Goal: Information Seeking & Learning: Learn about a topic

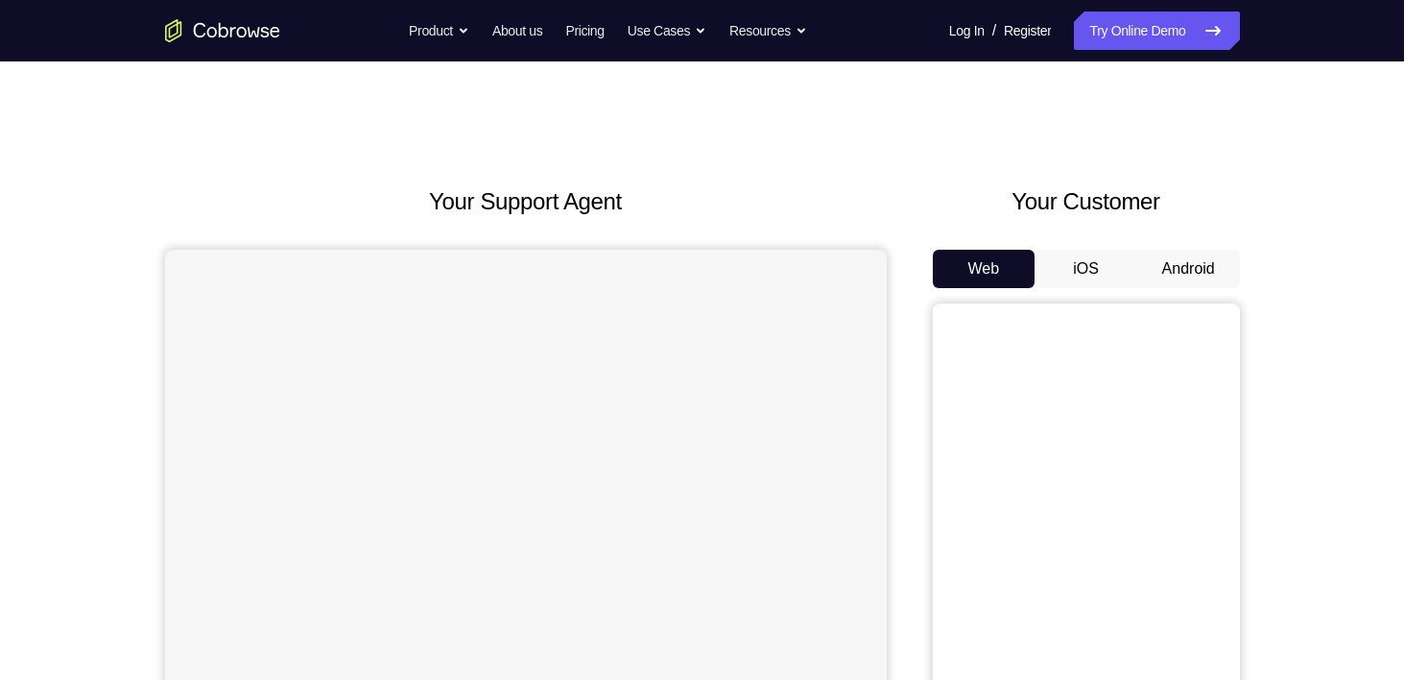
click at [1203, 274] on button "Android" at bounding box center [1189, 269] width 103 height 38
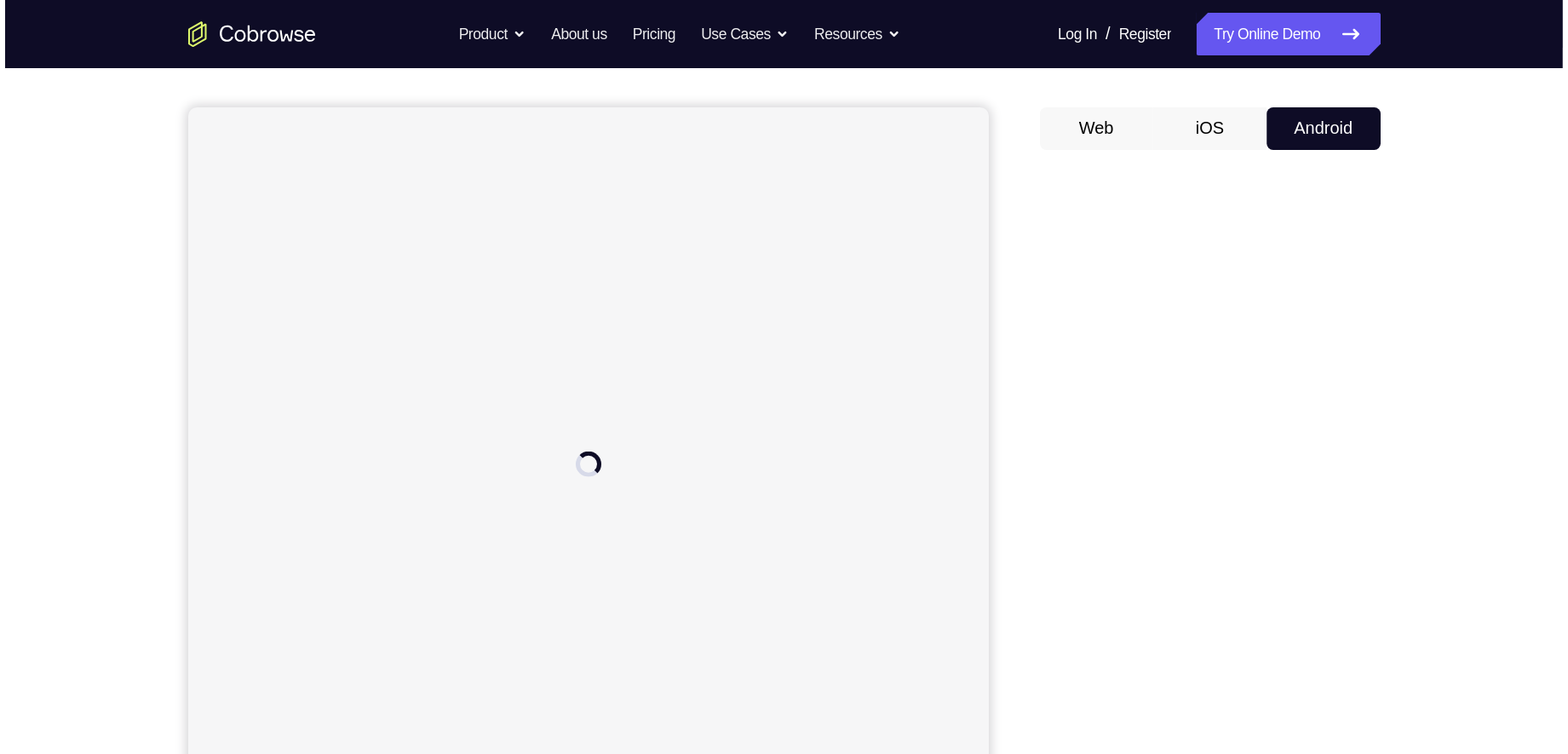
scroll to position [137, 0]
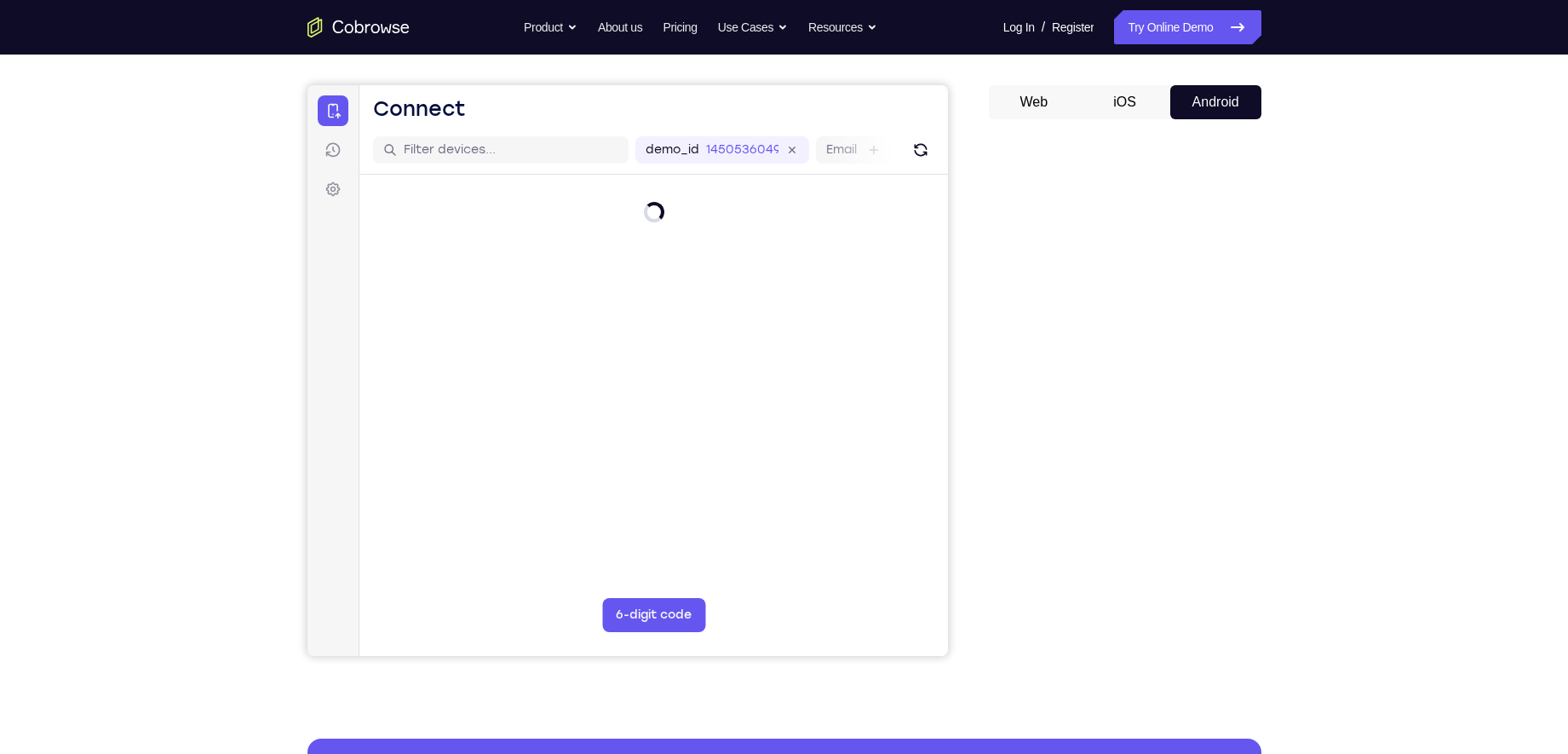
drag, startPoint x: 1155, startPoint y: 5, endPoint x: 981, endPoint y: 295, distance: 338.2
click at [981, 295] on div "Your Support Agent Your Customer Web iOS Android" at bounding box center [784, 342] width 954 height 629
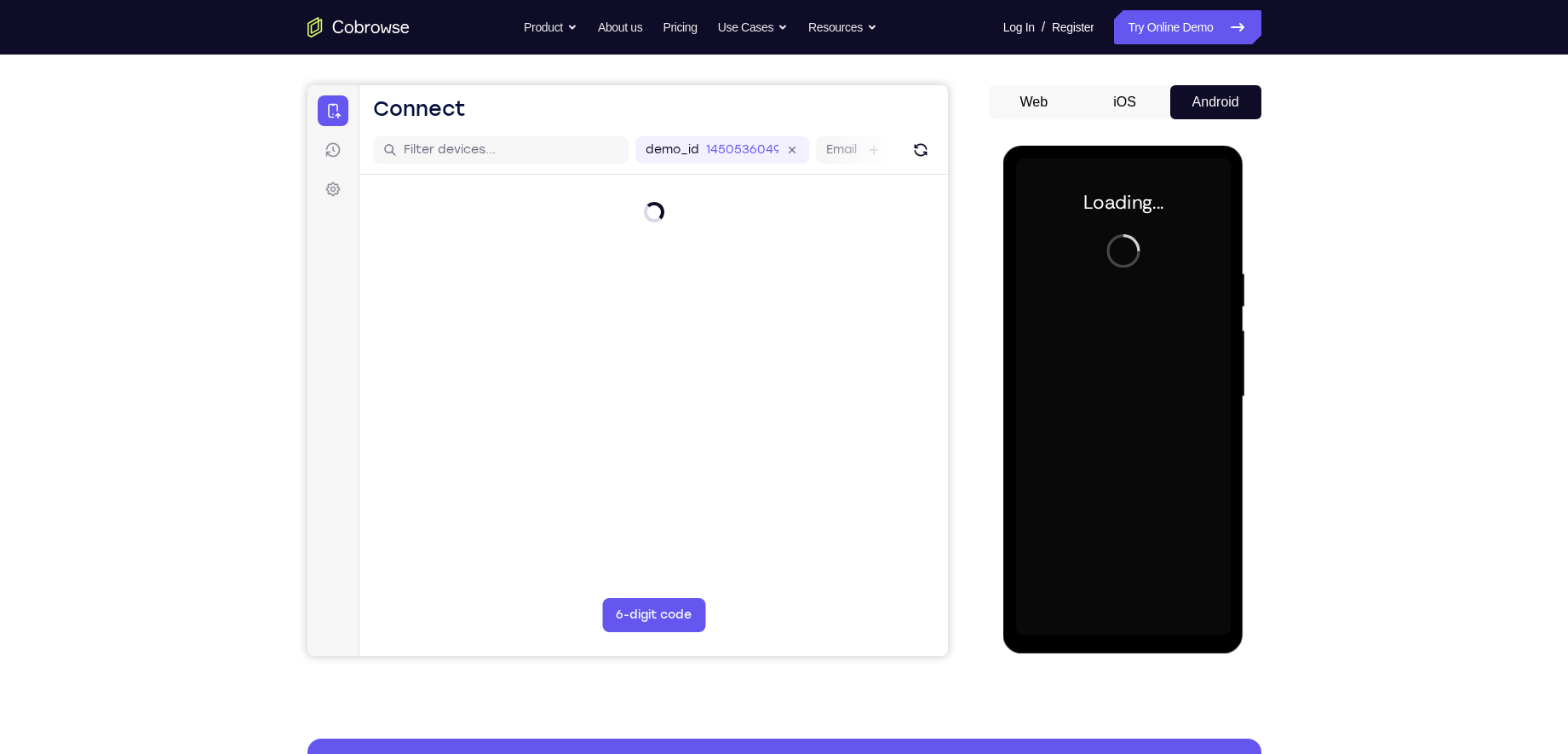
scroll to position [0, 0]
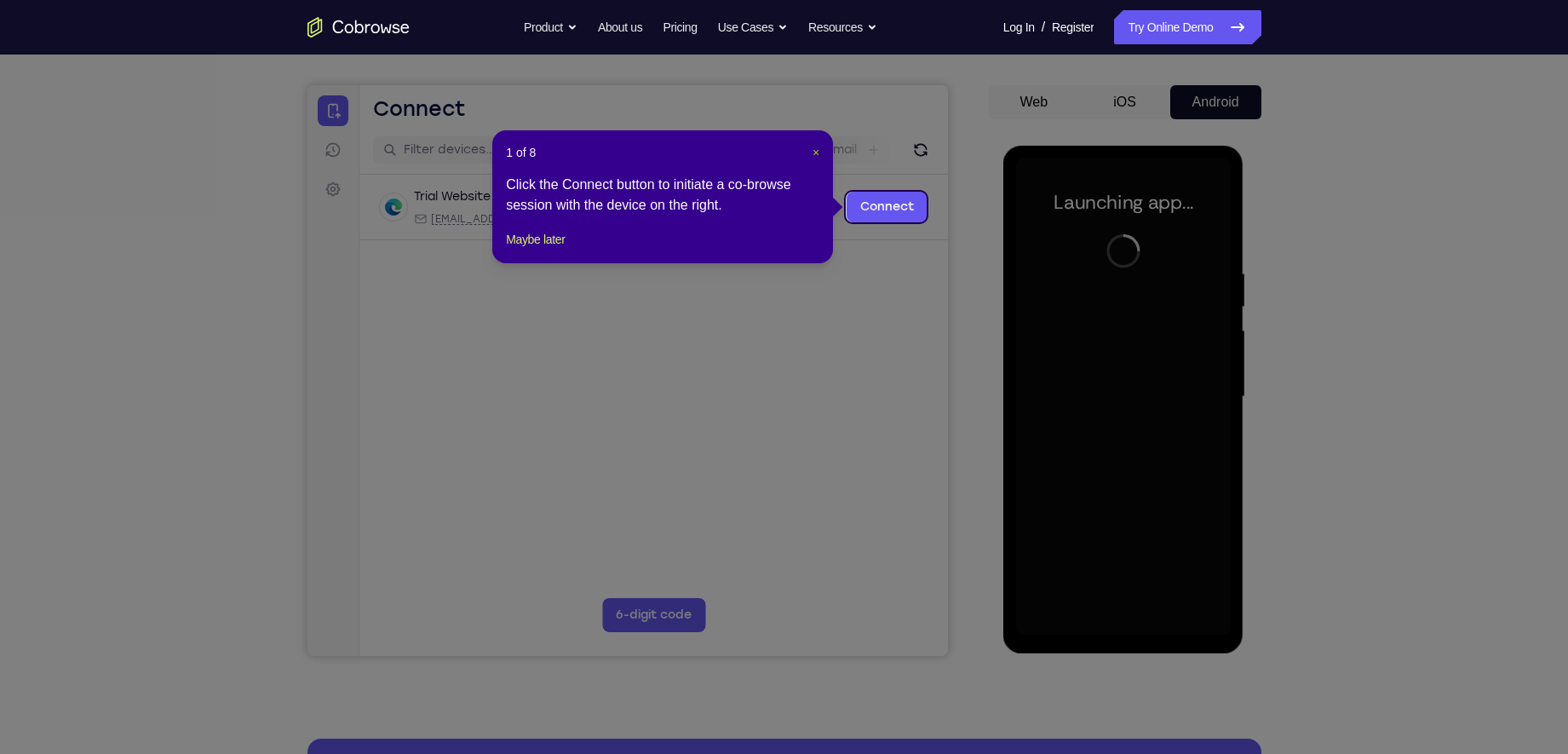
click at [819, 145] on span "×" at bounding box center [816, 152] width 7 height 13
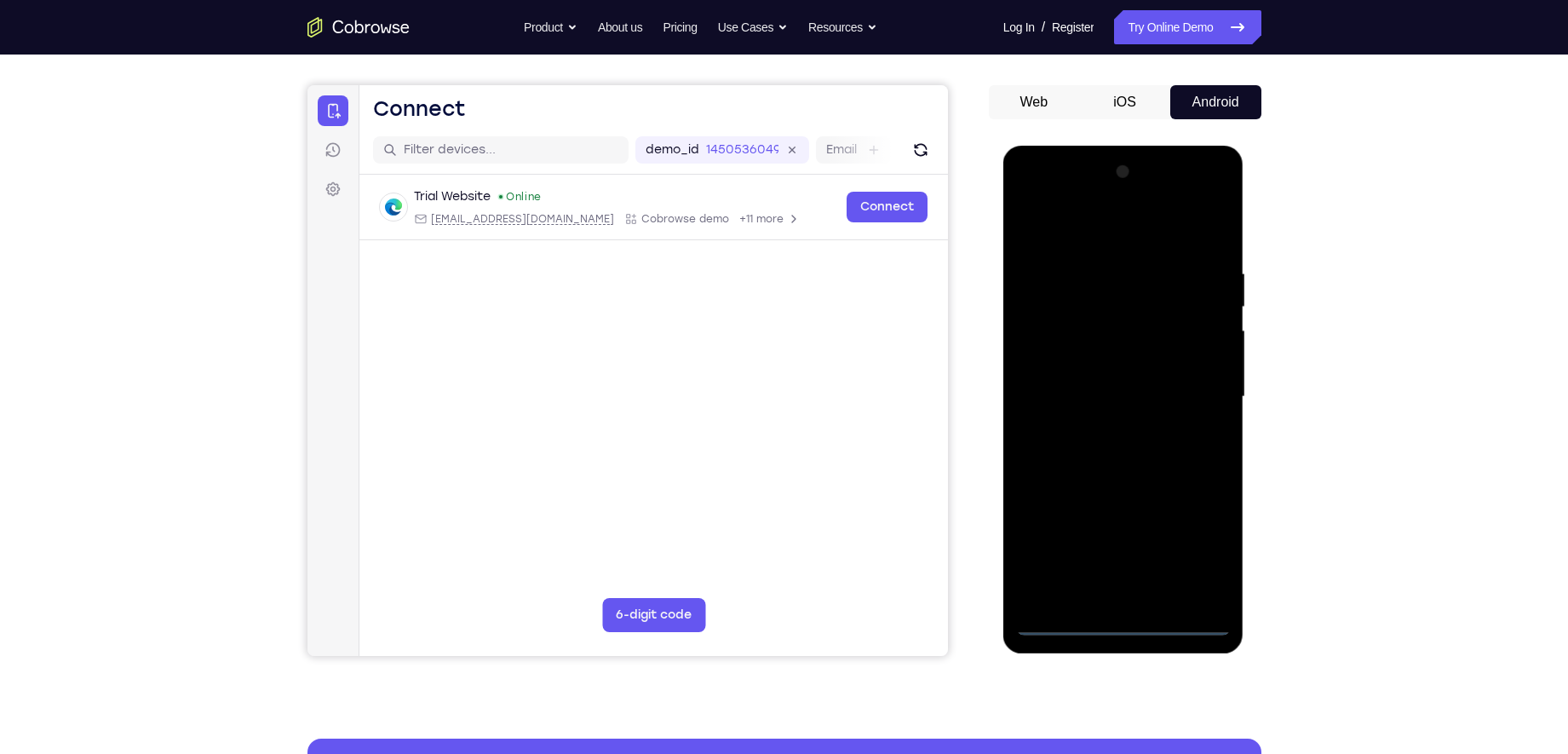
click at [1123, 602] on div at bounding box center [1123, 397] width 215 height 477
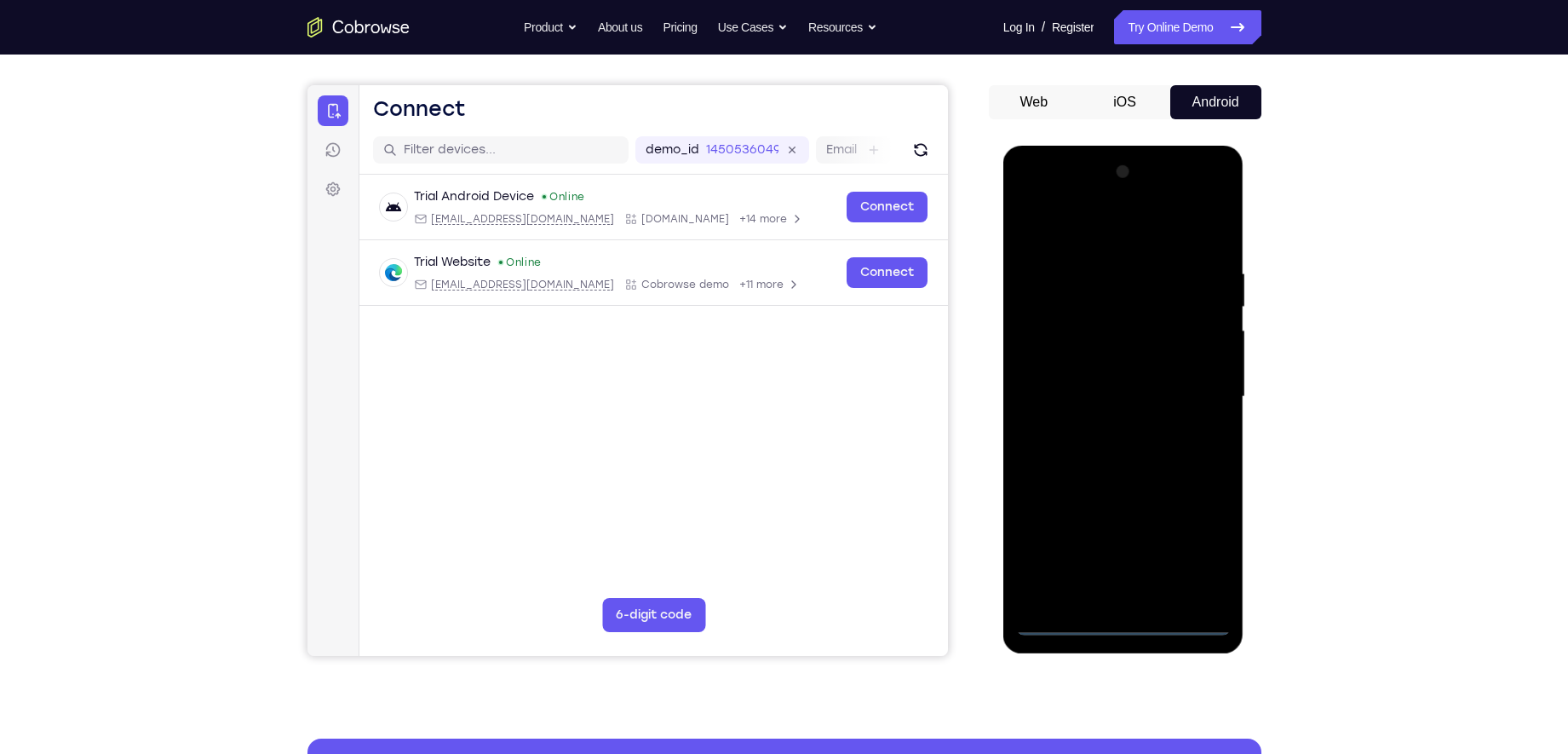
click at [1181, 549] on div at bounding box center [1123, 397] width 215 height 477
click at [1208, 554] on div at bounding box center [1123, 397] width 215 height 477
click at [1123, 232] on div at bounding box center [1123, 397] width 215 height 477
click at [1188, 396] on div at bounding box center [1123, 397] width 215 height 477
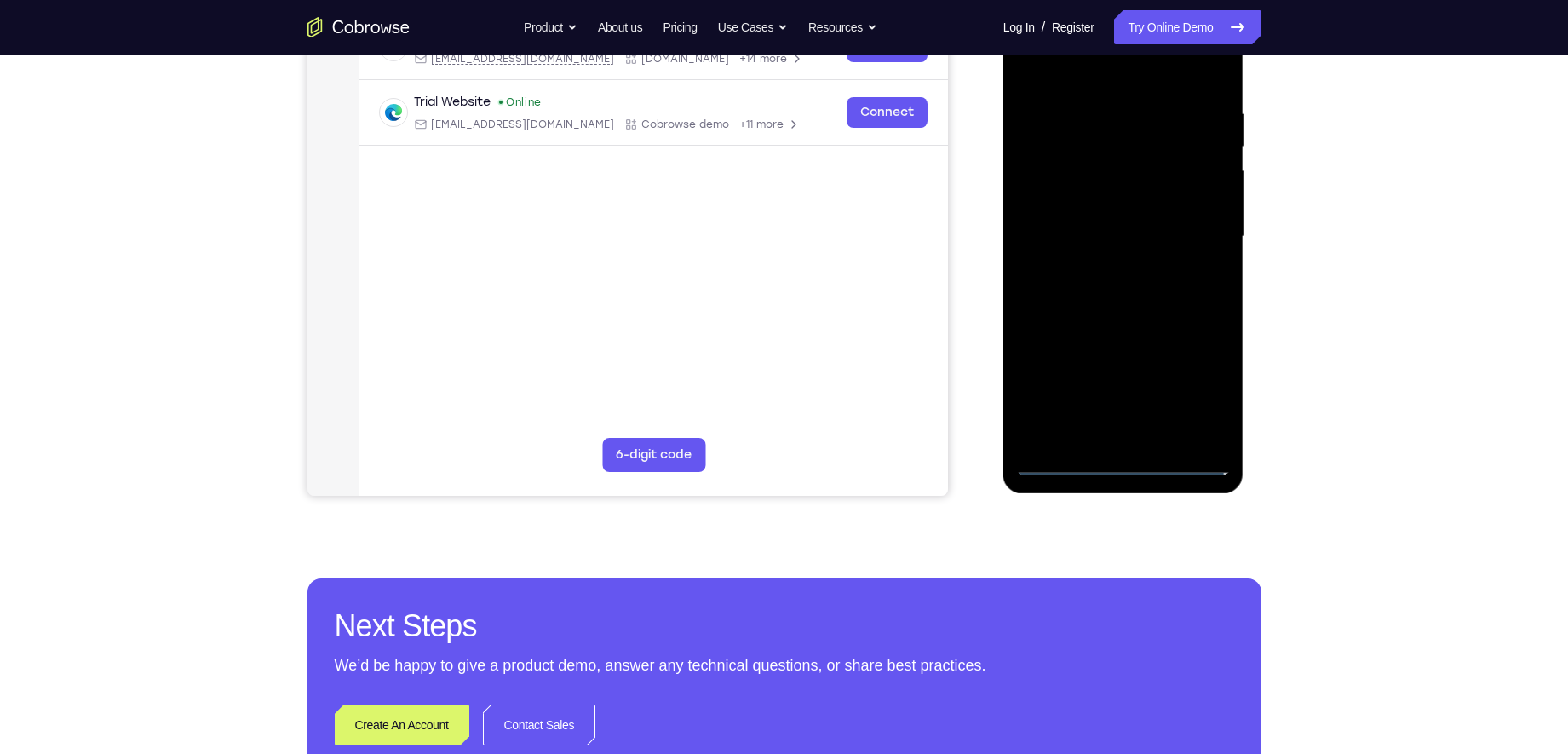
scroll to position [326, 0]
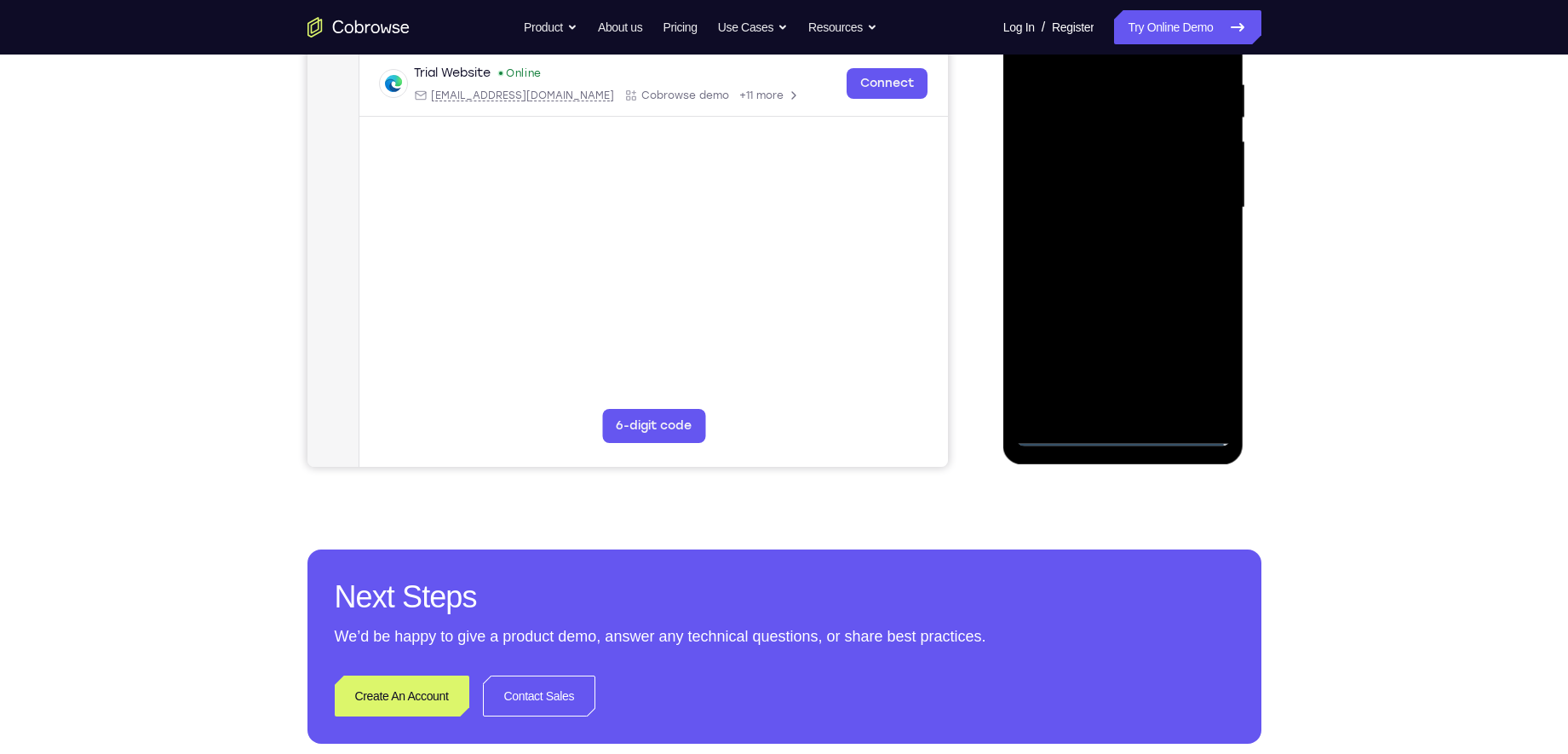
click at [1101, 240] on div at bounding box center [1123, 208] width 215 height 477
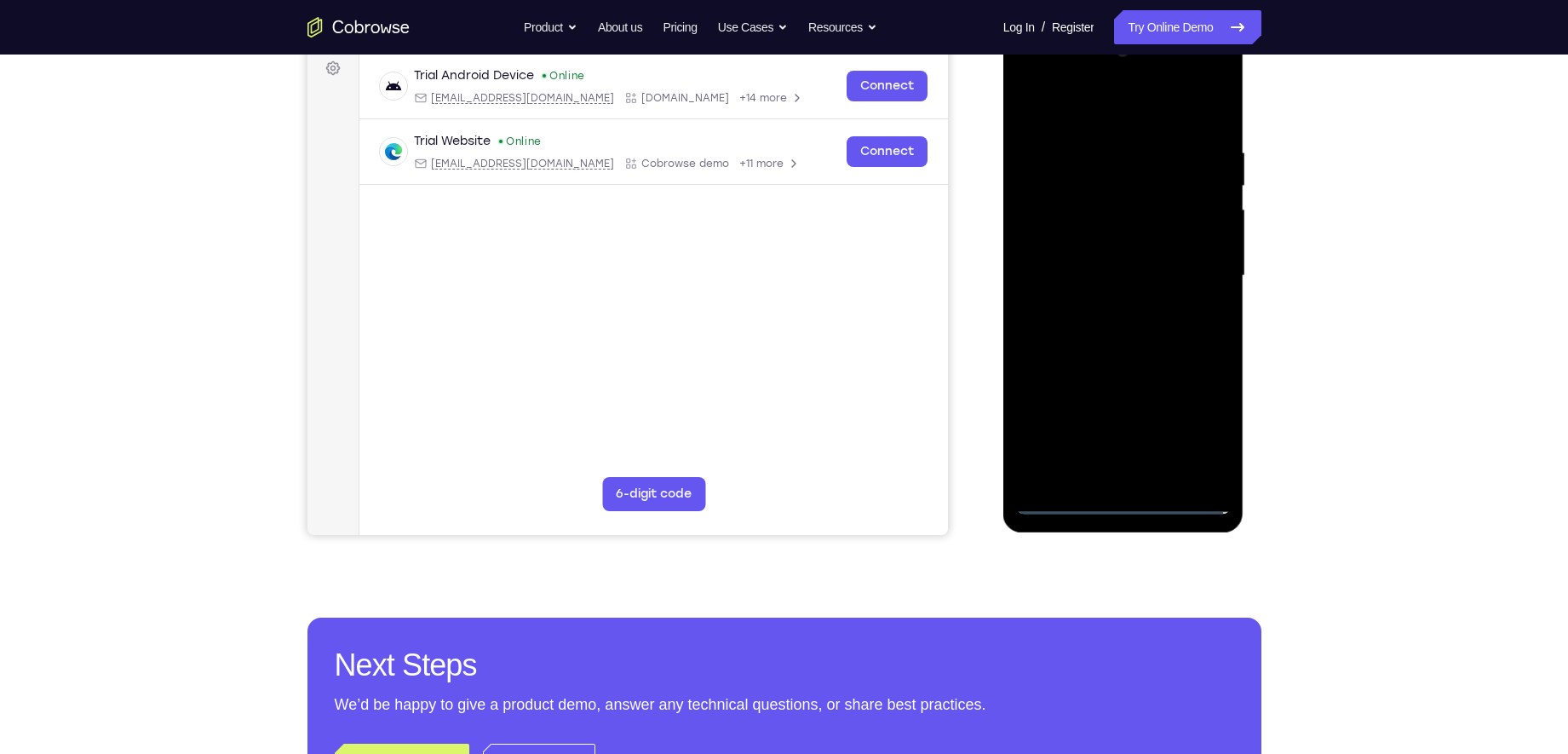
scroll to position [245, 0]
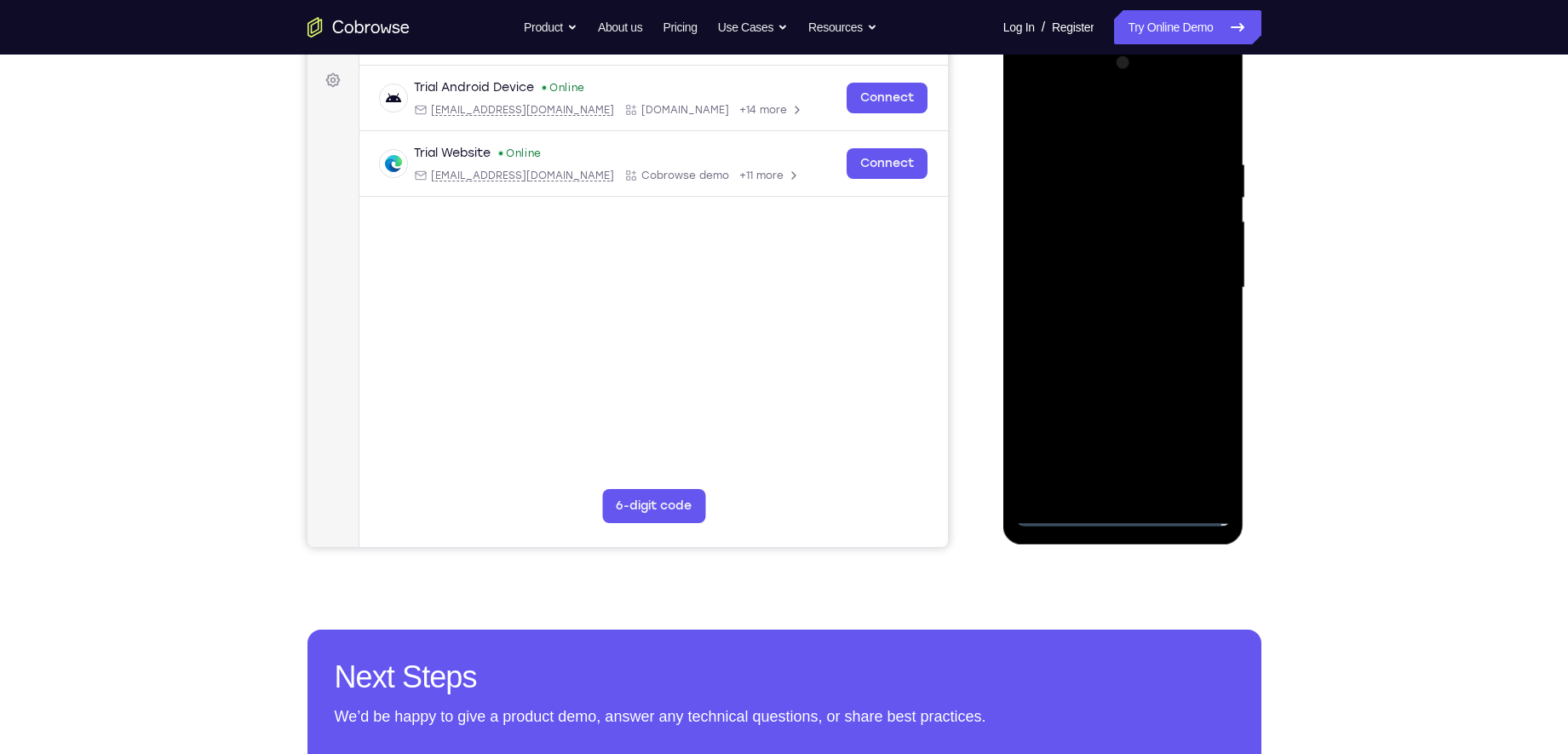
click at [1121, 275] on div at bounding box center [1123, 288] width 215 height 477
click at [1120, 250] on div at bounding box center [1123, 288] width 215 height 477
click at [1093, 289] on div at bounding box center [1123, 288] width 215 height 477
click at [1099, 335] on div at bounding box center [1123, 288] width 215 height 477
click at [1099, 337] on div at bounding box center [1123, 288] width 215 height 477
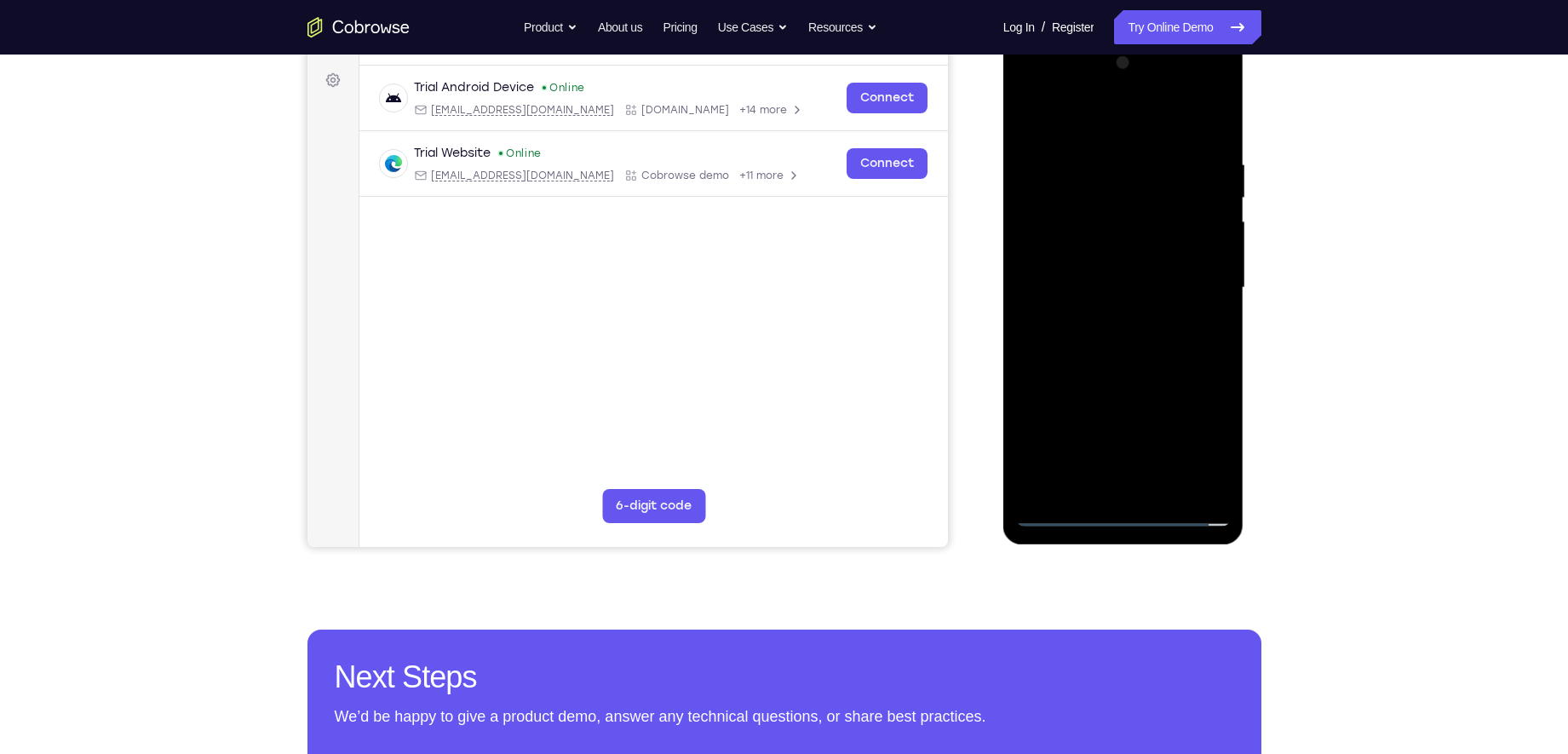
click at [1099, 337] on div at bounding box center [1123, 288] width 215 height 477
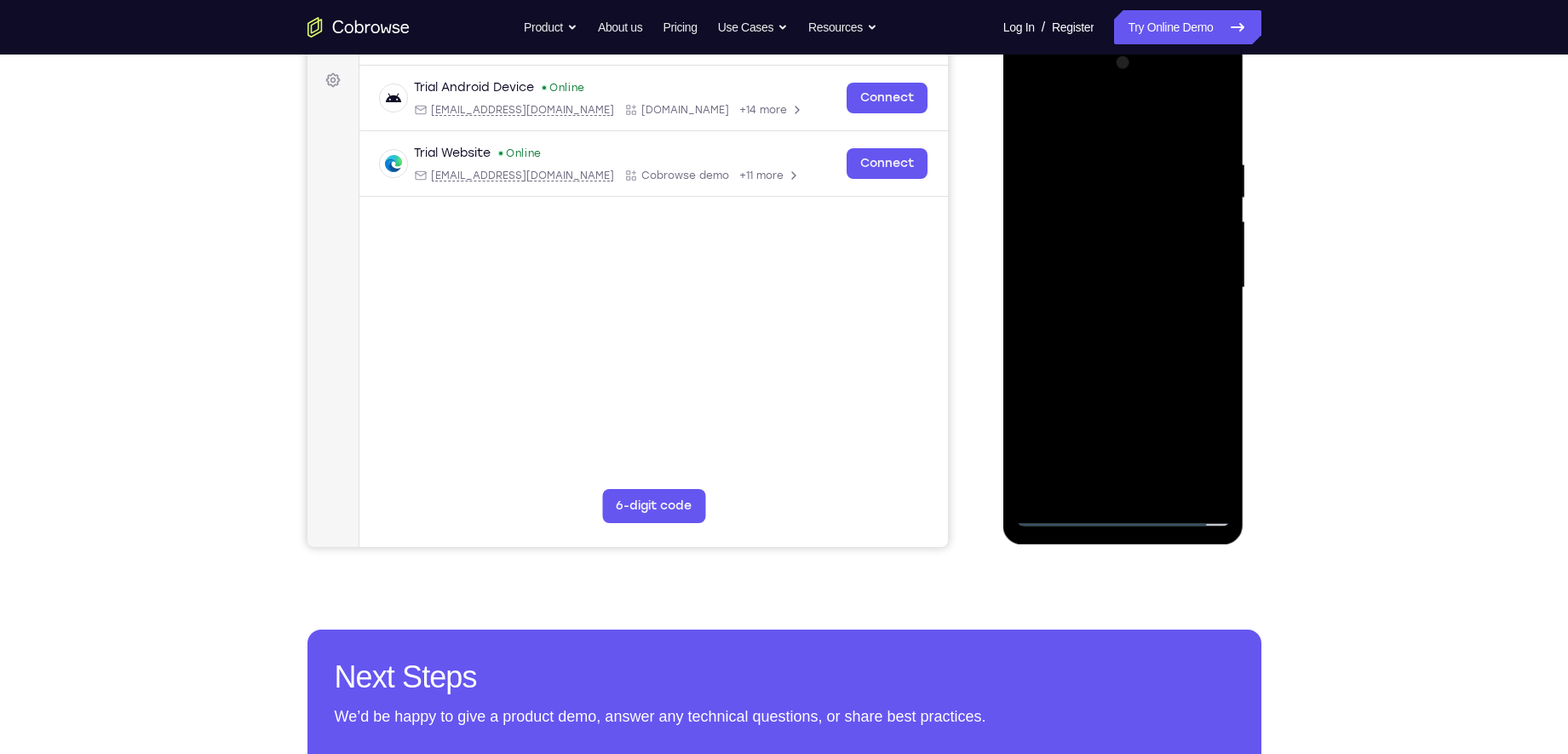
click at [1099, 337] on div at bounding box center [1123, 288] width 215 height 477
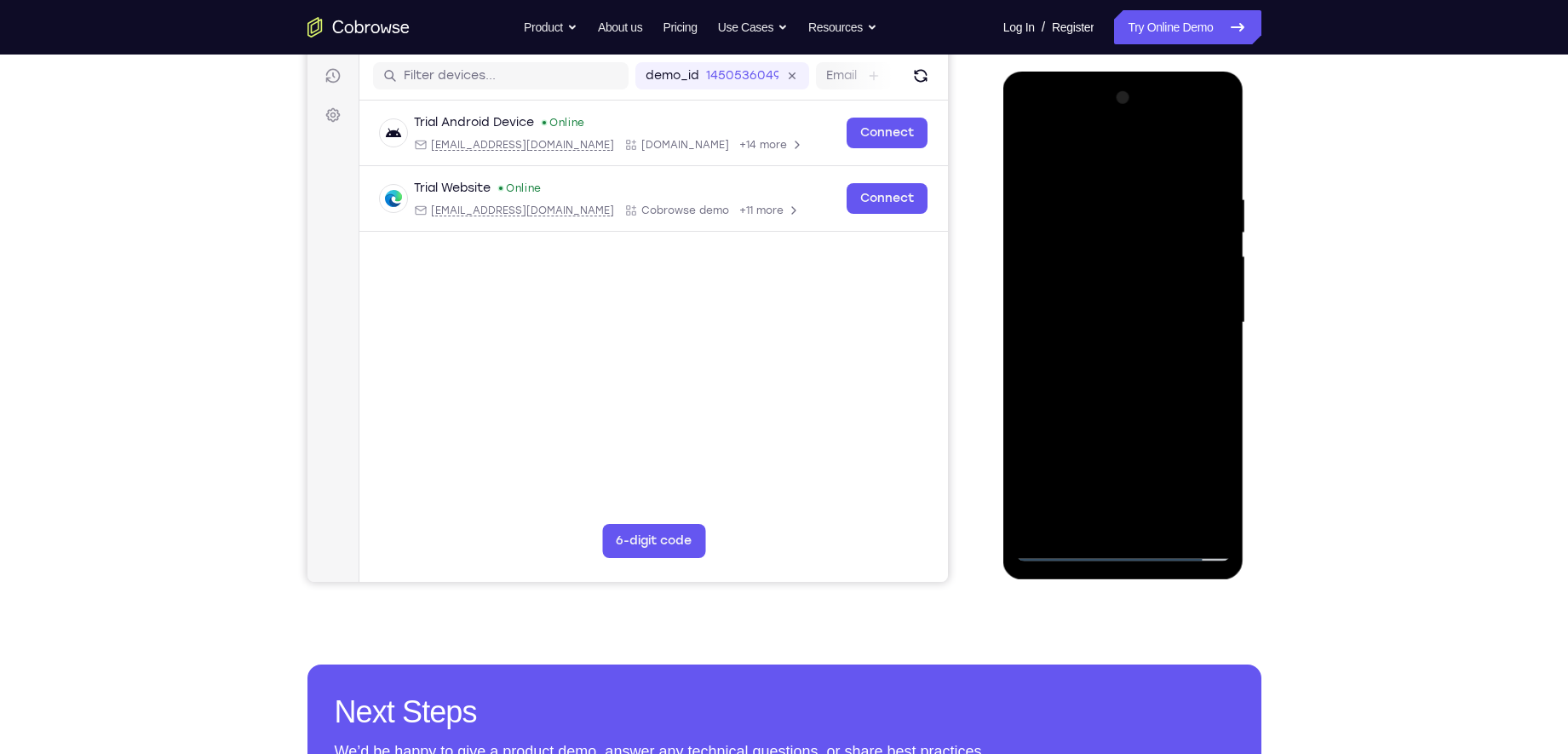
click at [1133, 408] on div at bounding box center [1123, 323] width 215 height 477
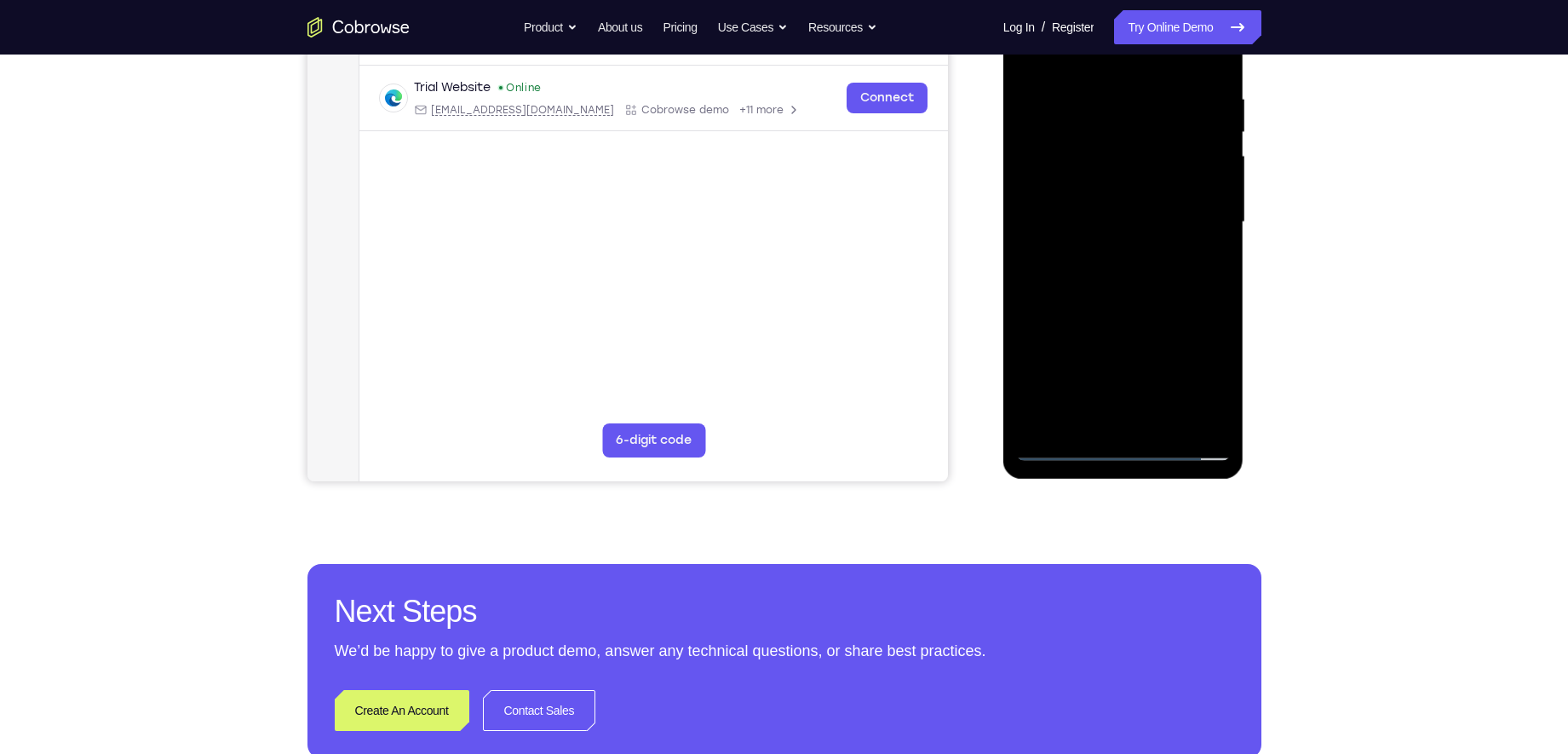
scroll to position [309, 0]
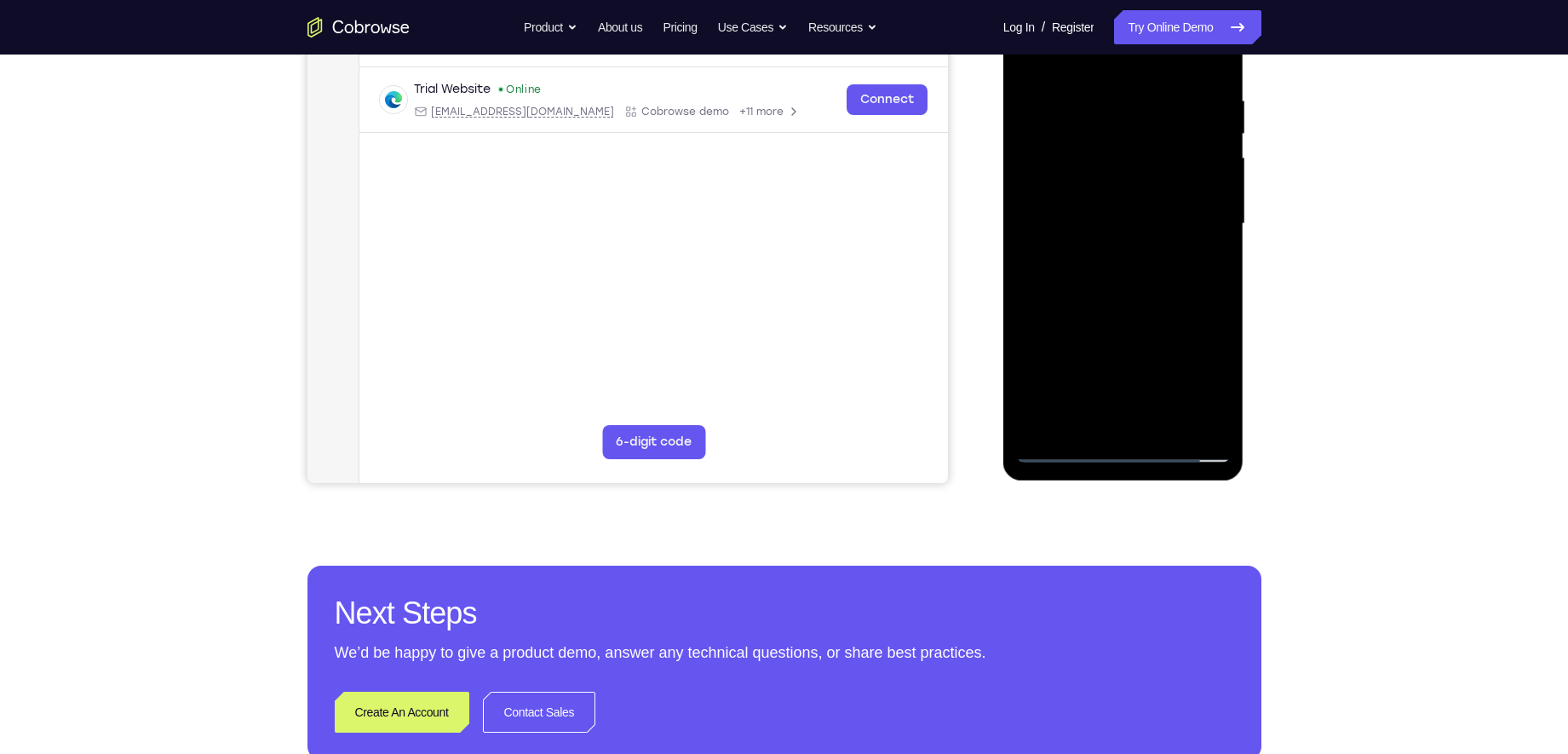
click at [1167, 427] on div at bounding box center [1123, 224] width 215 height 477
click at [1115, 314] on div at bounding box center [1123, 224] width 215 height 477
click at [1060, 449] on div at bounding box center [1123, 224] width 215 height 477
click at [1117, 344] on div at bounding box center [1123, 224] width 215 height 477
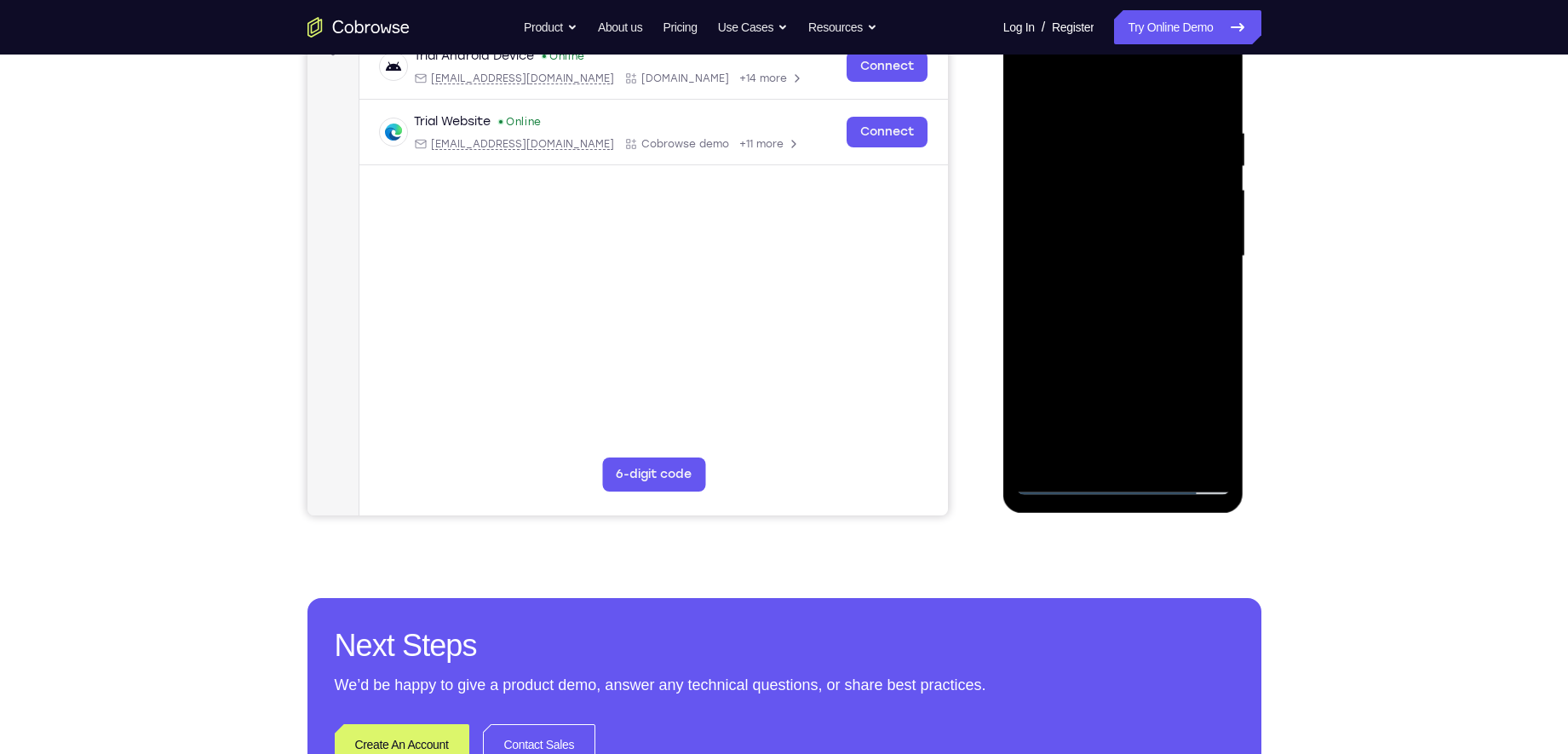
scroll to position [275, 0]
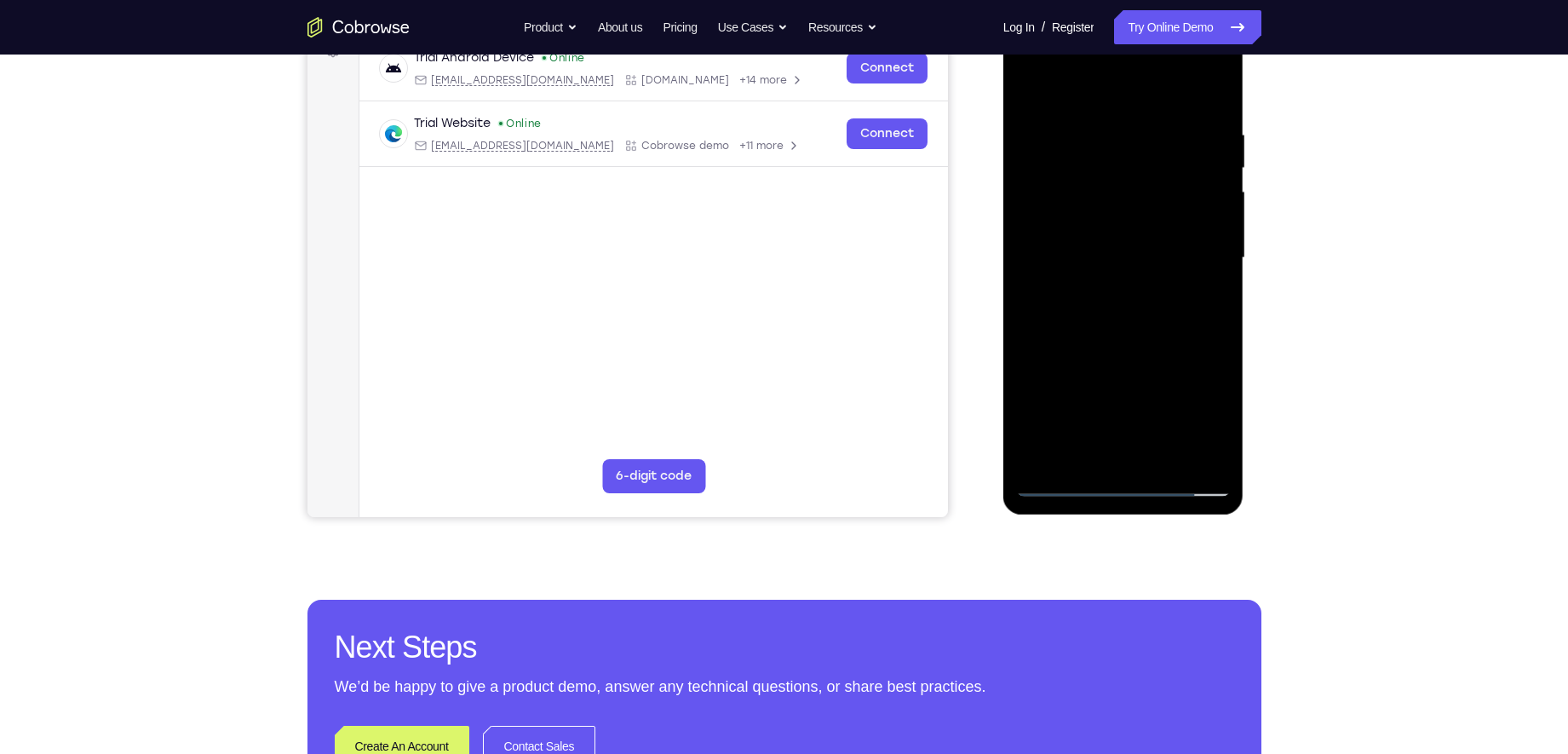
drag, startPoint x: 1085, startPoint y: 337, endPoint x: 1092, endPoint y: 181, distance: 156.2
click at [1092, 181] on div at bounding box center [1123, 258] width 215 height 477
drag, startPoint x: 1081, startPoint y: 342, endPoint x: 1097, endPoint y: 197, distance: 145.9
click at [1097, 197] on div at bounding box center [1123, 258] width 215 height 477
drag, startPoint x: 1097, startPoint y: 326, endPoint x: 1091, endPoint y: 145, distance: 181.1
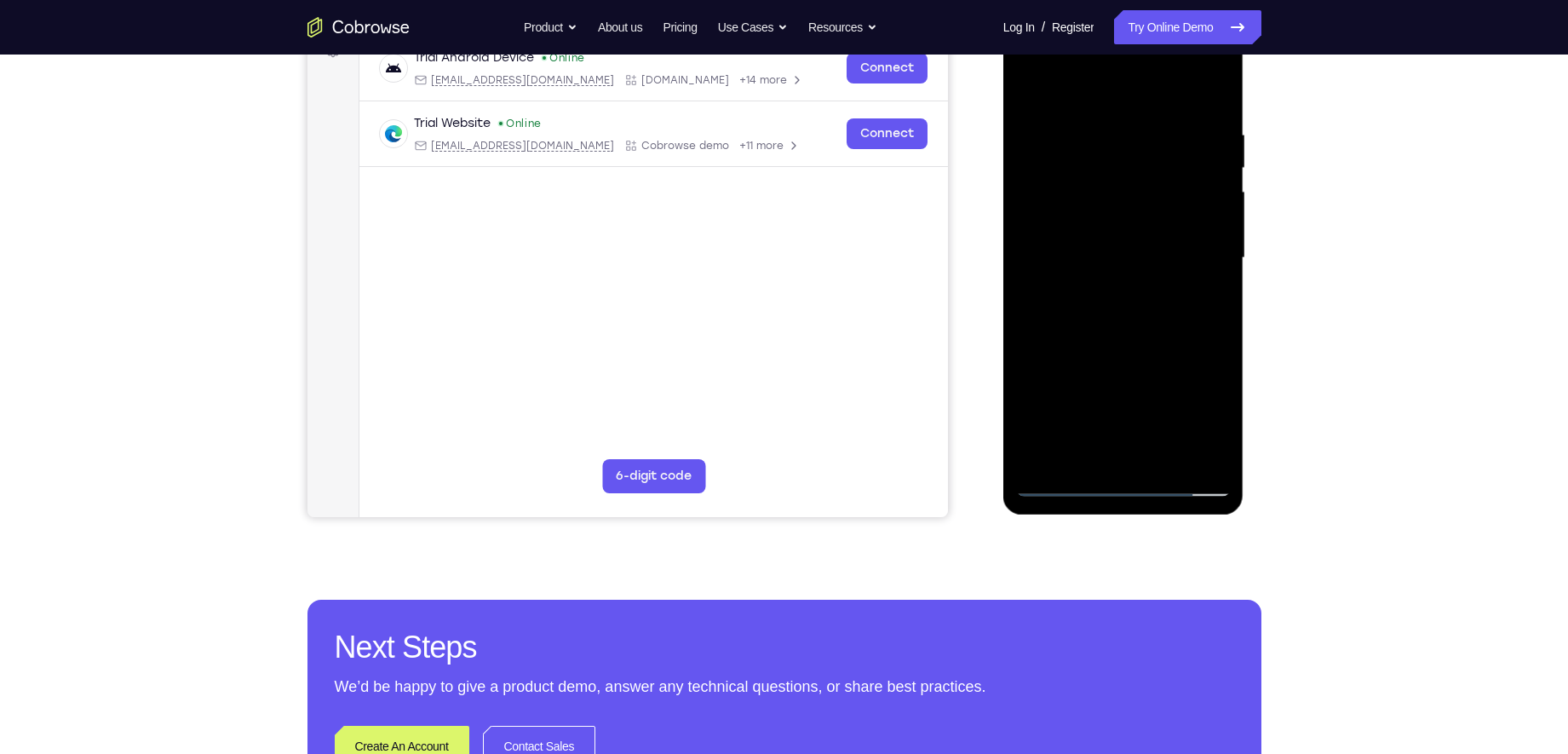
click at [1091, 145] on div at bounding box center [1123, 258] width 215 height 477
drag, startPoint x: 1075, startPoint y: 306, endPoint x: 1089, endPoint y: 128, distance: 178.5
click at [1089, 128] on div at bounding box center [1123, 258] width 215 height 477
drag, startPoint x: 1080, startPoint y: 259, endPoint x: 1105, endPoint y: 130, distance: 131.4
click at [1105, 130] on div at bounding box center [1123, 258] width 215 height 477
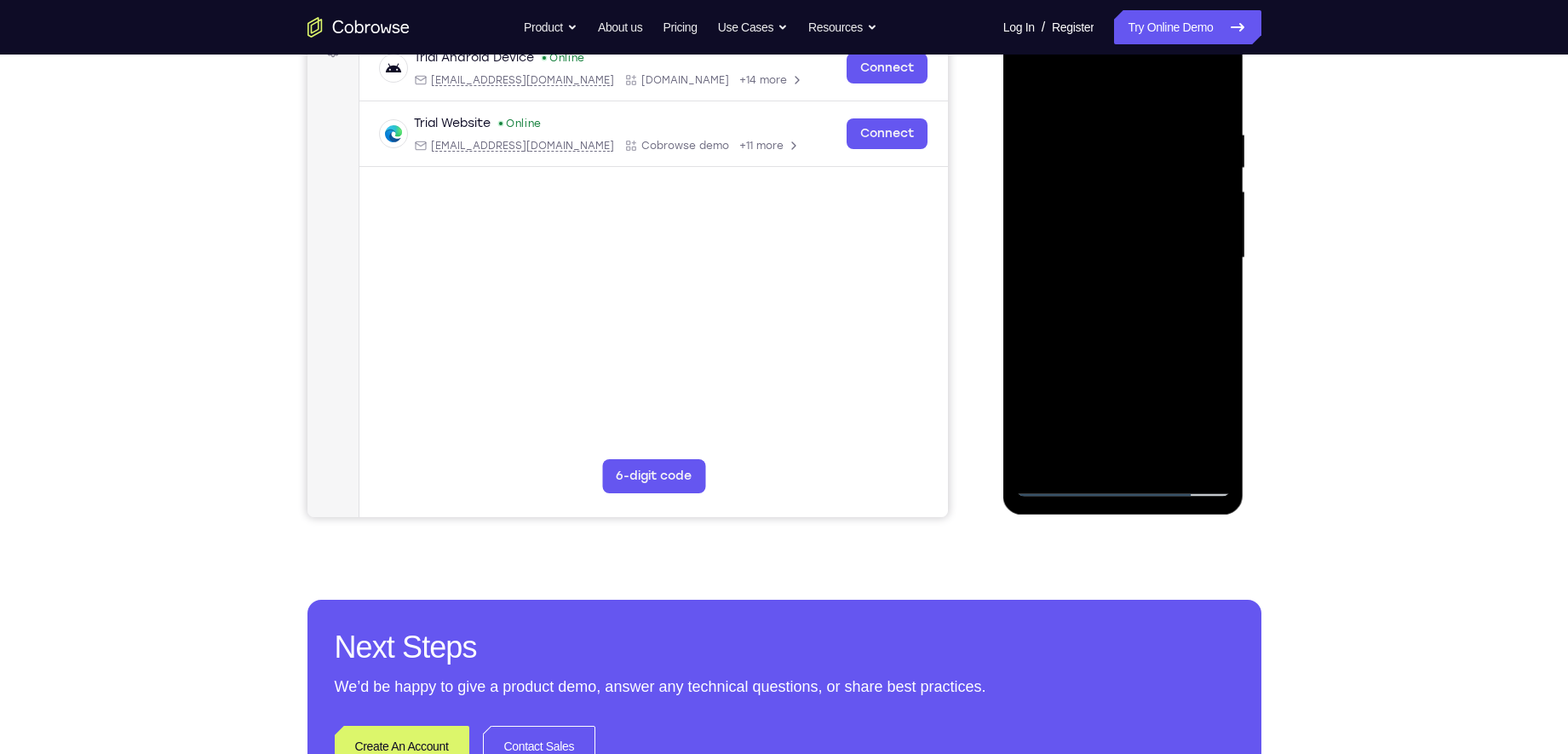
drag, startPoint x: 1066, startPoint y: 330, endPoint x: 1092, endPoint y: 202, distance: 130.6
click at [1092, 202] on div at bounding box center [1123, 258] width 215 height 477
drag, startPoint x: 1096, startPoint y: 223, endPoint x: 1072, endPoint y: 342, distance: 121.4
click at [1072, 342] on div at bounding box center [1123, 258] width 215 height 477
drag, startPoint x: 1083, startPoint y: 384, endPoint x: 1099, endPoint y: 119, distance: 265.5
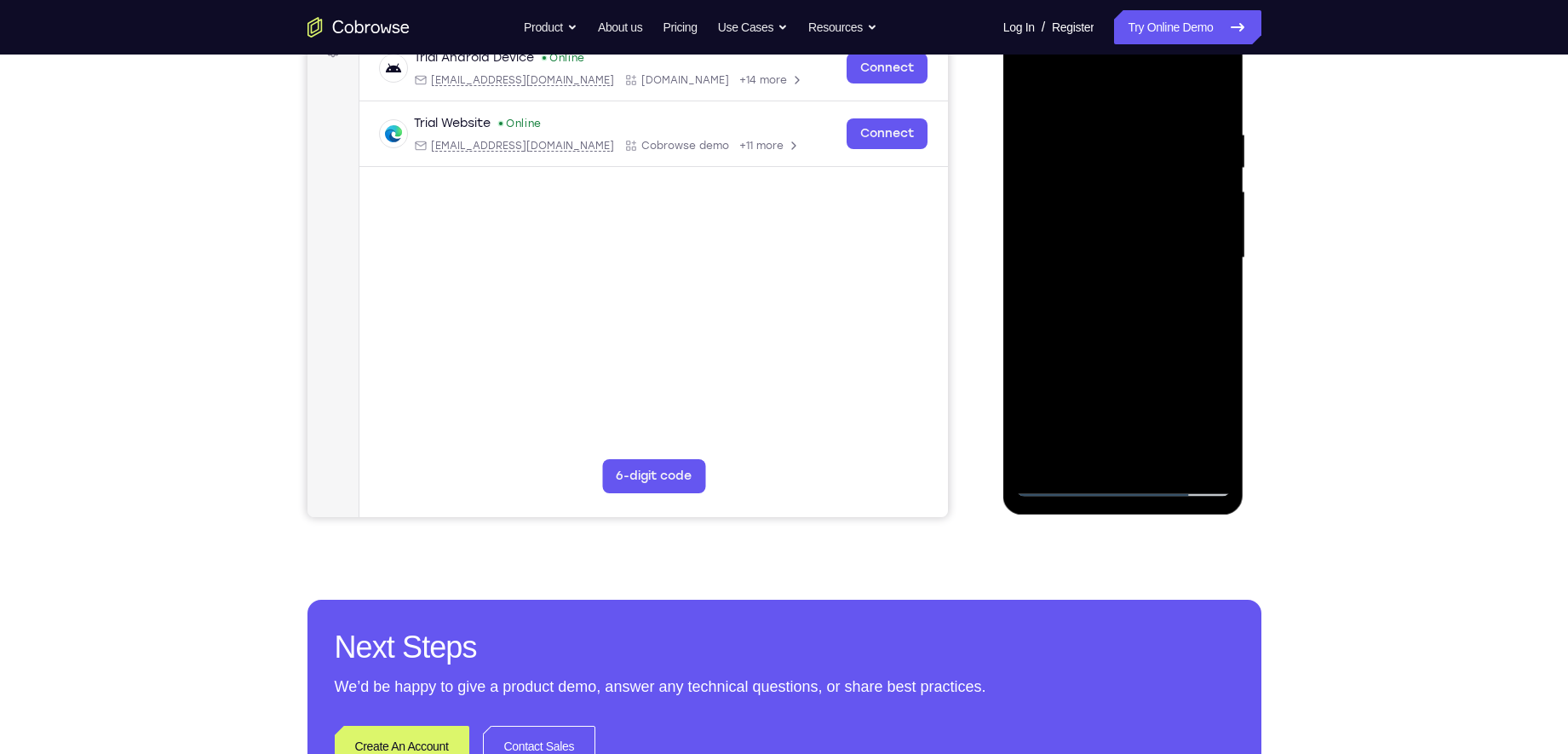
click at [1099, 119] on div at bounding box center [1123, 258] width 215 height 477
drag, startPoint x: 1093, startPoint y: 311, endPoint x: 1096, endPoint y: 140, distance: 171.0
click at [1096, 140] on div at bounding box center [1123, 258] width 215 height 477
drag, startPoint x: 1070, startPoint y: 302, endPoint x: 1071, endPoint y: 204, distance: 98.0
click at [1071, 204] on div at bounding box center [1123, 258] width 215 height 477
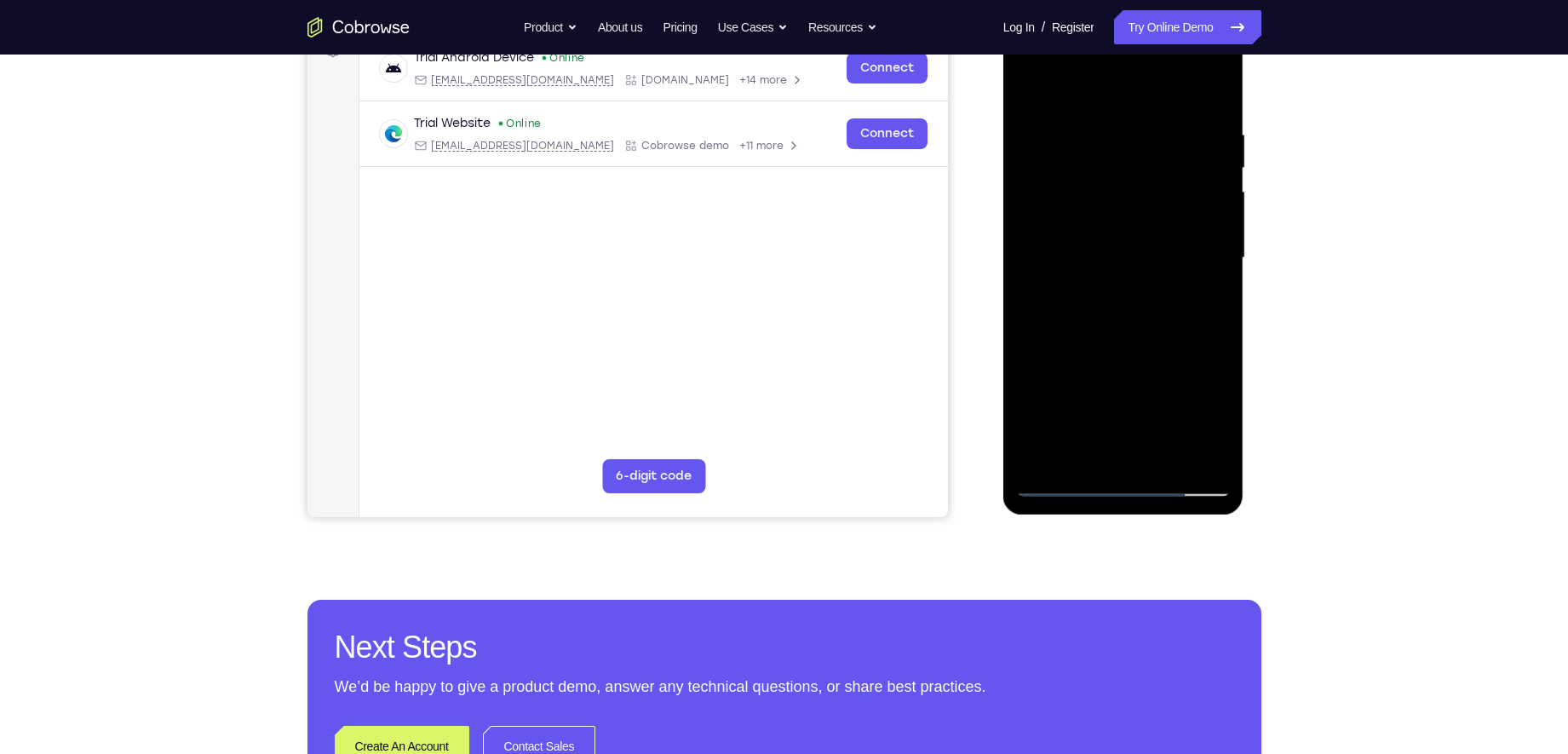
drag, startPoint x: 1071, startPoint y: 204, endPoint x: 1037, endPoint y: 343, distance: 143.1
click at [1037, 343] on div at bounding box center [1123, 258] width 215 height 477
click at [1216, 374] on div at bounding box center [1123, 258] width 215 height 477
click at [1069, 221] on div at bounding box center [1123, 258] width 215 height 477
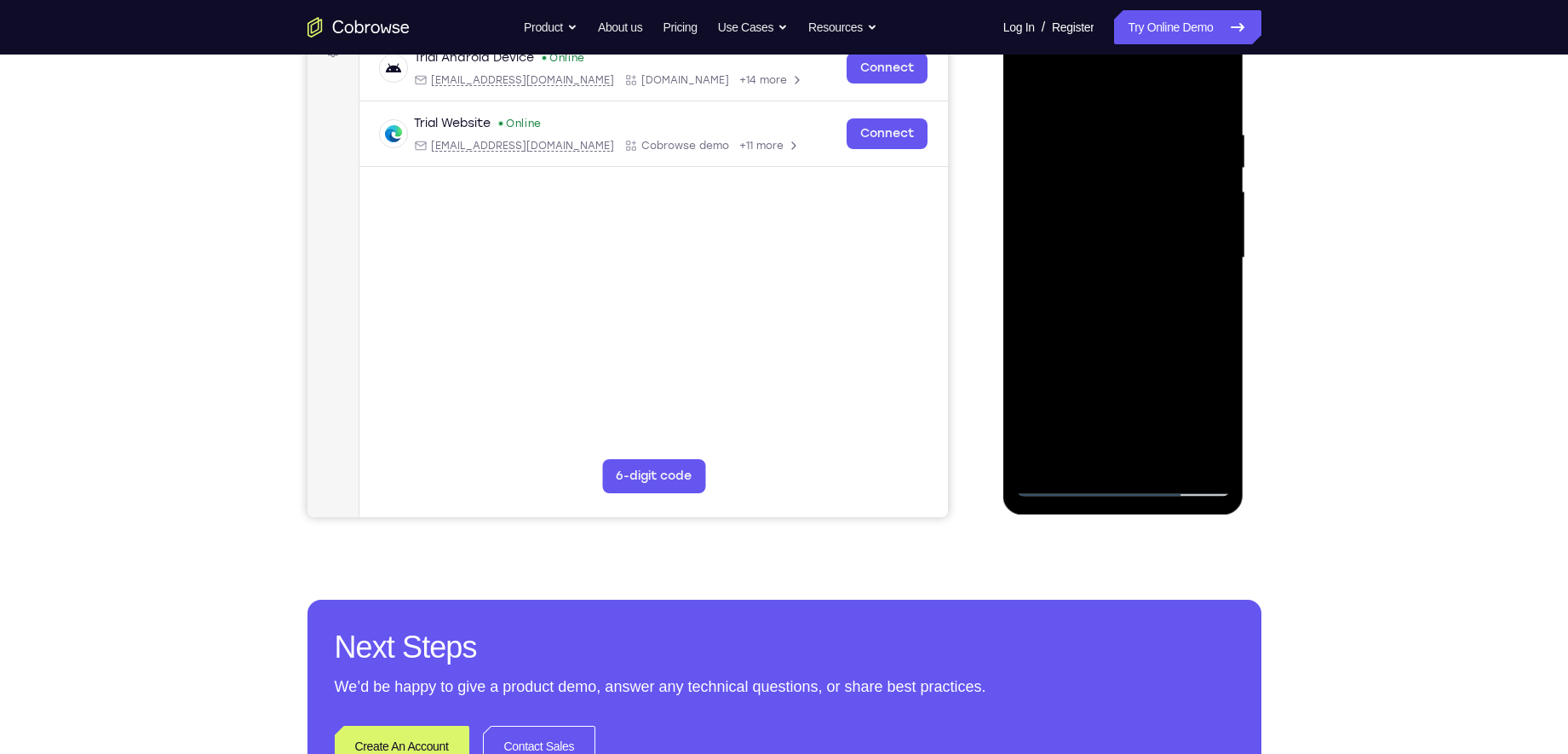
drag, startPoint x: 1069, startPoint y: 221, endPoint x: 1027, endPoint y: 412, distance: 195.6
click at [1027, 412] on div at bounding box center [1123, 258] width 215 height 477
drag, startPoint x: 1074, startPoint y: 202, endPoint x: 1030, endPoint y: 460, distance: 261.7
click at [1030, 460] on div at bounding box center [1123, 258] width 215 height 477
drag, startPoint x: 1079, startPoint y: 208, endPoint x: 1003, endPoint y: 463, distance: 266.1
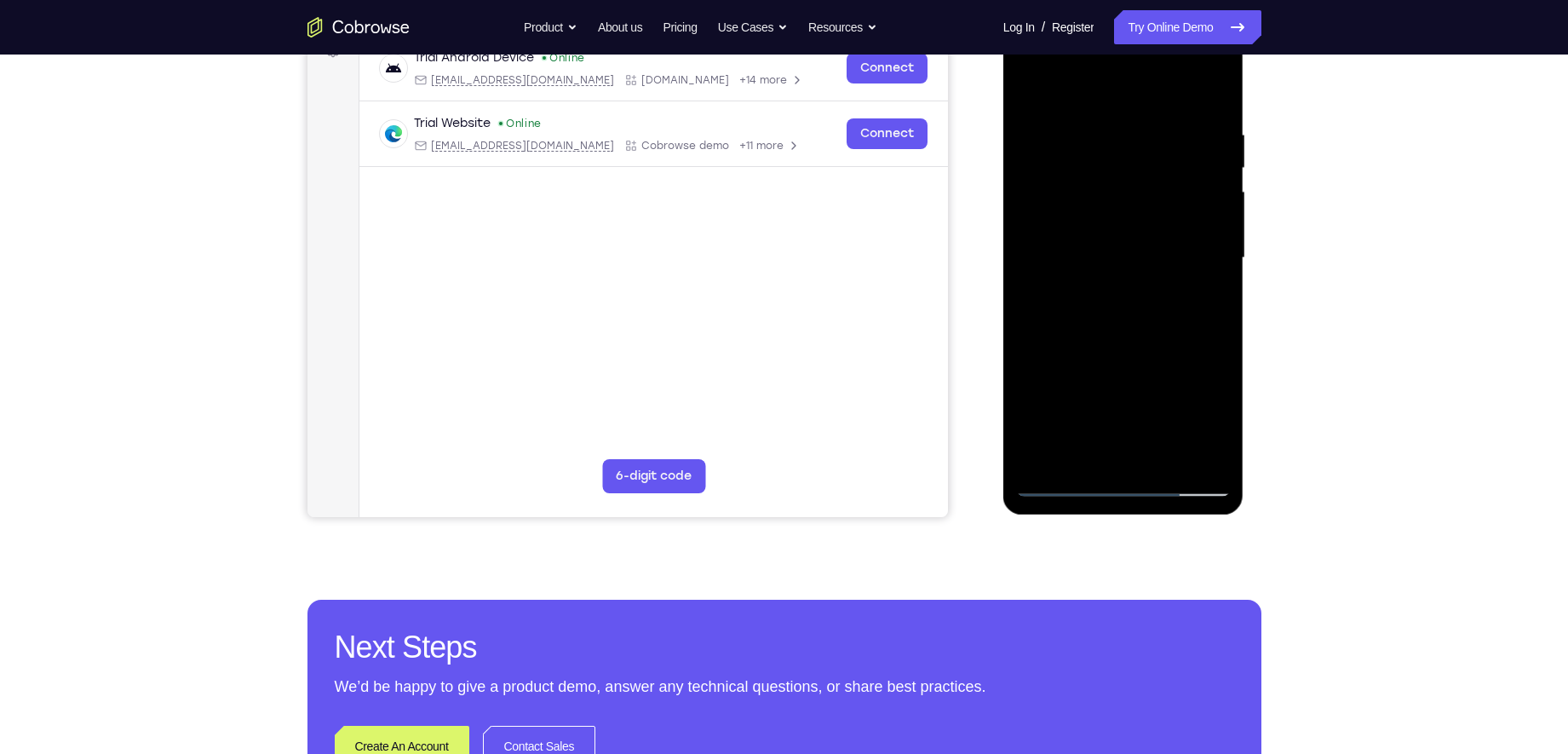
click at [1004, 463] on div at bounding box center [1124, 261] width 241 height 507
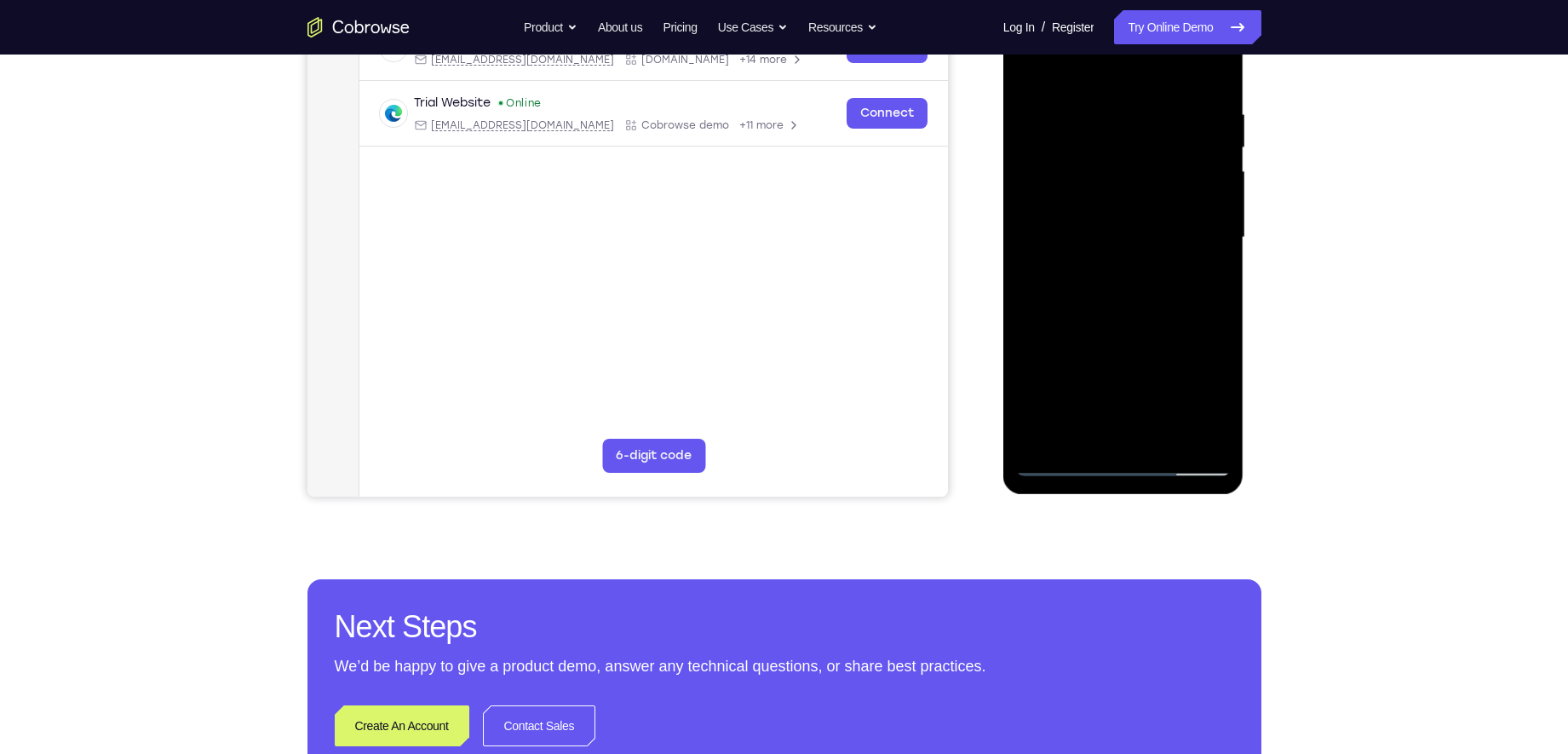
scroll to position [296, 0]
drag, startPoint x: 1083, startPoint y: 377, endPoint x: 1088, endPoint y: 235, distance: 142.1
click at [1088, 235] on div at bounding box center [1123, 237] width 215 height 477
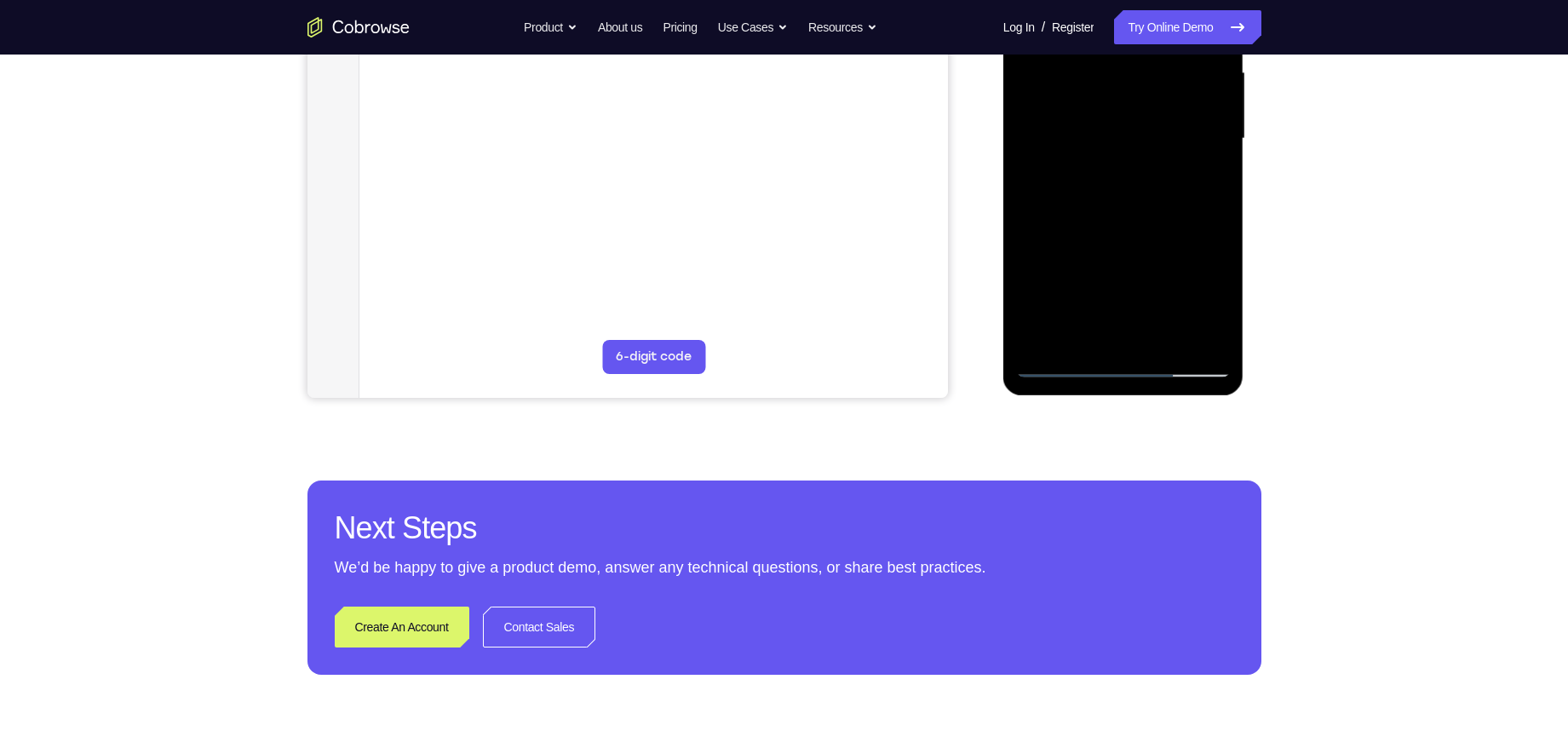
scroll to position [401, 0]
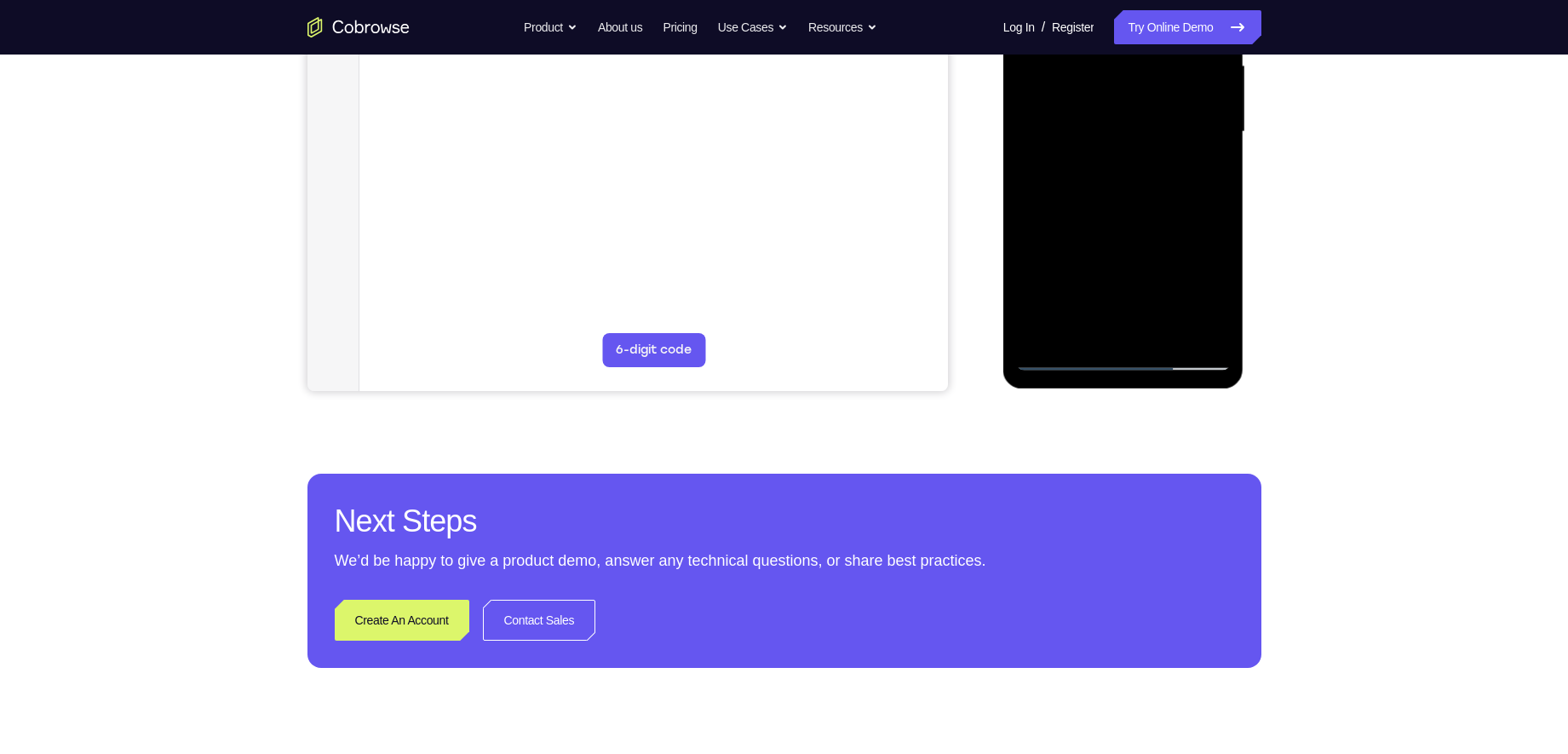
click at [1057, 357] on div at bounding box center [1123, 132] width 215 height 477
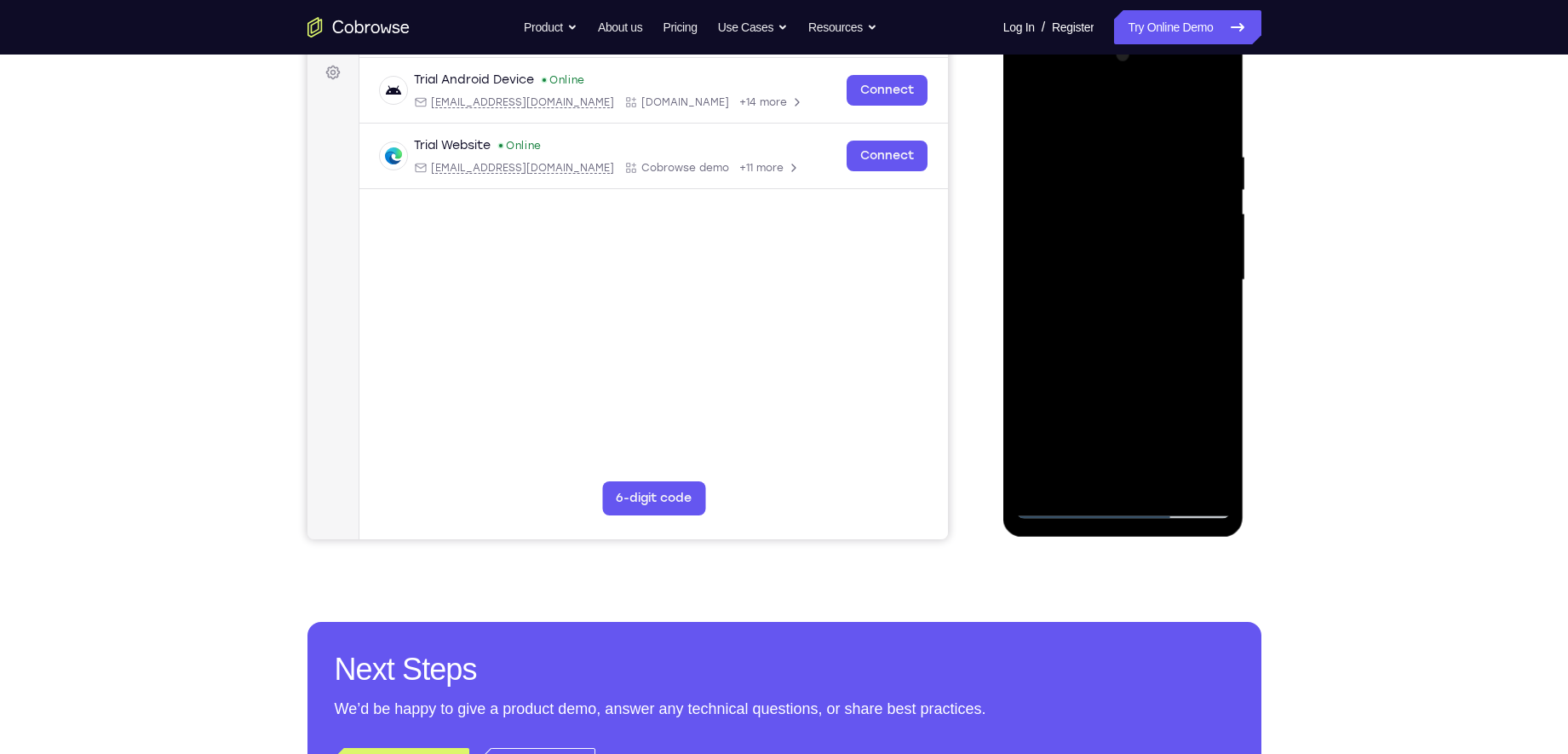
scroll to position [250, 0]
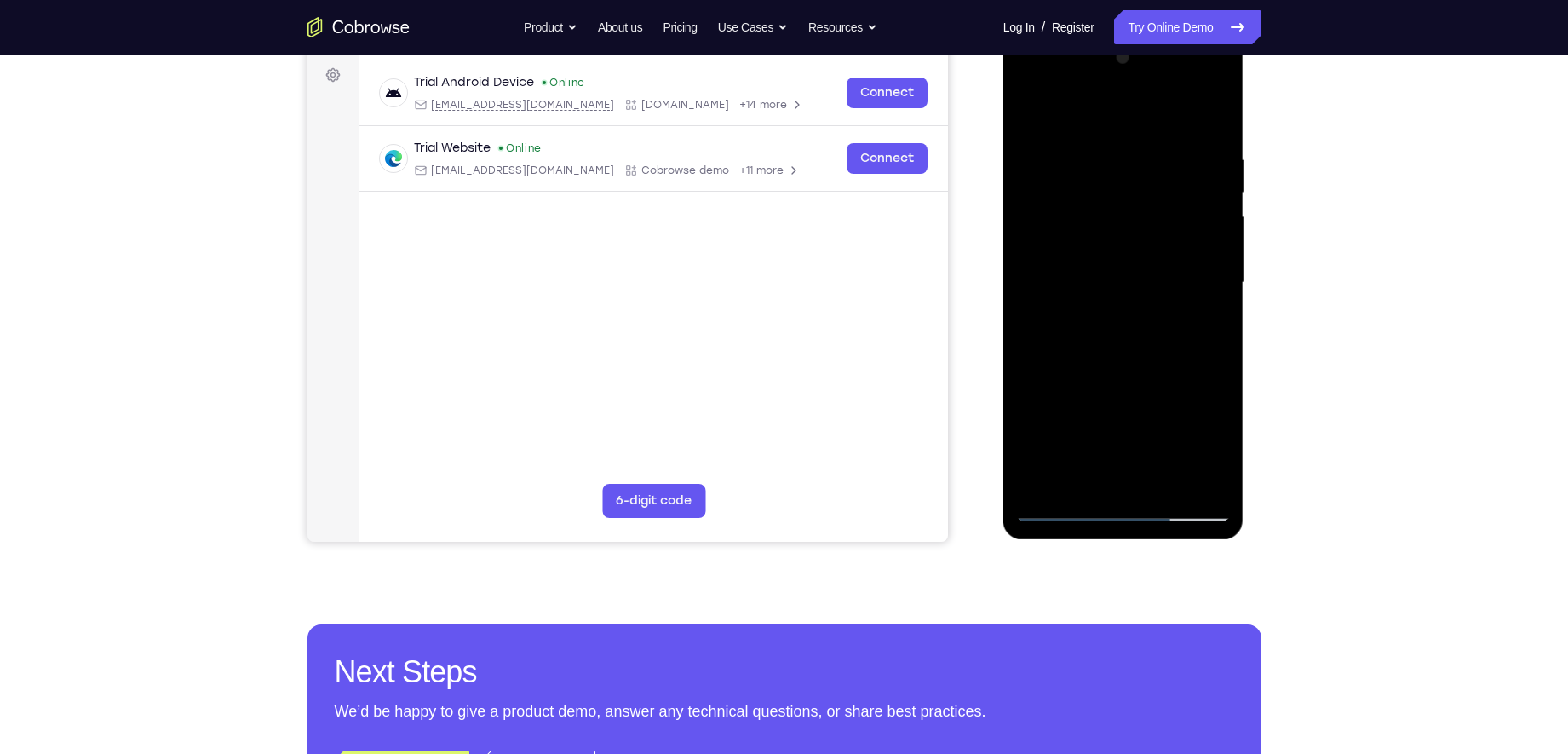
click at [1219, 223] on div at bounding box center [1123, 283] width 215 height 477
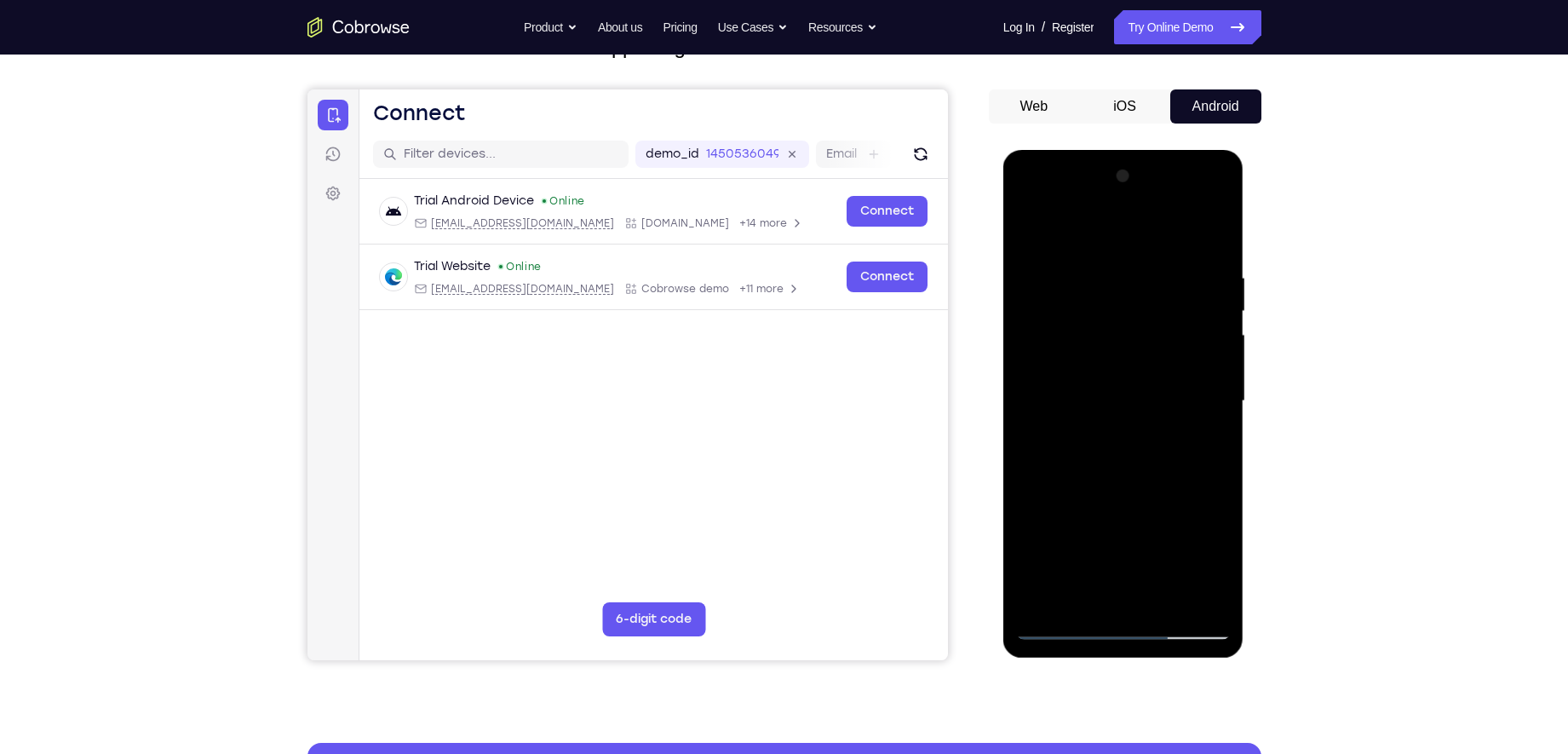
scroll to position [133, 0]
click at [1218, 224] on div at bounding box center [1123, 400] width 215 height 477
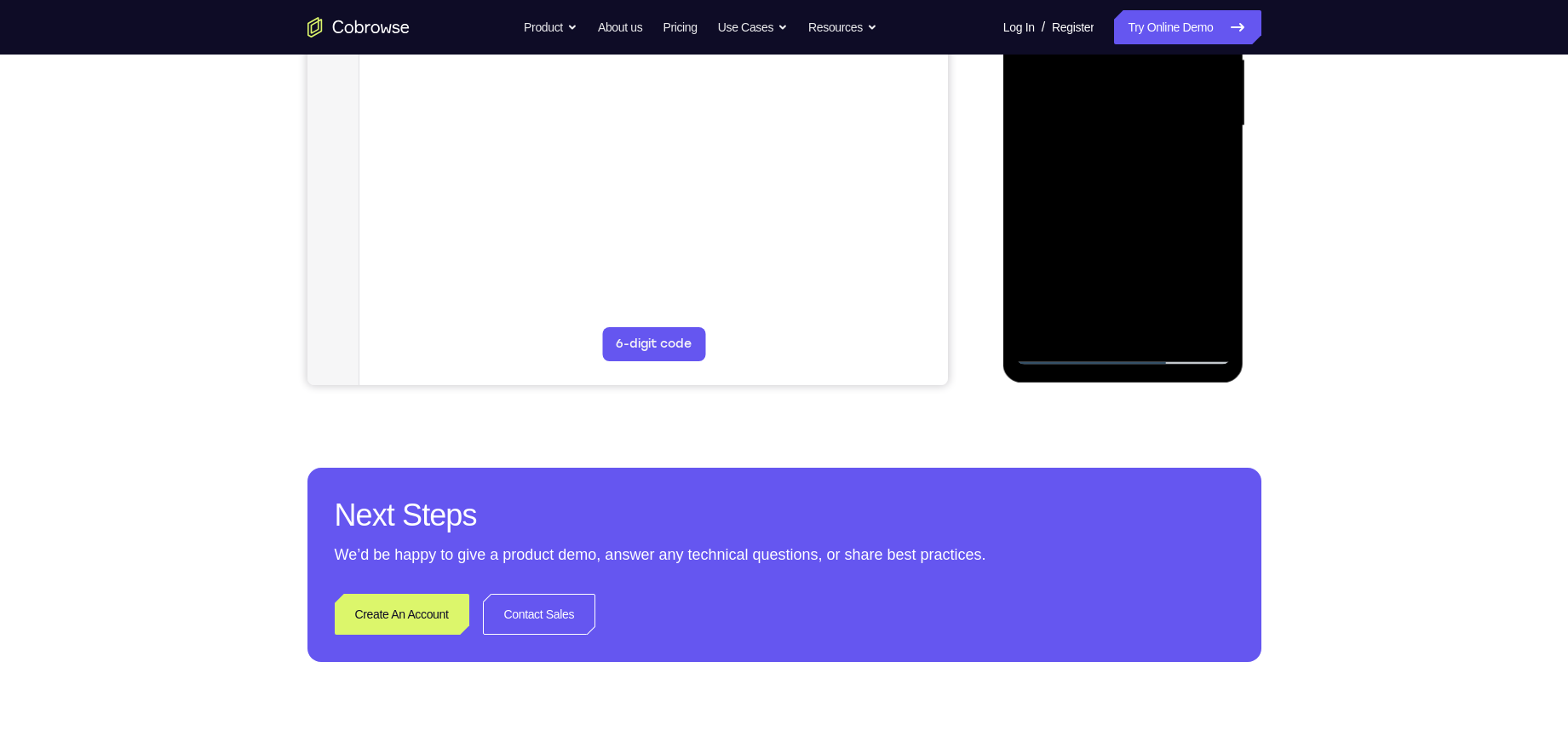
scroll to position [408, 0]
click at [1059, 352] on div at bounding box center [1123, 125] width 215 height 477
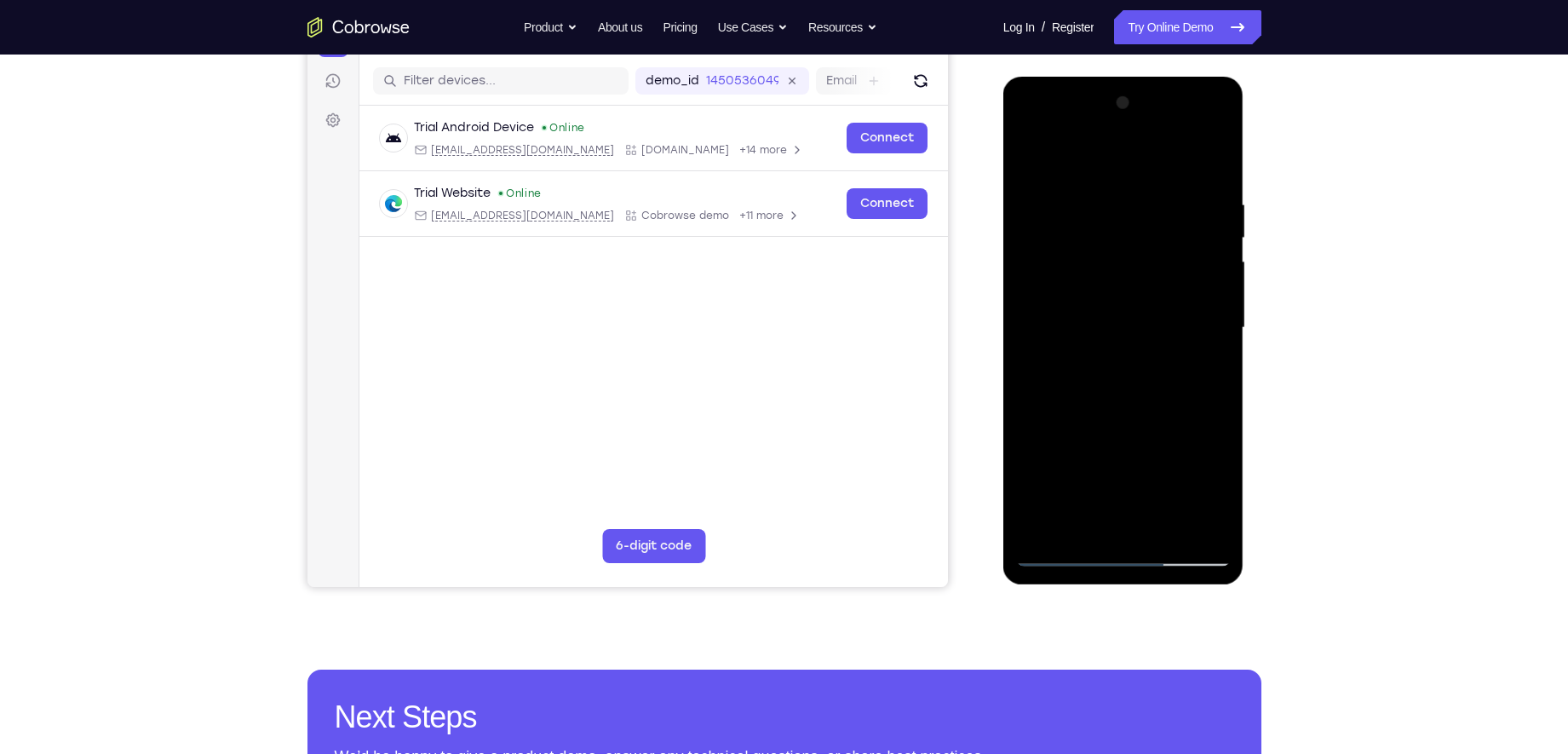
scroll to position [206, 0]
drag, startPoint x: 1061, startPoint y: 239, endPoint x: 1096, endPoint y: 475, distance: 238.6
click at [1096, 475] on div at bounding box center [1123, 327] width 215 height 477
click at [1093, 187] on div at bounding box center [1123, 327] width 215 height 477
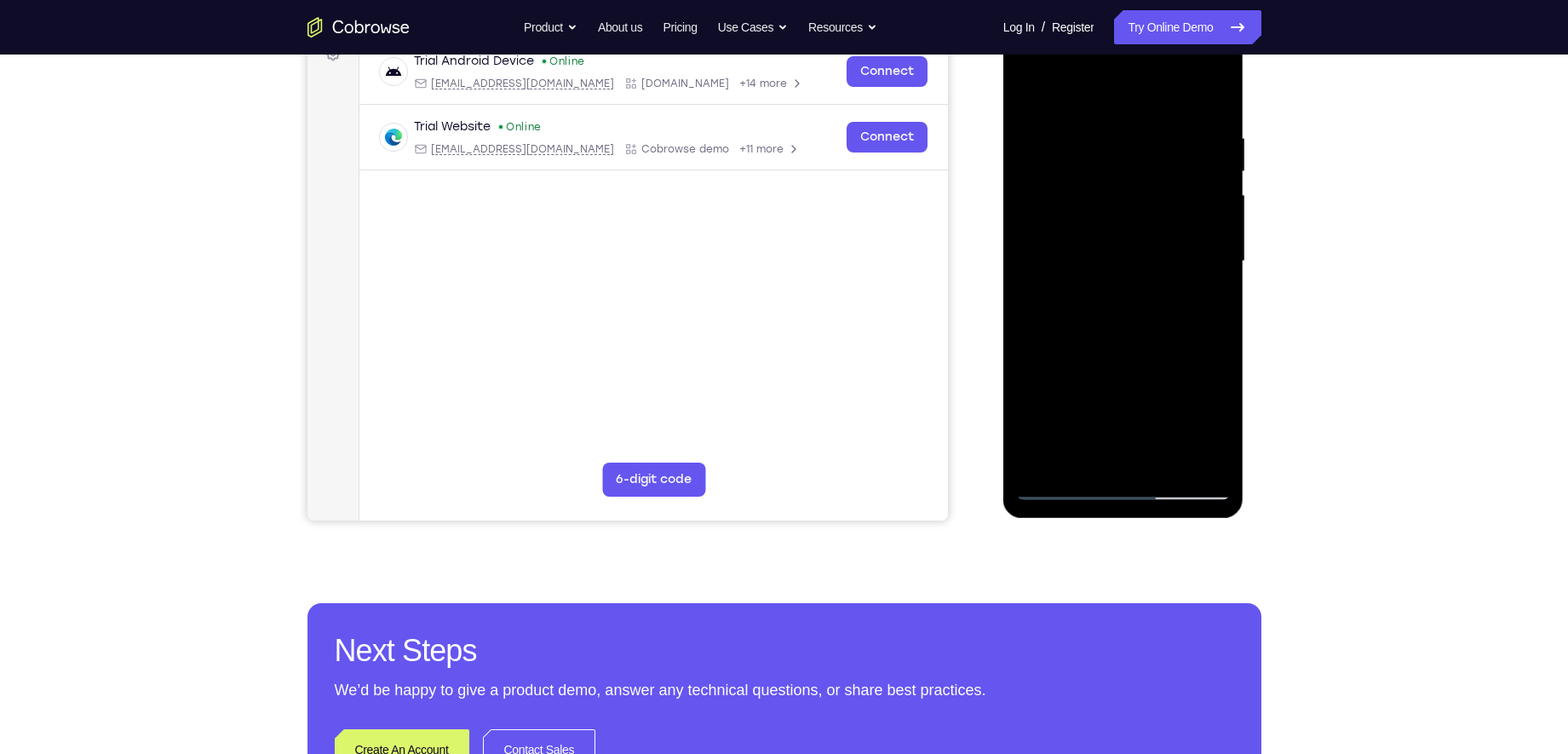
click at [1192, 451] on div at bounding box center [1123, 262] width 215 height 477
click at [1126, 456] on div at bounding box center [1123, 262] width 215 height 477
click at [1080, 460] on div at bounding box center [1123, 262] width 215 height 477
drag, startPoint x: 1169, startPoint y: 436, endPoint x: 1171, endPoint y: 282, distance: 154.0
click at [1171, 282] on div at bounding box center [1123, 262] width 215 height 477
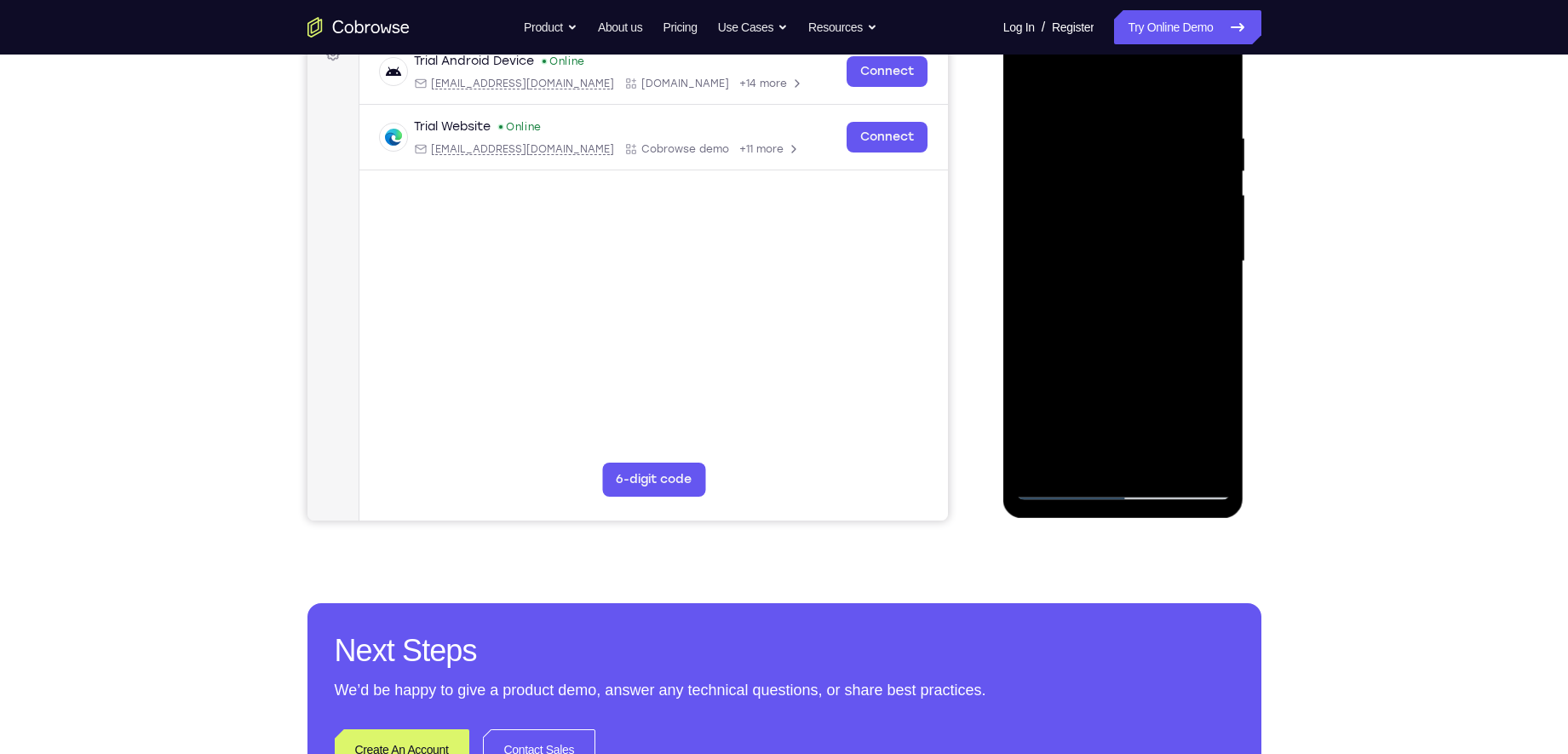
drag, startPoint x: 1131, startPoint y: 422, endPoint x: 1122, endPoint y: 517, distance: 95.4
click at [1122, 517] on div at bounding box center [1124, 264] width 241 height 507
drag, startPoint x: 1186, startPoint y: 407, endPoint x: 1186, endPoint y: 372, distance: 35.0
click at [1186, 372] on div at bounding box center [1123, 262] width 215 height 477
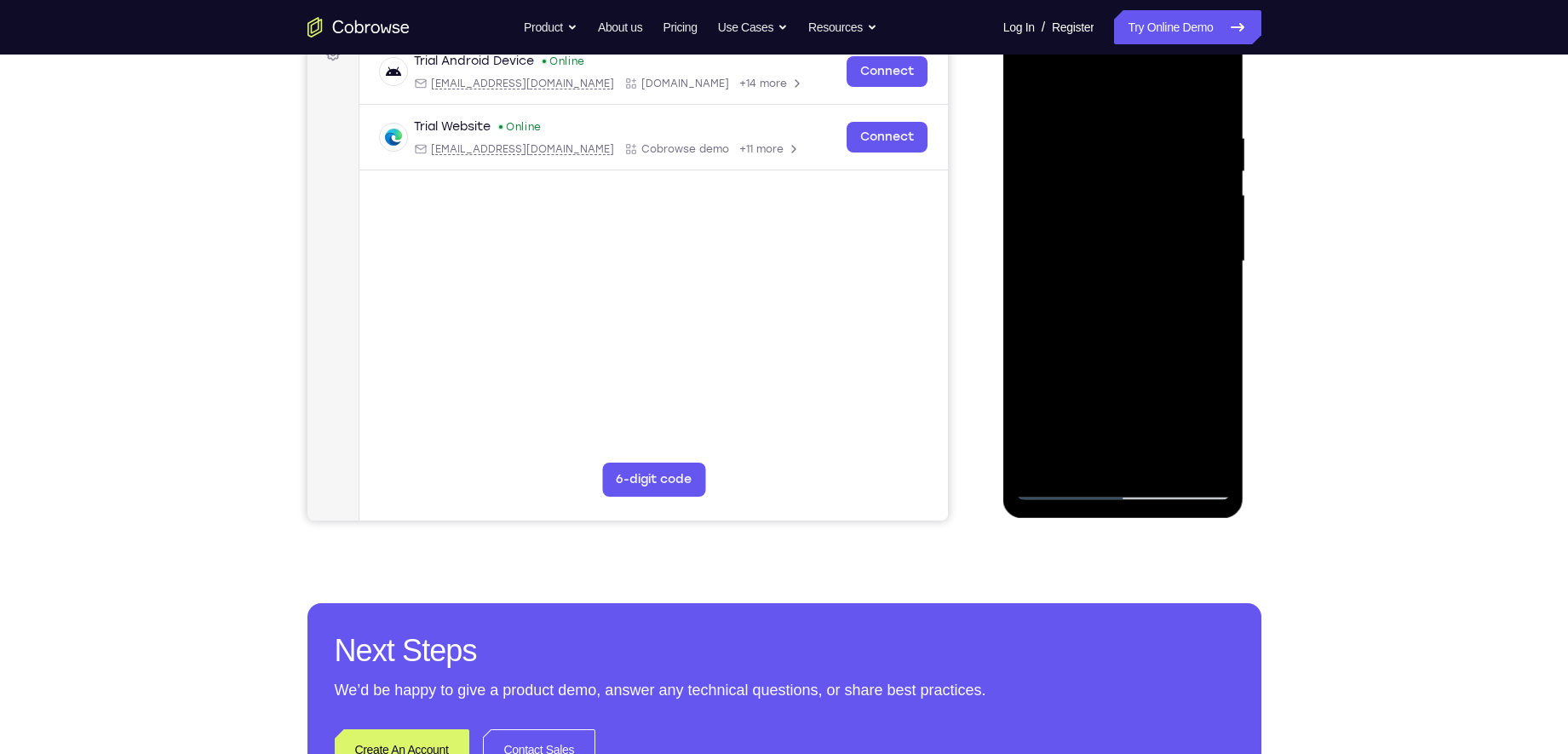
click at [1217, 440] on div at bounding box center [1123, 262] width 215 height 477
click at [1098, 175] on div at bounding box center [1123, 262] width 215 height 477
click at [1153, 456] on div at bounding box center [1123, 262] width 215 height 477
click at [1203, 456] on div at bounding box center [1123, 262] width 215 height 477
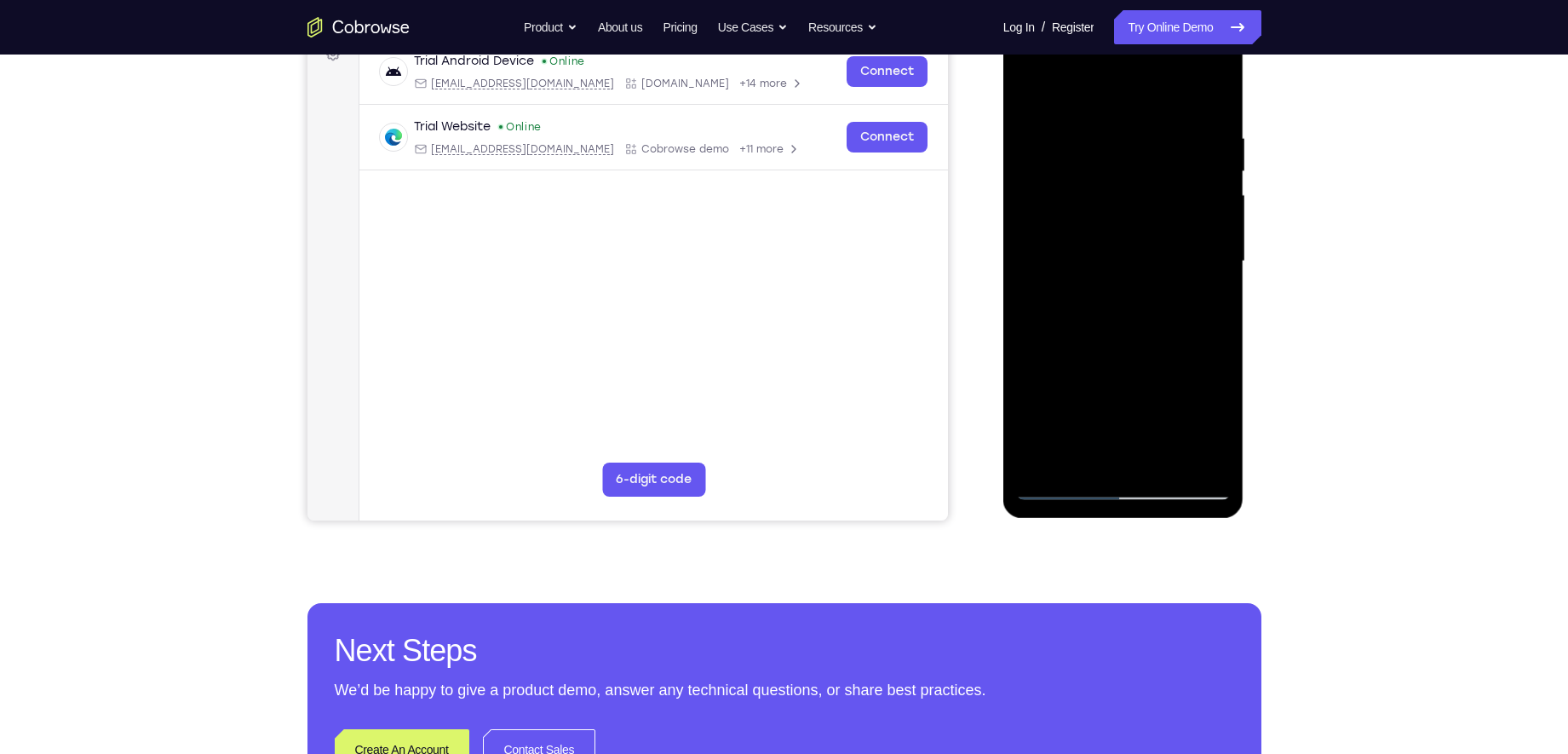
click at [1169, 320] on div at bounding box center [1123, 262] width 215 height 477
click at [1219, 324] on div at bounding box center [1123, 262] width 215 height 477
click at [1220, 256] on div at bounding box center [1123, 262] width 215 height 477
click at [1216, 236] on div at bounding box center [1123, 262] width 215 height 477
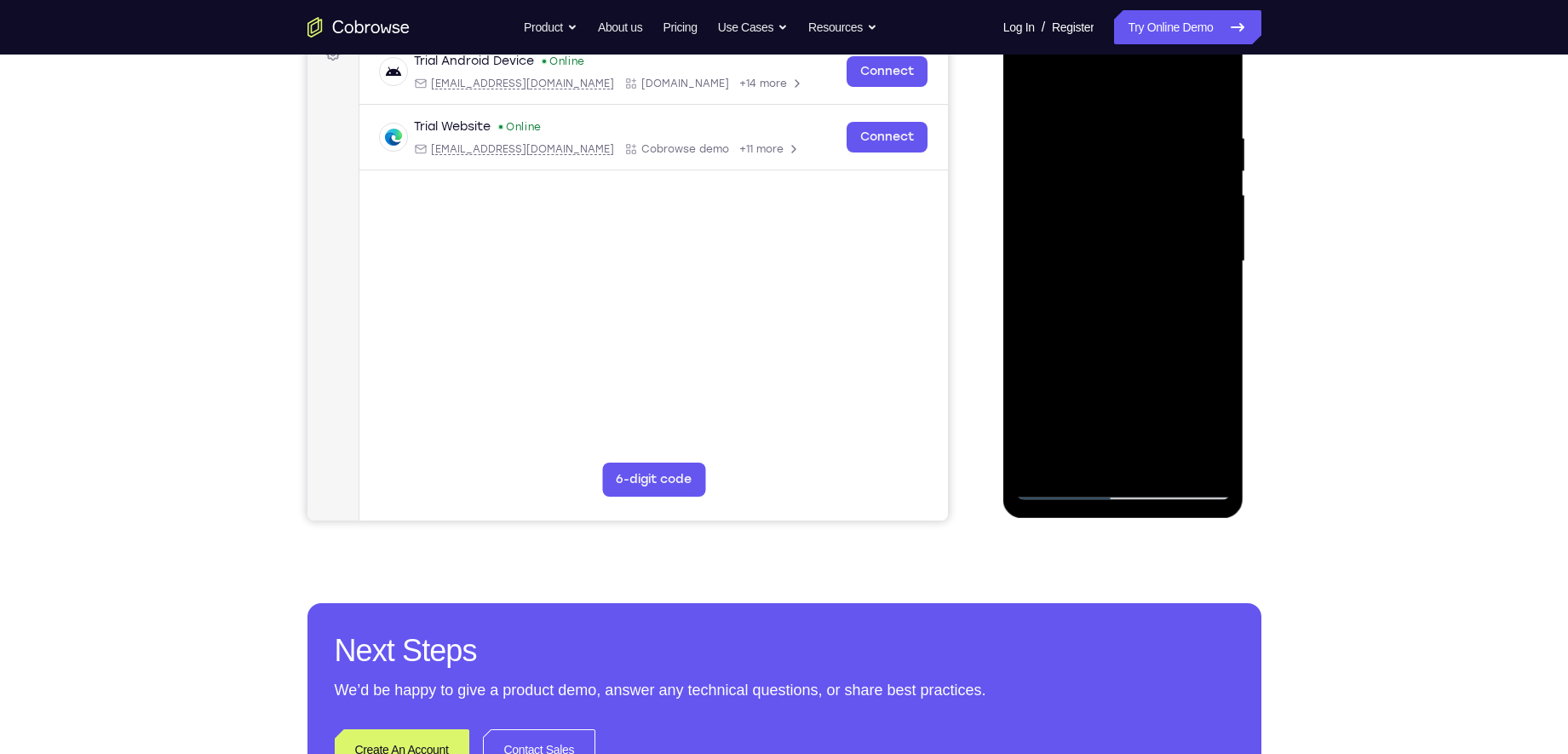
click at [1216, 236] on div at bounding box center [1123, 262] width 215 height 477
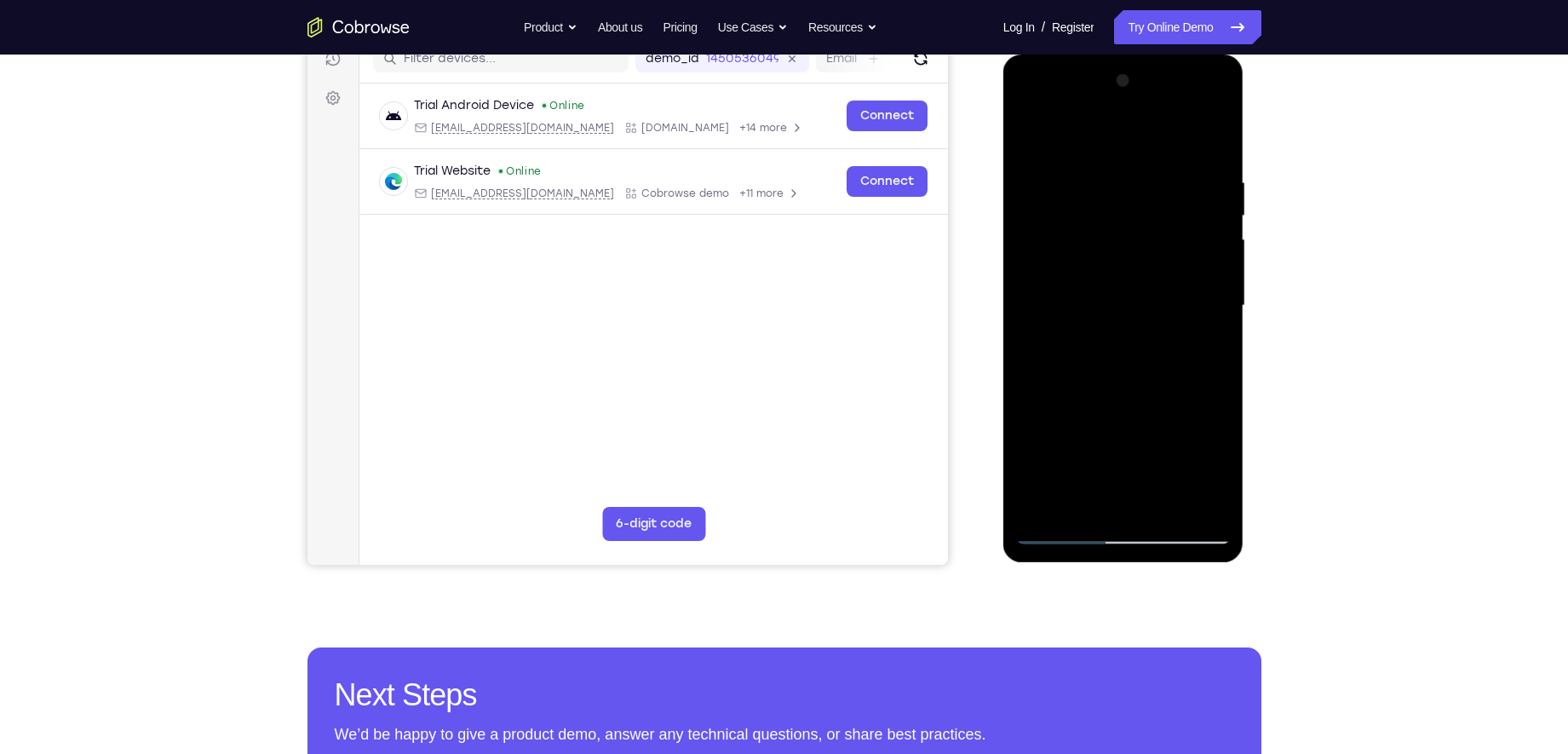
scroll to position [228, 0]
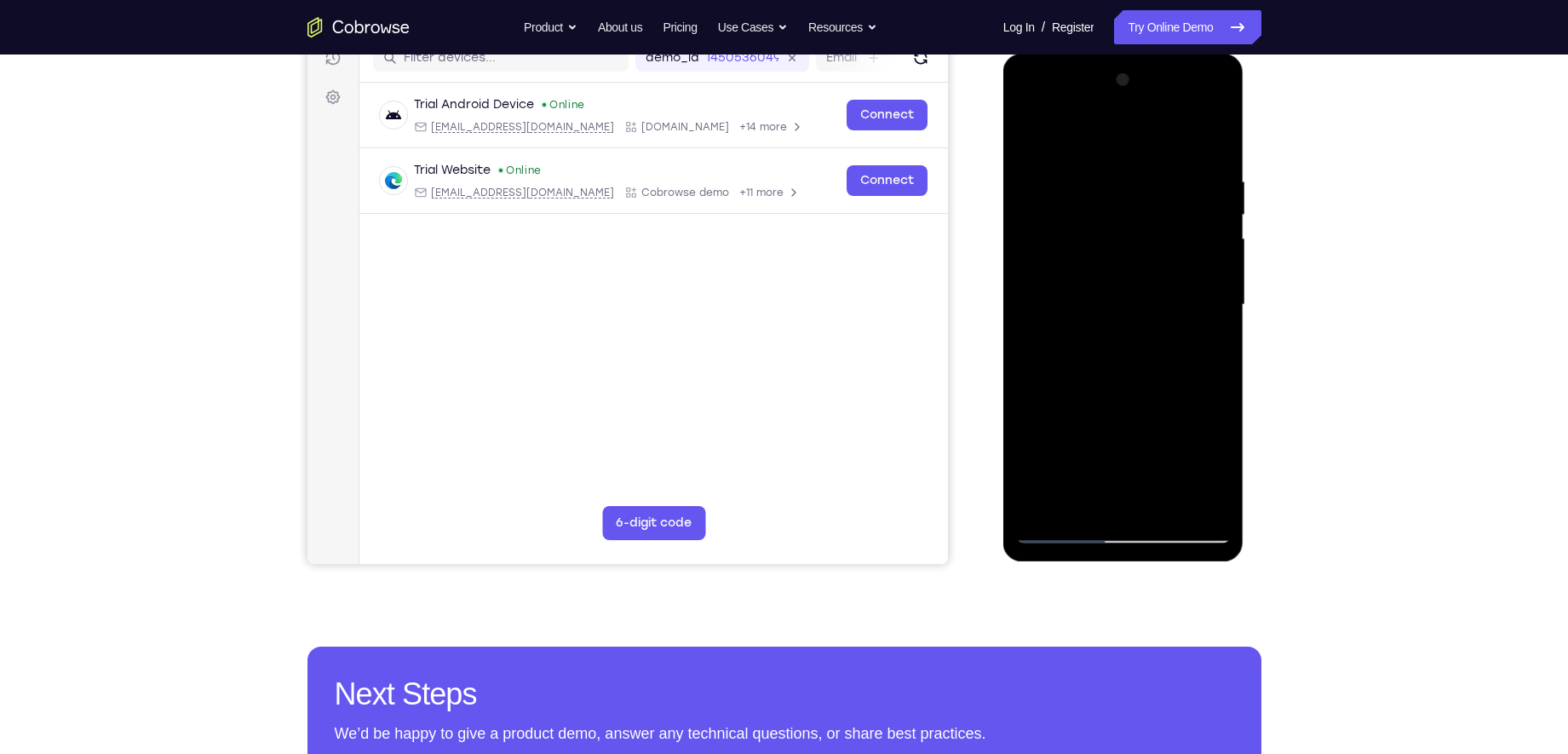
click at [1216, 236] on div at bounding box center [1123, 305] width 215 height 477
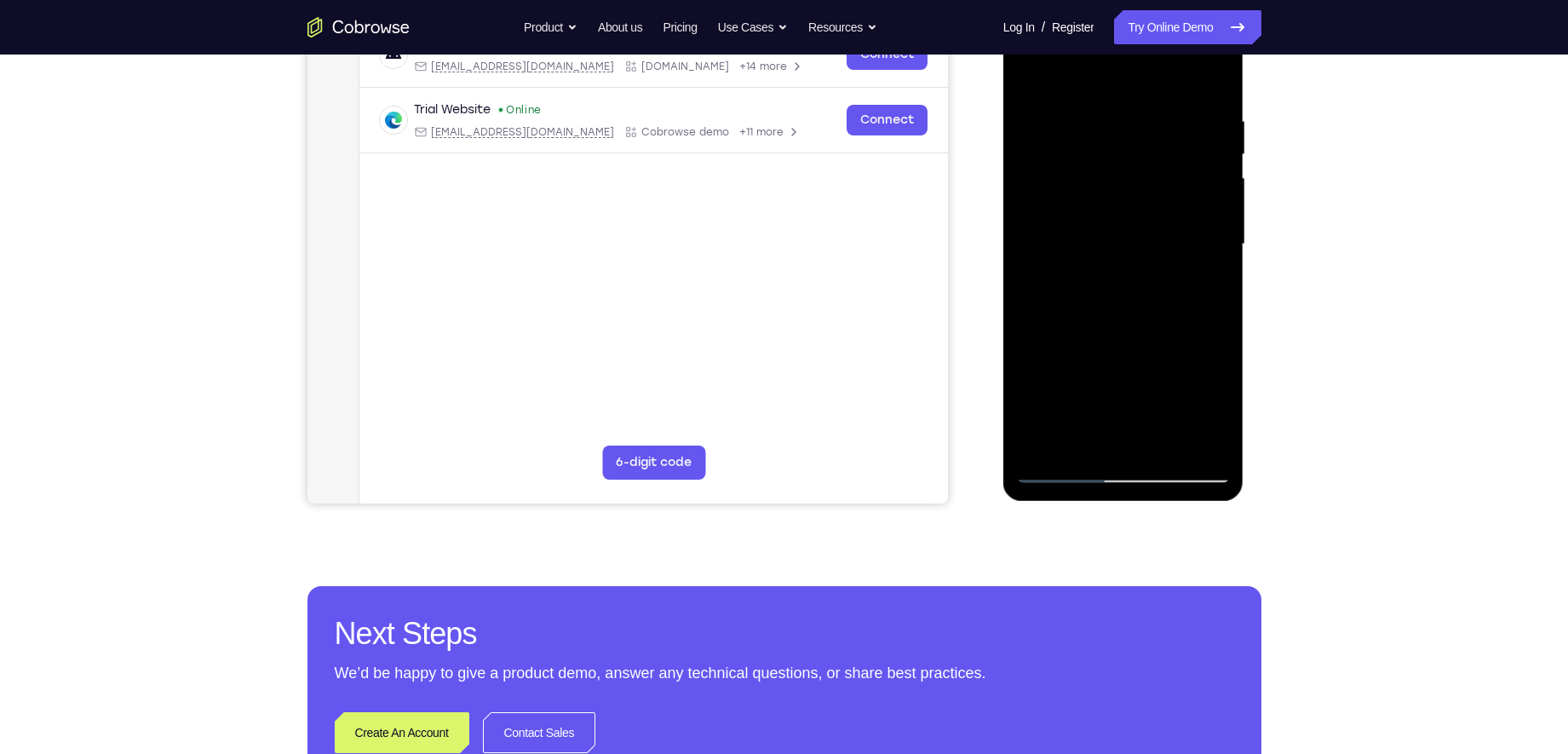
scroll to position [289, 0]
click at [1216, 236] on div at bounding box center [1123, 244] width 215 height 477
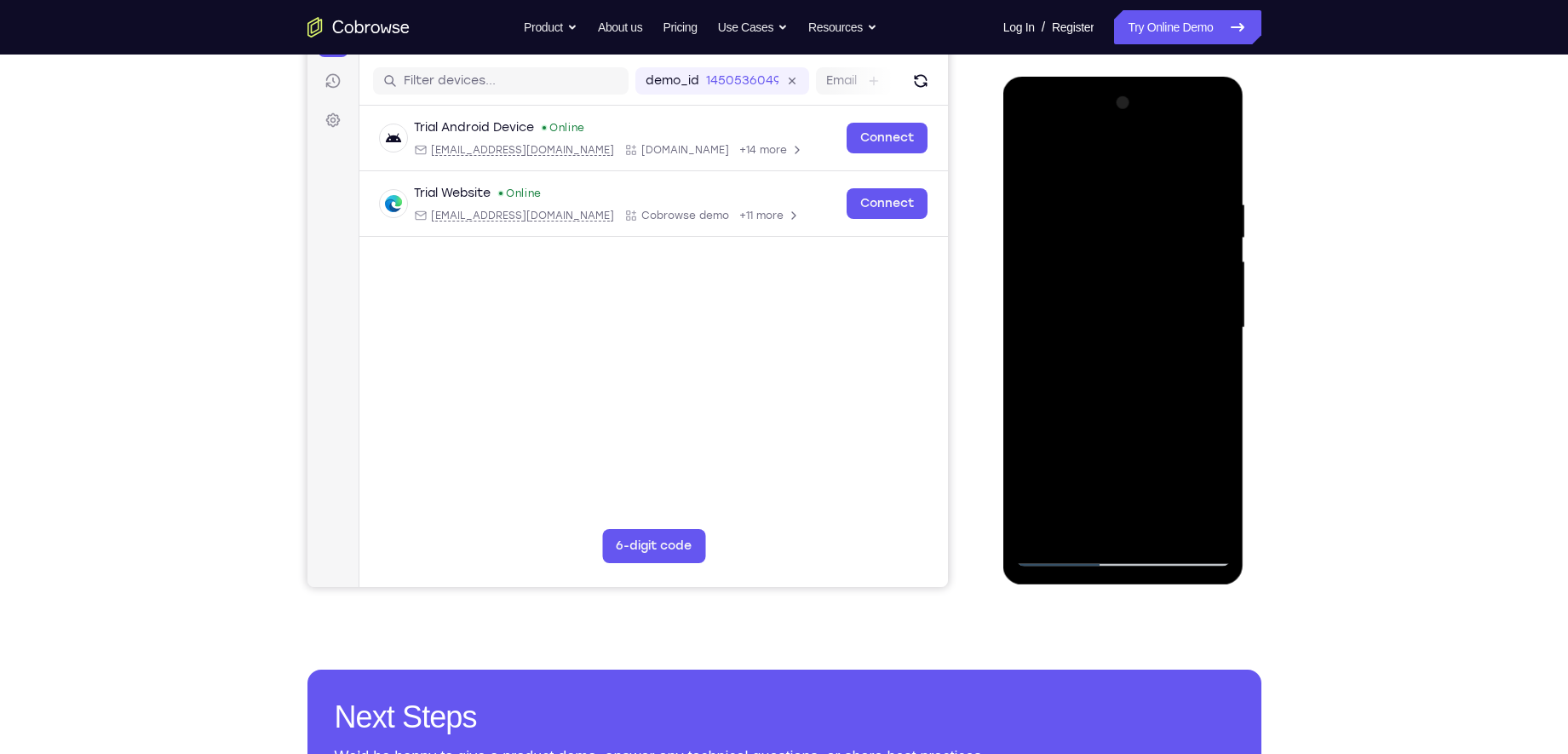
scroll to position [200, 0]
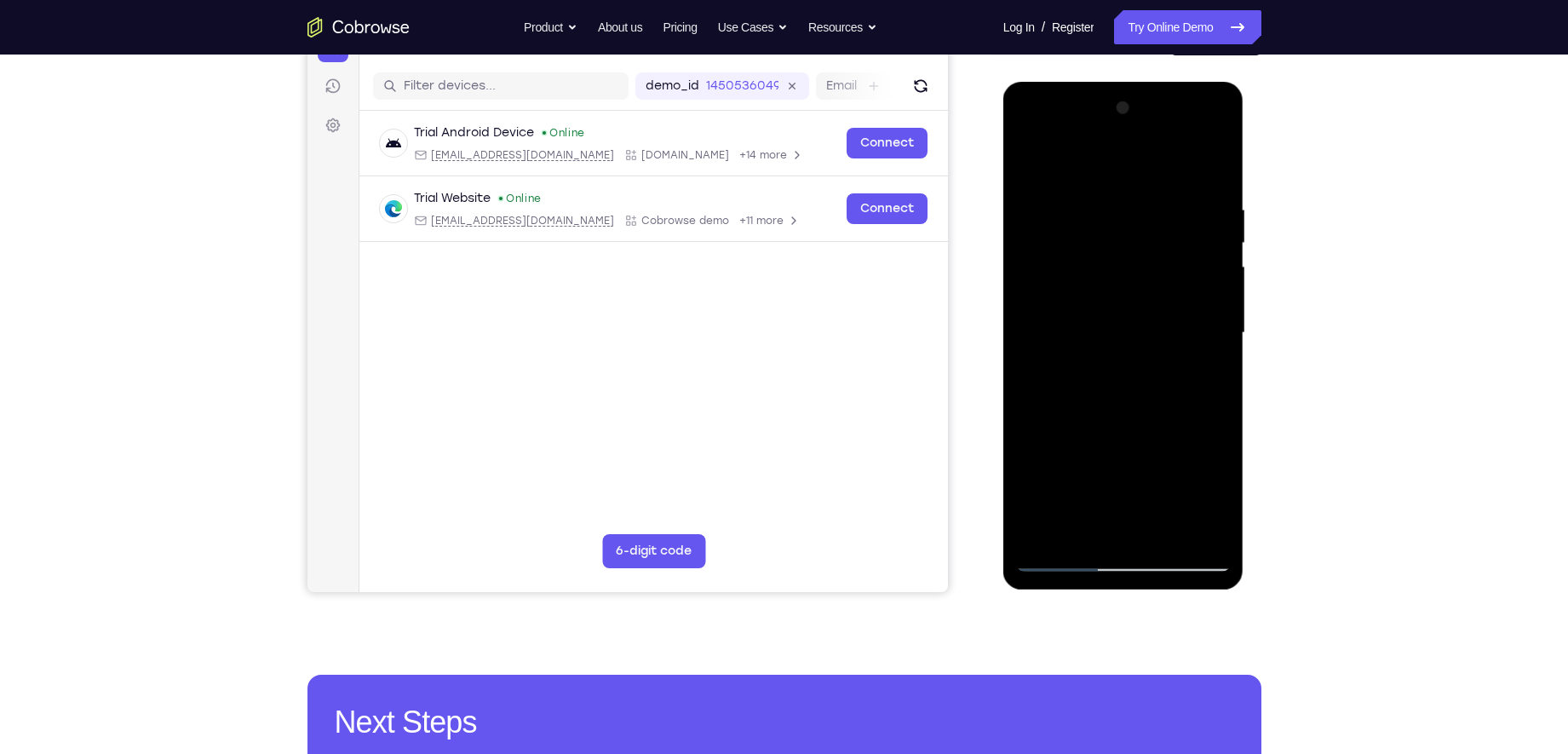
click at [1218, 212] on div at bounding box center [1123, 334] width 215 height 477
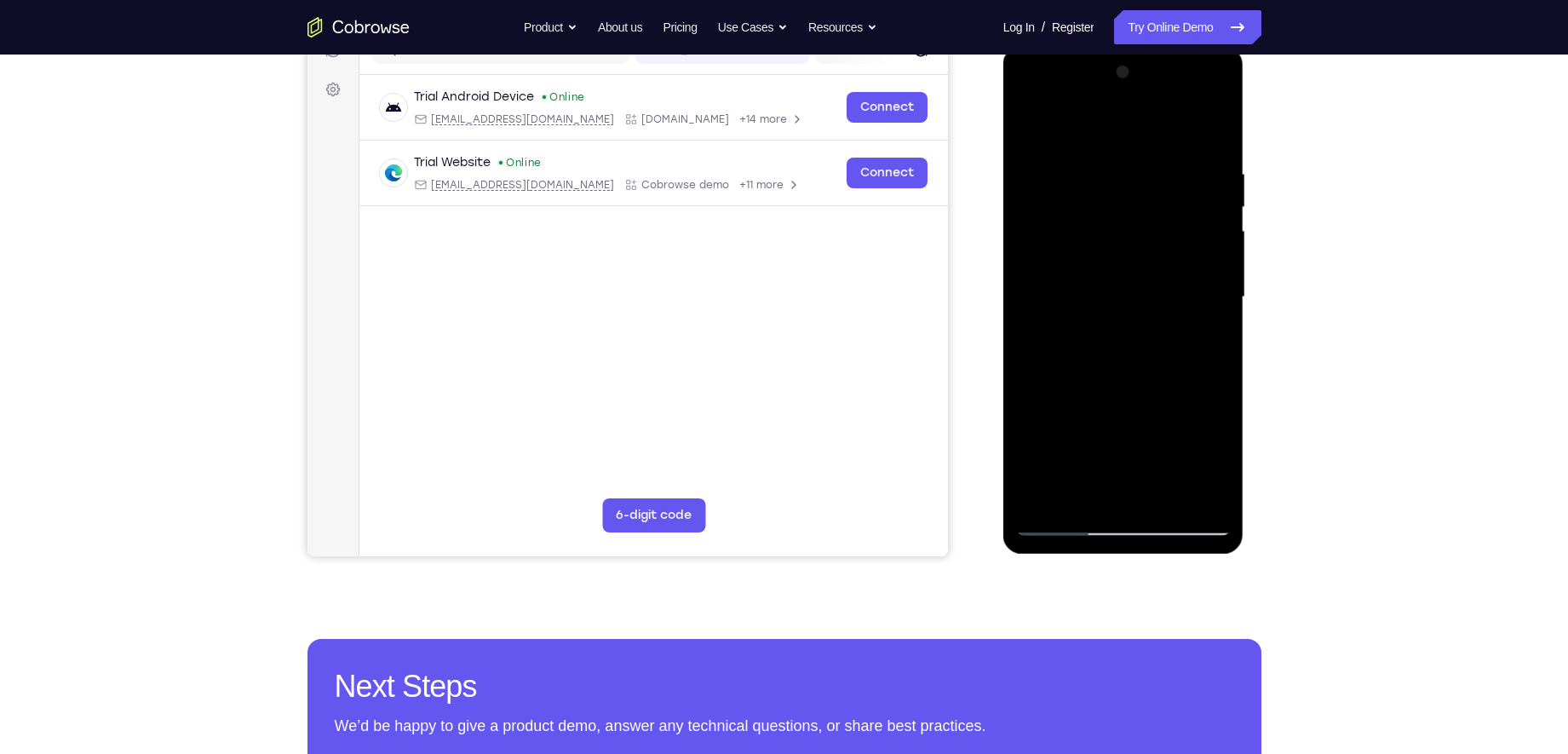
click at [1210, 240] on div at bounding box center [1123, 297] width 215 height 477
click at [1204, 251] on div at bounding box center [1123, 297] width 215 height 477
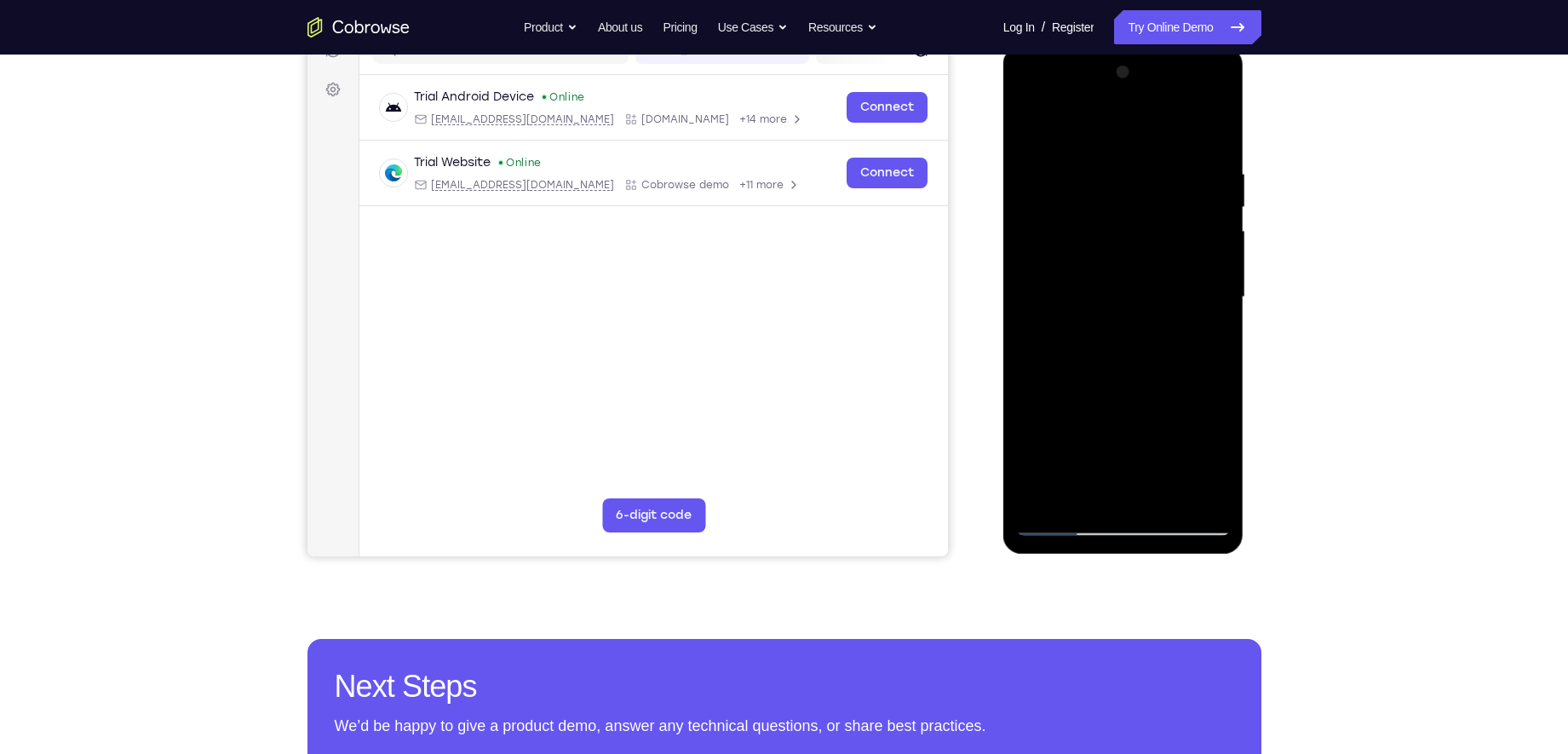
drag, startPoint x: 1217, startPoint y: 195, endPoint x: 1288, endPoint y: 219, distance: 74.9
click at [1245, 219] on html "Online web based iOS Simulators and Android Emulators. Run iPhone, iPad, Mobile…" at bounding box center [1125, 302] width 243 height 511
click at [1215, 128] on div at bounding box center [1123, 297] width 215 height 477
click at [1161, 495] on div at bounding box center [1123, 297] width 215 height 477
click at [1061, 525] on div at bounding box center [1123, 297] width 215 height 477
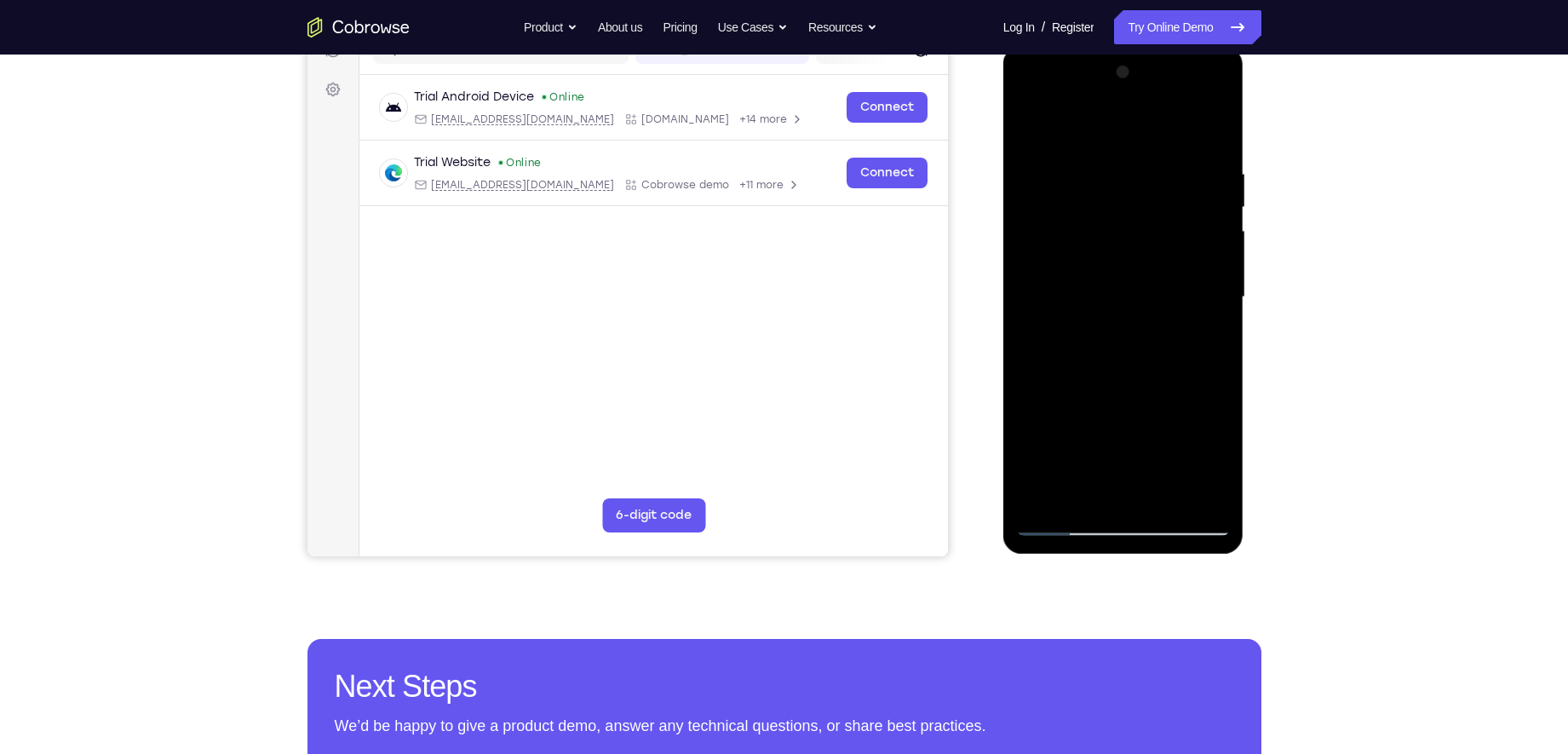
click at [1101, 177] on div at bounding box center [1123, 297] width 215 height 477
click at [1096, 487] on div at bounding box center [1123, 297] width 215 height 477
click at [1083, 495] on div at bounding box center [1123, 297] width 215 height 477
click at [1029, 393] on div at bounding box center [1123, 297] width 215 height 477
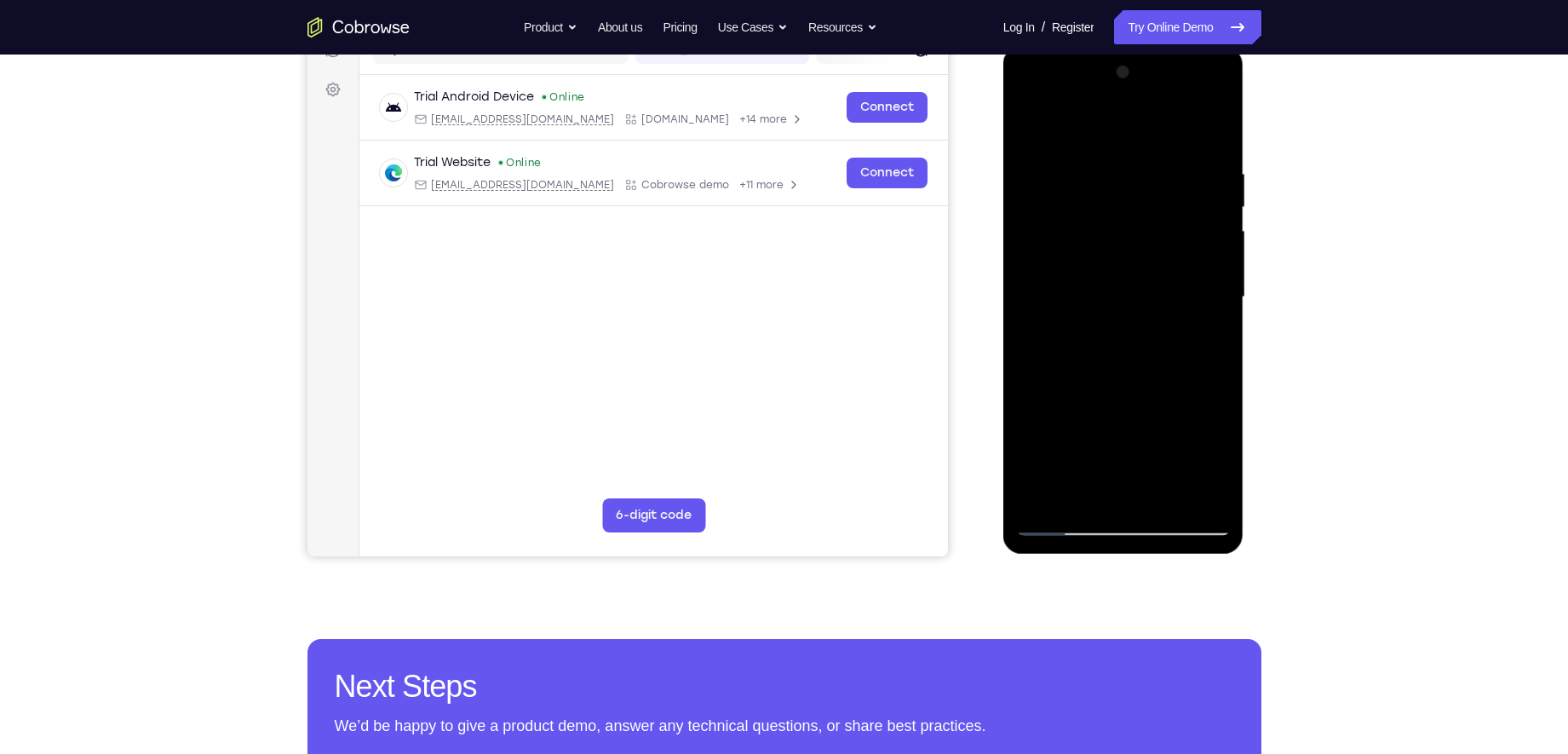
click at [1095, 309] on div at bounding box center [1123, 297] width 215 height 477
click at [1158, 494] on div at bounding box center [1123, 297] width 215 height 477
click at [1205, 492] on div at bounding box center [1123, 297] width 215 height 477
click at [1060, 522] on div at bounding box center [1123, 297] width 215 height 477
drag, startPoint x: 1182, startPoint y: 394, endPoint x: 1182, endPoint y: 266, distance: 128.0
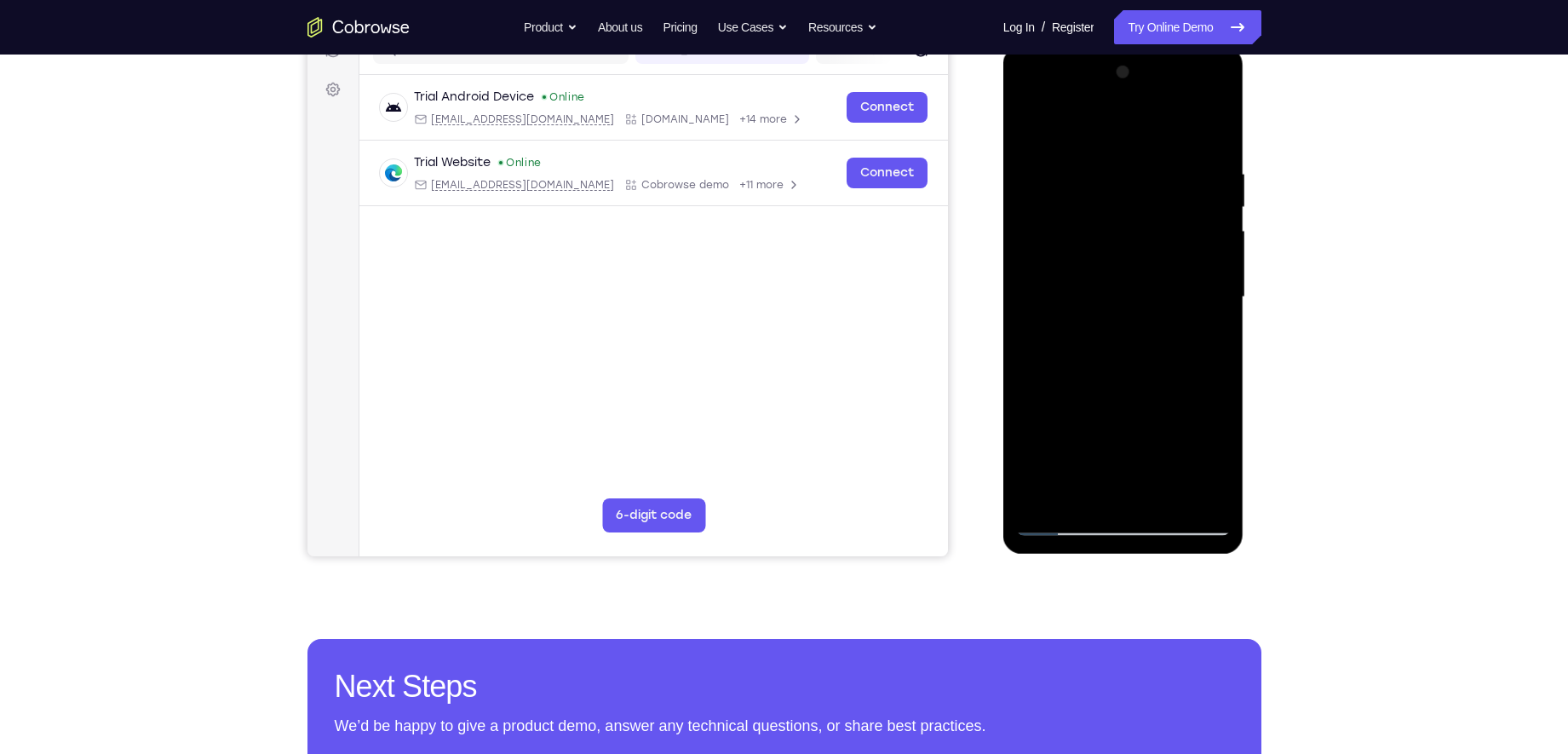
click at [1182, 266] on div at bounding box center [1123, 297] width 215 height 477
drag, startPoint x: 1164, startPoint y: 229, endPoint x: 1091, endPoint y: 487, distance: 268.1
click at [1091, 487] on div at bounding box center [1123, 297] width 215 height 477
drag, startPoint x: 1109, startPoint y: 308, endPoint x: 1056, endPoint y: 527, distance: 225.3
click at [1056, 527] on div at bounding box center [1123, 297] width 215 height 477
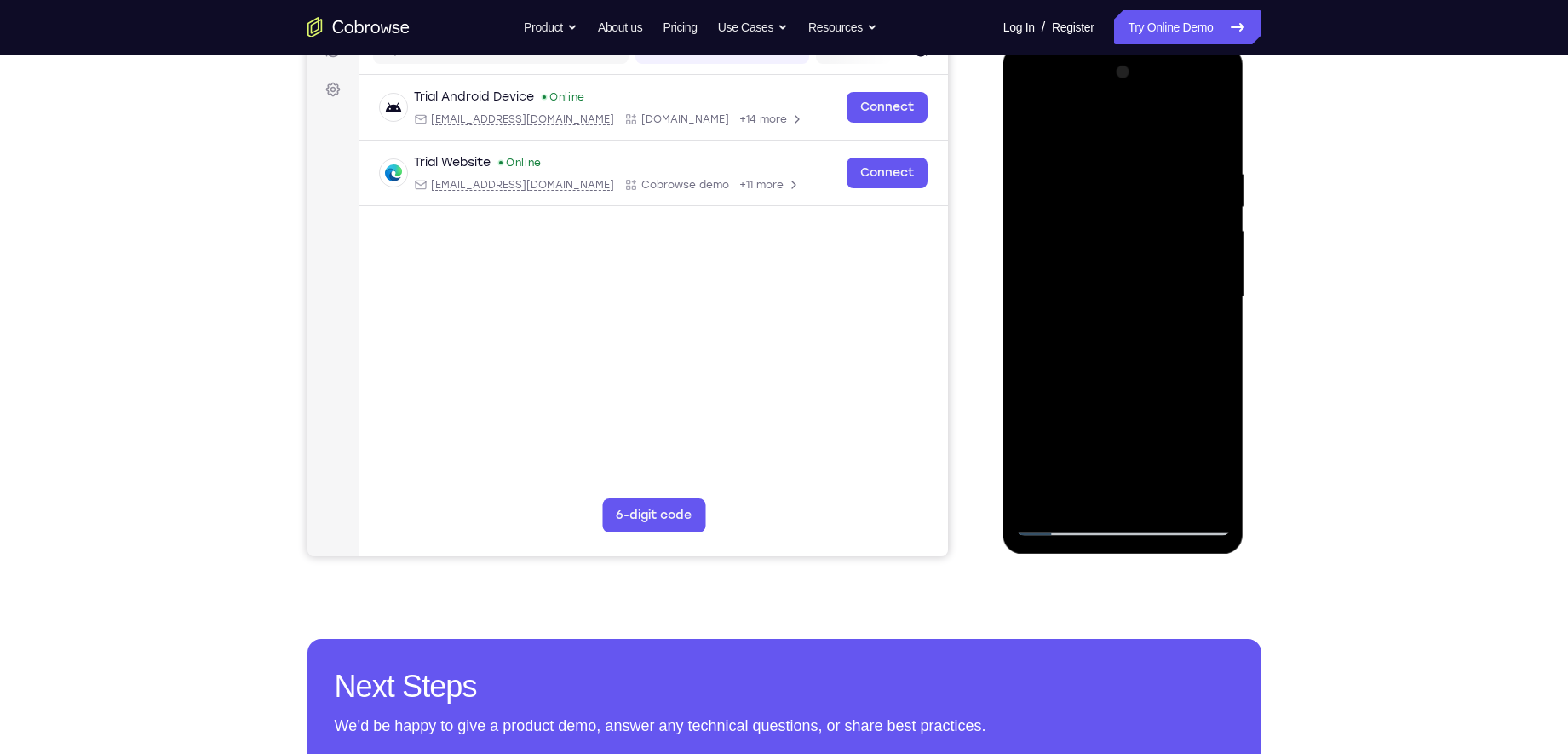
click at [1099, 169] on div at bounding box center [1123, 297] width 215 height 477
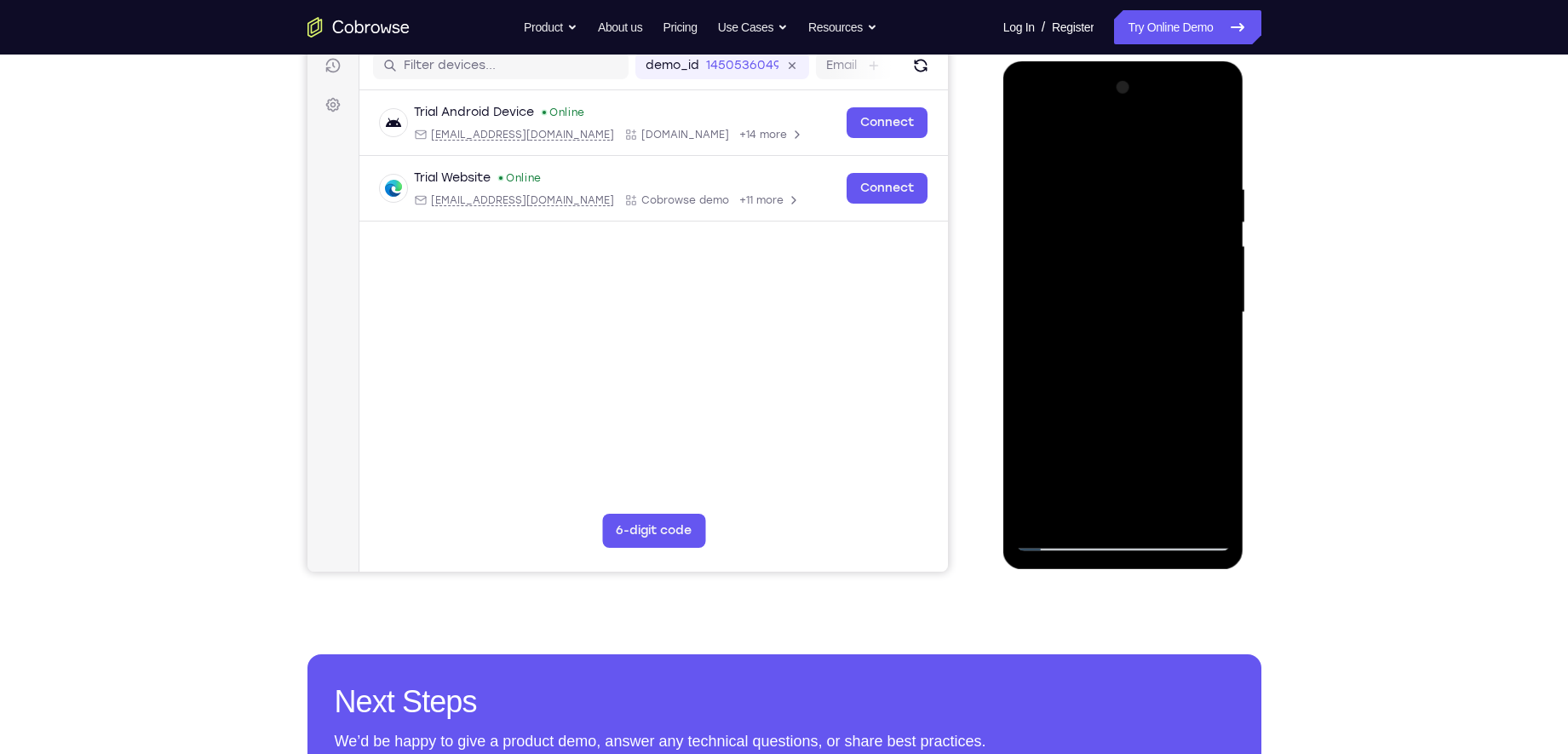
scroll to position [215, 0]
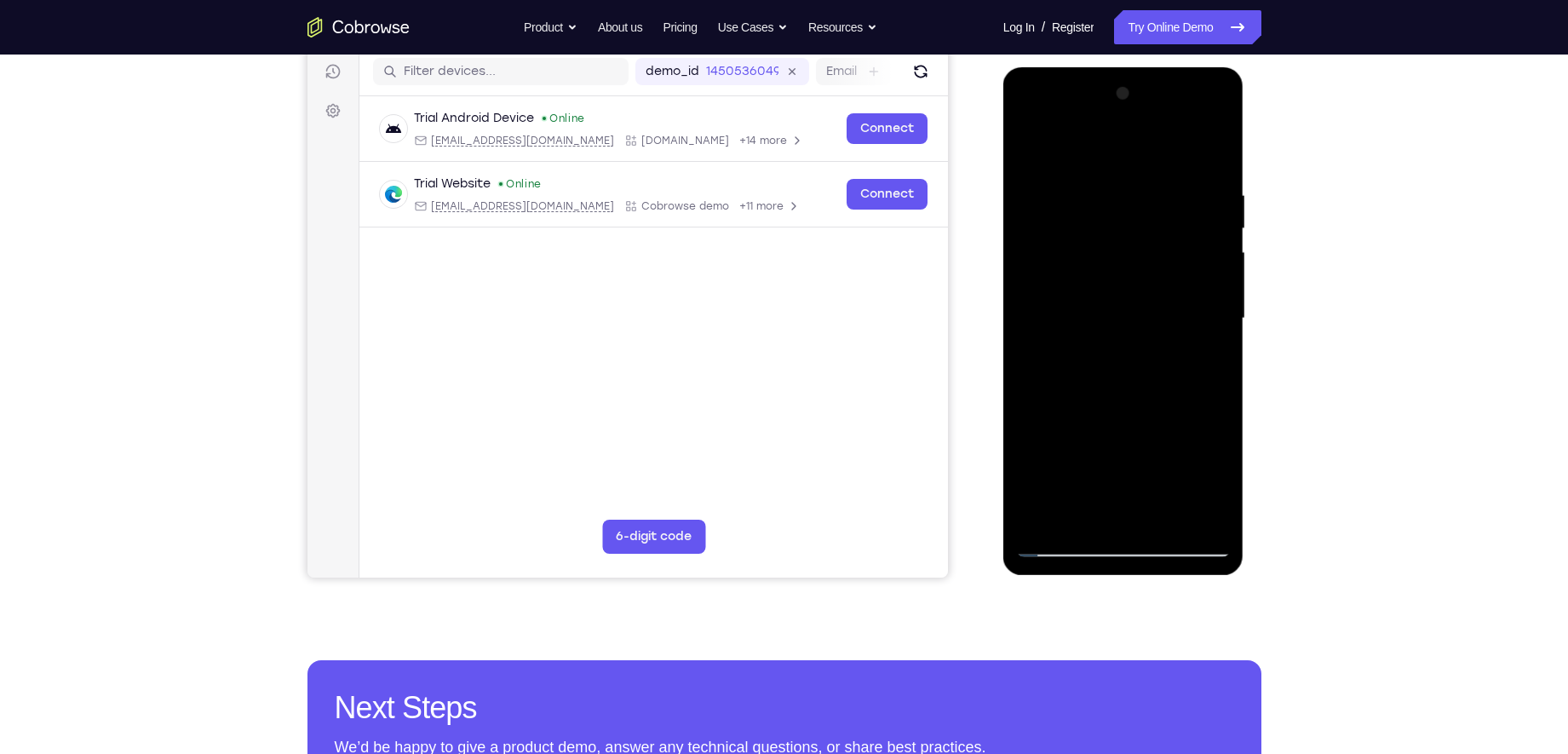
click at [1072, 151] on div at bounding box center [1123, 318] width 215 height 477
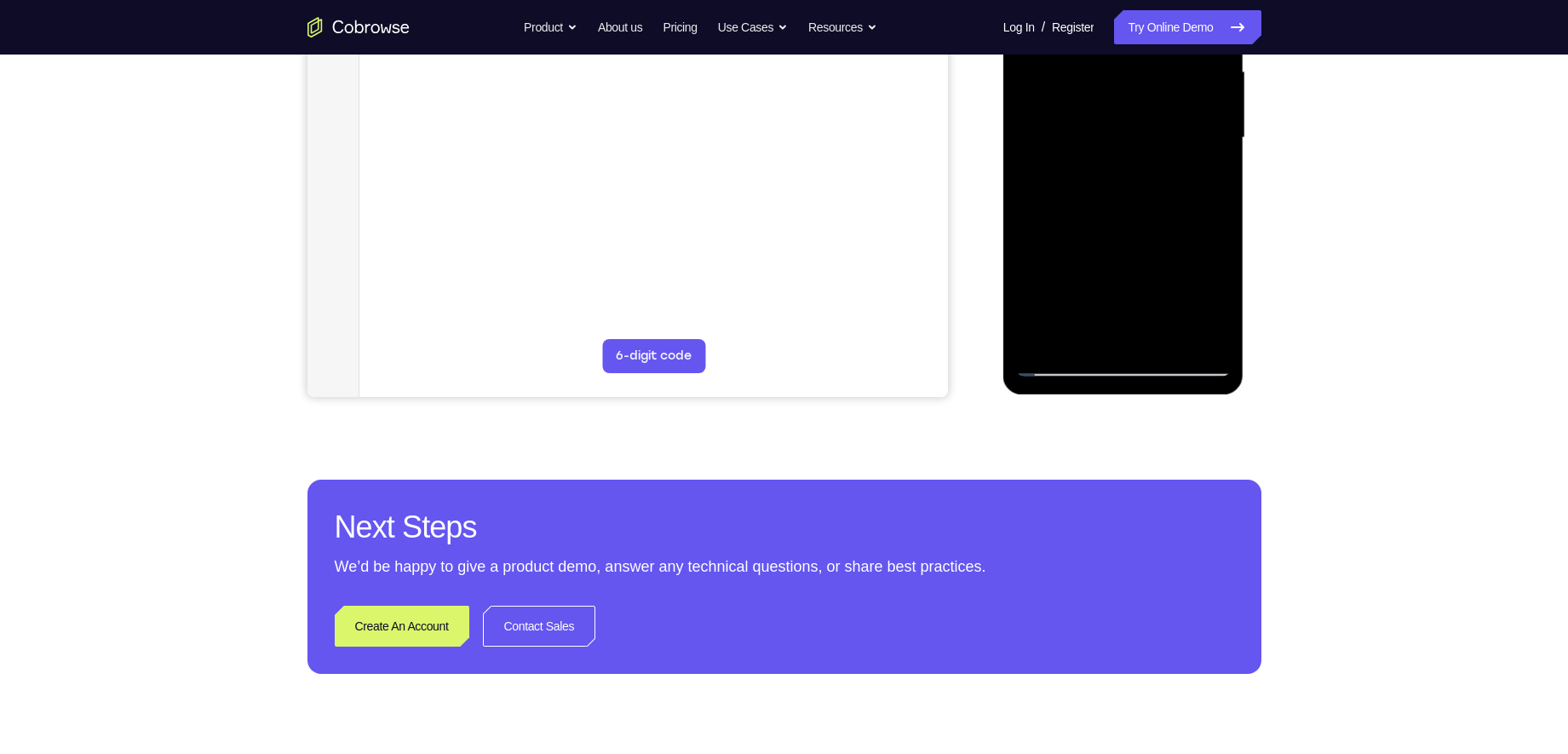
scroll to position [396, 0]
click at [1059, 271] on div at bounding box center [1123, 137] width 215 height 477
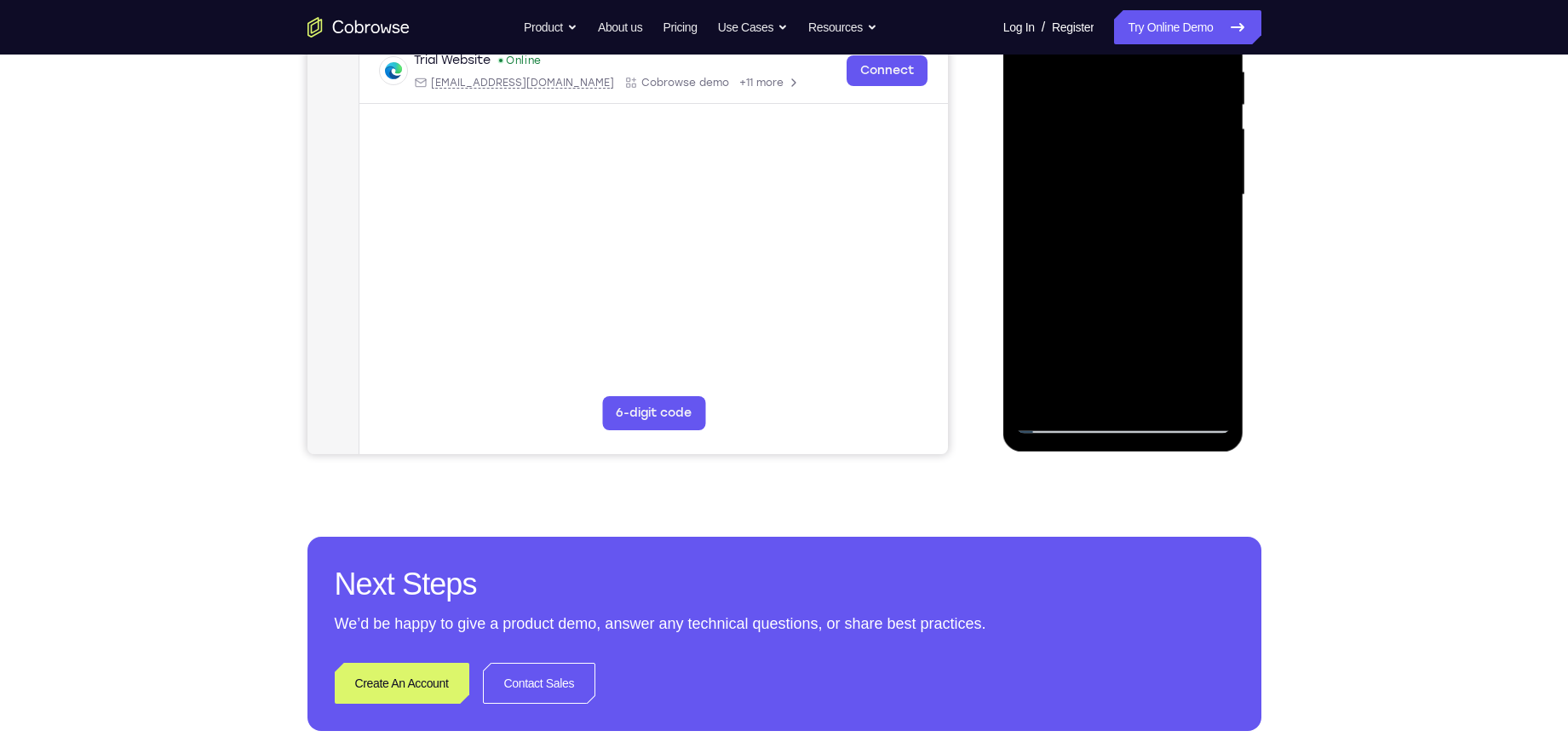
scroll to position [330, 0]
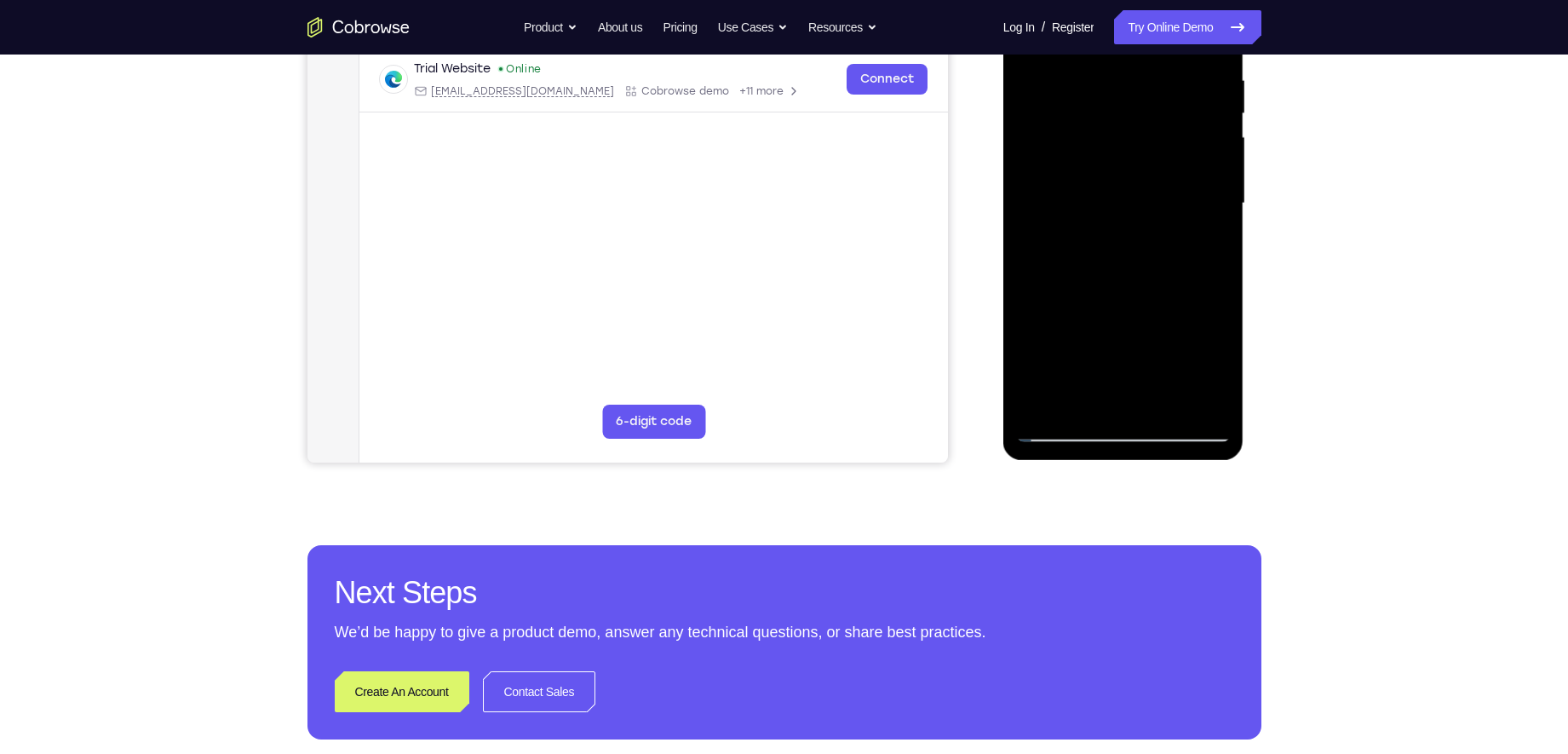
click at [1221, 214] on div at bounding box center [1123, 204] width 215 height 477
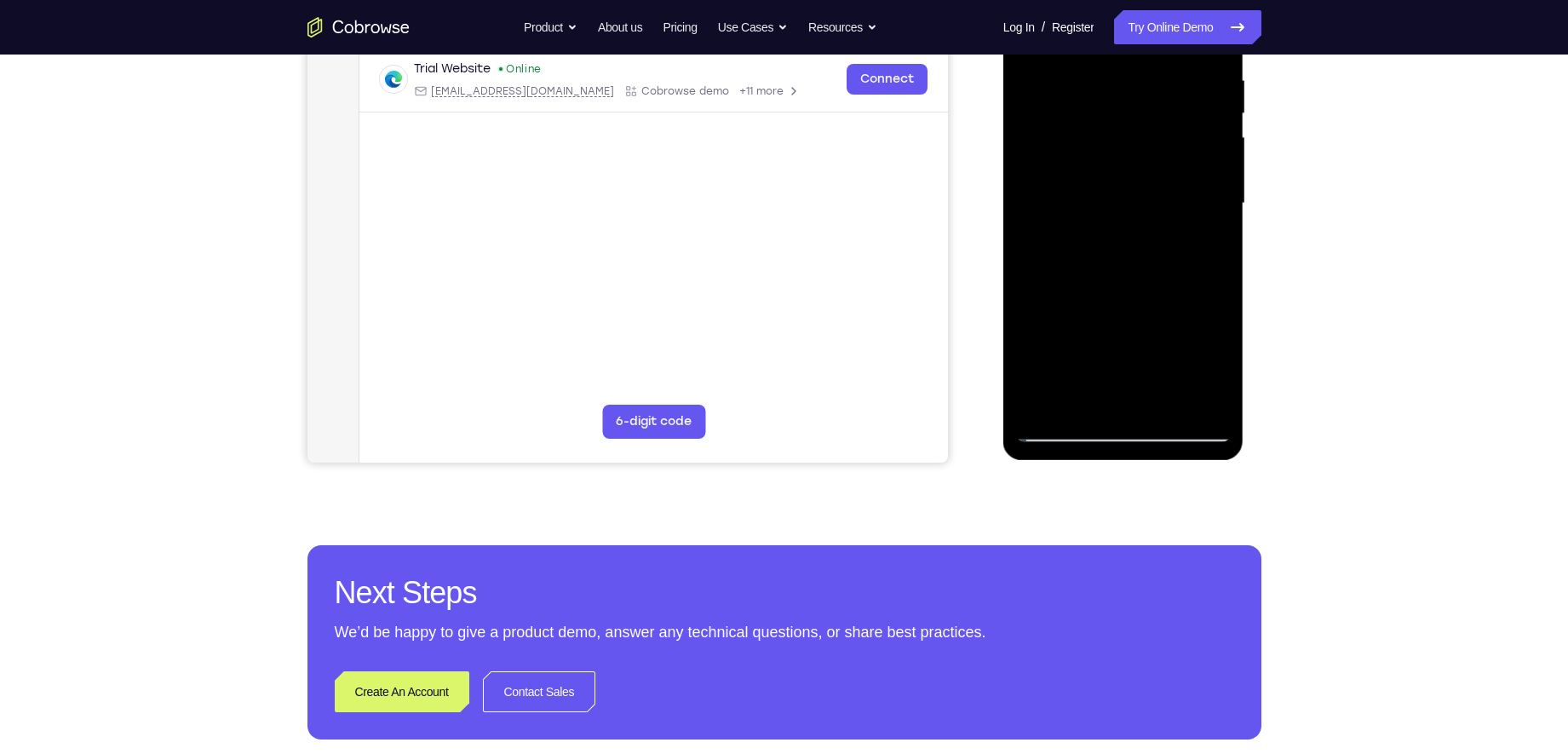
click at [1221, 214] on div at bounding box center [1123, 204] width 215 height 477
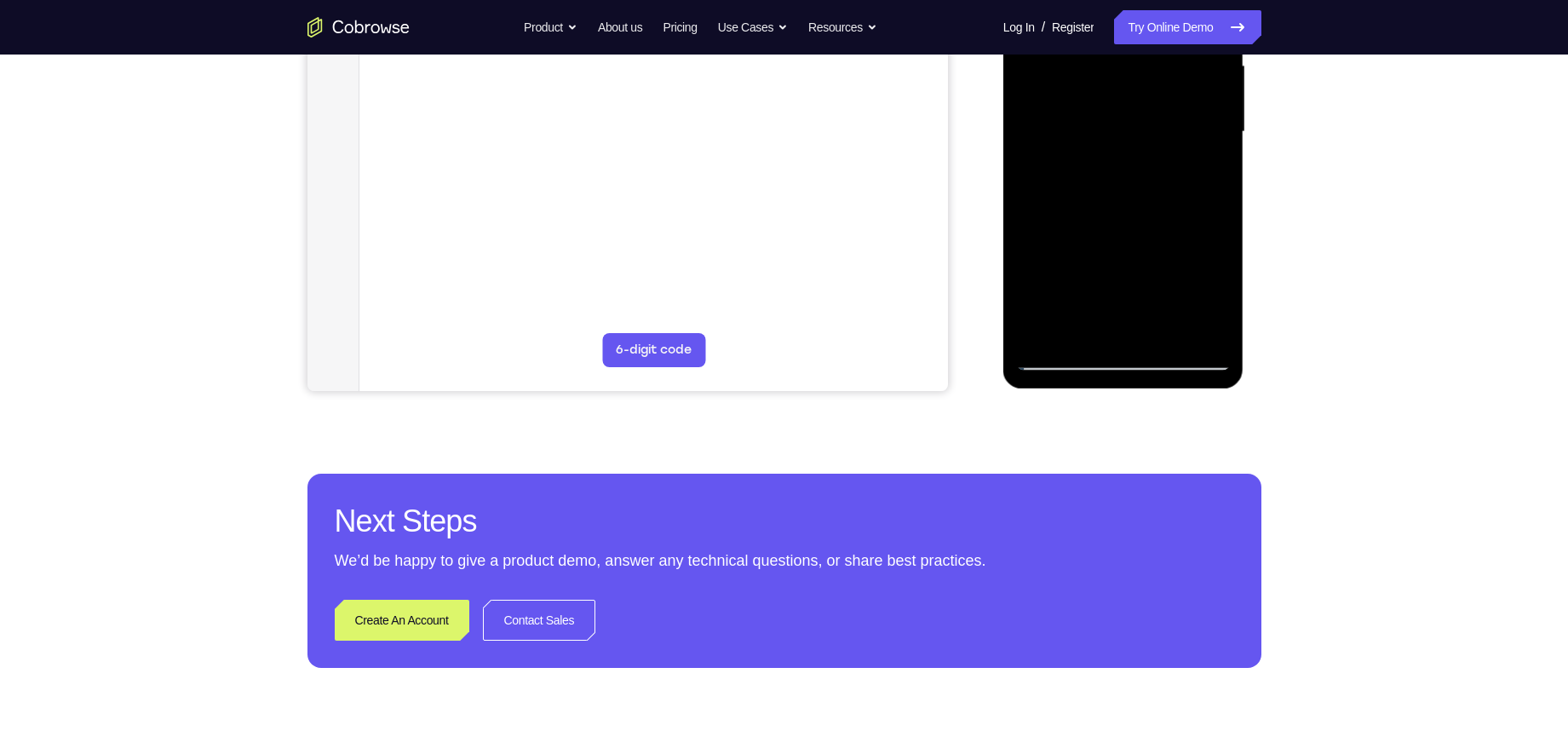
scroll to position [402, 0]
click at [1025, 144] on div at bounding box center [1123, 131] width 215 height 477
click at [1172, 333] on div at bounding box center [1123, 131] width 215 height 477
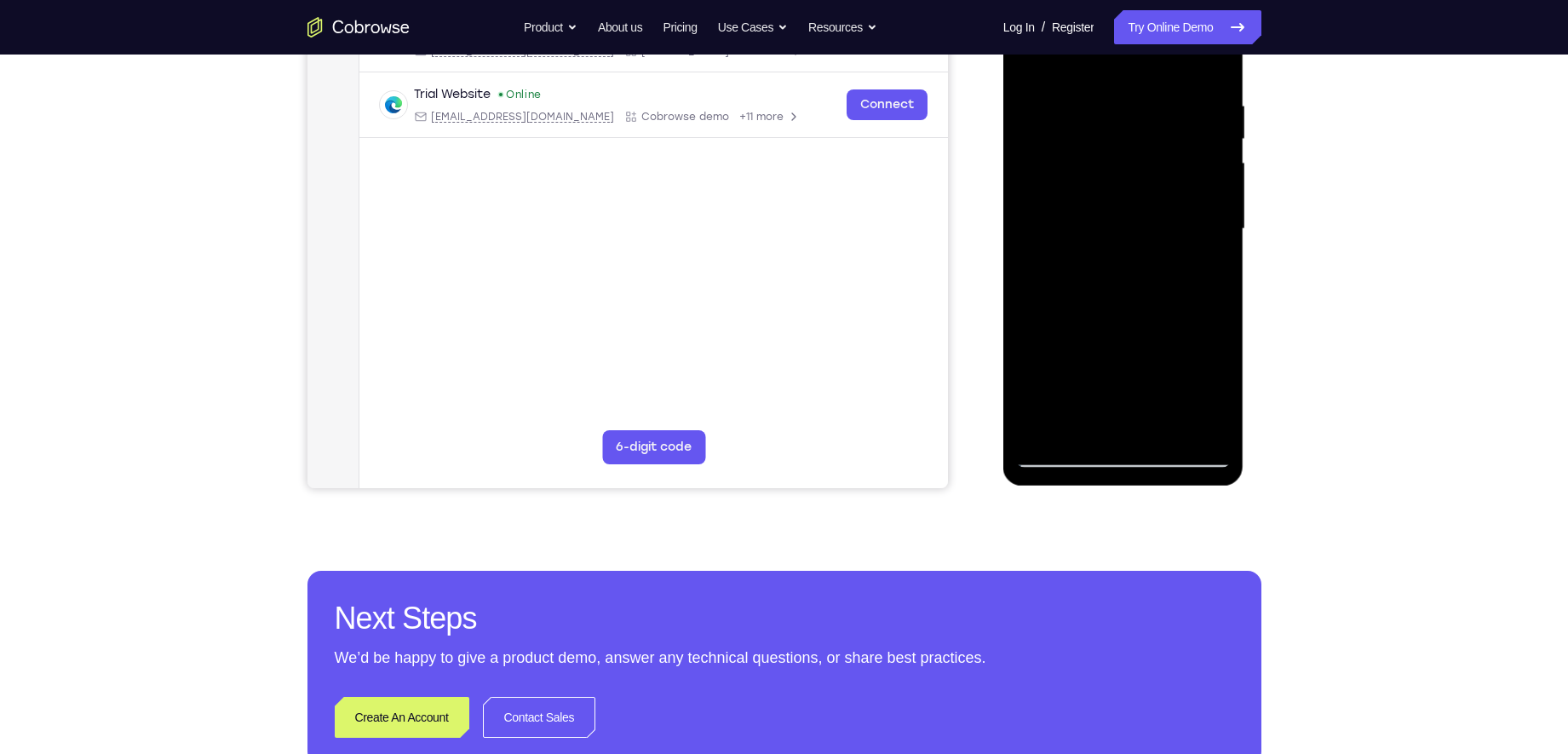
scroll to position [266, 0]
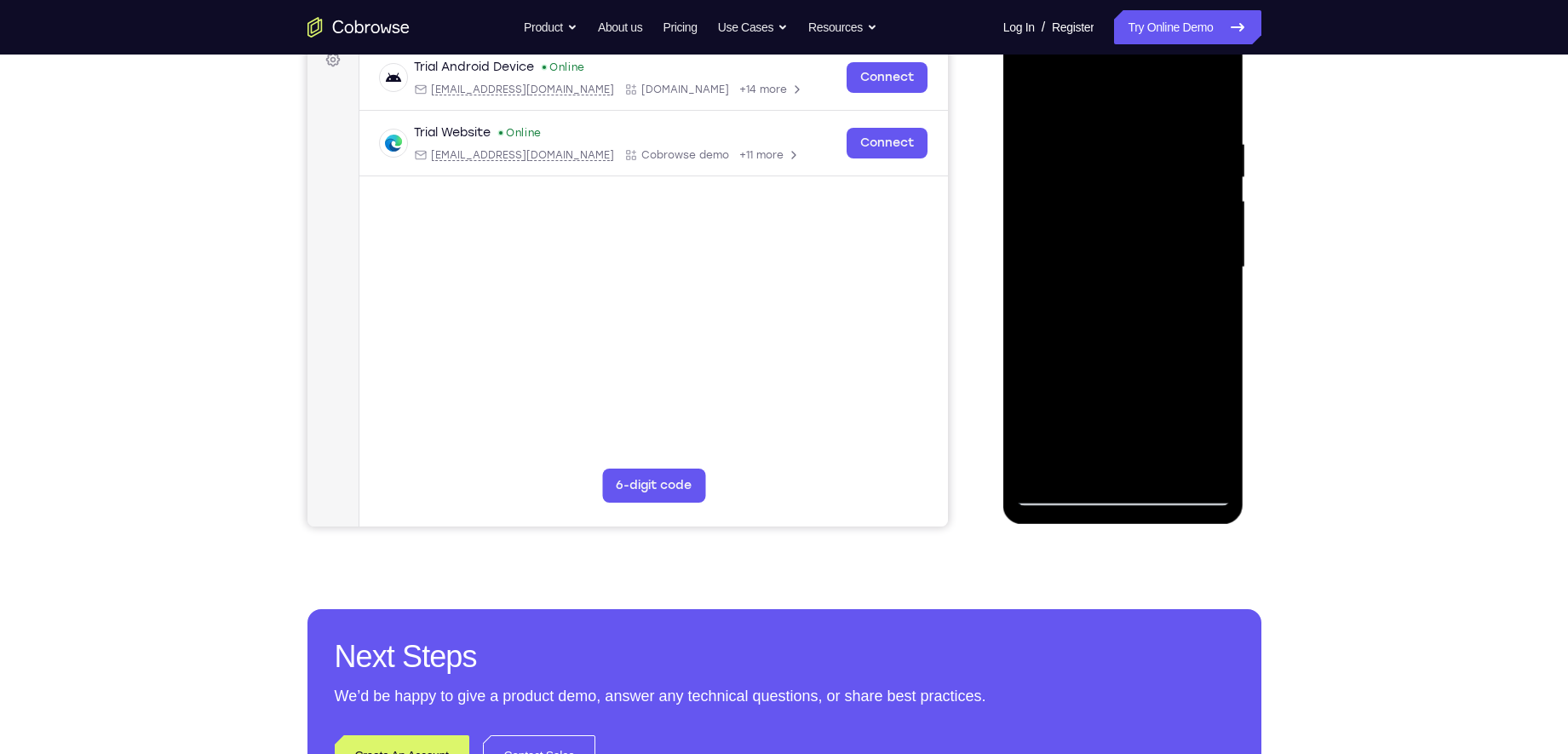
click at [1090, 252] on div at bounding box center [1123, 268] width 215 height 477
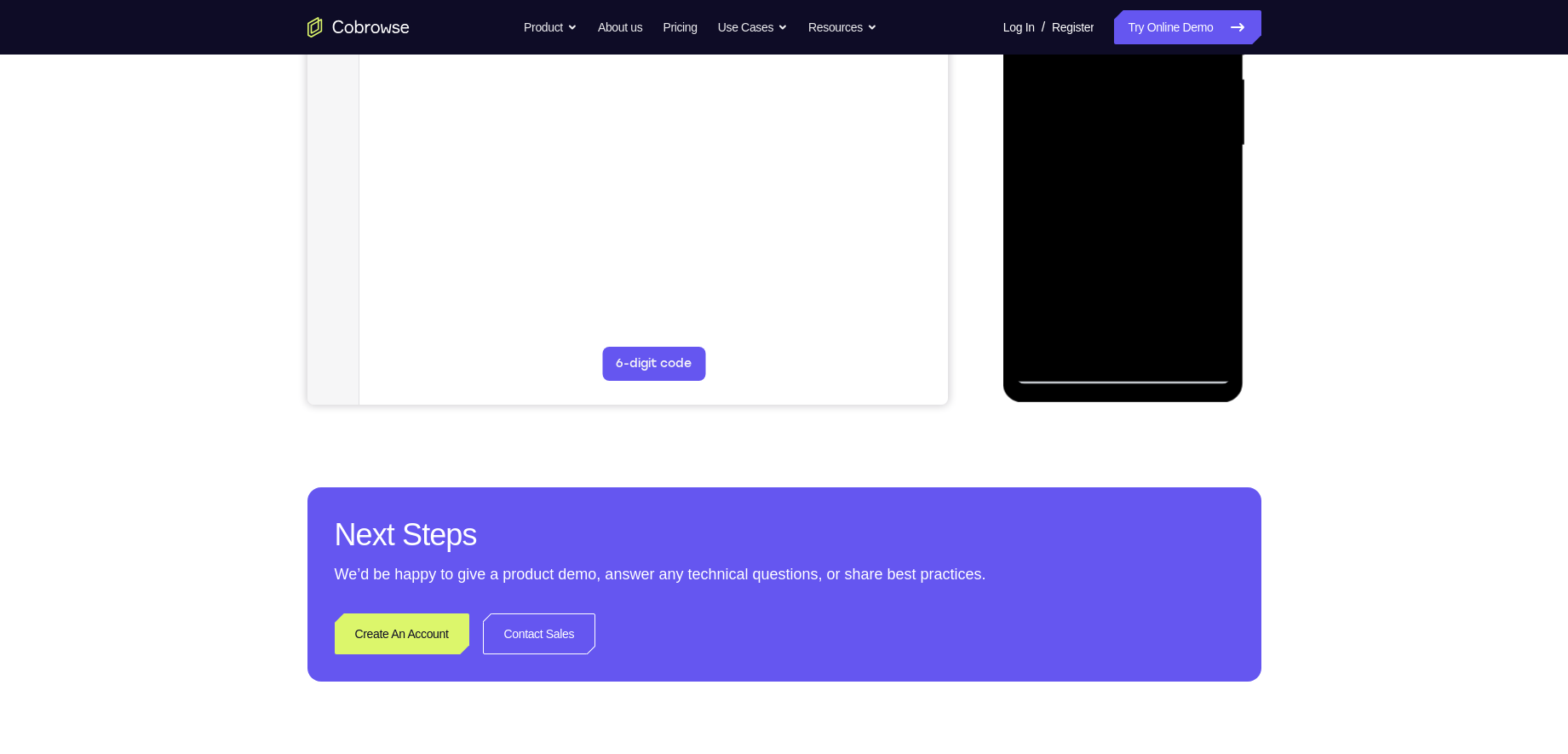
scroll to position [389, 0]
click at [1090, 252] on div at bounding box center [1123, 145] width 215 height 477
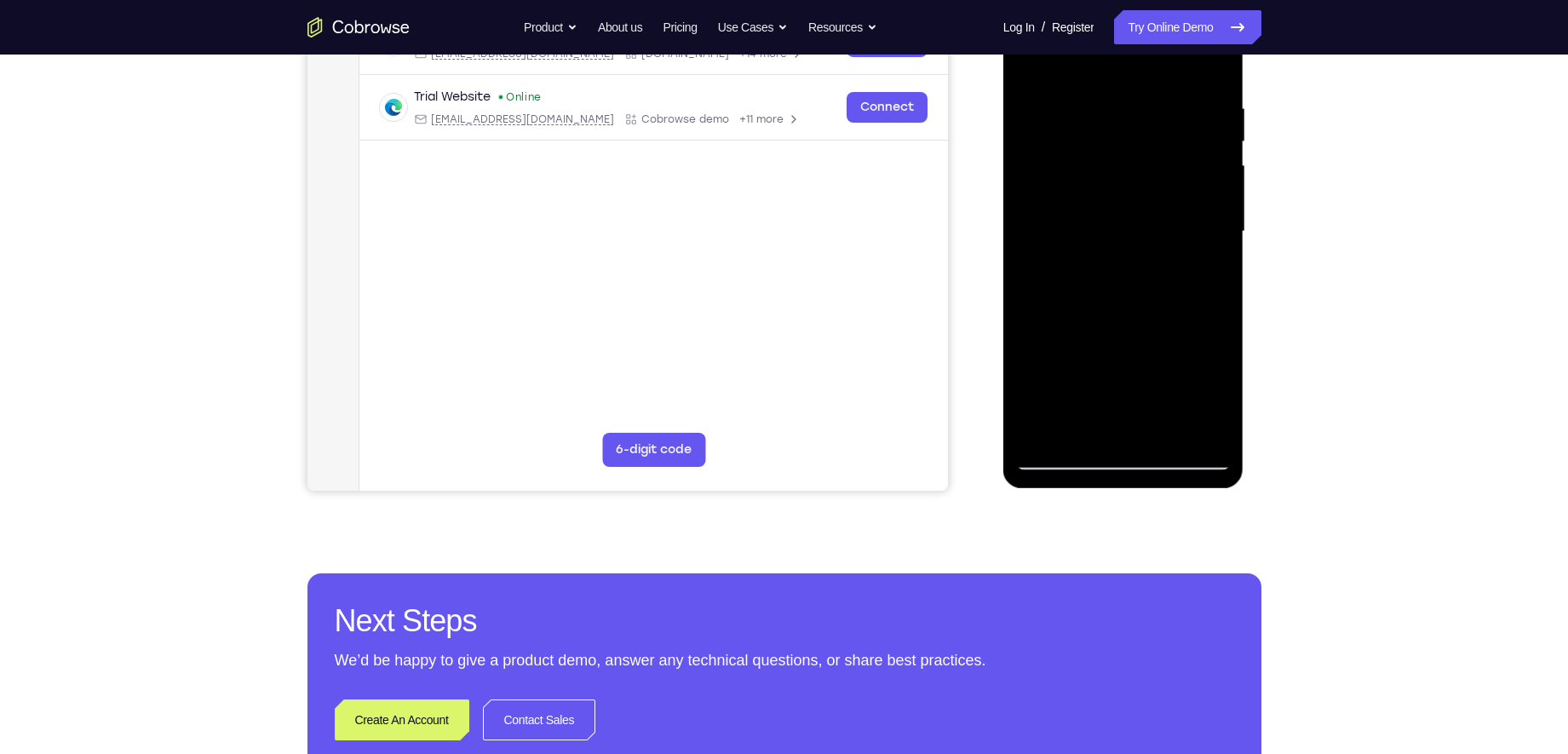
scroll to position [300, 0]
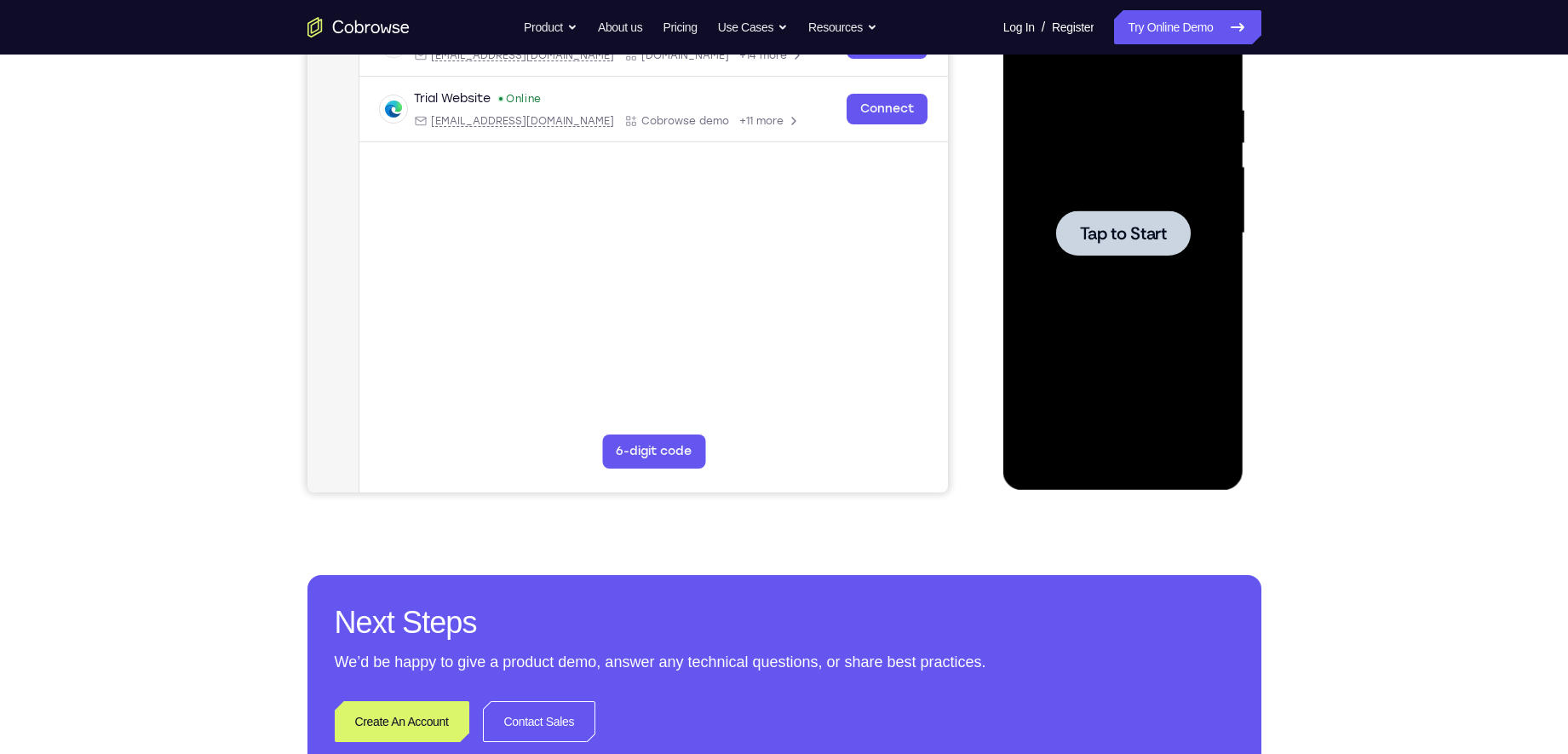
click at [1150, 229] on span "Tap to Start" at bounding box center [1123, 232] width 87 height 17
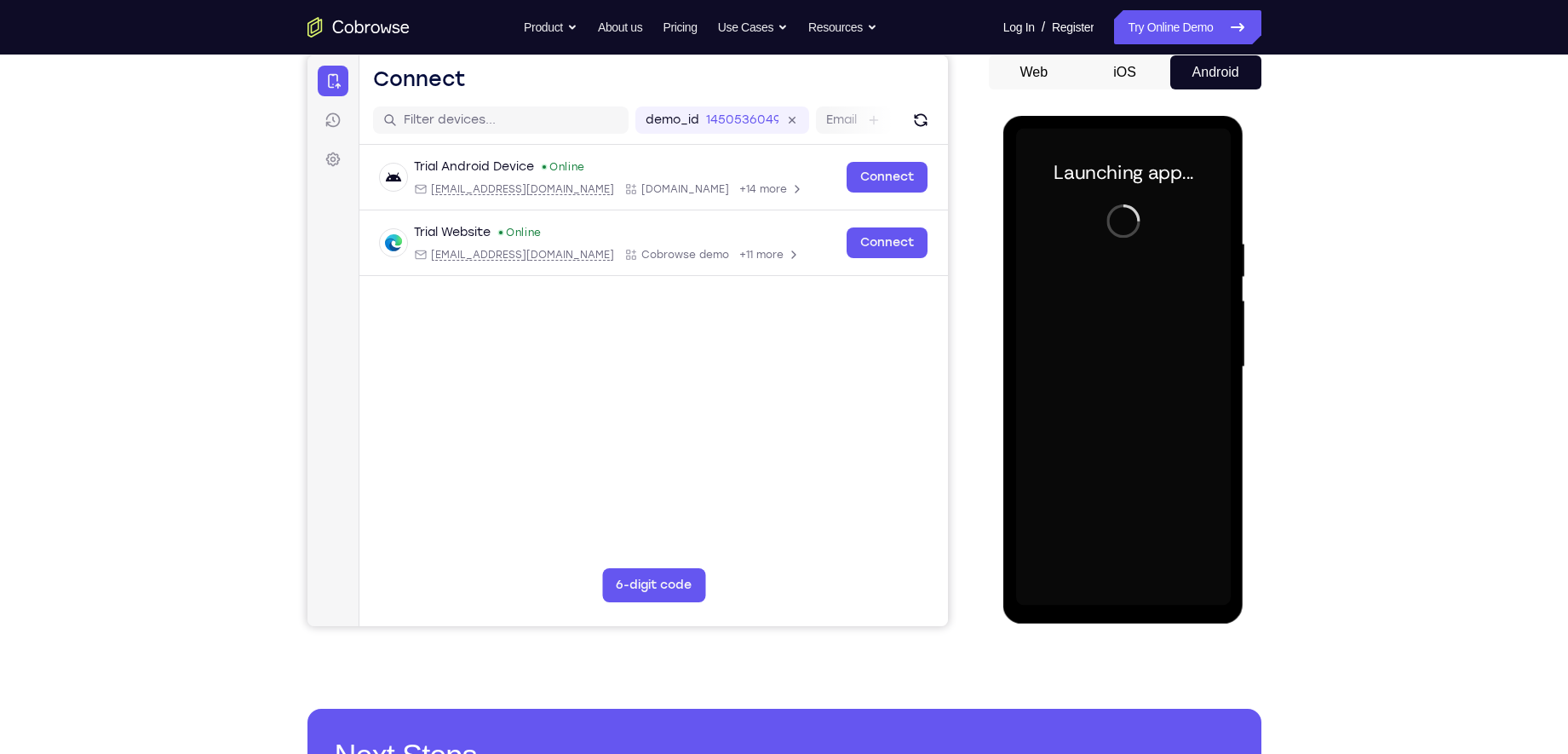
scroll to position [161, 0]
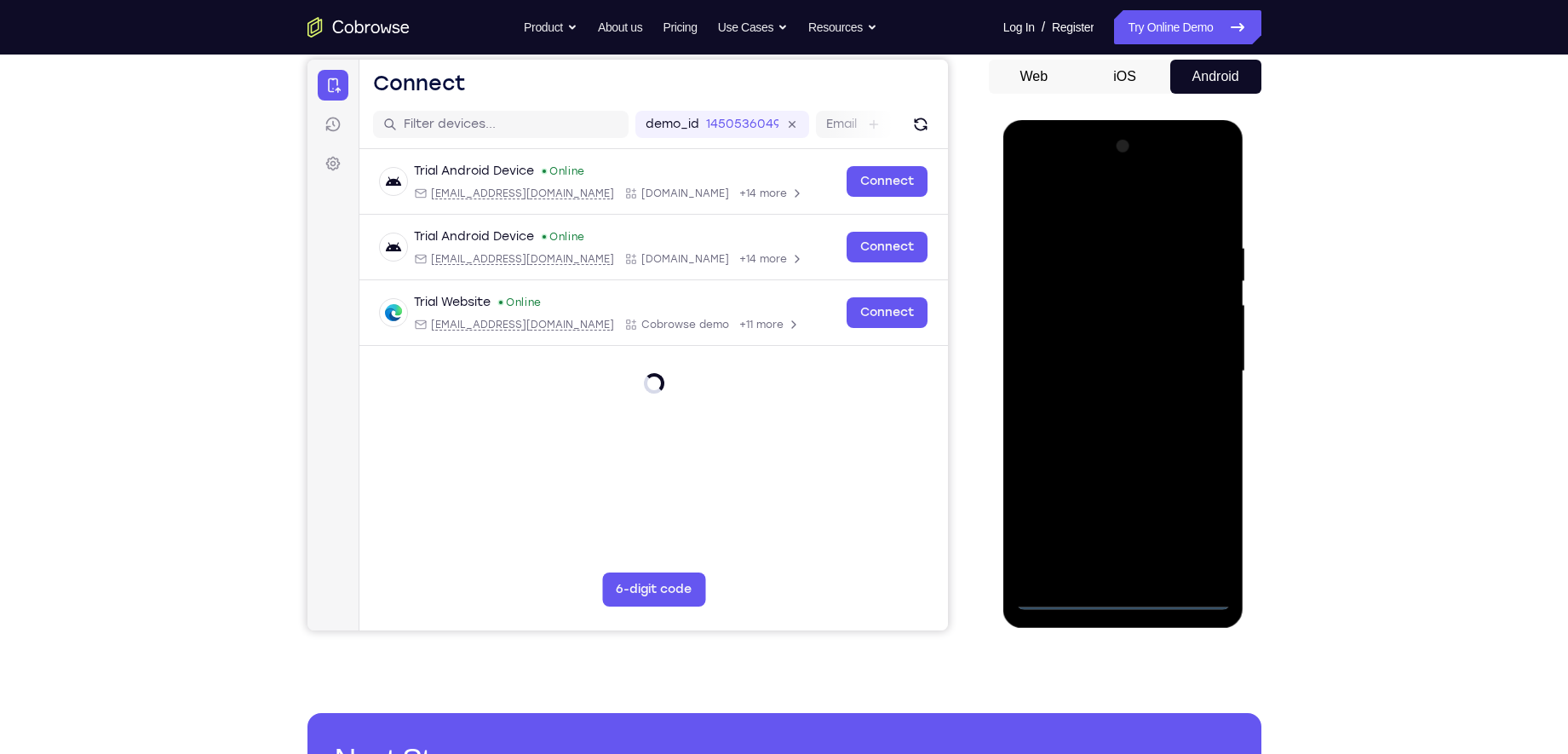
click at [1125, 601] on div at bounding box center [1123, 372] width 215 height 477
click at [1200, 522] on div at bounding box center [1123, 372] width 215 height 477
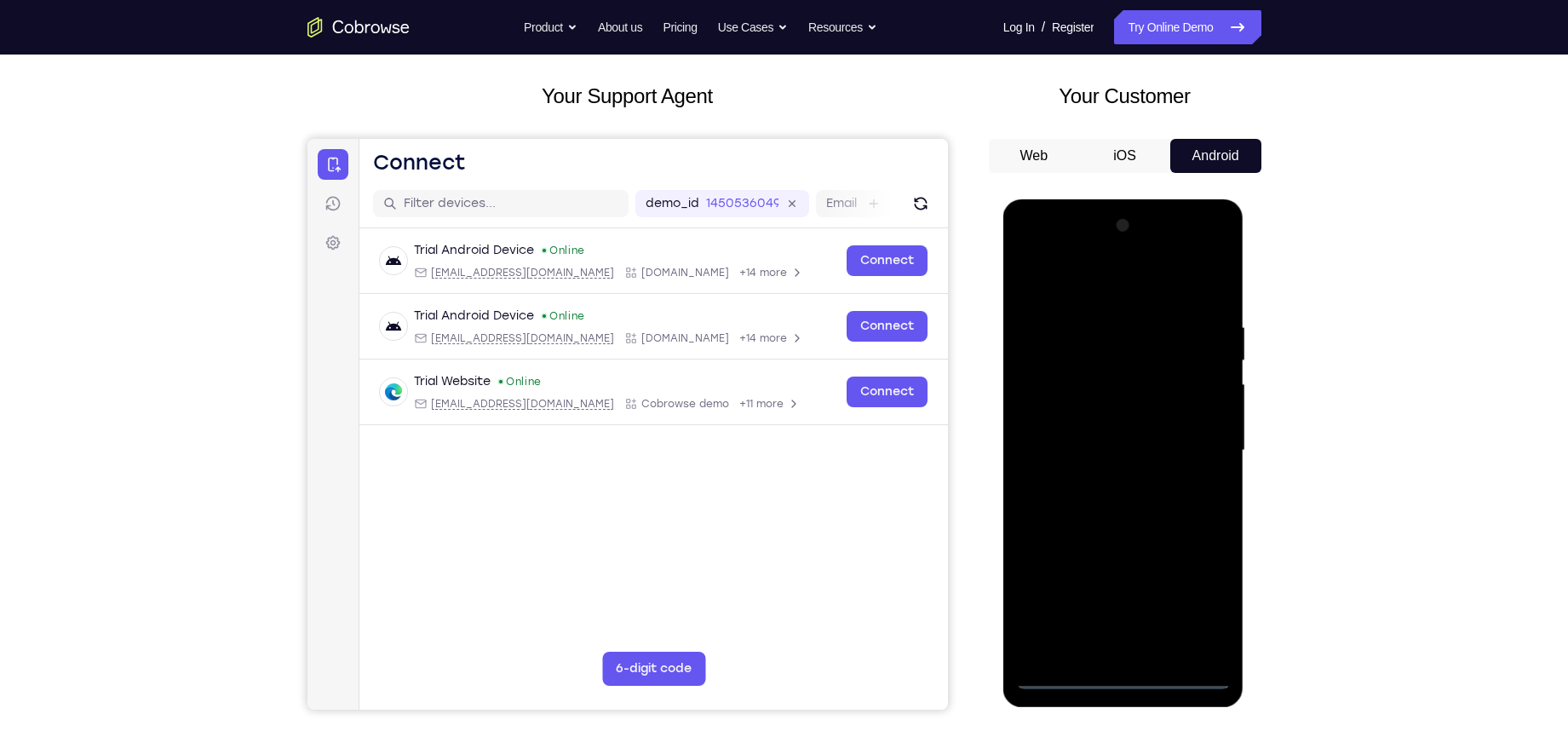
scroll to position [77, 0]
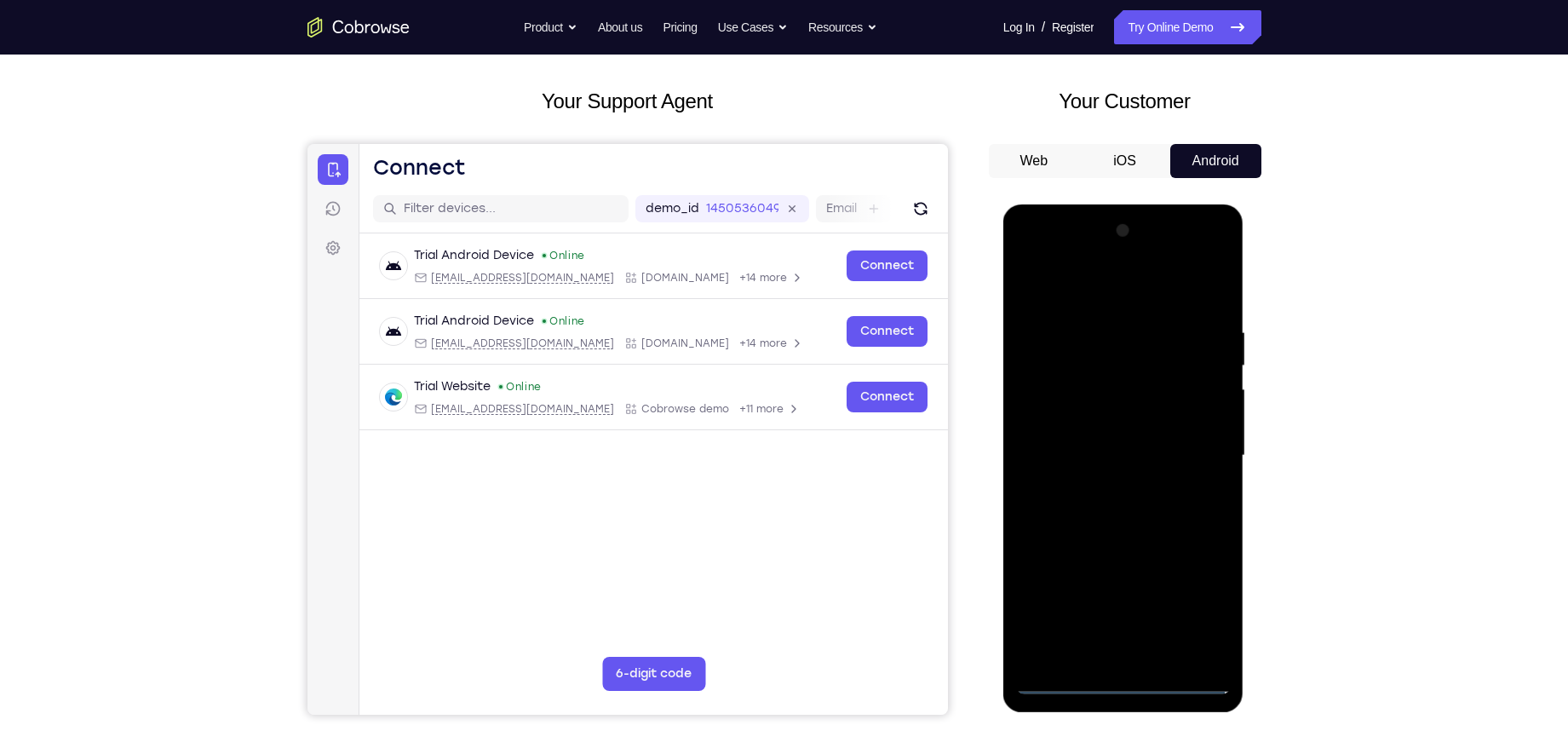
click at [1110, 293] on div at bounding box center [1123, 456] width 215 height 477
drag, startPoint x: 1213, startPoint y: 463, endPoint x: 1204, endPoint y: 458, distance: 10.3
click at [1213, 463] on div at bounding box center [1123, 456] width 215 height 477
click at [1202, 456] on div at bounding box center [1123, 456] width 215 height 477
click at [1139, 602] on div at bounding box center [1123, 456] width 215 height 477
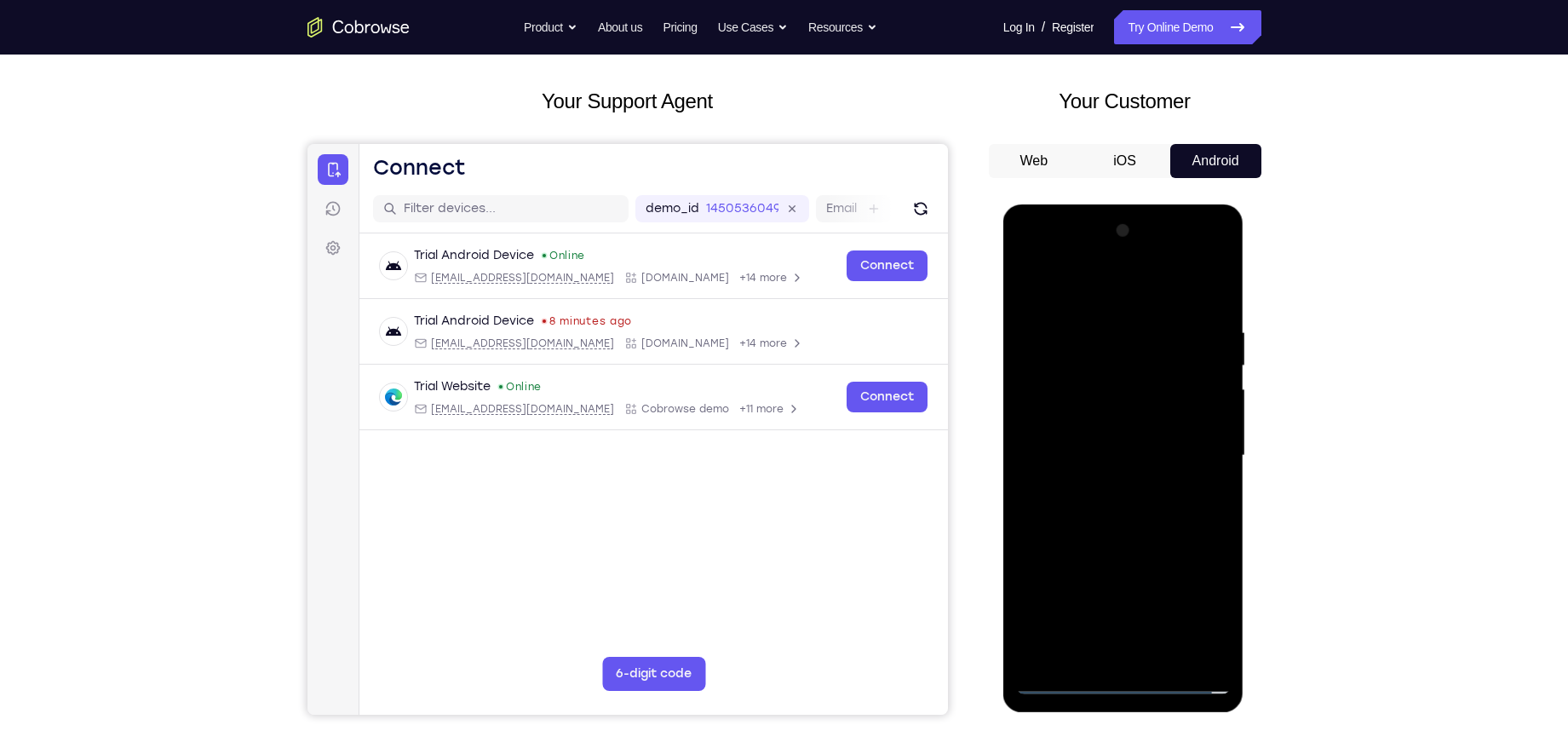
click at [1056, 434] on div at bounding box center [1123, 456] width 215 height 477
click at [1062, 423] on div at bounding box center [1123, 456] width 215 height 477
click at [1085, 452] on div at bounding box center [1123, 456] width 215 height 477
click at [1149, 511] on div at bounding box center [1123, 456] width 215 height 477
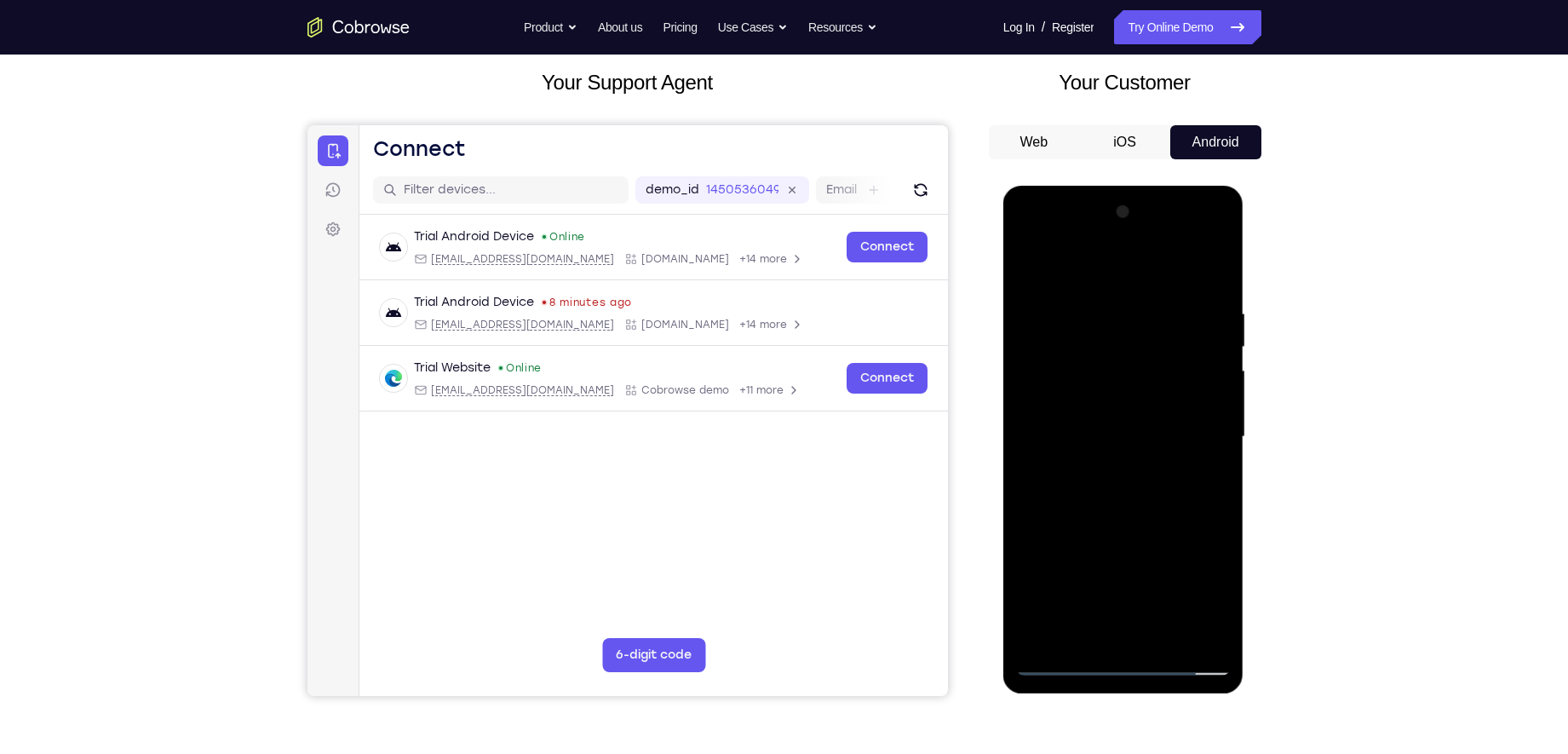
click at [1117, 520] on div at bounding box center [1123, 437] width 215 height 477
click at [1098, 295] on div at bounding box center [1123, 437] width 215 height 477
click at [1234, 397] on div at bounding box center [1124, 439] width 241 height 507
click at [1194, 412] on div at bounding box center [1123, 437] width 215 height 477
click at [1211, 270] on div at bounding box center [1123, 437] width 215 height 477
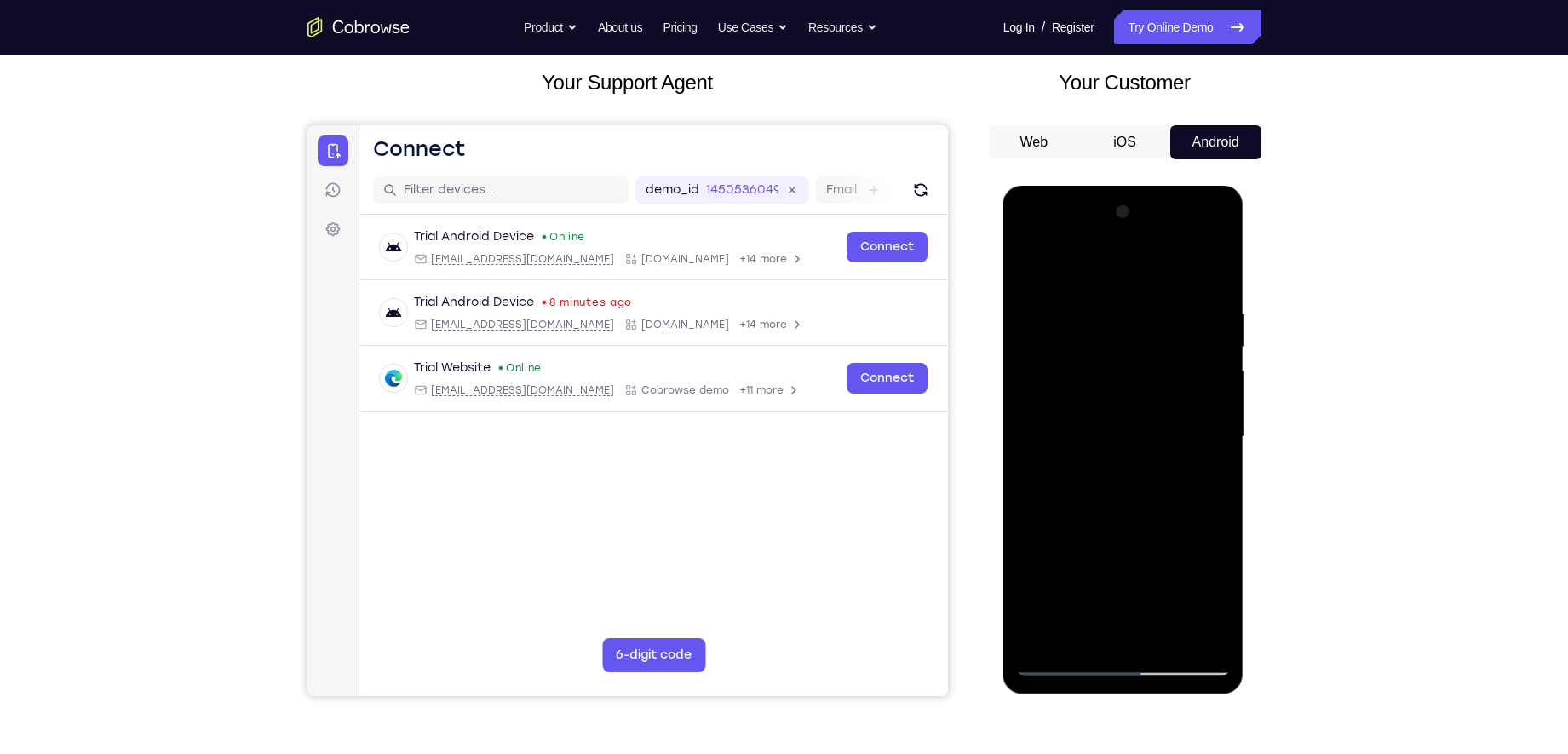
scroll to position [201, 0]
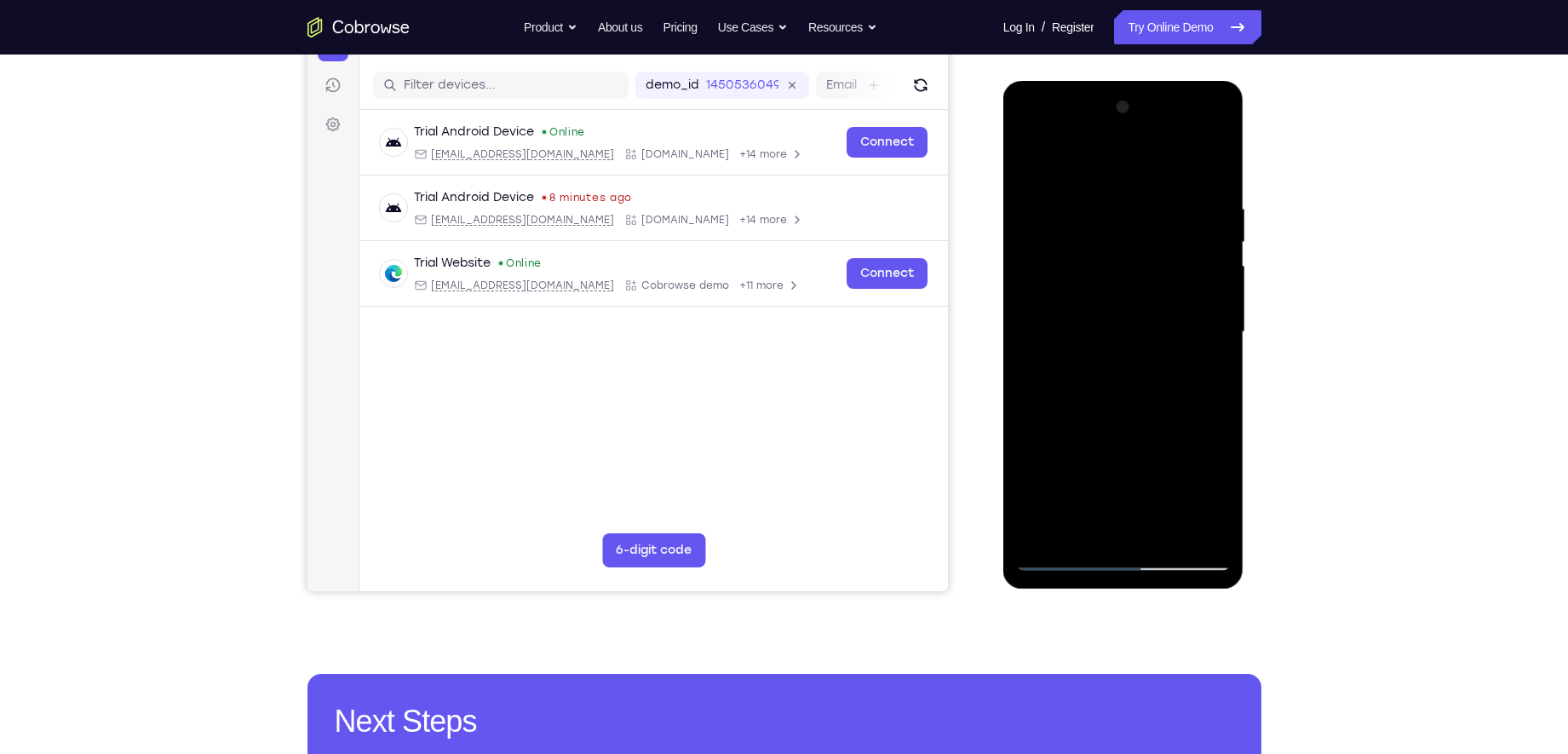
click at [1162, 532] on div at bounding box center [1123, 333] width 215 height 477
click at [1152, 413] on div at bounding box center [1123, 333] width 215 height 477
click at [1063, 313] on div at bounding box center [1123, 333] width 215 height 477
click at [1074, 449] on div at bounding box center [1123, 333] width 215 height 477
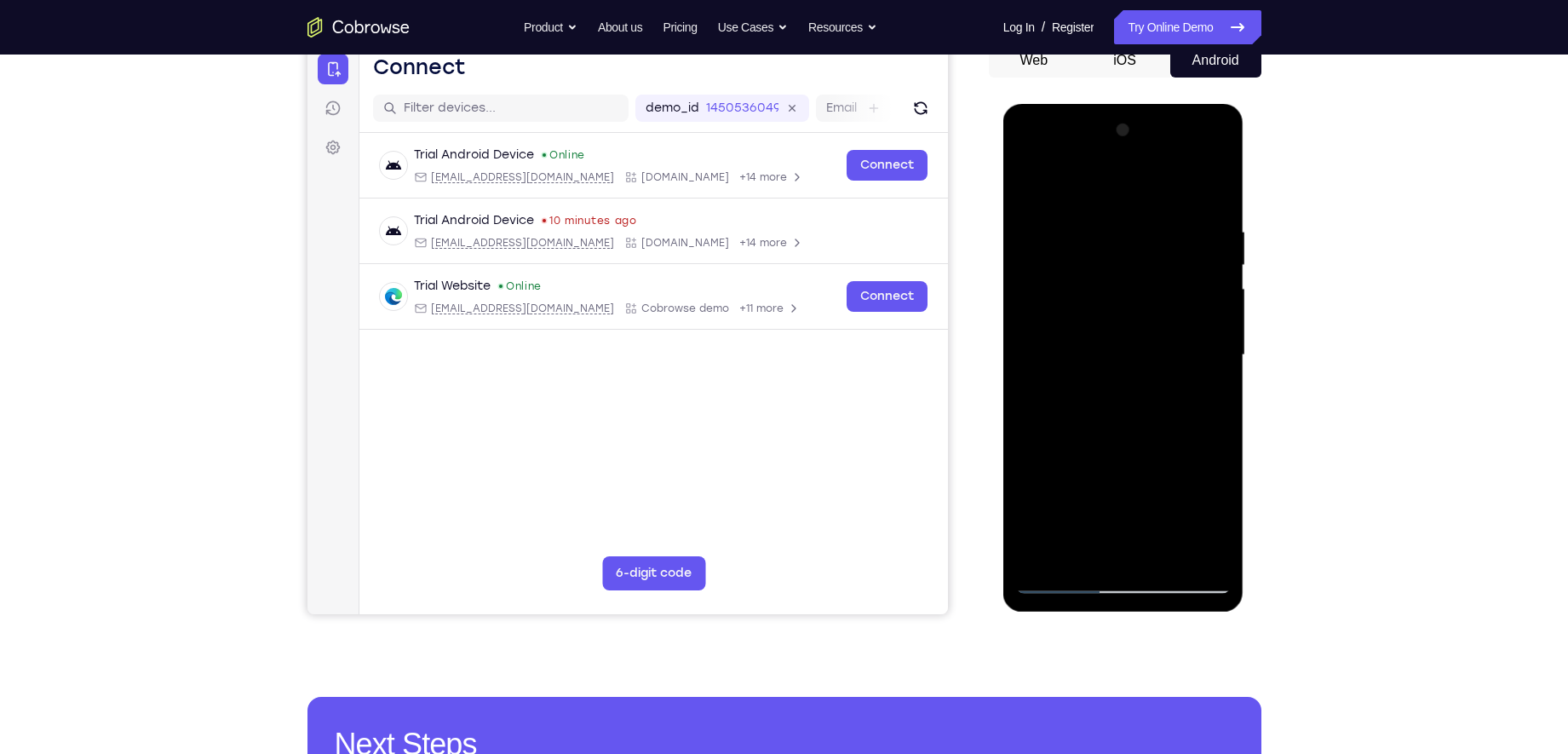
scroll to position [182, 0]
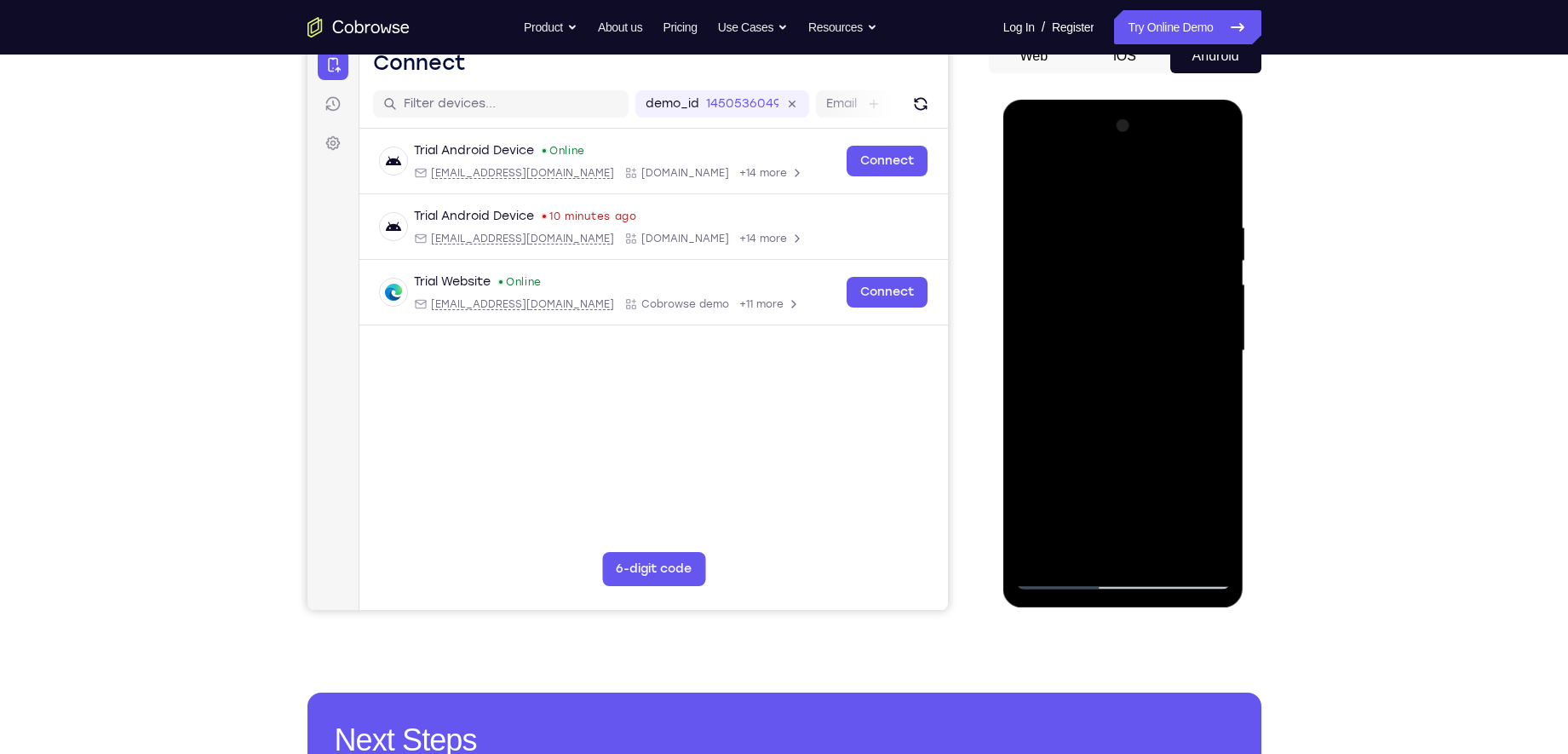
click at [1064, 577] on div at bounding box center [1123, 351] width 215 height 477
click at [1061, 577] on div at bounding box center [1123, 351] width 215 height 477
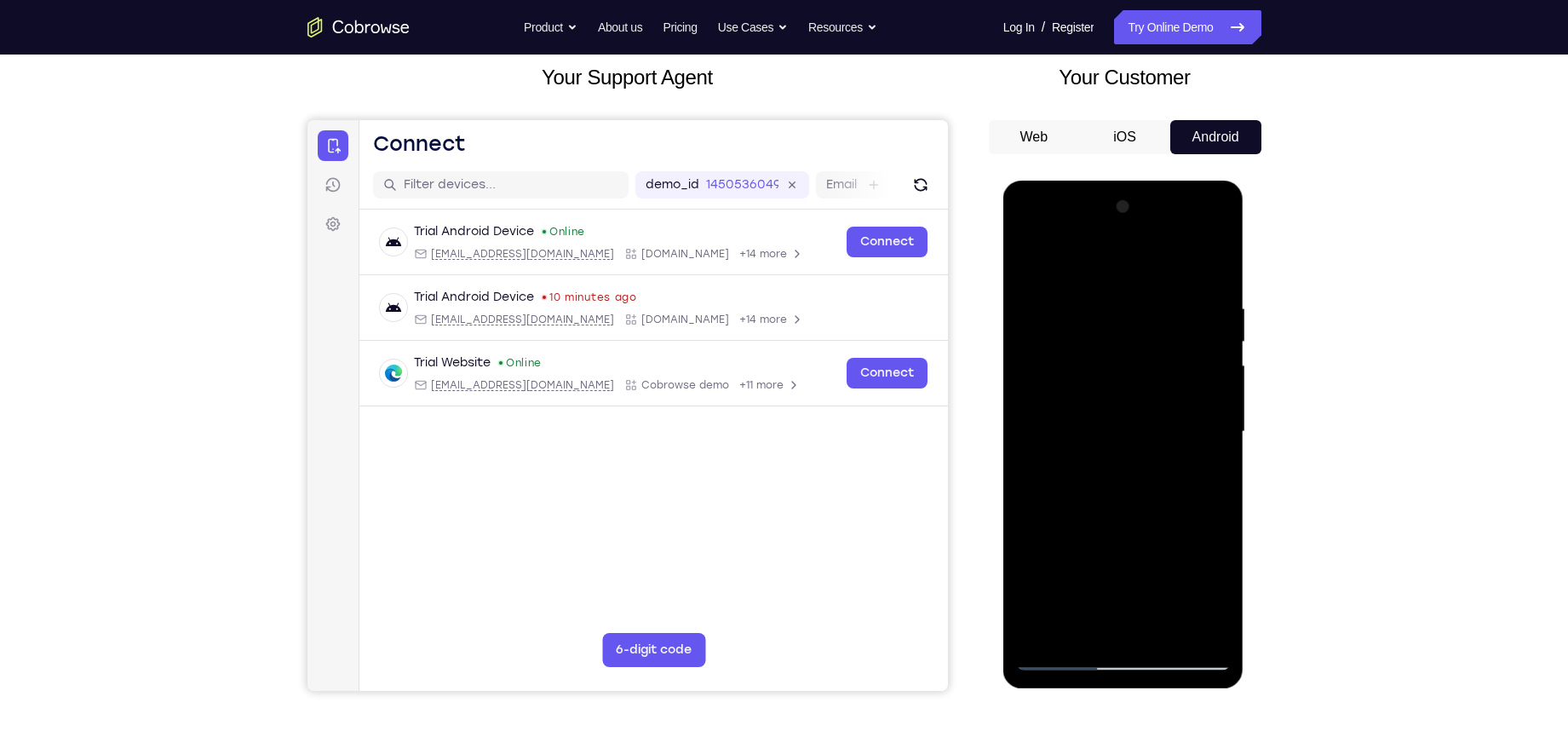
scroll to position [98, 0]
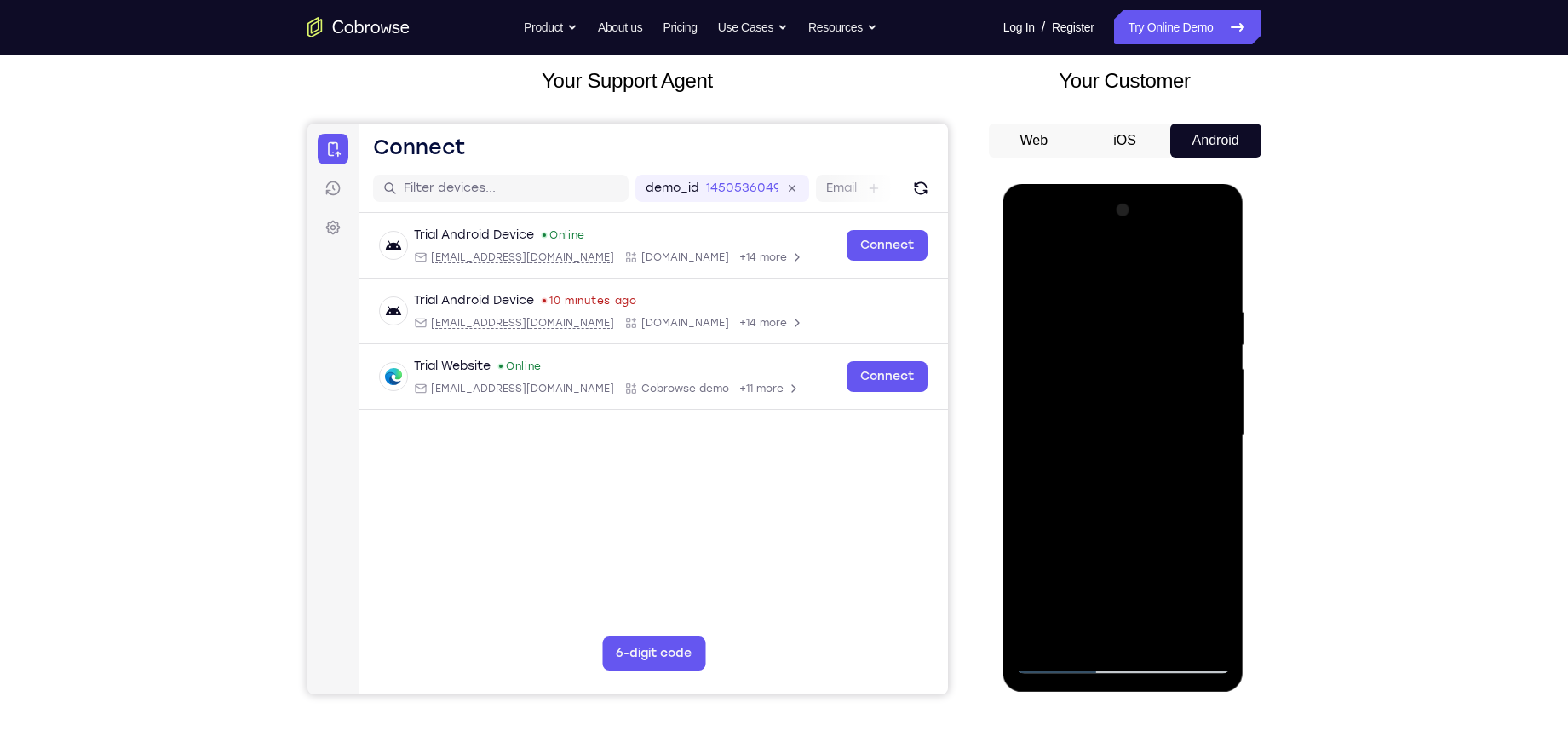
drag, startPoint x: 1106, startPoint y: 368, endPoint x: 1061, endPoint y: 555, distance: 192.3
click at [1061, 555] on div at bounding box center [1123, 436] width 215 height 477
click at [1107, 345] on div at bounding box center [1123, 436] width 215 height 477
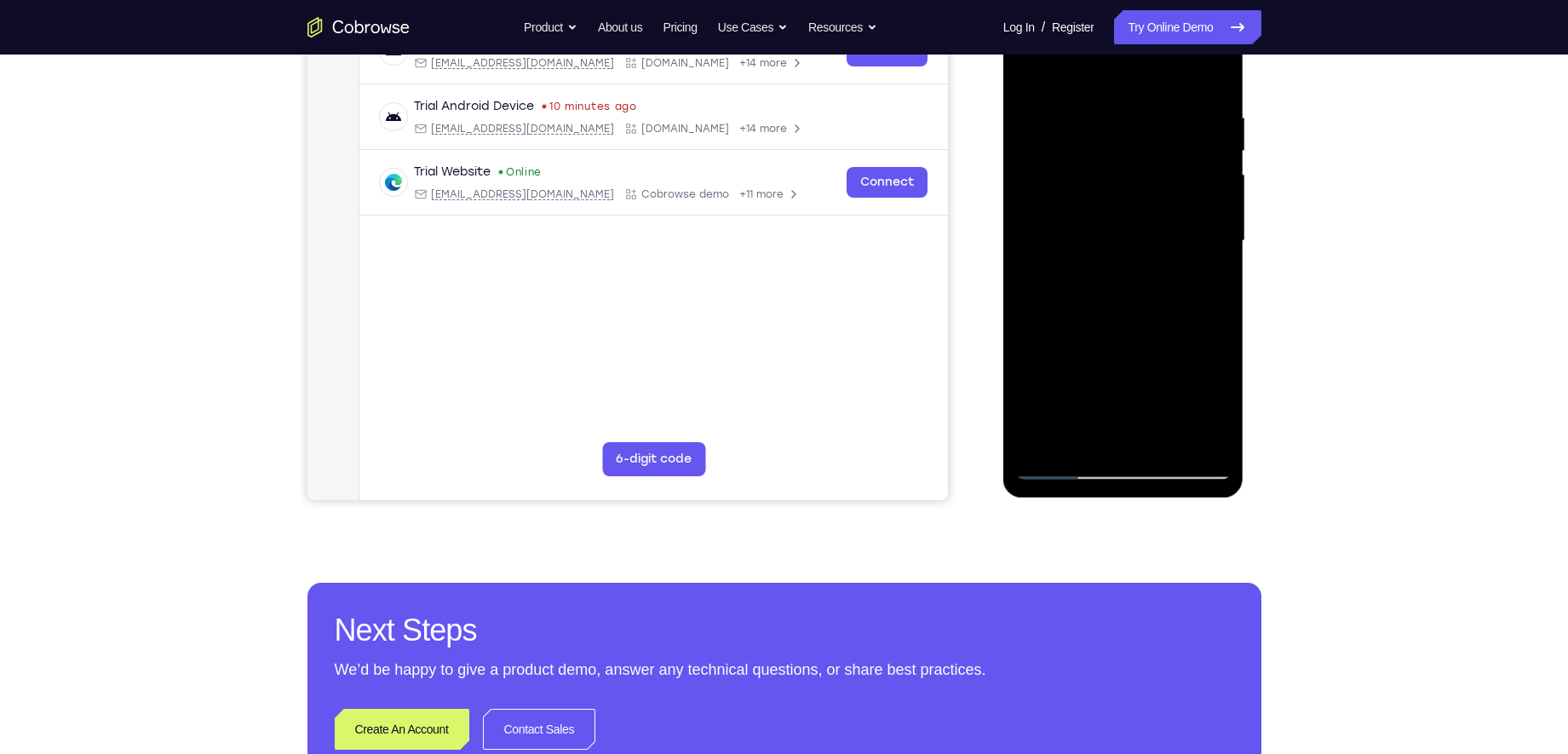
scroll to position [280, 0]
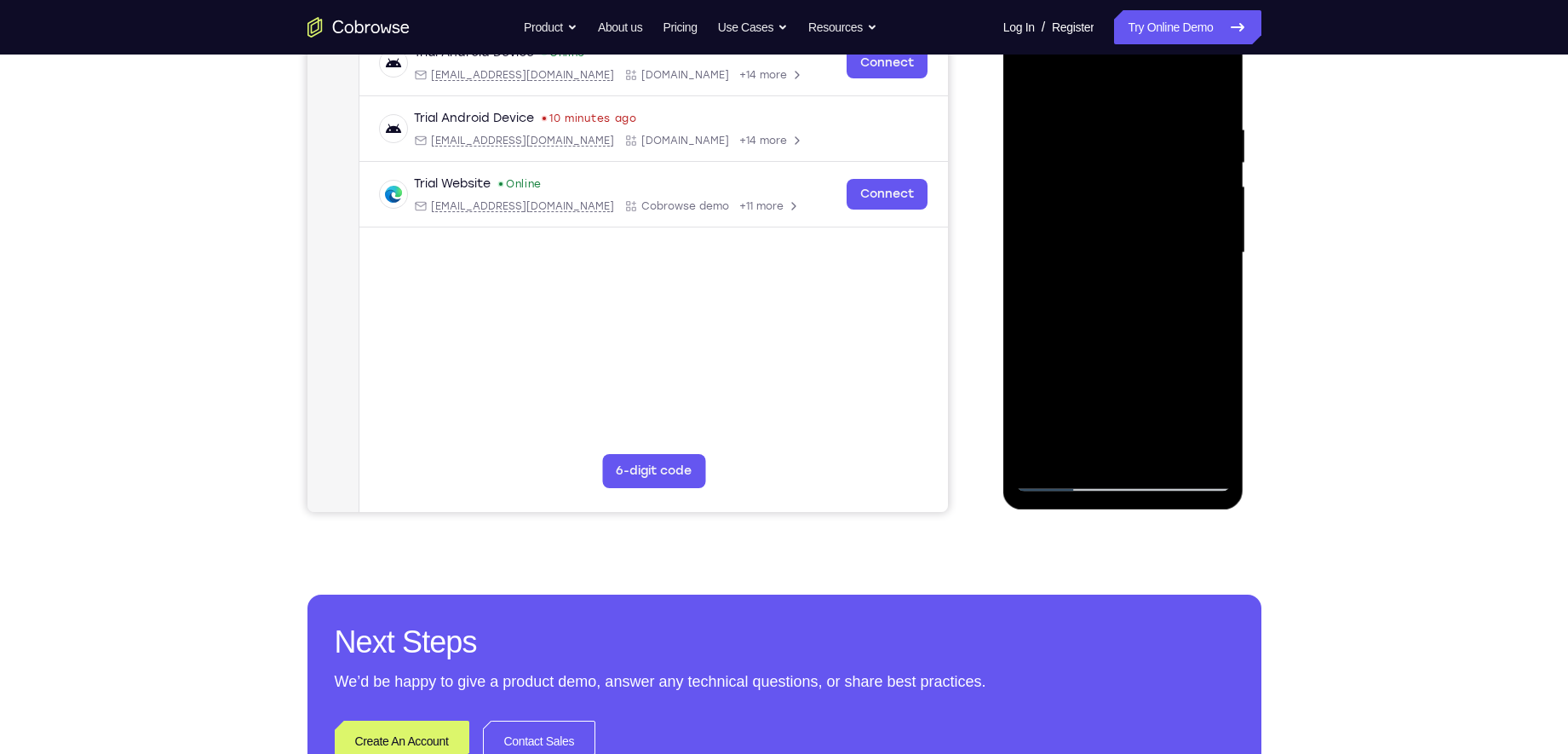
click at [1103, 443] on div at bounding box center [1123, 253] width 215 height 477
click at [1073, 451] on div at bounding box center [1123, 253] width 215 height 477
drag, startPoint x: 1165, startPoint y: 417, endPoint x: 1166, endPoint y: 364, distance: 53.0
click at [1166, 364] on div at bounding box center [1123, 253] width 215 height 477
drag, startPoint x: 1145, startPoint y: 411, endPoint x: 1146, endPoint y: 325, distance: 86.0
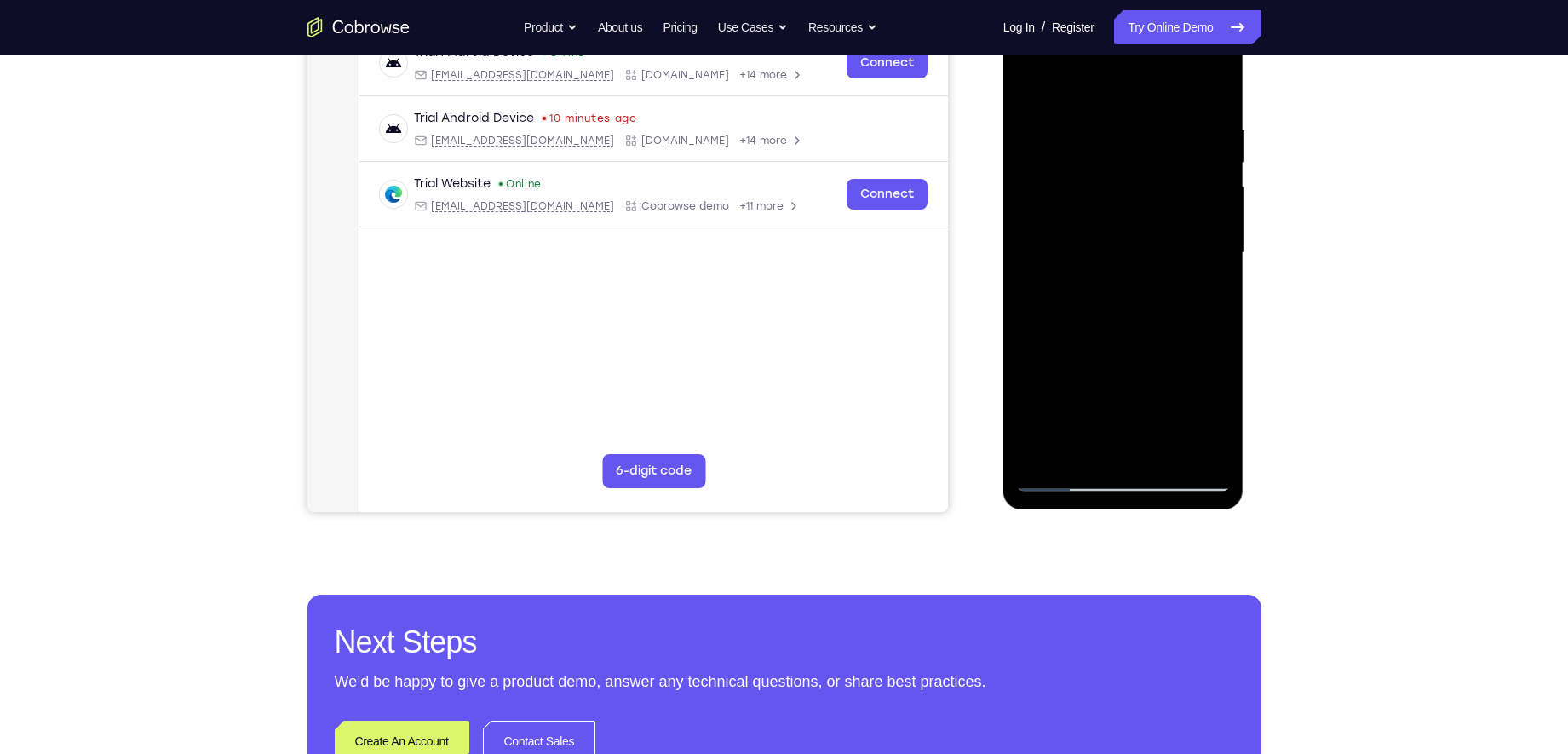
click at [1146, 325] on div at bounding box center [1123, 253] width 215 height 477
drag, startPoint x: 1097, startPoint y: 420, endPoint x: 1140, endPoint y: 305, distance: 122.8
click at [1140, 305] on div at bounding box center [1123, 253] width 215 height 477
drag, startPoint x: 1123, startPoint y: 392, endPoint x: 1135, endPoint y: 305, distance: 87.8
click at [1135, 305] on div at bounding box center [1123, 253] width 215 height 477
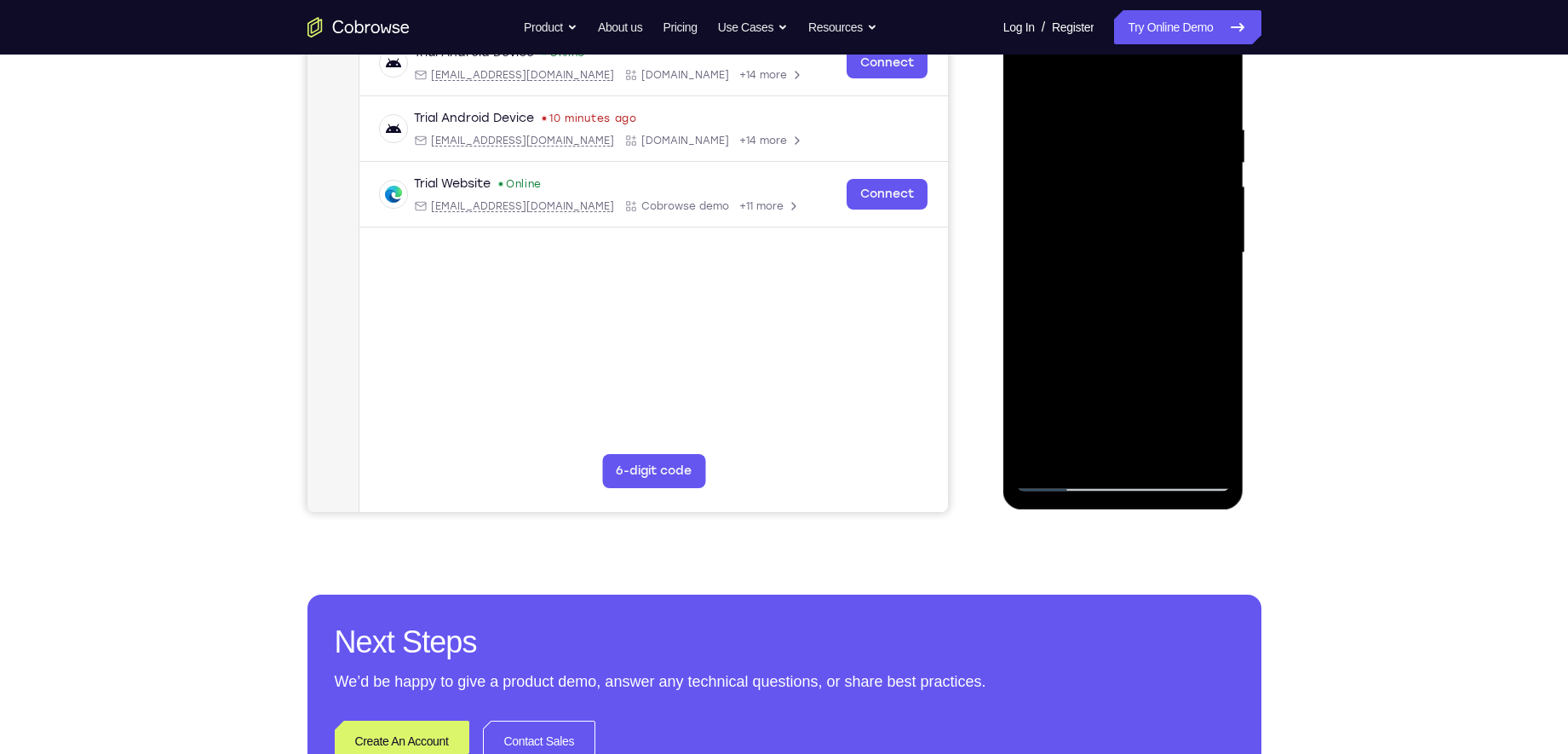
drag, startPoint x: 1220, startPoint y: 406, endPoint x: 1219, endPoint y: 349, distance: 57.0
click at [1219, 349] on div at bounding box center [1123, 253] width 215 height 477
click at [1213, 406] on div at bounding box center [1123, 253] width 215 height 477
click at [1217, 452] on div at bounding box center [1123, 253] width 215 height 477
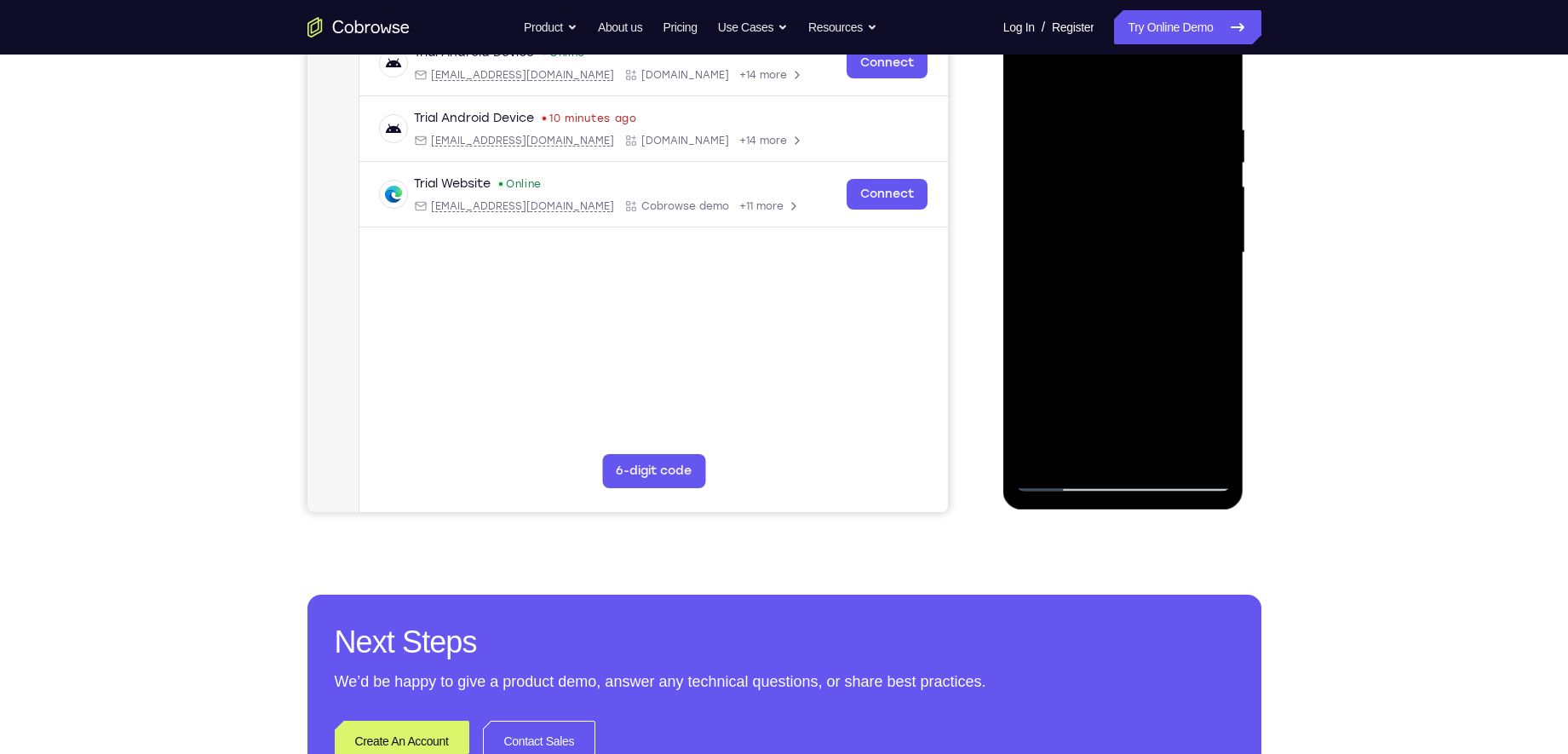
click at [1217, 452] on div at bounding box center [1123, 253] width 215 height 477
click at [1033, 408] on div at bounding box center [1123, 253] width 215 height 477
click at [1207, 275] on div at bounding box center [1123, 253] width 215 height 477
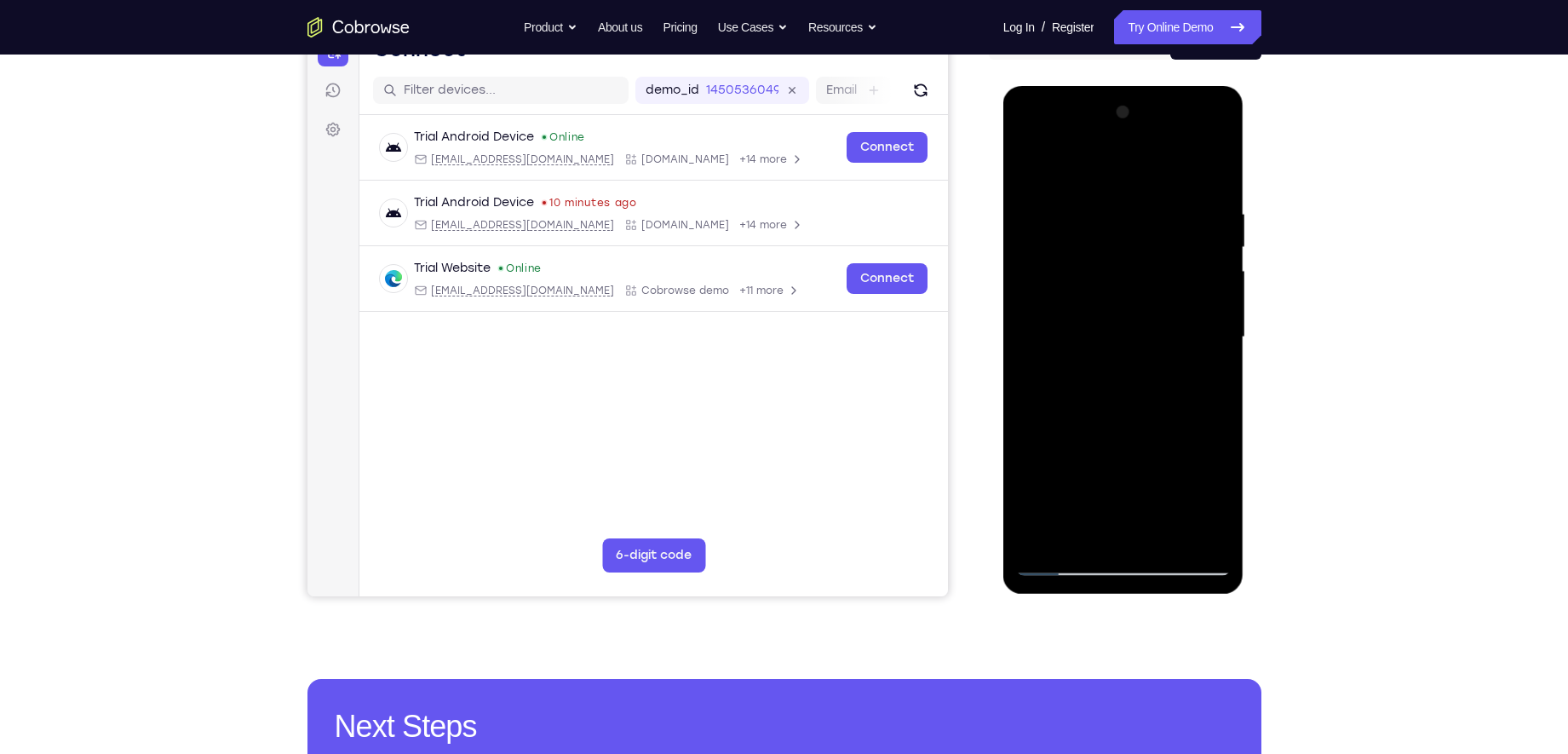
scroll to position [193, 0]
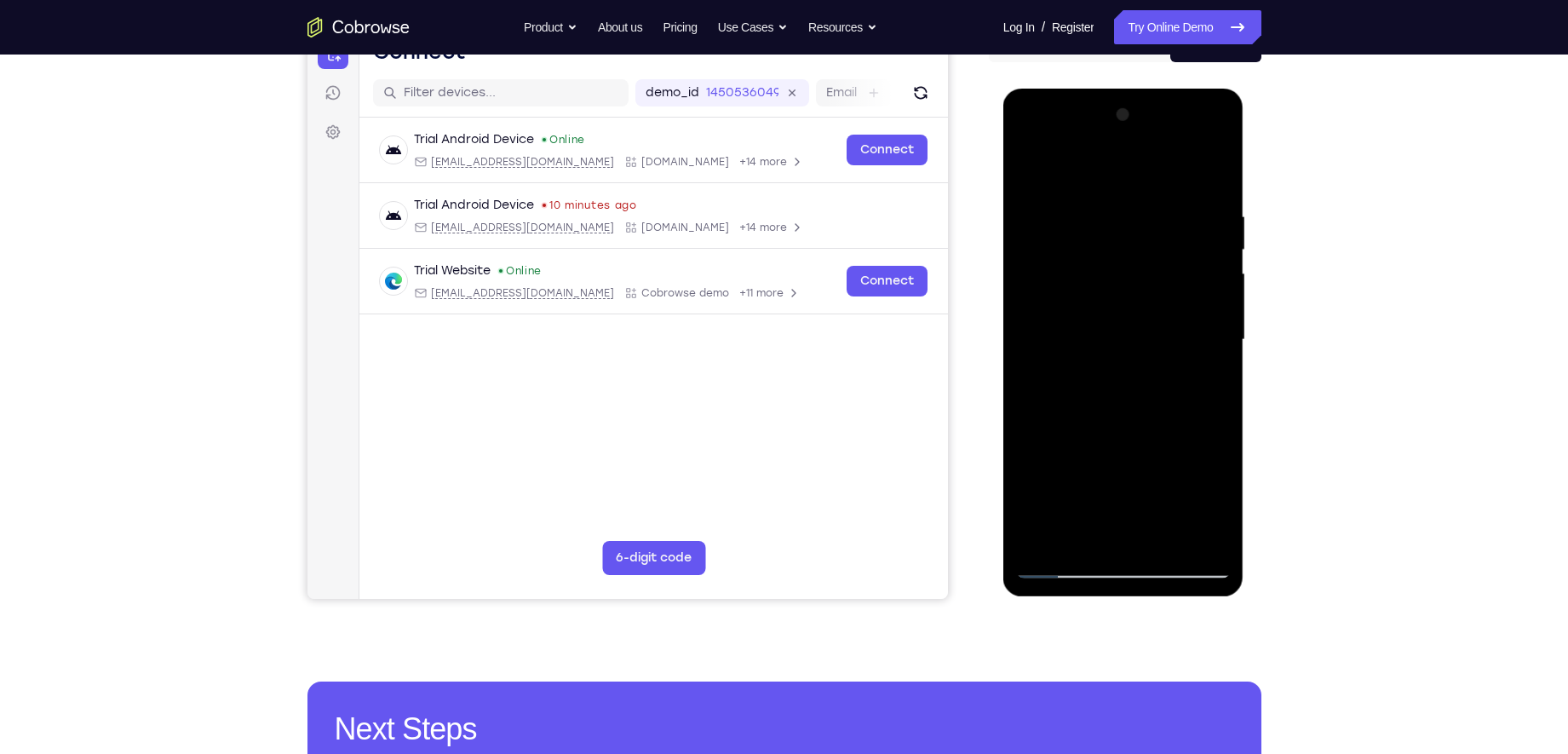
click at [1084, 310] on div at bounding box center [1123, 340] width 215 height 477
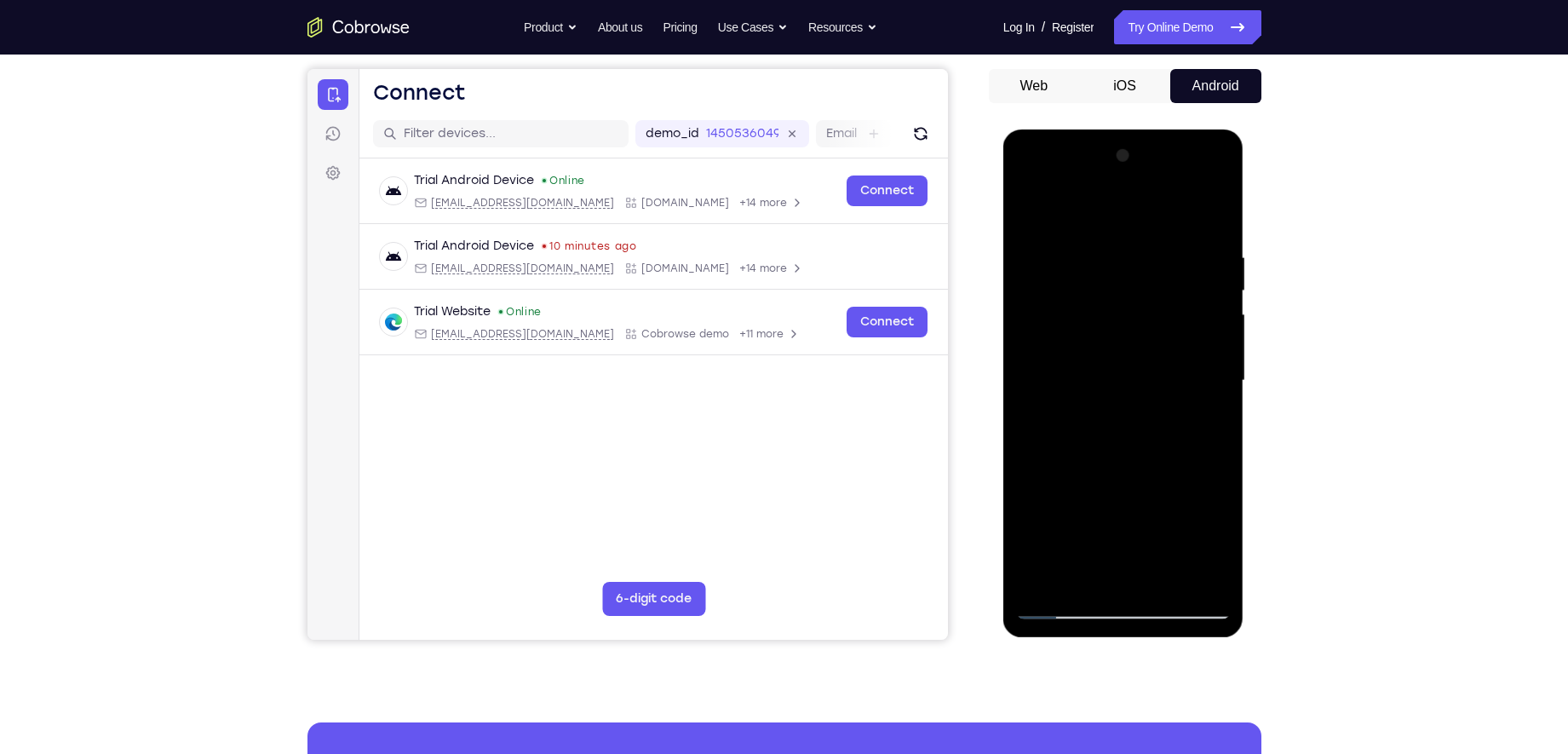
scroll to position [151, 0]
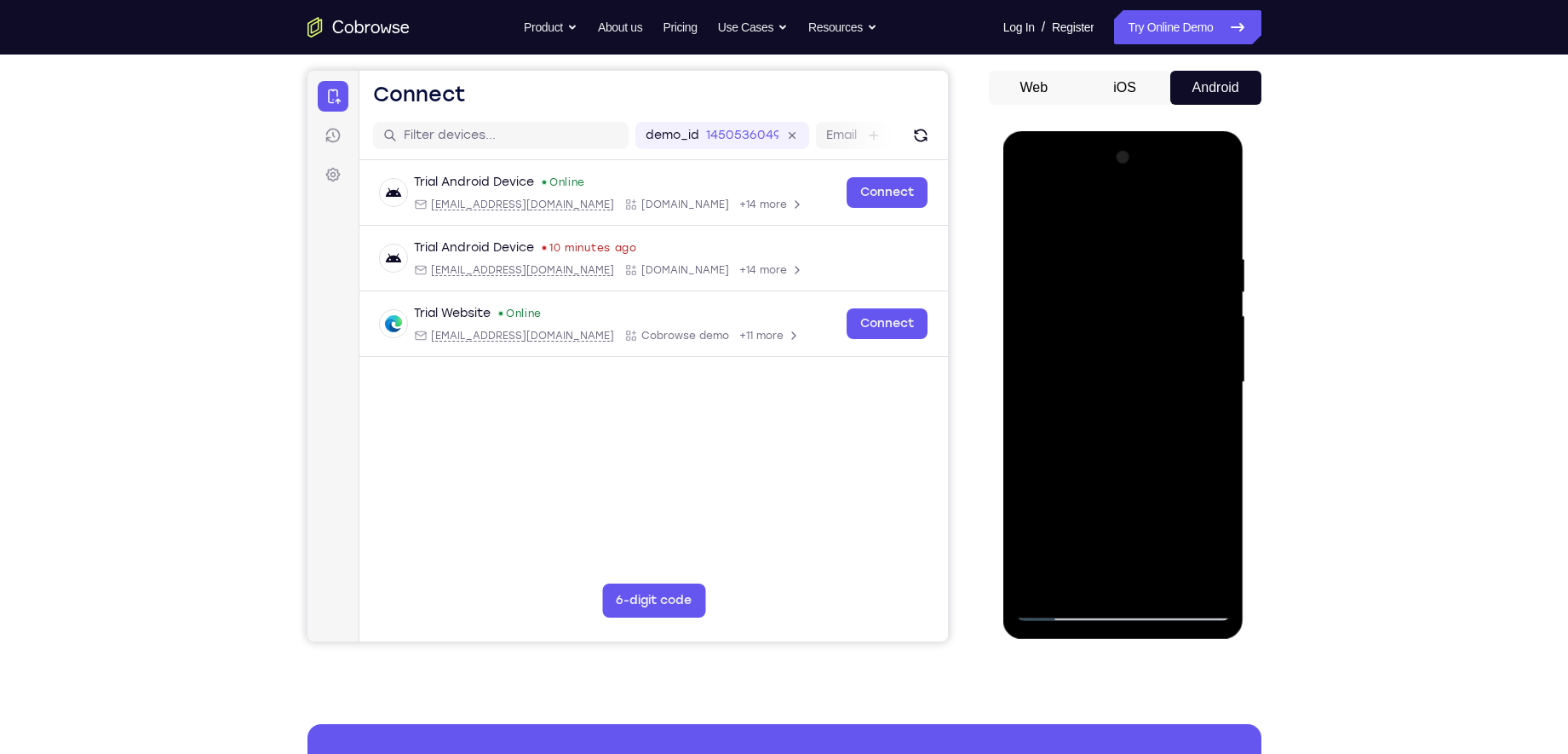
click at [1129, 325] on div at bounding box center [1123, 382] width 215 height 477
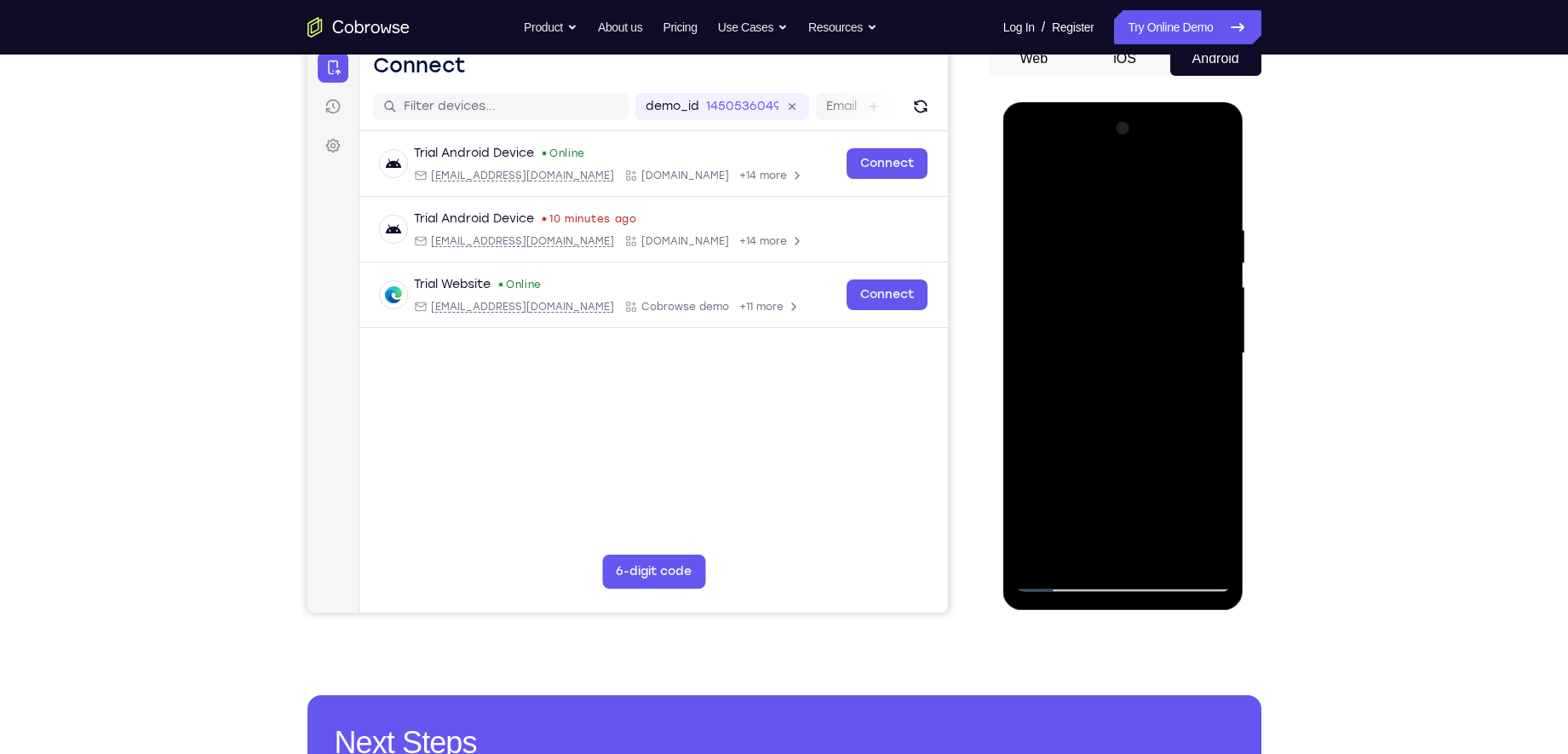
scroll to position [179, 0]
drag, startPoint x: 1057, startPoint y: 428, endPoint x: 1066, endPoint y: 378, distance: 50.8
click at [1066, 378] on div at bounding box center [1123, 355] width 215 height 477
click at [1204, 398] on div at bounding box center [1123, 355] width 215 height 477
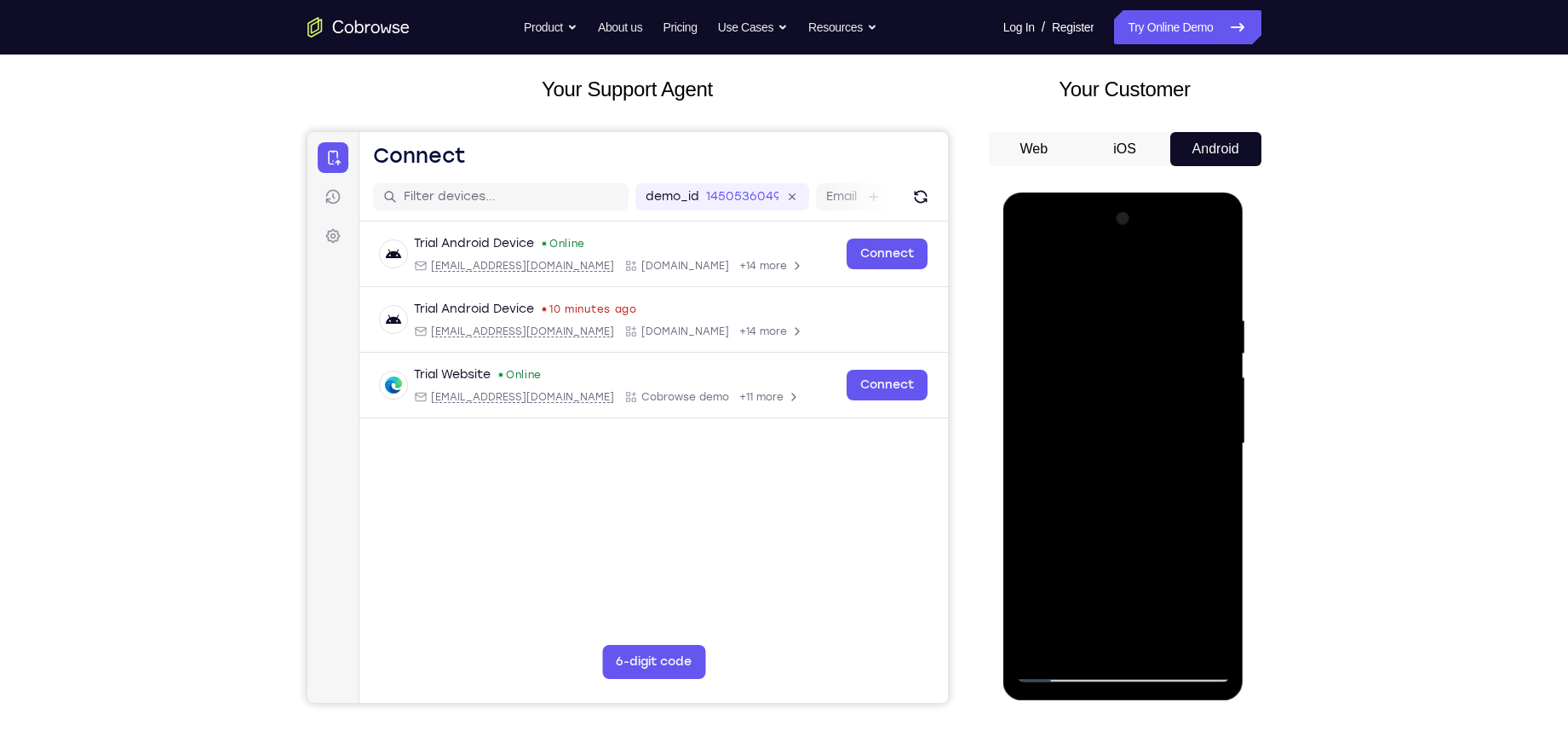
scroll to position [89, 0]
drag, startPoint x: 1165, startPoint y: 362, endPoint x: 1149, endPoint y: 467, distance: 106.2
click at [1149, 467] on div at bounding box center [1123, 444] width 215 height 477
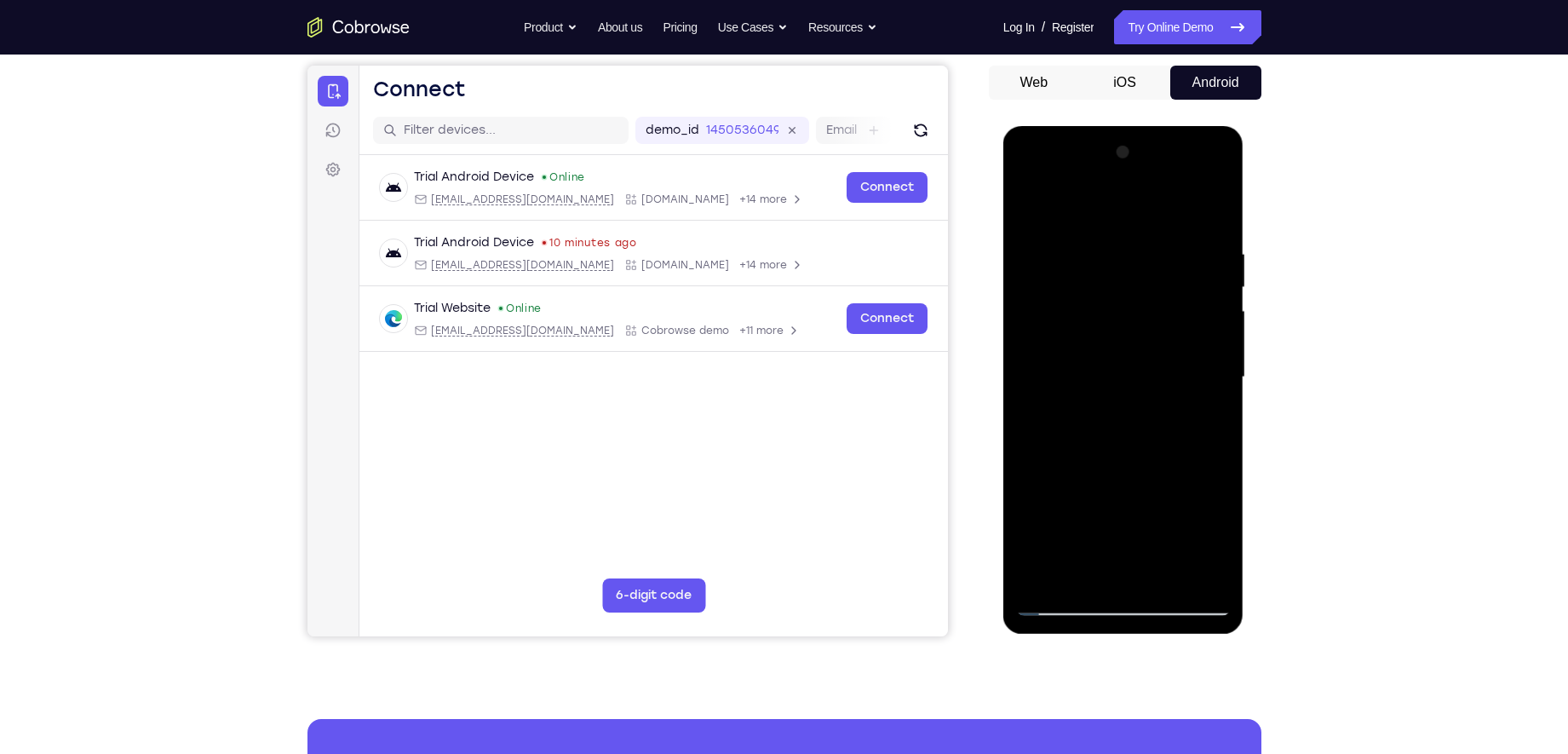
scroll to position [183, 0]
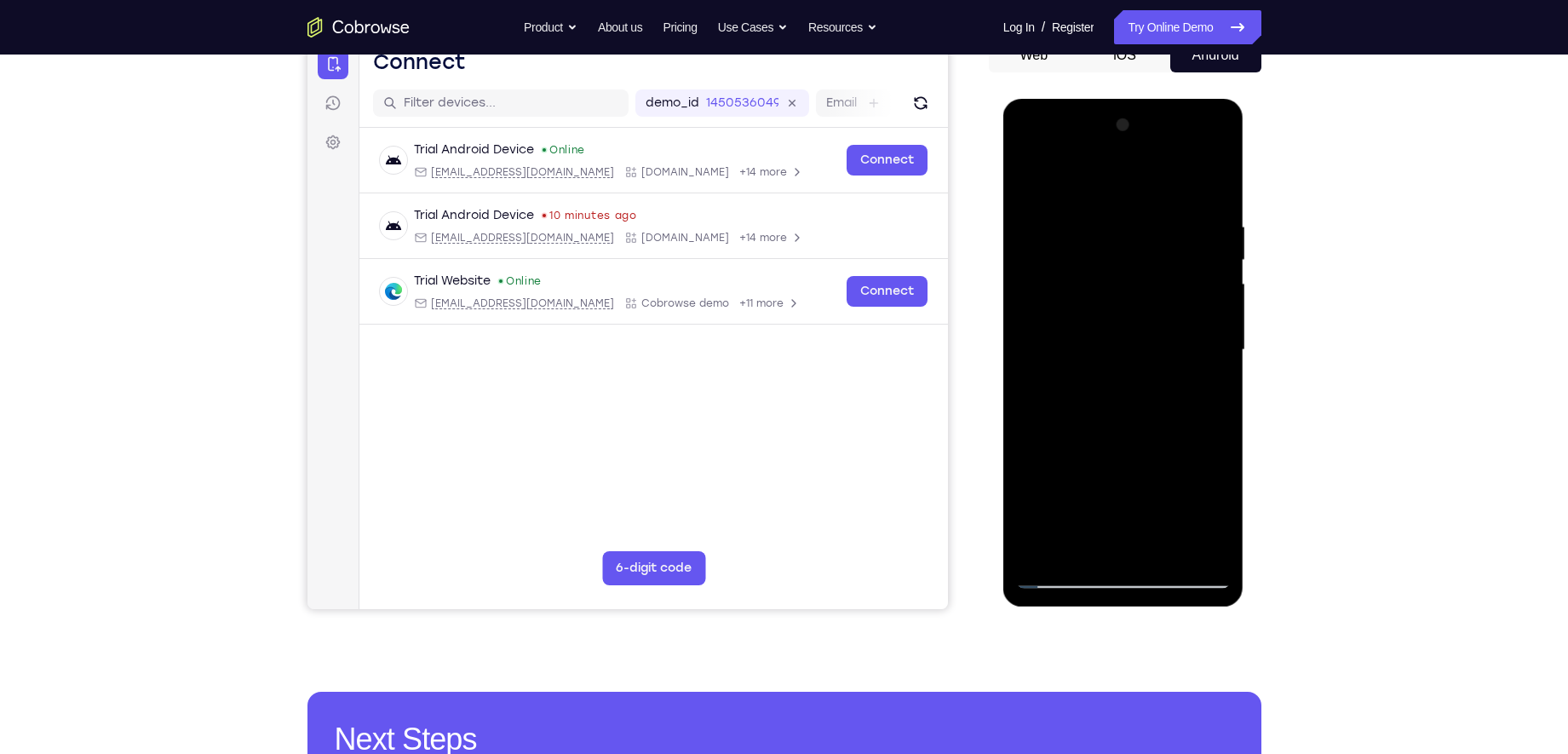
drag, startPoint x: 1087, startPoint y: 453, endPoint x: 1073, endPoint y: 522, distance: 70.4
click at [1073, 522] on div at bounding box center [1123, 350] width 215 height 477
drag, startPoint x: 1104, startPoint y: 469, endPoint x: 1117, endPoint y: 439, distance: 32.7
click at [1117, 439] on div at bounding box center [1123, 350] width 215 height 477
click at [1063, 574] on div at bounding box center [1123, 350] width 215 height 477
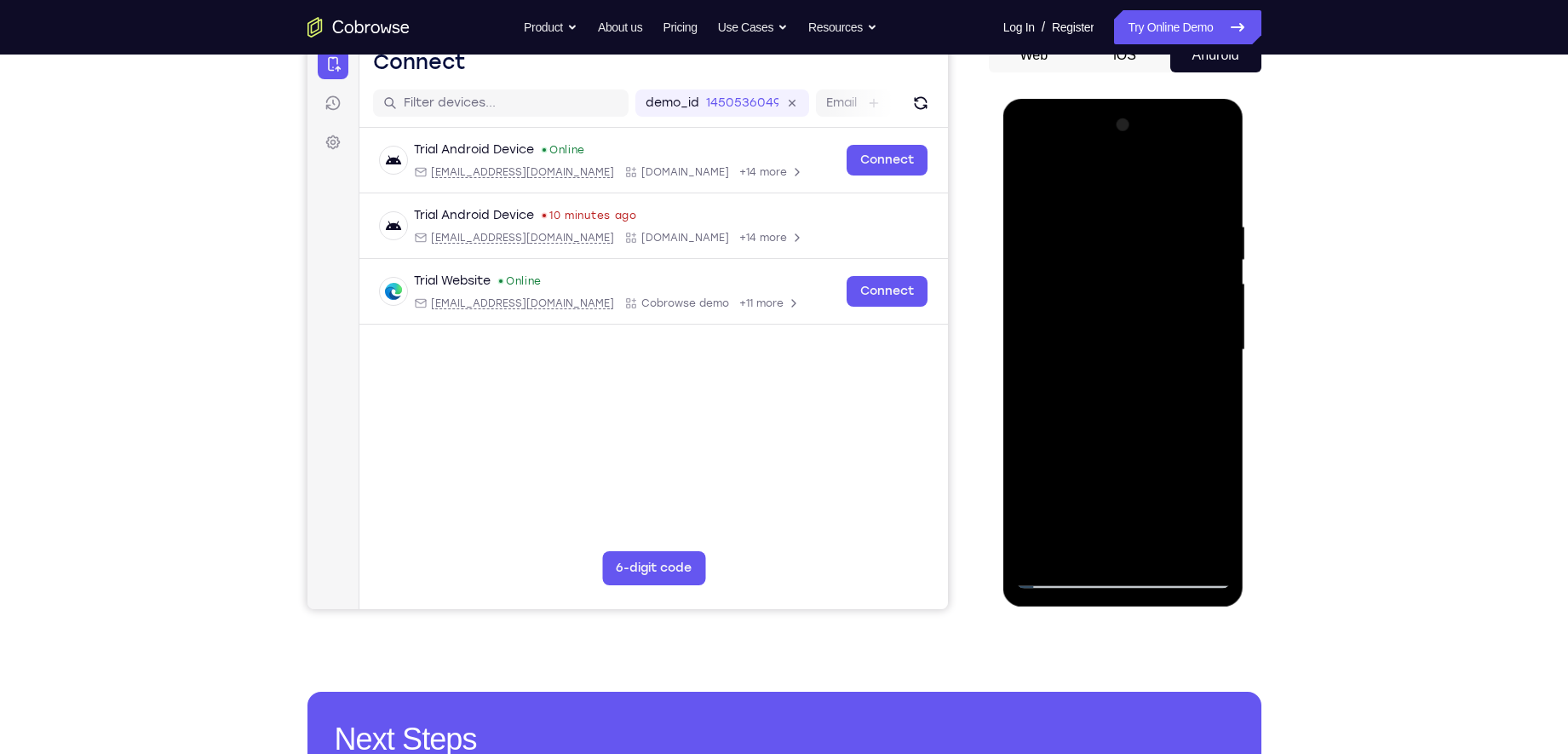
drag, startPoint x: 1106, startPoint y: 437, endPoint x: 1123, endPoint y: 359, distance: 79.8
click at [1123, 359] on div at bounding box center [1123, 350] width 215 height 477
click at [1188, 459] on div at bounding box center [1123, 350] width 215 height 477
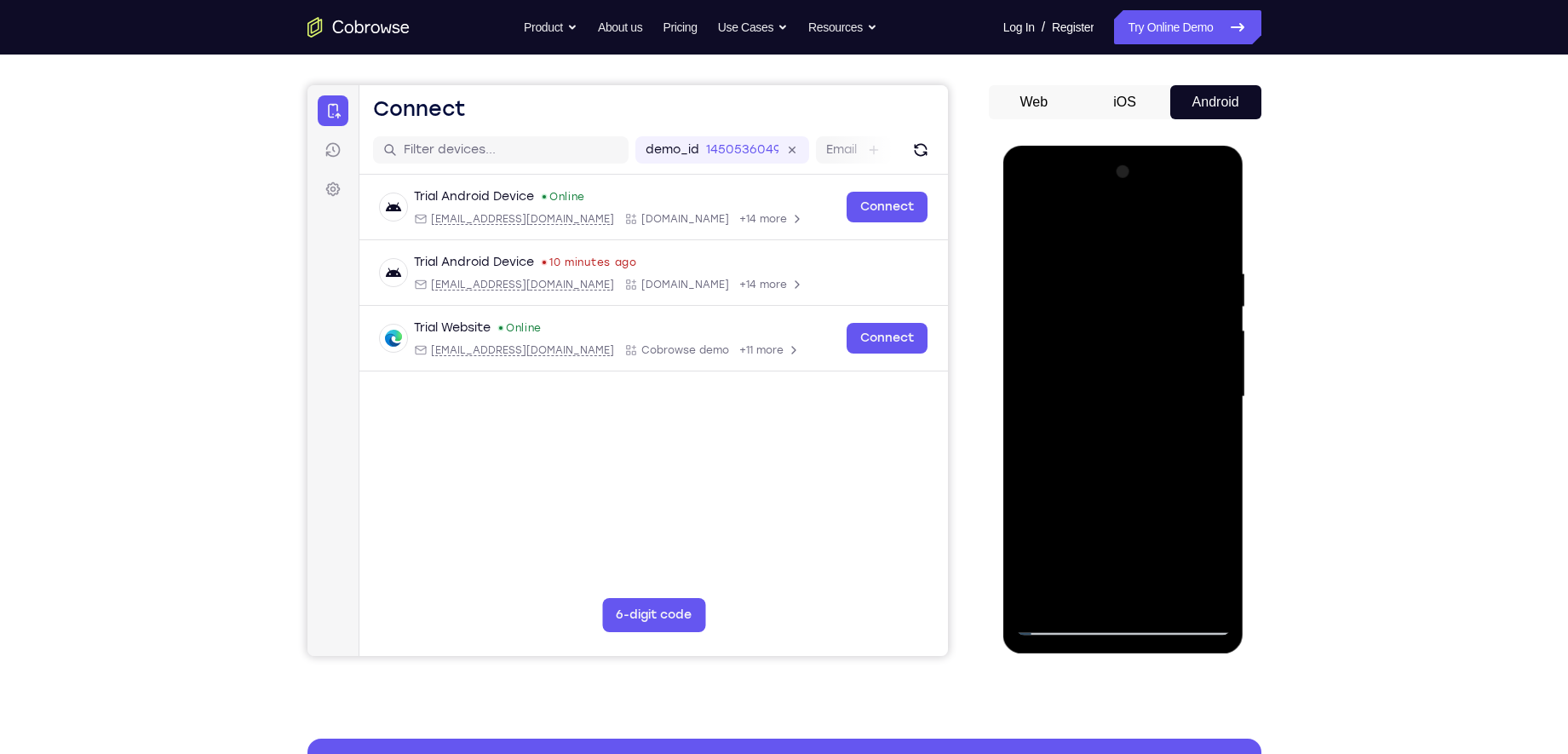
scroll to position [133, 0]
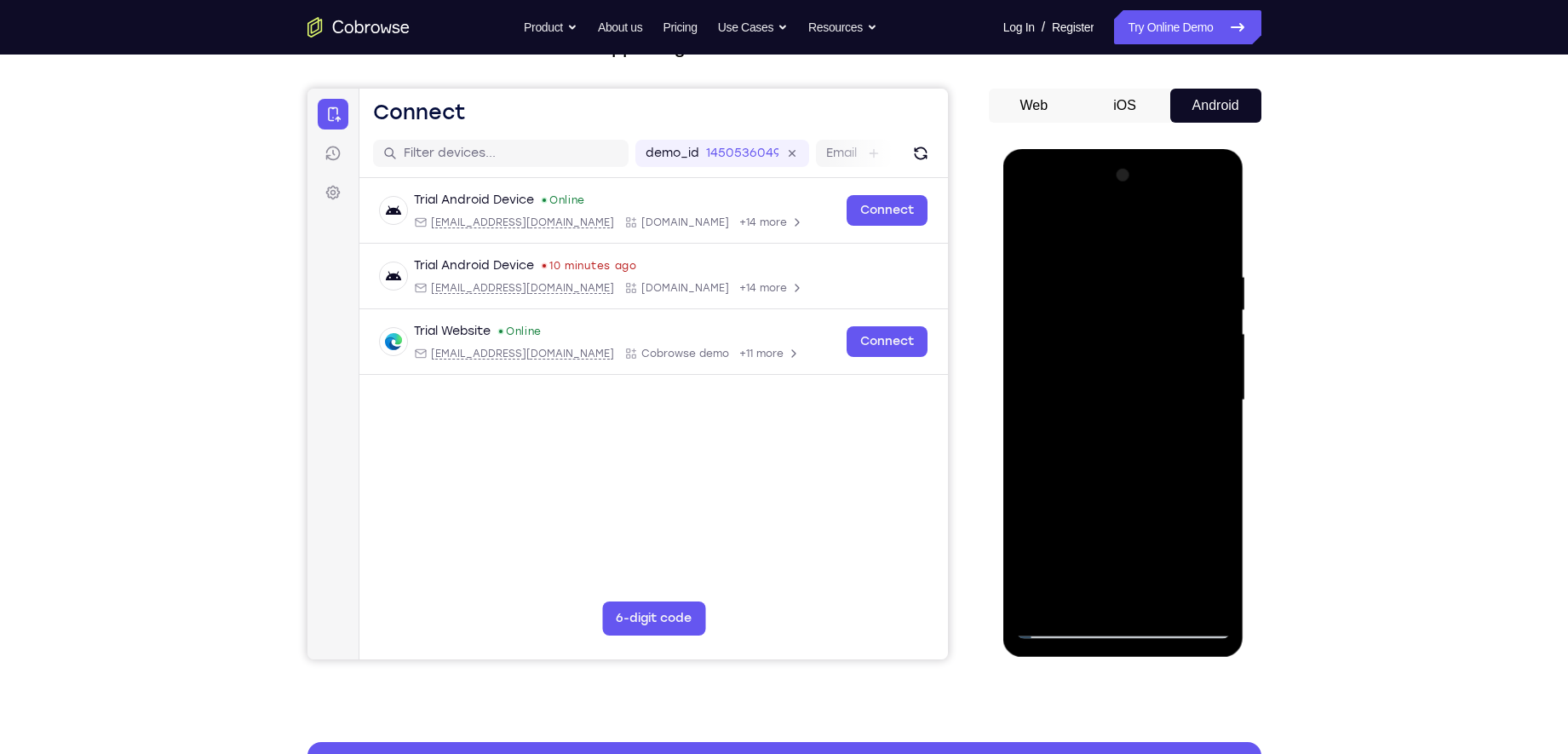
drag, startPoint x: 1195, startPoint y: 409, endPoint x: 1175, endPoint y: 485, distance: 78.6
click at [1175, 485] on div at bounding box center [1123, 400] width 215 height 477
click at [1218, 397] on div at bounding box center [1123, 400] width 215 height 477
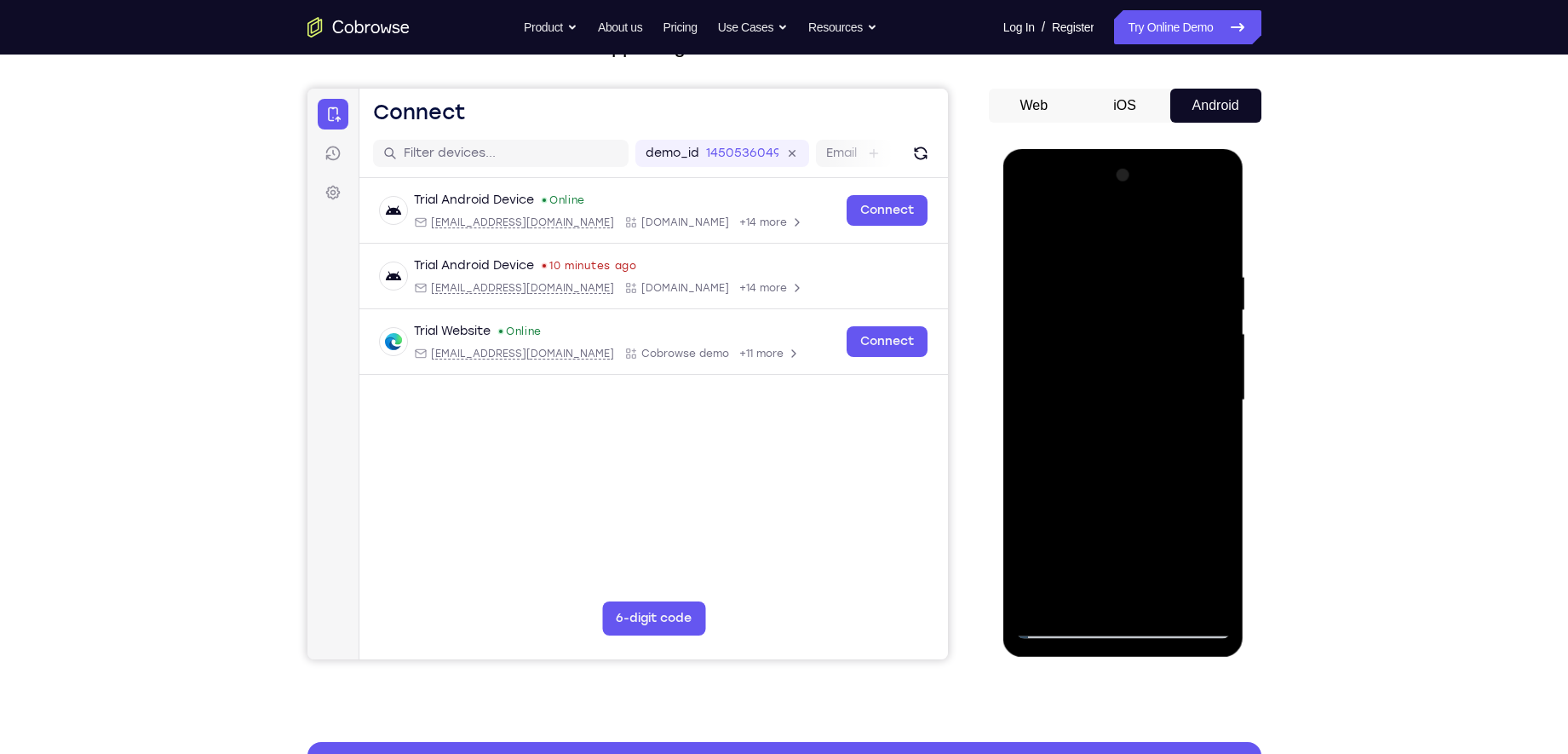
click at [1218, 397] on div at bounding box center [1123, 400] width 215 height 477
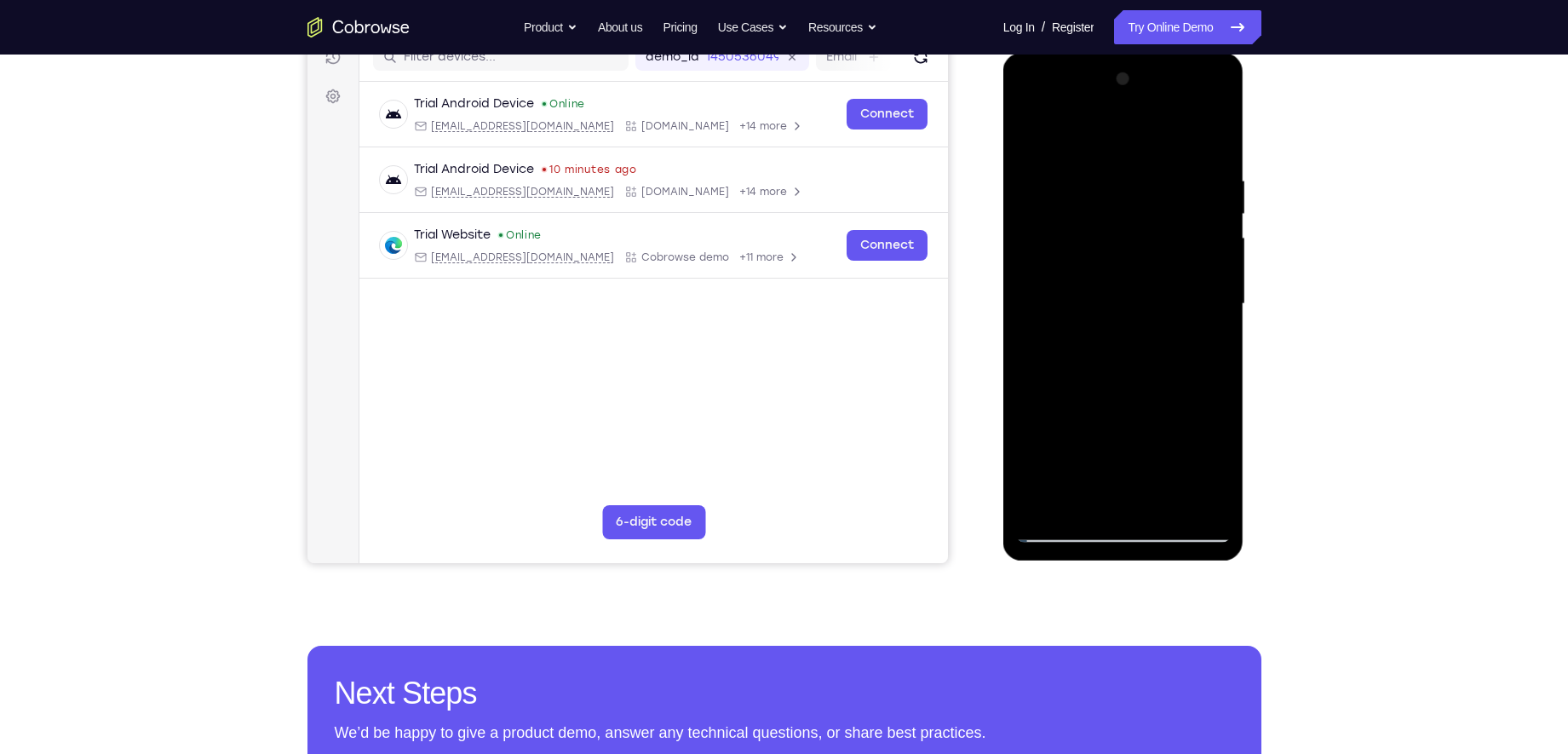
click at [1062, 533] on div at bounding box center [1123, 304] width 215 height 477
drag, startPoint x: 1087, startPoint y: 444, endPoint x: 1124, endPoint y: 333, distance: 117.0
click at [1124, 333] on div at bounding box center [1123, 304] width 215 height 477
click at [1056, 441] on div at bounding box center [1123, 304] width 215 height 477
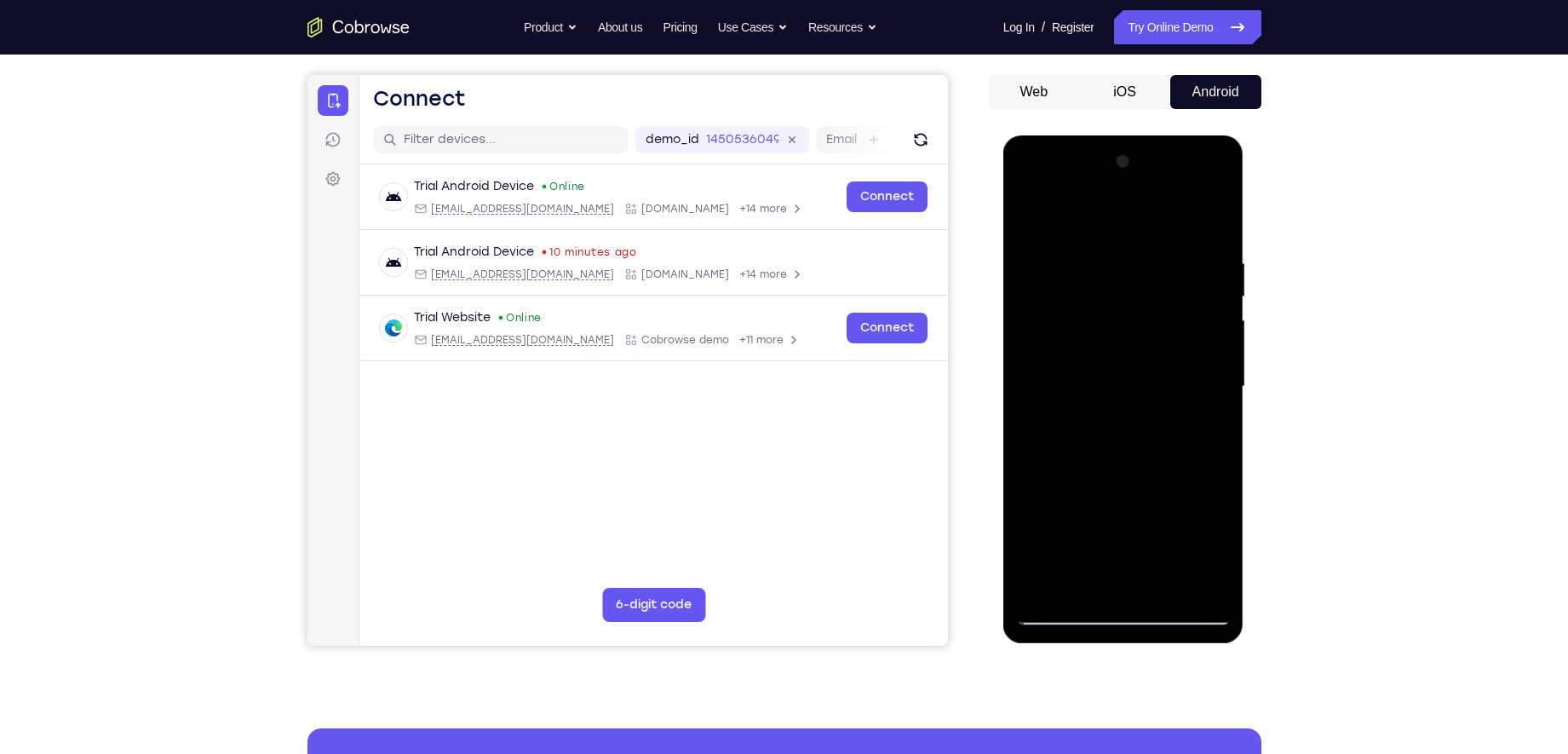
scroll to position [145, 0]
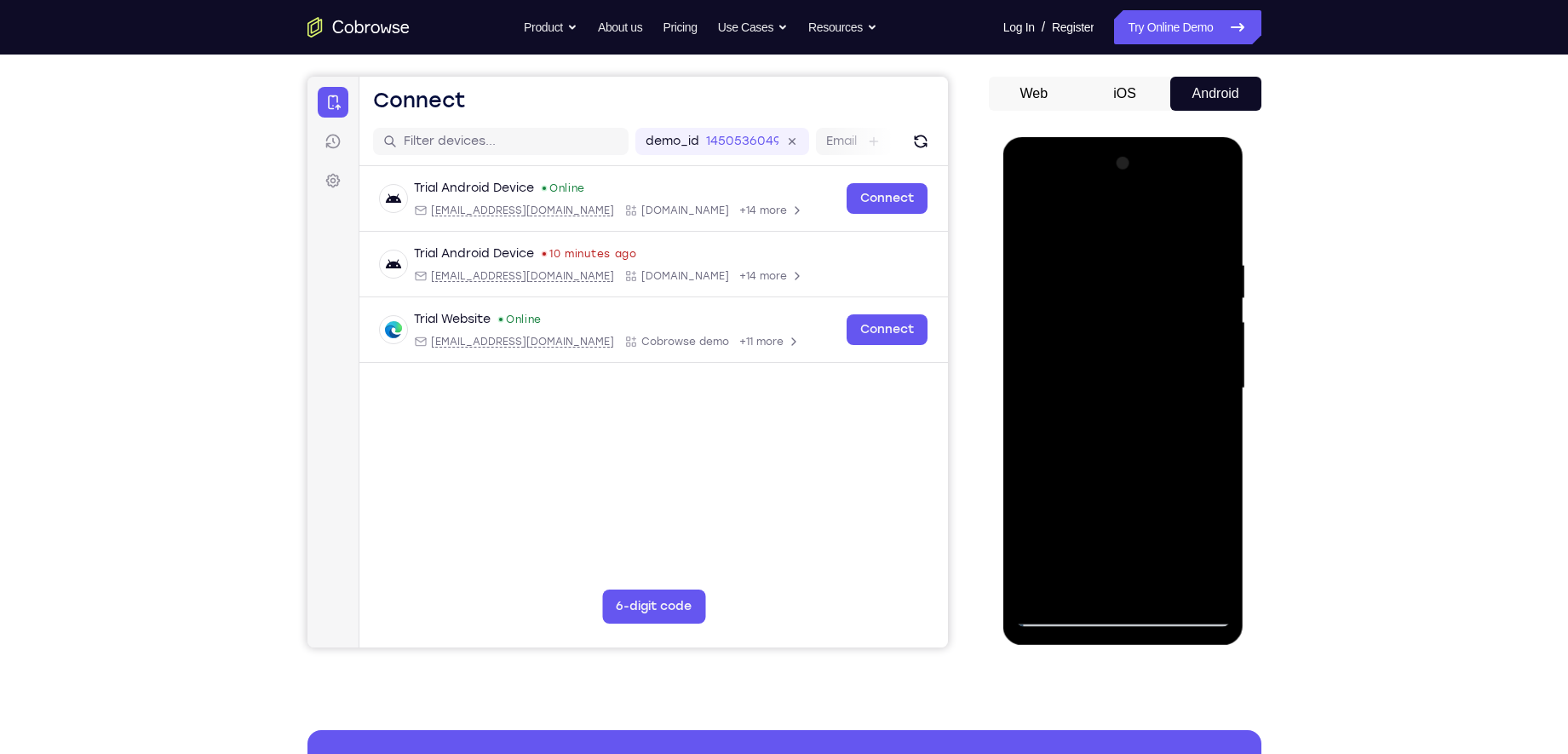
drag, startPoint x: 1205, startPoint y: 392, endPoint x: 1186, endPoint y: 467, distance: 77.4
click at [1186, 467] on div at bounding box center [1123, 389] width 215 height 477
click at [1222, 367] on div at bounding box center [1123, 389] width 215 height 477
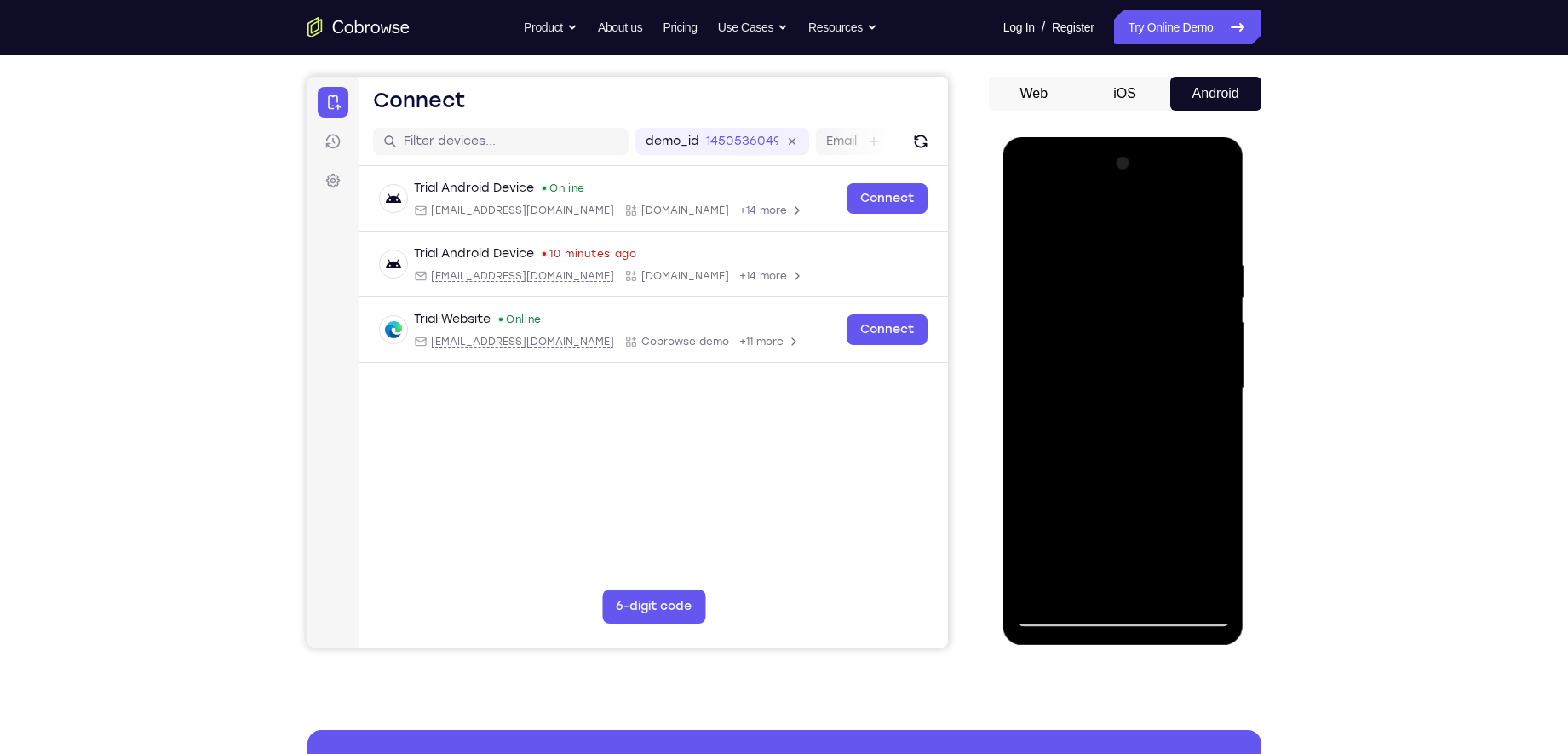
click at [1222, 367] on div at bounding box center [1123, 389] width 215 height 477
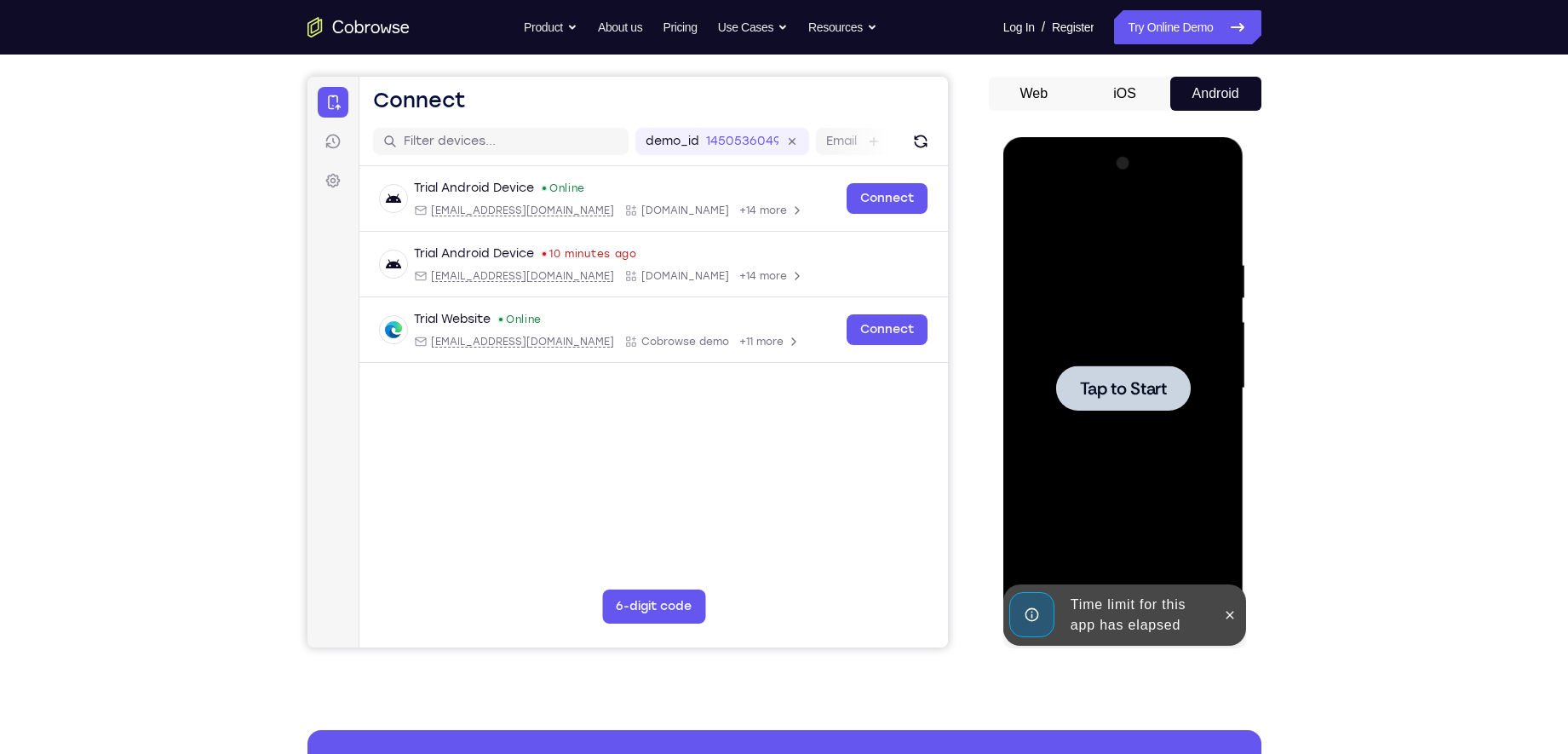
click at [1114, 373] on div at bounding box center [1123, 388] width 135 height 45
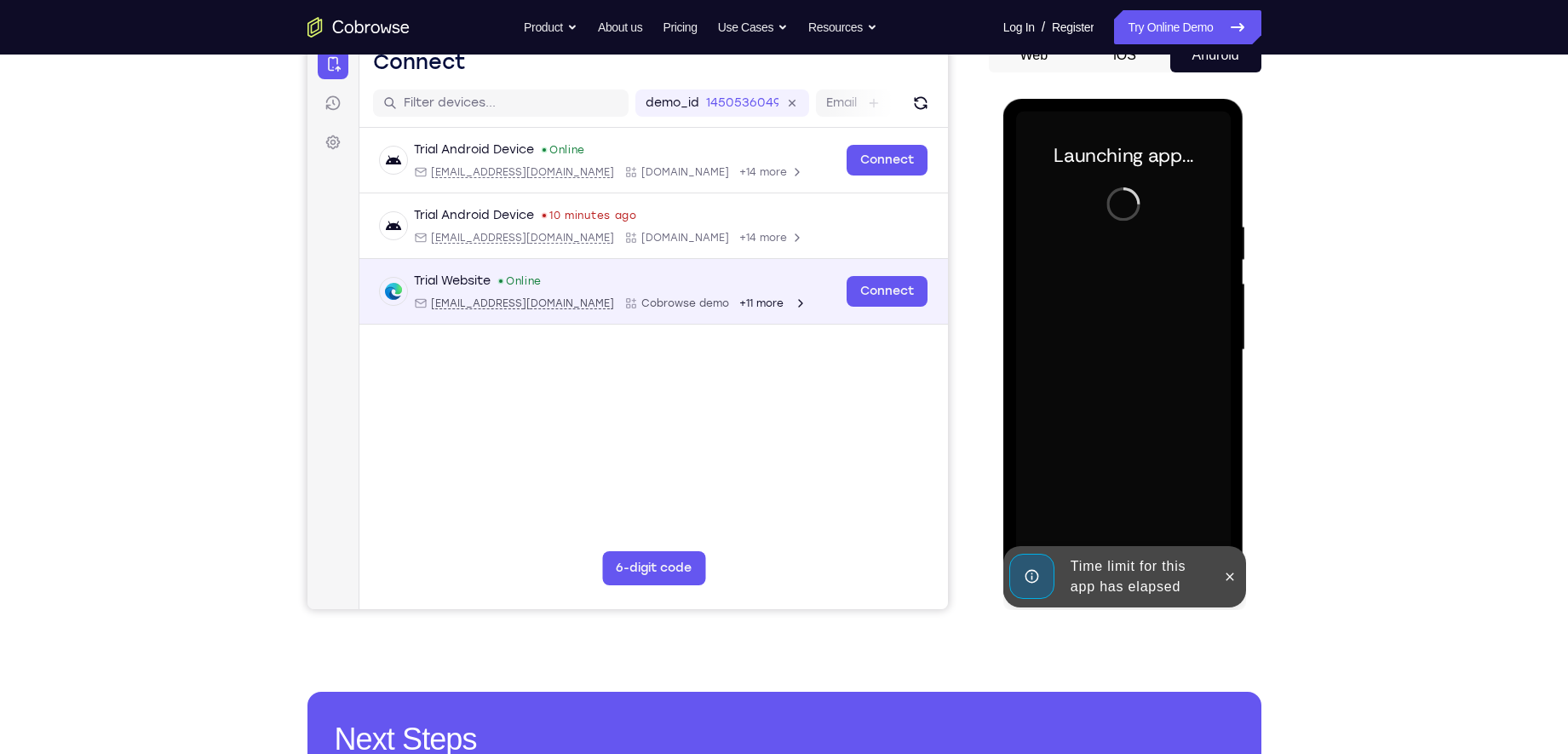
scroll to position [184, 0]
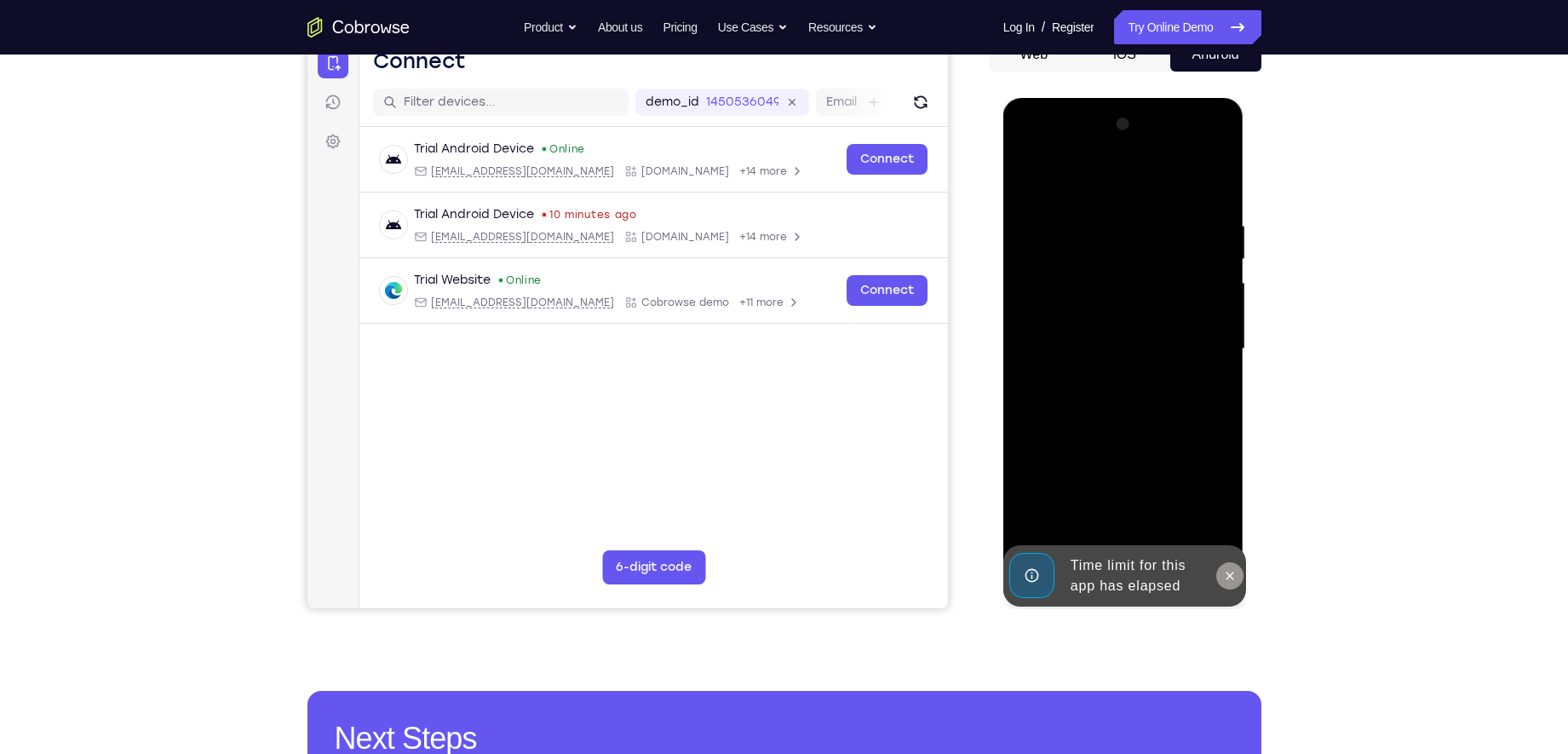
click at [1237, 571] on button at bounding box center [1230, 576] width 28 height 27
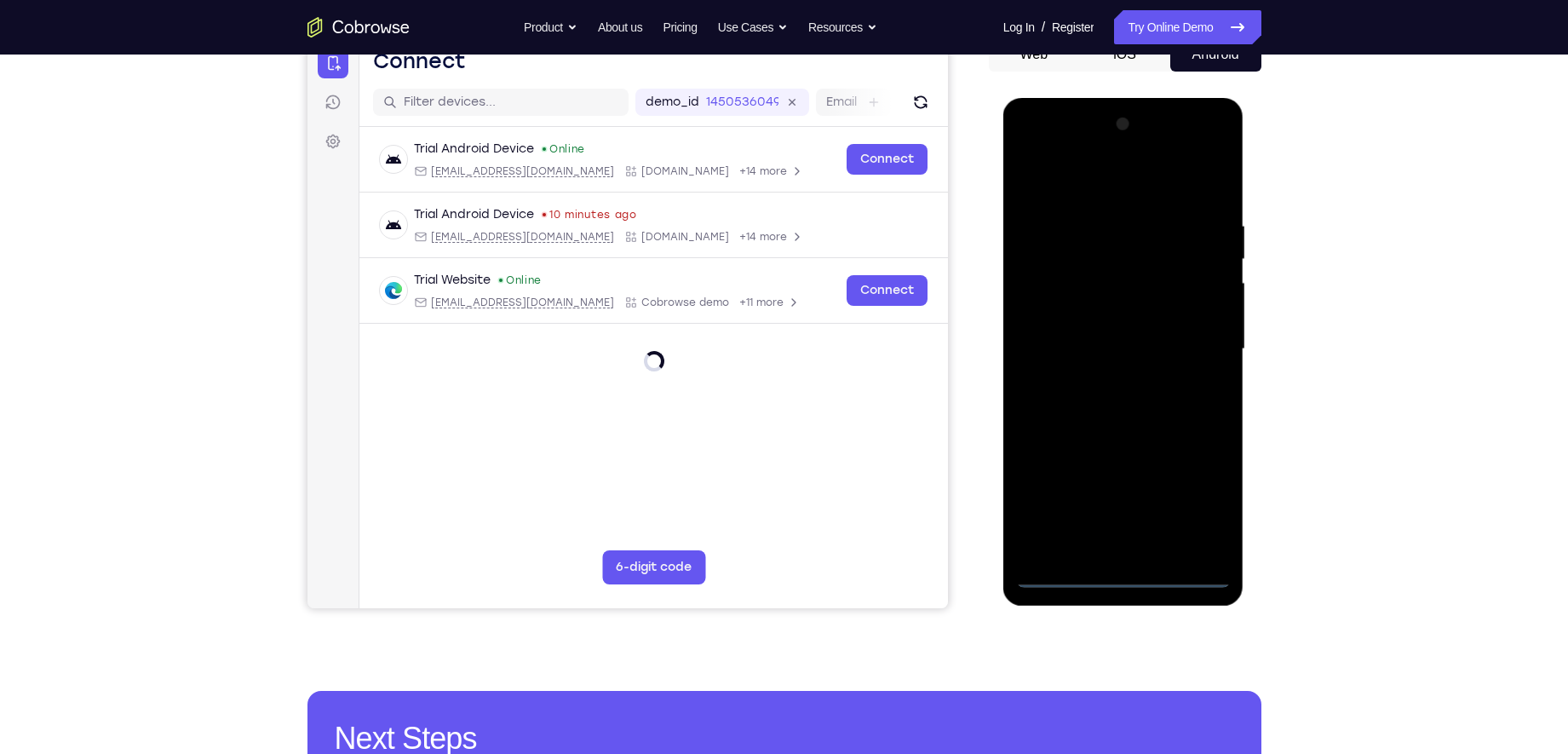
click at [1117, 576] on div at bounding box center [1123, 350] width 215 height 477
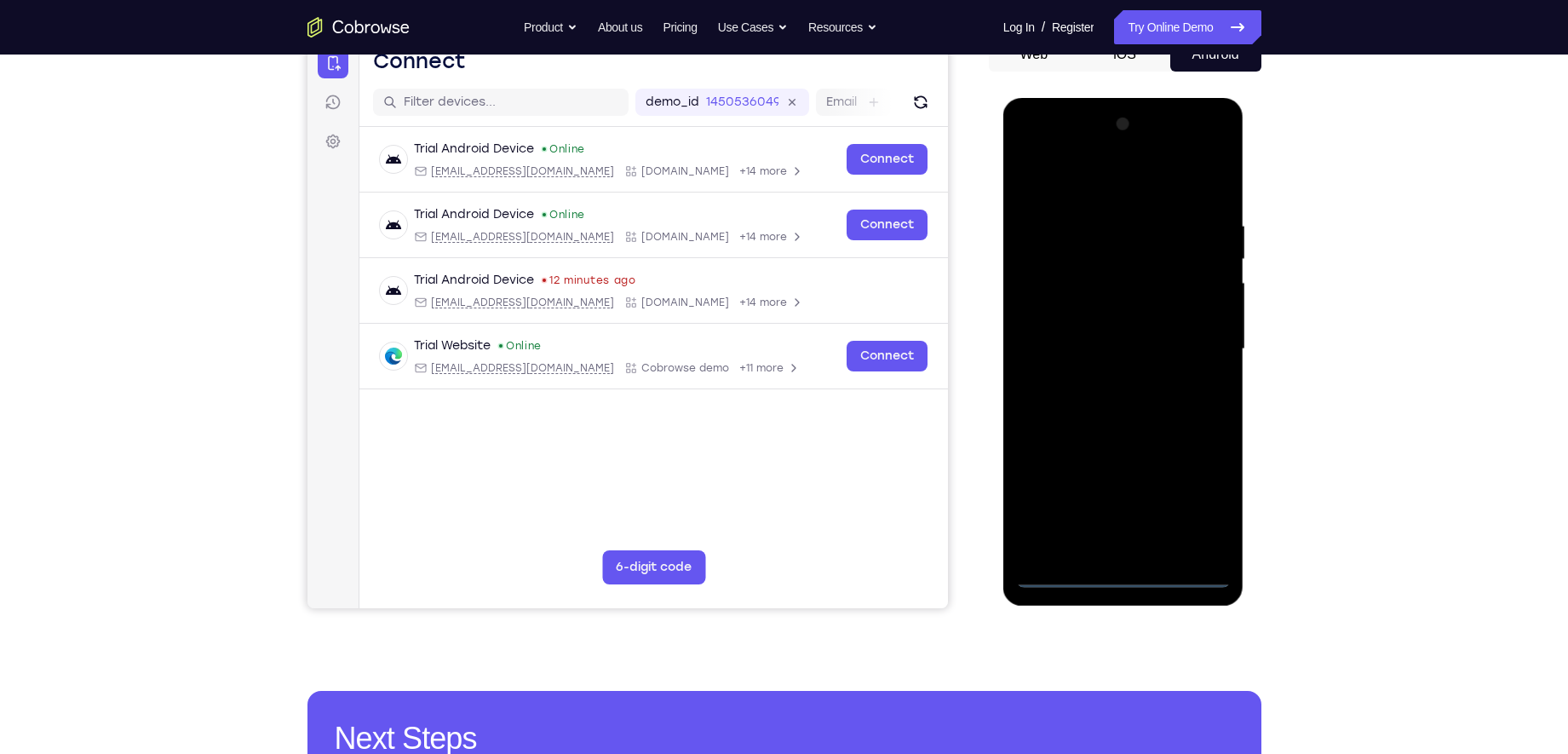
click at [1192, 493] on div at bounding box center [1123, 350] width 215 height 477
click at [1064, 138] on div at bounding box center [1123, 350] width 215 height 477
click at [1063, 189] on div at bounding box center [1123, 350] width 215 height 477
click at [1051, 299] on div at bounding box center [1123, 350] width 215 height 477
click at [1109, 357] on div at bounding box center [1123, 350] width 215 height 477
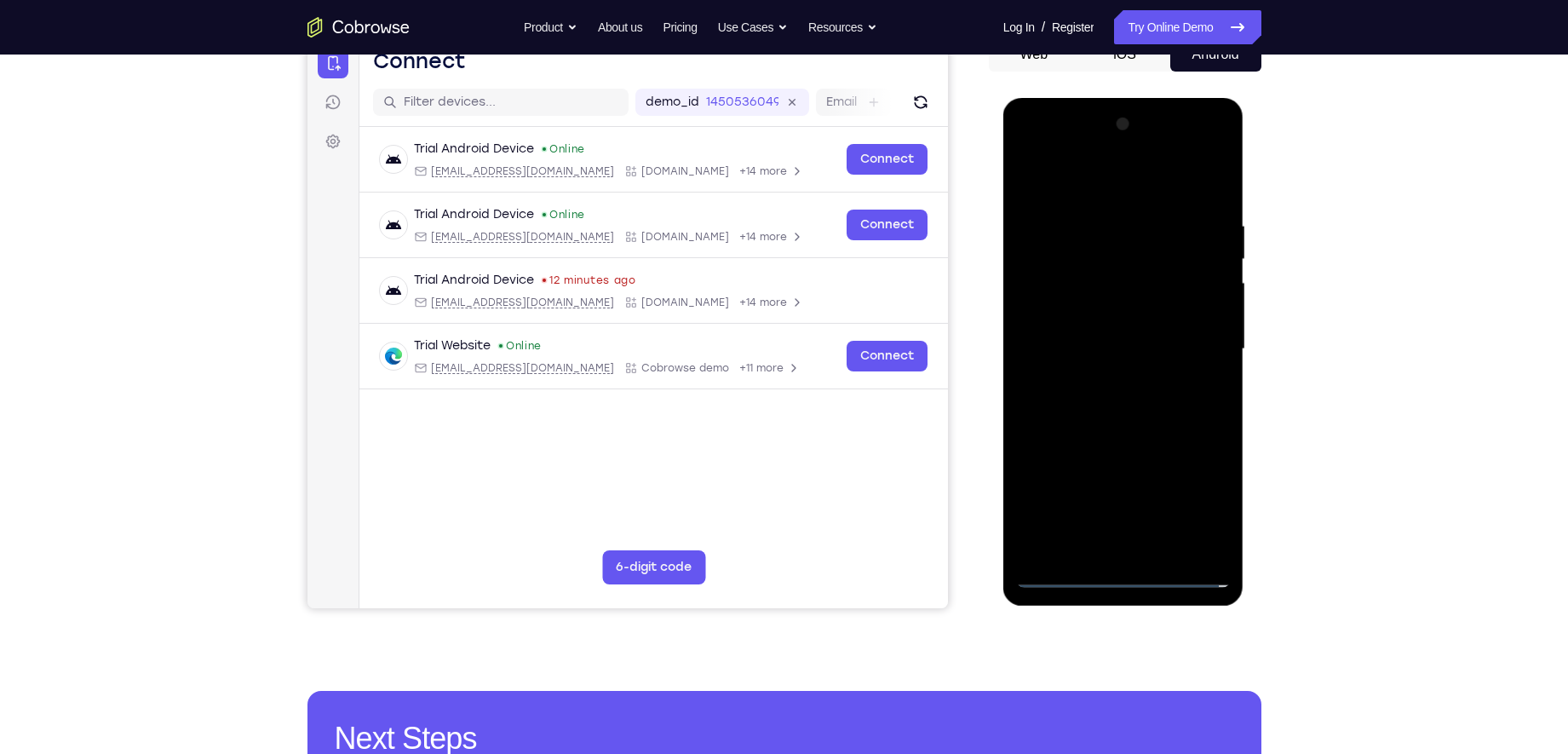
click at [1108, 326] on div at bounding box center [1123, 350] width 215 height 477
click at [1094, 352] on div at bounding box center [1123, 350] width 215 height 477
click at [1154, 382] on div at bounding box center [1123, 350] width 215 height 477
drag, startPoint x: 1148, startPoint y: 538, endPoint x: 1149, endPoint y: 430, distance: 108.0
click at [1149, 430] on div at bounding box center [1123, 350] width 215 height 477
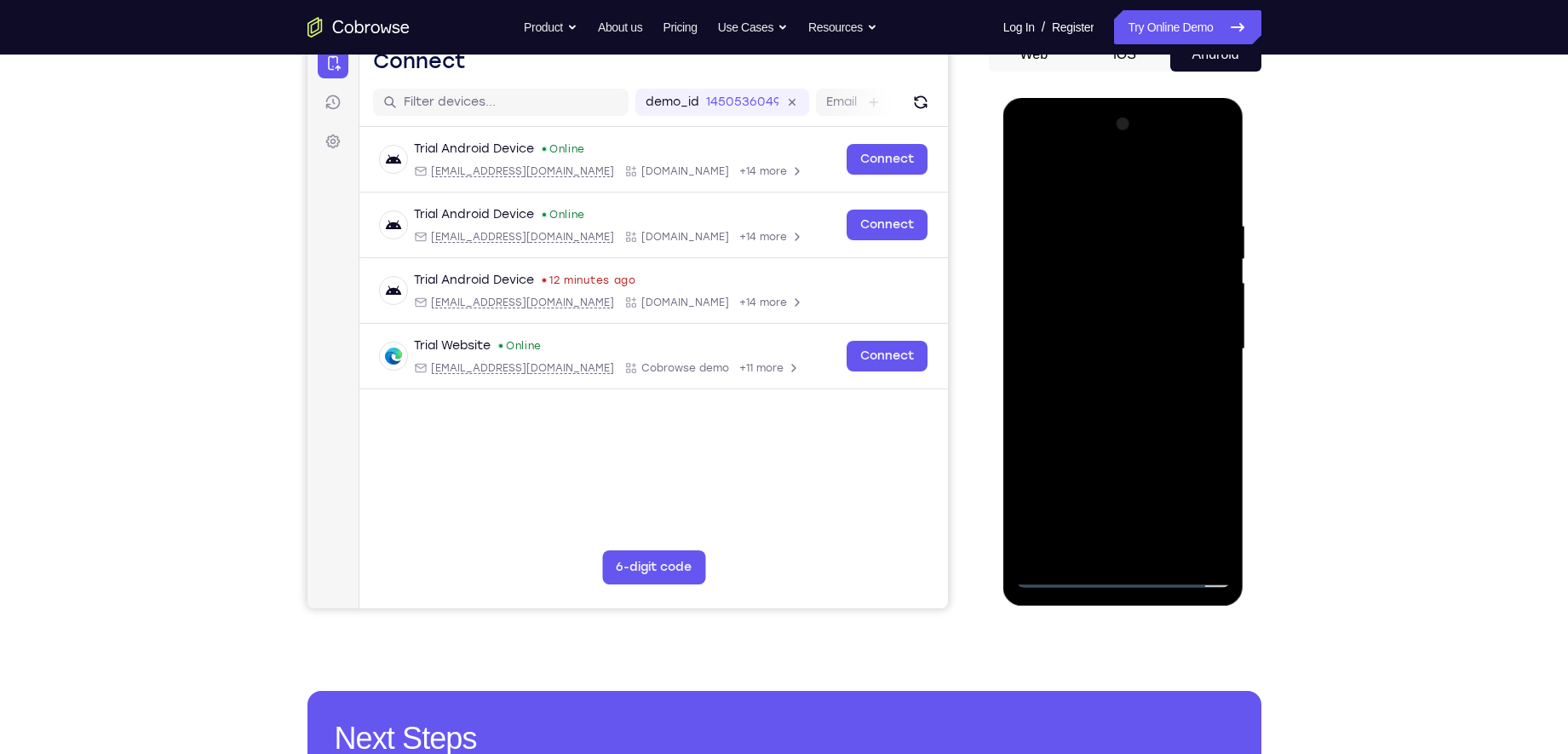
click at [1139, 538] on div at bounding box center [1123, 350] width 215 height 477
click at [1122, 295] on div at bounding box center [1123, 350] width 215 height 477
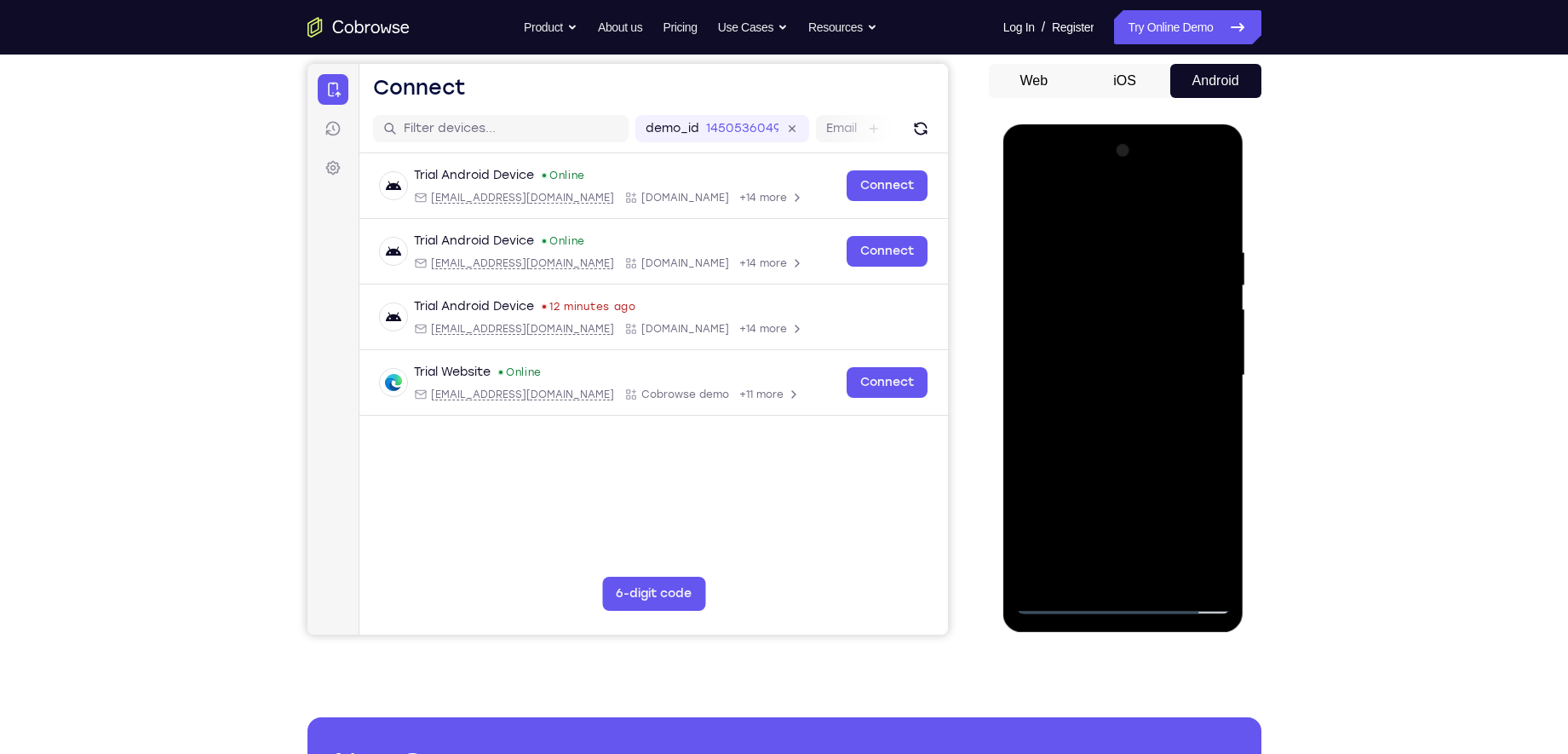
scroll to position [123, 0]
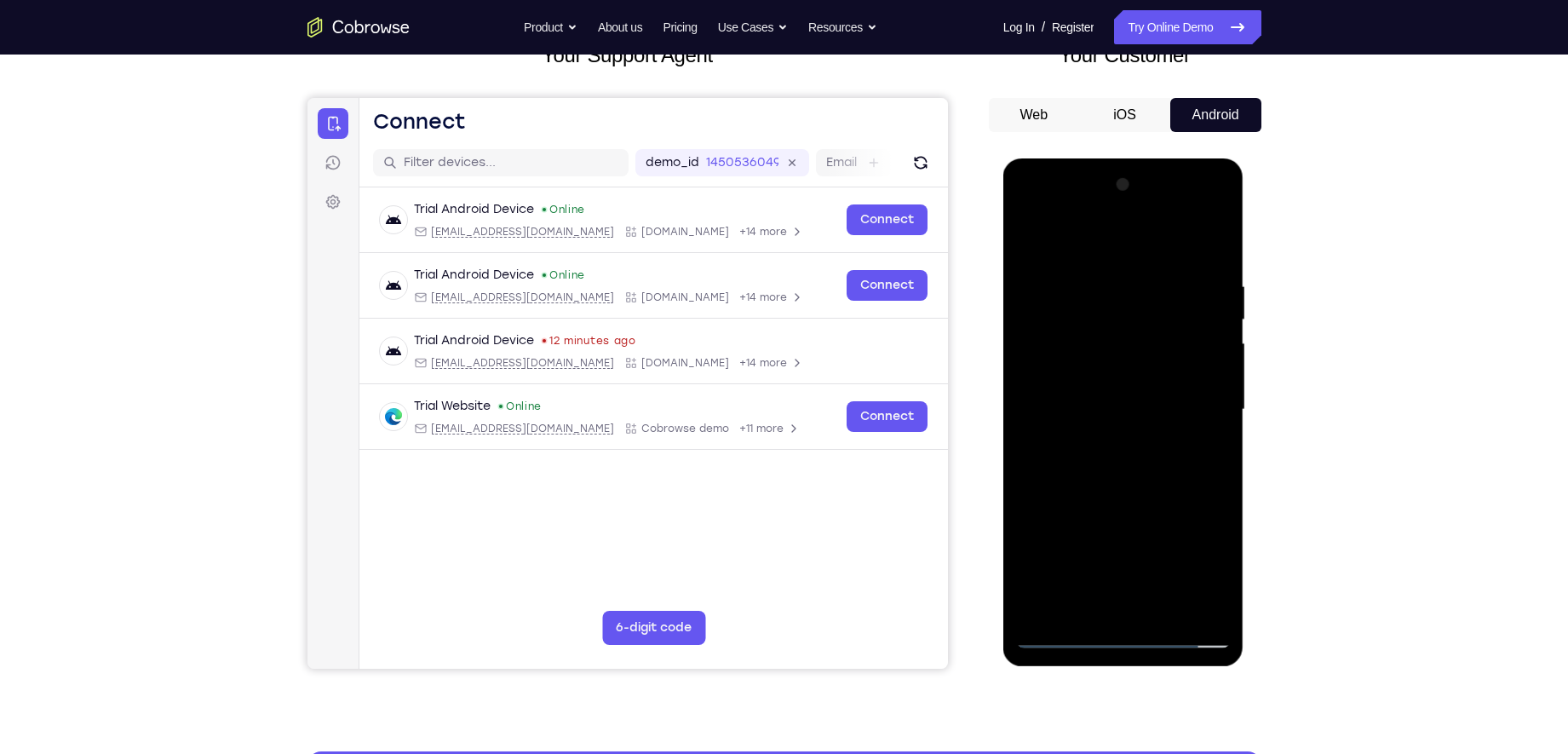
click at [1028, 245] on div at bounding box center [1123, 410] width 215 height 477
click at [1060, 258] on div at bounding box center [1123, 410] width 215 height 477
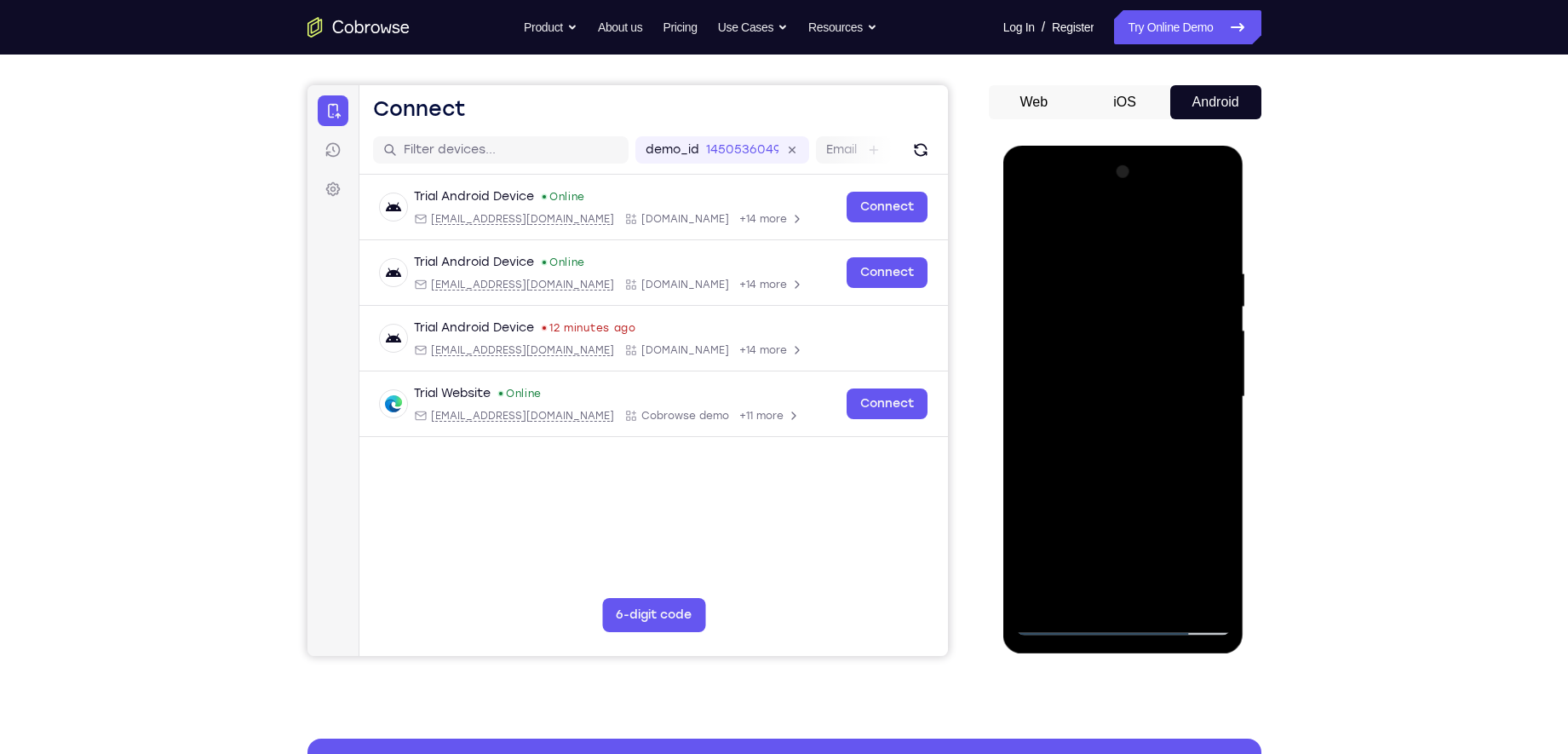
scroll to position [136, 0]
click at [1103, 302] on div at bounding box center [1123, 398] width 215 height 477
click at [1057, 319] on div at bounding box center [1123, 398] width 215 height 477
click at [1218, 245] on div at bounding box center [1123, 398] width 215 height 477
drag, startPoint x: 1158, startPoint y: 333, endPoint x: 1165, endPoint y: 211, distance: 122.2
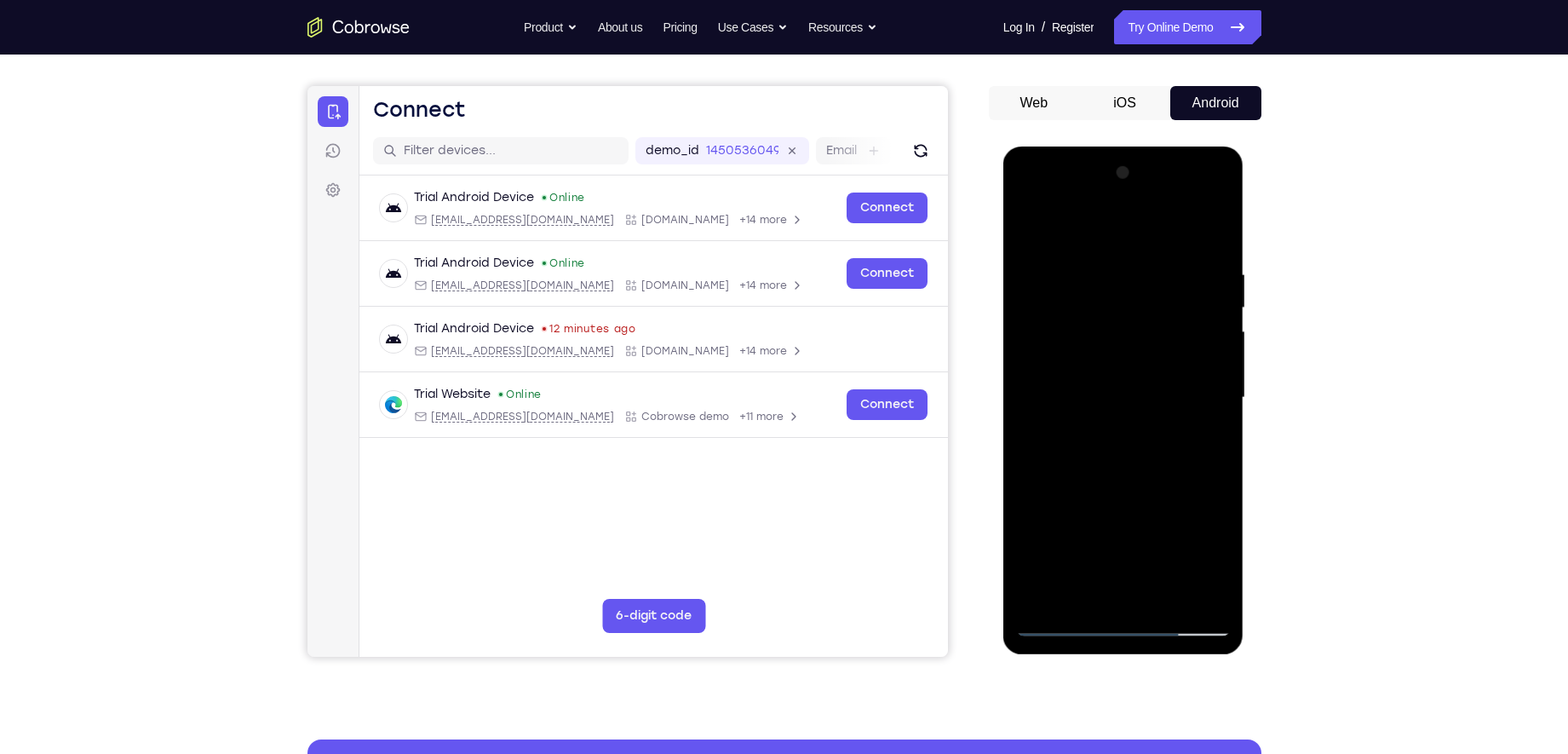
click at [1165, 211] on div at bounding box center [1123, 398] width 215 height 477
drag, startPoint x: 1090, startPoint y: 350, endPoint x: 1104, endPoint y: 278, distance: 73.3
click at [1104, 281] on div at bounding box center [1123, 398] width 215 height 477
drag, startPoint x: 1122, startPoint y: 410, endPoint x: 1129, endPoint y: 277, distance: 133.2
click at [1129, 277] on div at bounding box center [1123, 398] width 215 height 477
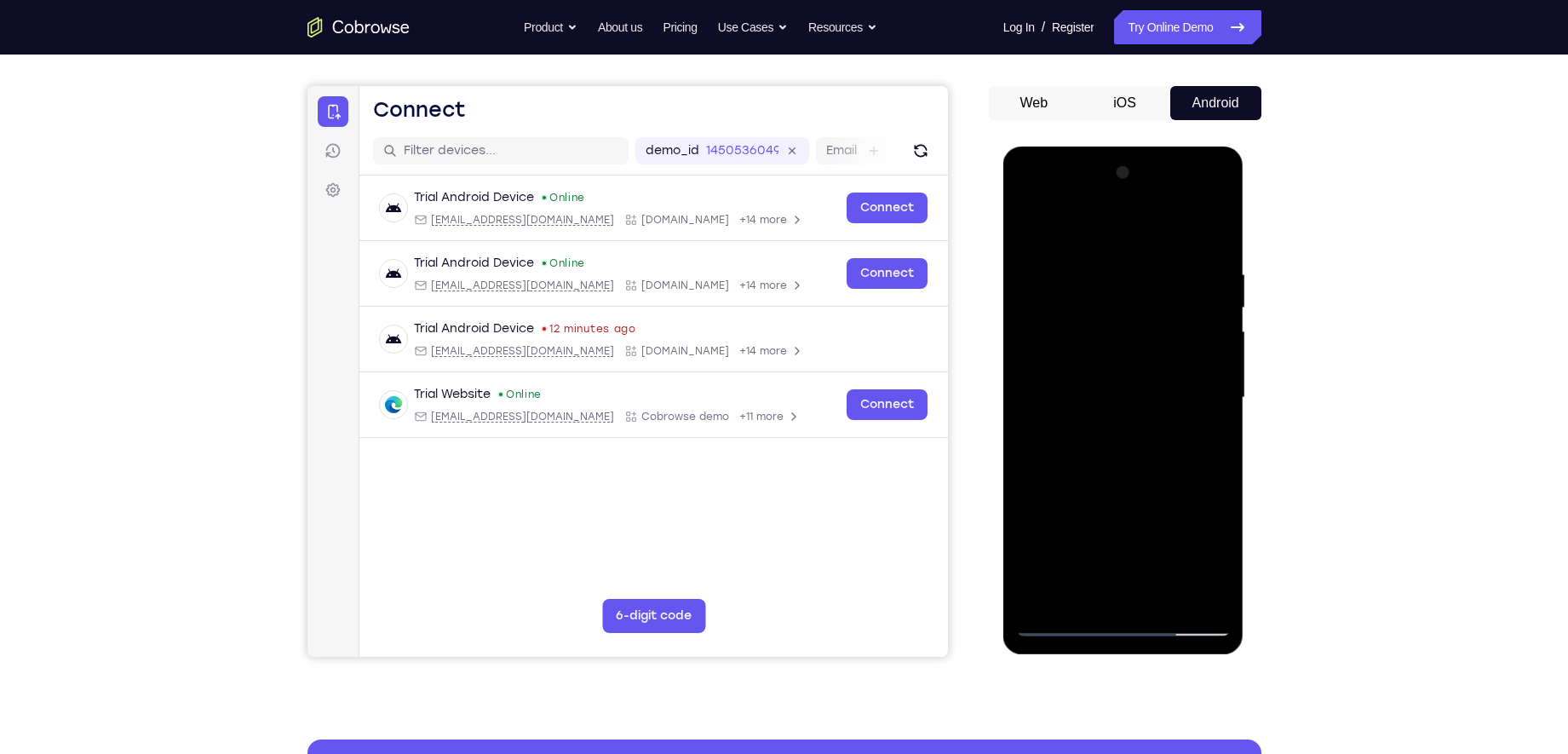
drag, startPoint x: 1098, startPoint y: 412, endPoint x: 1109, endPoint y: 276, distance: 136.4
click at [1109, 276] on div at bounding box center [1123, 398] width 215 height 477
drag, startPoint x: 1101, startPoint y: 419, endPoint x: 1119, endPoint y: 255, distance: 165.0
click at [1119, 255] on div at bounding box center [1123, 398] width 215 height 477
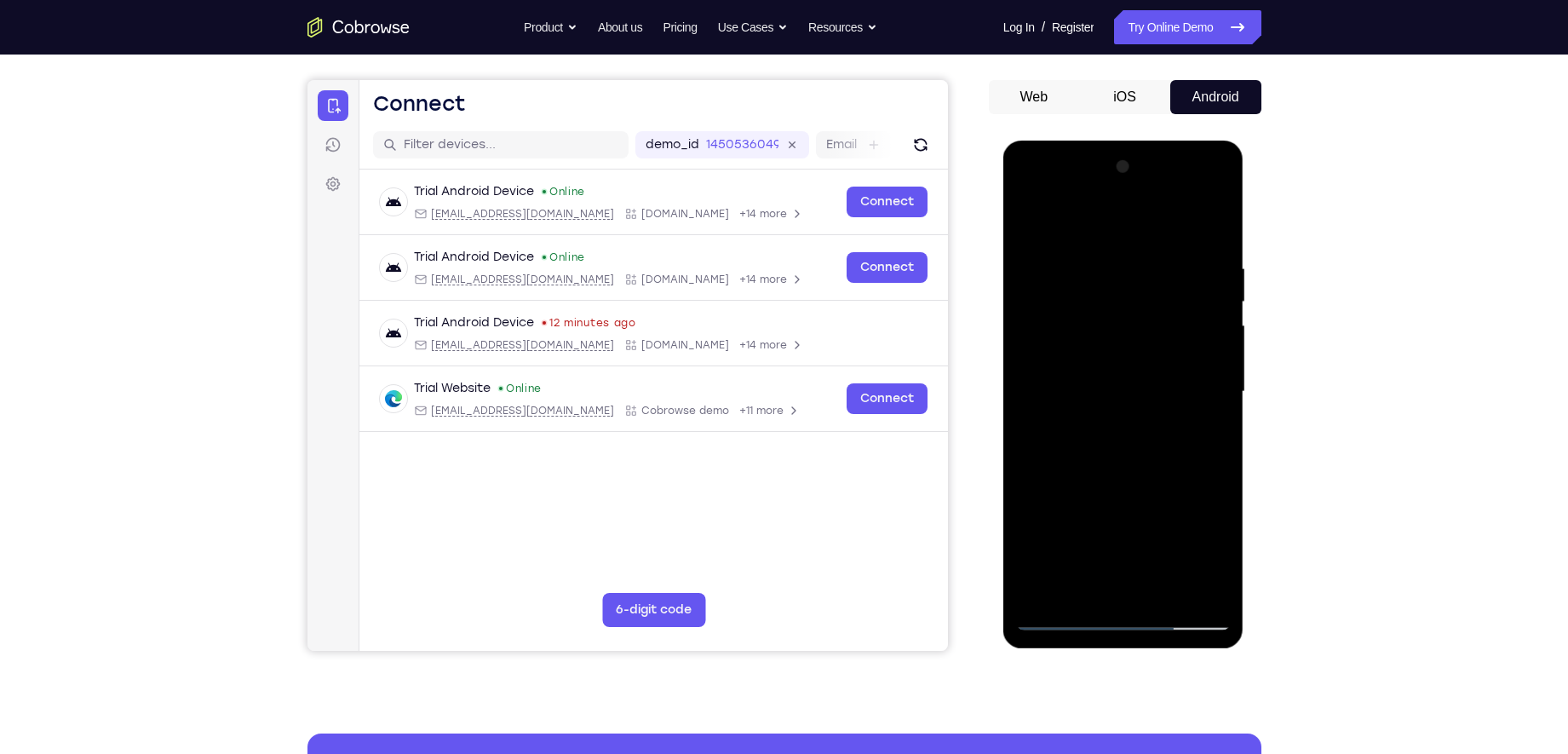
scroll to position [140, 0]
drag, startPoint x: 1117, startPoint y: 342, endPoint x: 1122, endPoint y: 240, distance: 102.1
click at [1122, 240] on div at bounding box center [1123, 393] width 215 height 477
drag, startPoint x: 1114, startPoint y: 324, endPoint x: 1115, endPoint y: 302, distance: 22.0
click at [1115, 302] on div at bounding box center [1123, 393] width 215 height 477
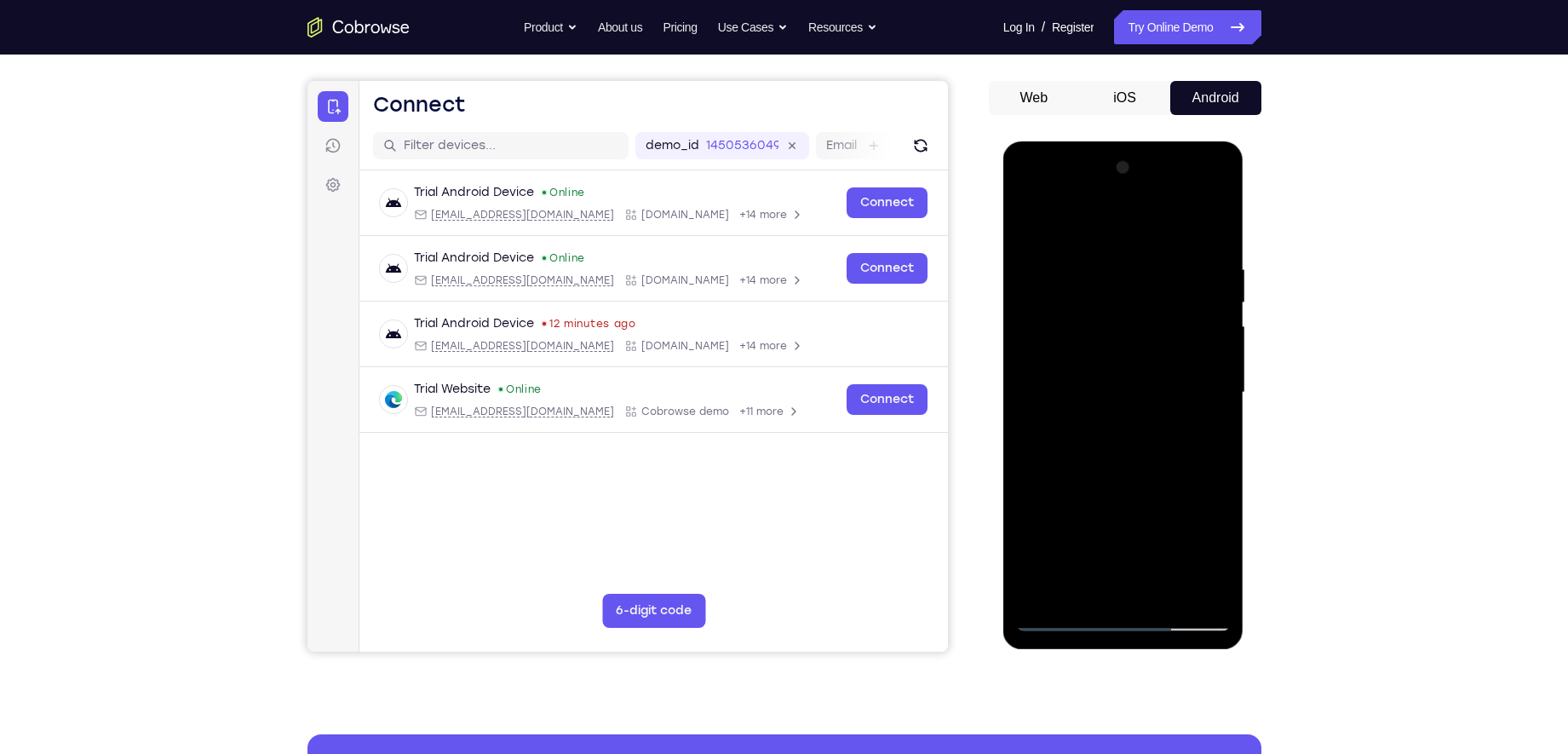
drag, startPoint x: 1131, startPoint y: 443, endPoint x: 1147, endPoint y: 239, distance: 204.6
click at [1147, 239] on div at bounding box center [1123, 393] width 215 height 477
drag, startPoint x: 1115, startPoint y: 419, endPoint x: 1135, endPoint y: 257, distance: 163.2
click at [1135, 257] on div at bounding box center [1123, 393] width 215 height 477
drag, startPoint x: 1132, startPoint y: 394, endPoint x: 1168, endPoint y: 238, distance: 160.1
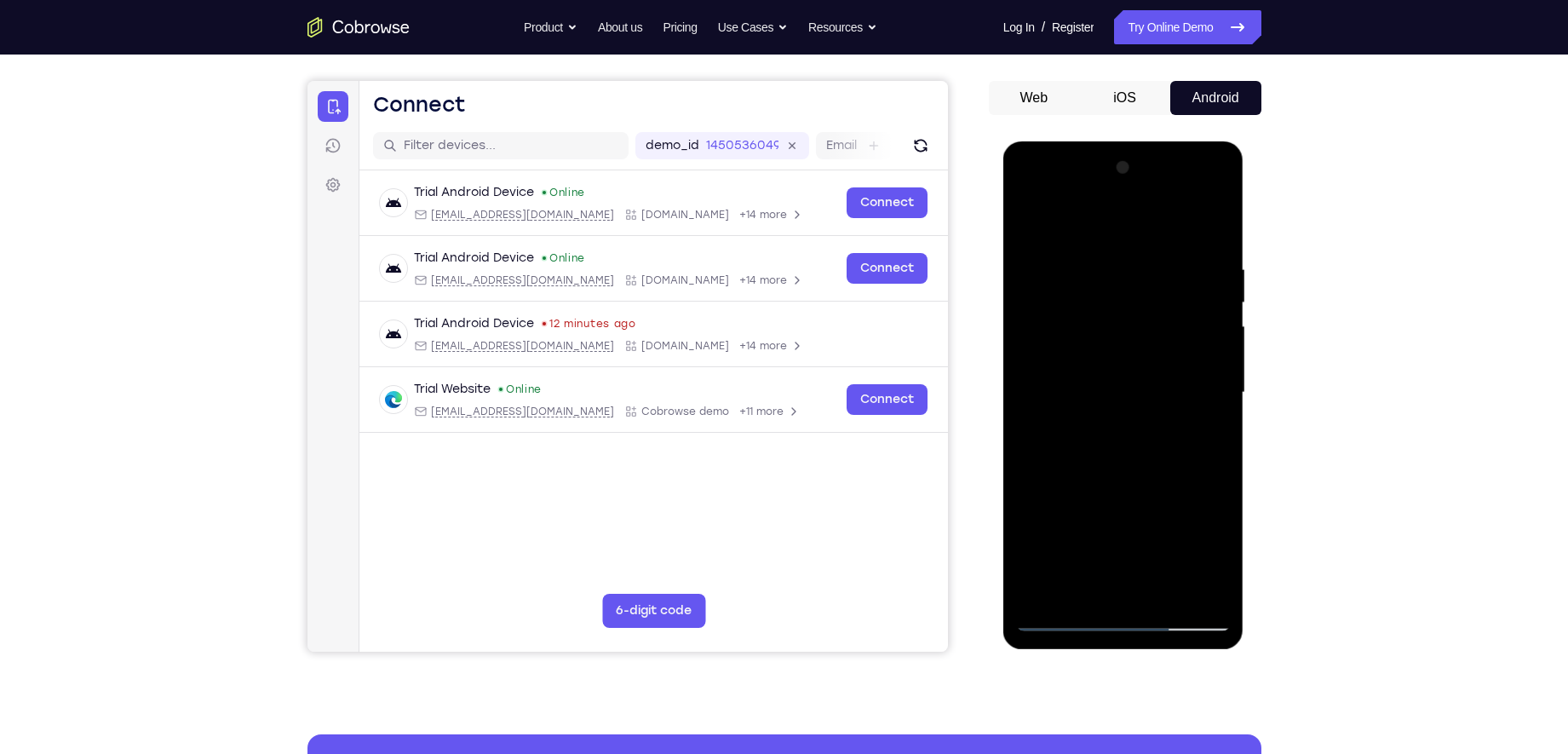
click at [1168, 238] on div at bounding box center [1123, 393] width 215 height 477
click at [1133, 260] on div at bounding box center [1123, 393] width 215 height 477
drag, startPoint x: 1186, startPoint y: 271, endPoint x: 1168, endPoint y: 359, distance: 89.8
click at [1168, 359] on div at bounding box center [1123, 393] width 215 height 477
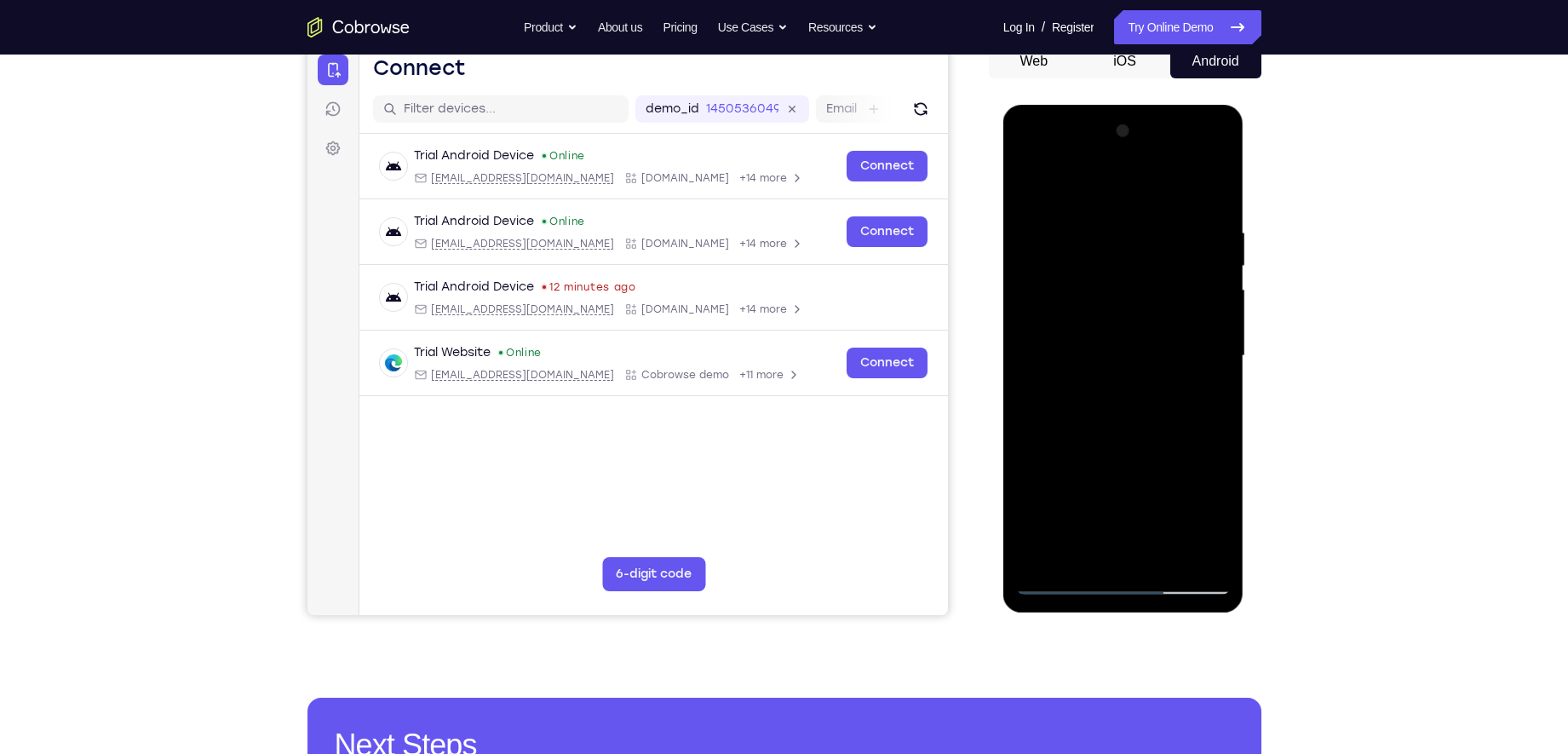
scroll to position [209, 0]
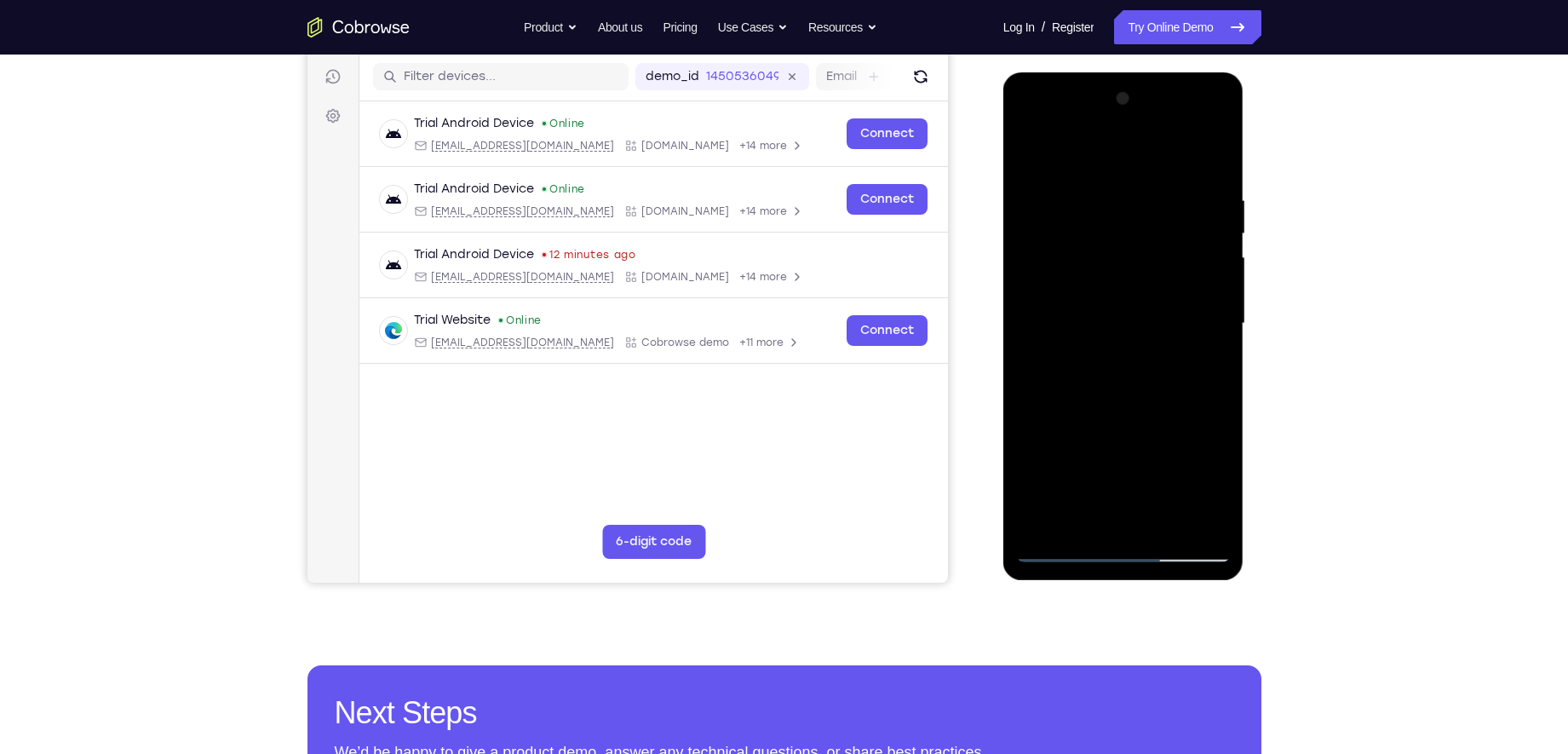
click at [1061, 549] on div at bounding box center [1123, 324] width 215 height 477
drag, startPoint x: 1080, startPoint y: 475, endPoint x: 1105, endPoint y: 304, distance: 172.8
click at [1105, 304] on div at bounding box center [1123, 324] width 215 height 477
drag, startPoint x: 1156, startPoint y: 390, endPoint x: 1154, endPoint y: 285, distance: 105.0
click at [1154, 285] on div at bounding box center [1123, 324] width 215 height 477
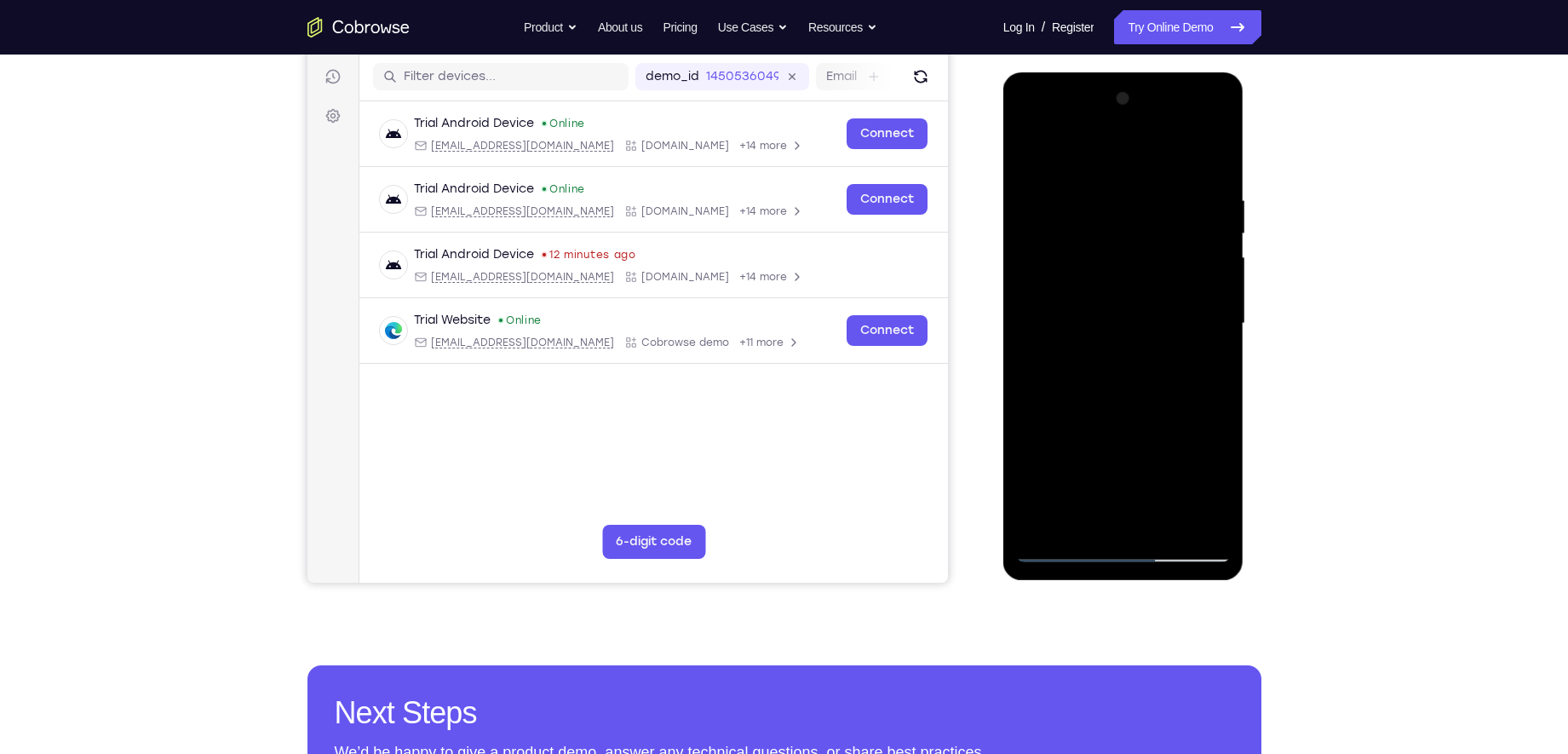
drag, startPoint x: 1144, startPoint y: 340, endPoint x: 1145, endPoint y: 213, distance: 127.0
click at [1145, 213] on div at bounding box center [1123, 324] width 215 height 477
drag, startPoint x: 1120, startPoint y: 341, endPoint x: 1099, endPoint y: 372, distance: 37.4
click at [1099, 372] on div at bounding box center [1123, 324] width 215 height 477
drag, startPoint x: 1122, startPoint y: 281, endPoint x: 1091, endPoint y: 432, distance: 154.1
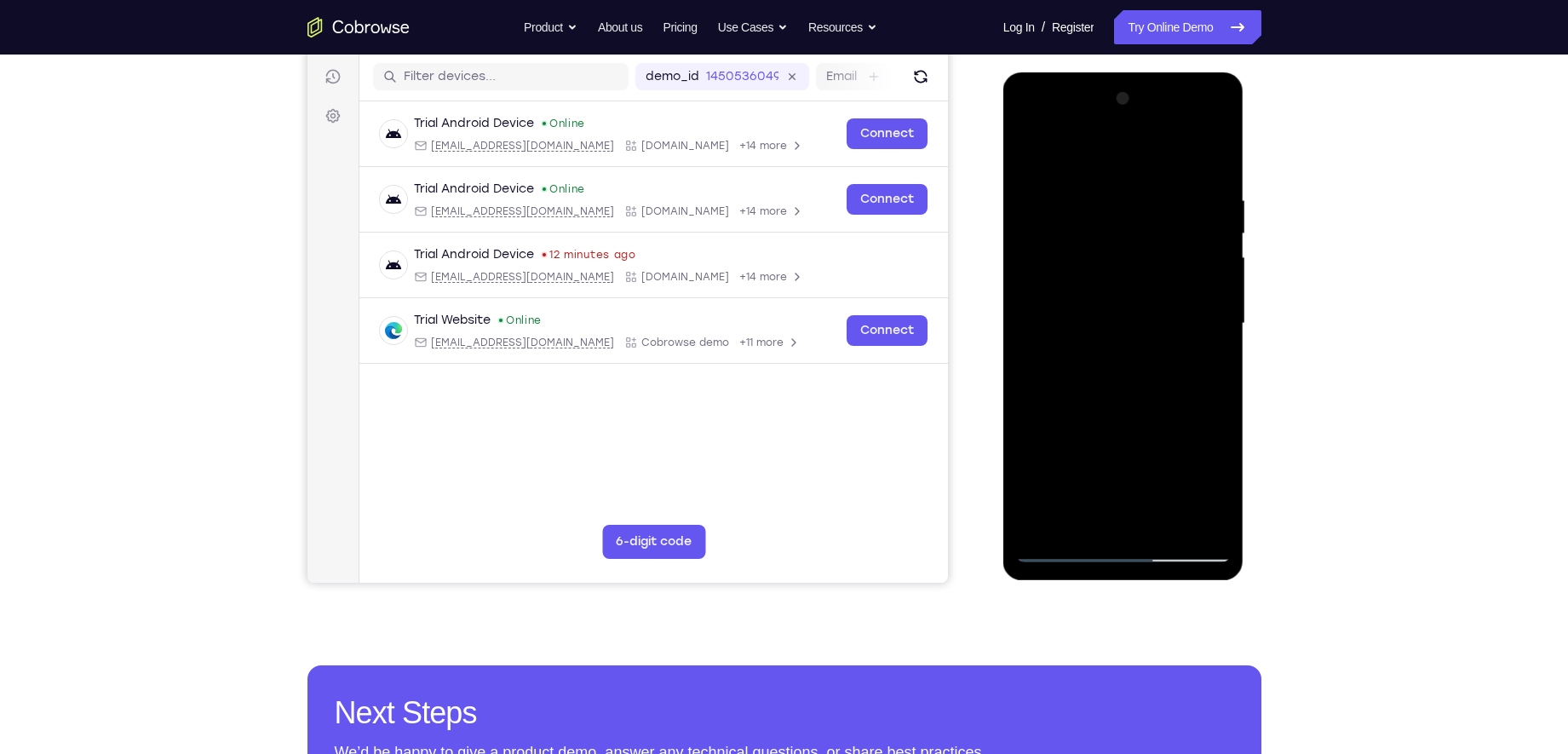
click at [1091, 432] on div at bounding box center [1123, 324] width 215 height 477
click at [1068, 359] on div at bounding box center [1123, 324] width 215 height 477
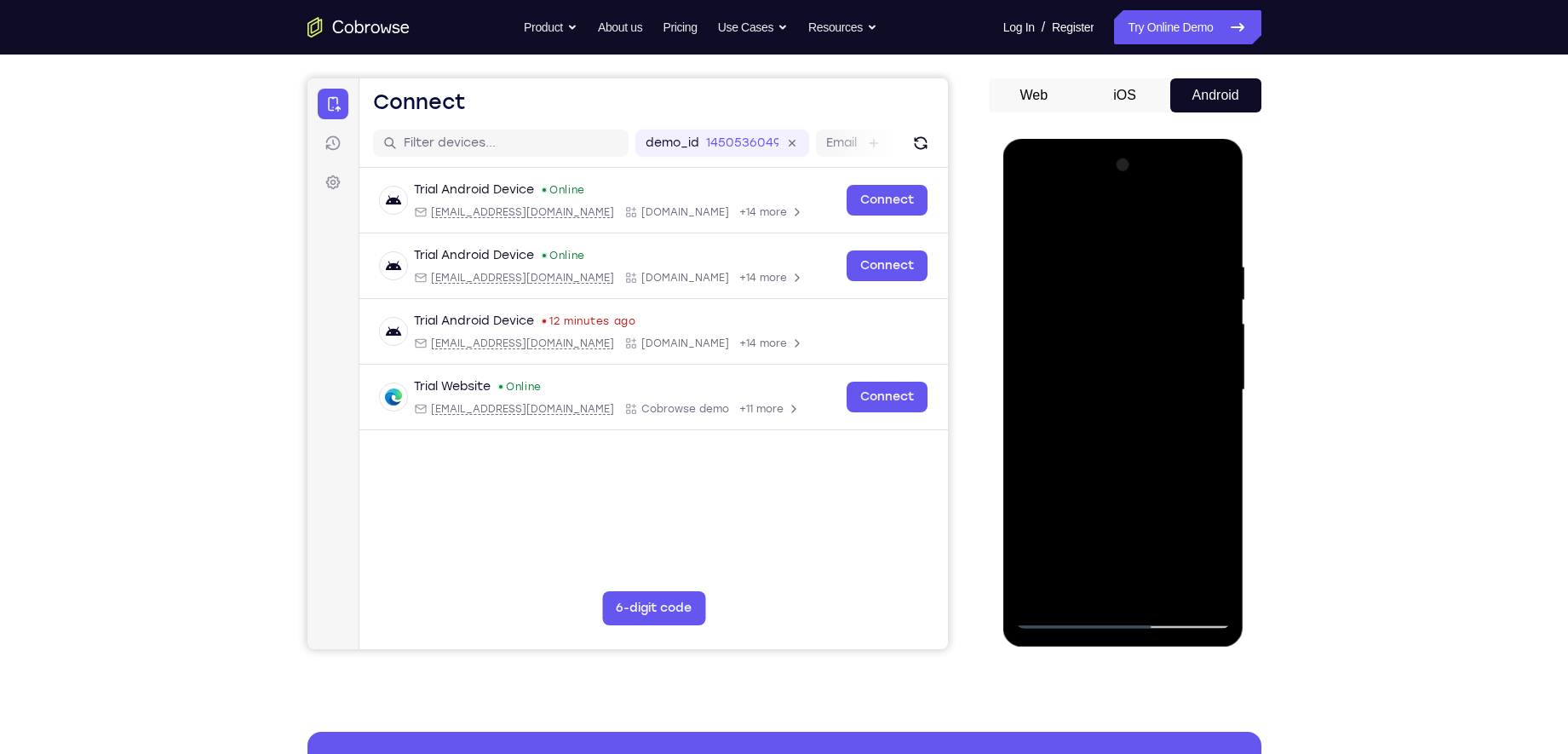
scroll to position [138, 0]
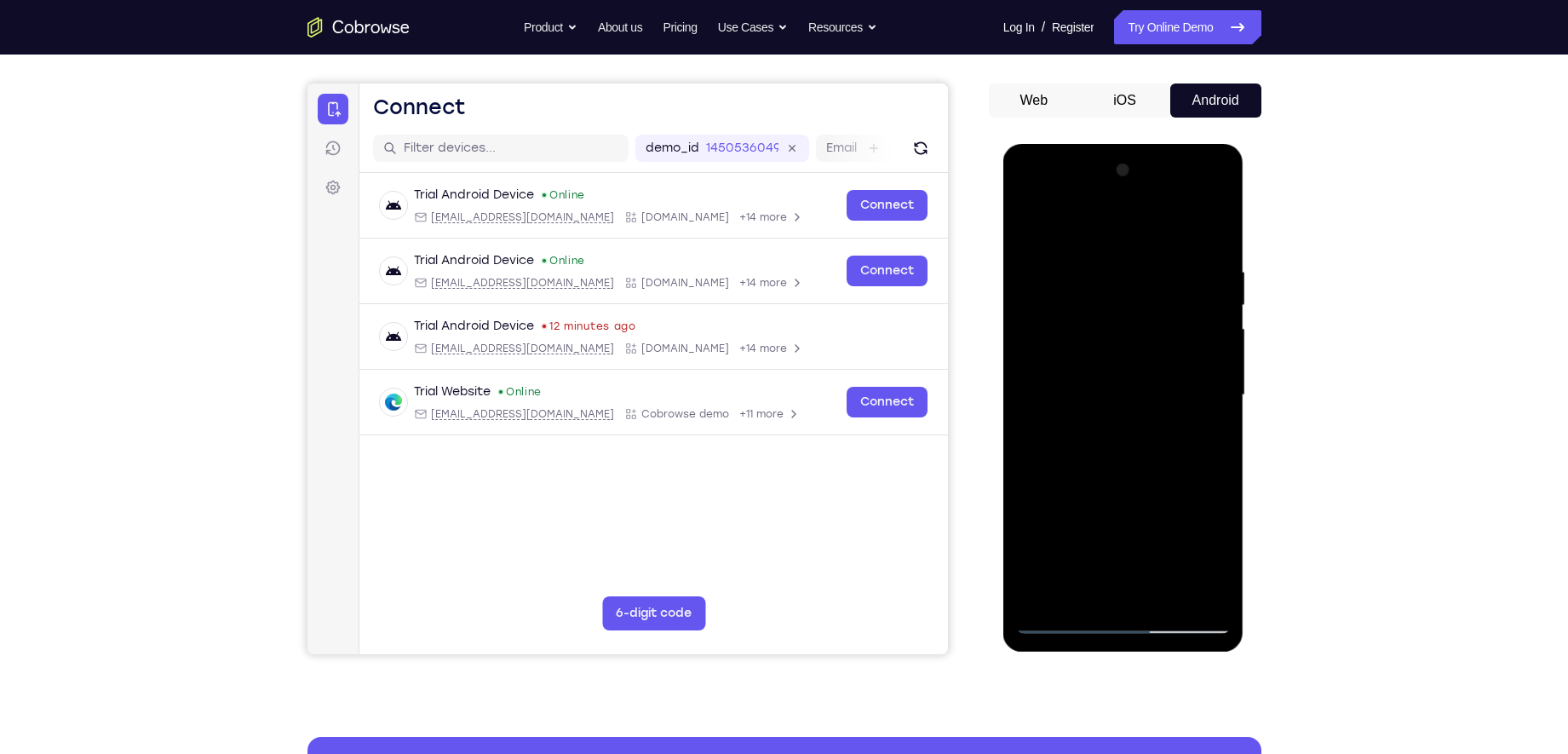
drag, startPoint x: 1069, startPoint y: 330, endPoint x: 1052, endPoint y: 396, distance: 68.2
click at [1052, 396] on div at bounding box center [1123, 396] width 215 height 477
drag, startPoint x: 1113, startPoint y: 374, endPoint x: 1140, endPoint y: 261, distance: 116.2
click at [1139, 266] on div at bounding box center [1123, 396] width 215 height 477
drag, startPoint x: 1079, startPoint y: 362, endPoint x: 1070, endPoint y: 264, distance: 98.4
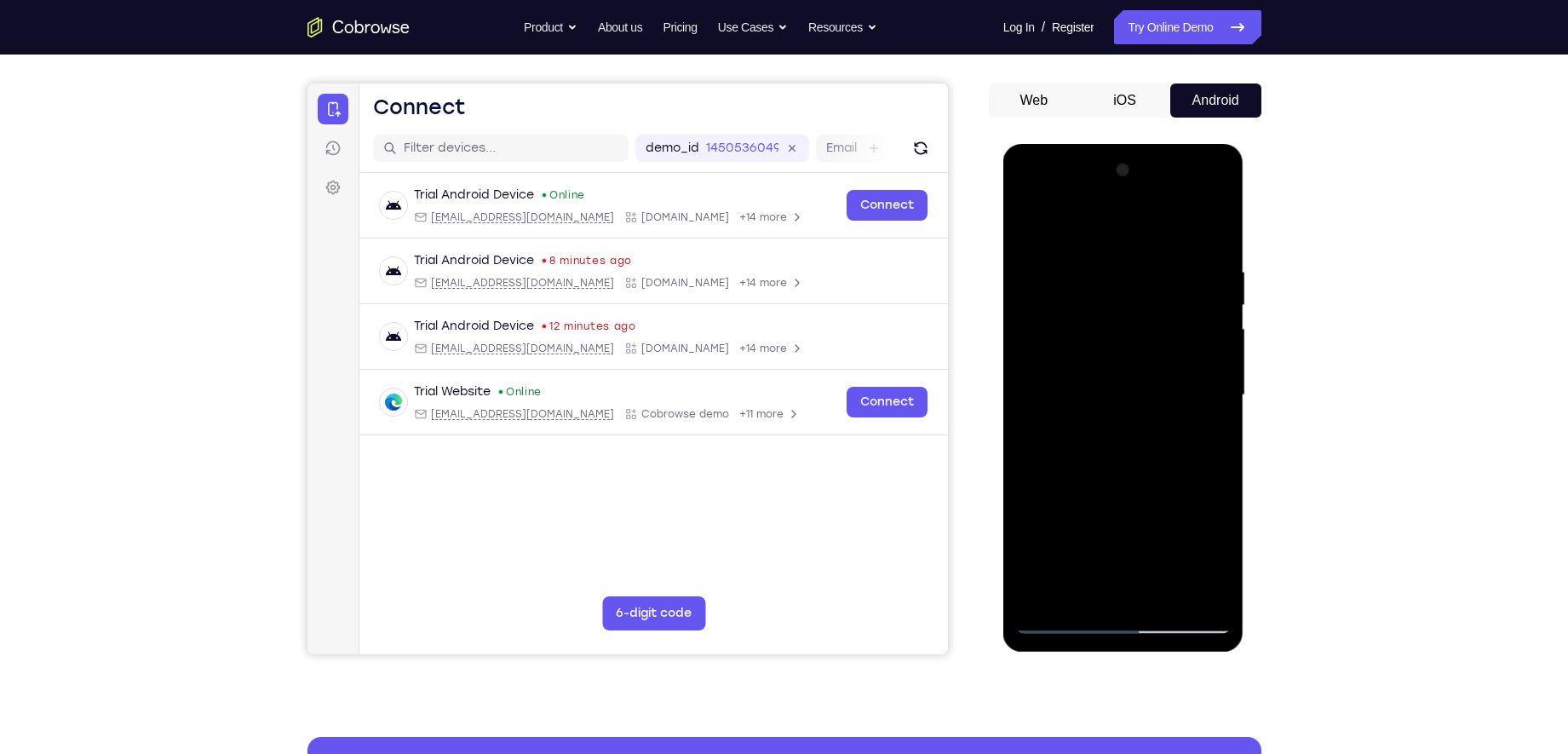
click at [1070, 264] on div at bounding box center [1123, 396] width 215 height 477
drag, startPoint x: 1075, startPoint y: 330, endPoint x: 1083, endPoint y: 244, distance: 86.4
click at [1083, 244] on div at bounding box center [1123, 396] width 215 height 477
drag, startPoint x: 1083, startPoint y: 382, endPoint x: 1087, endPoint y: 301, distance: 81.1
click at [1087, 301] on div at bounding box center [1123, 396] width 215 height 477
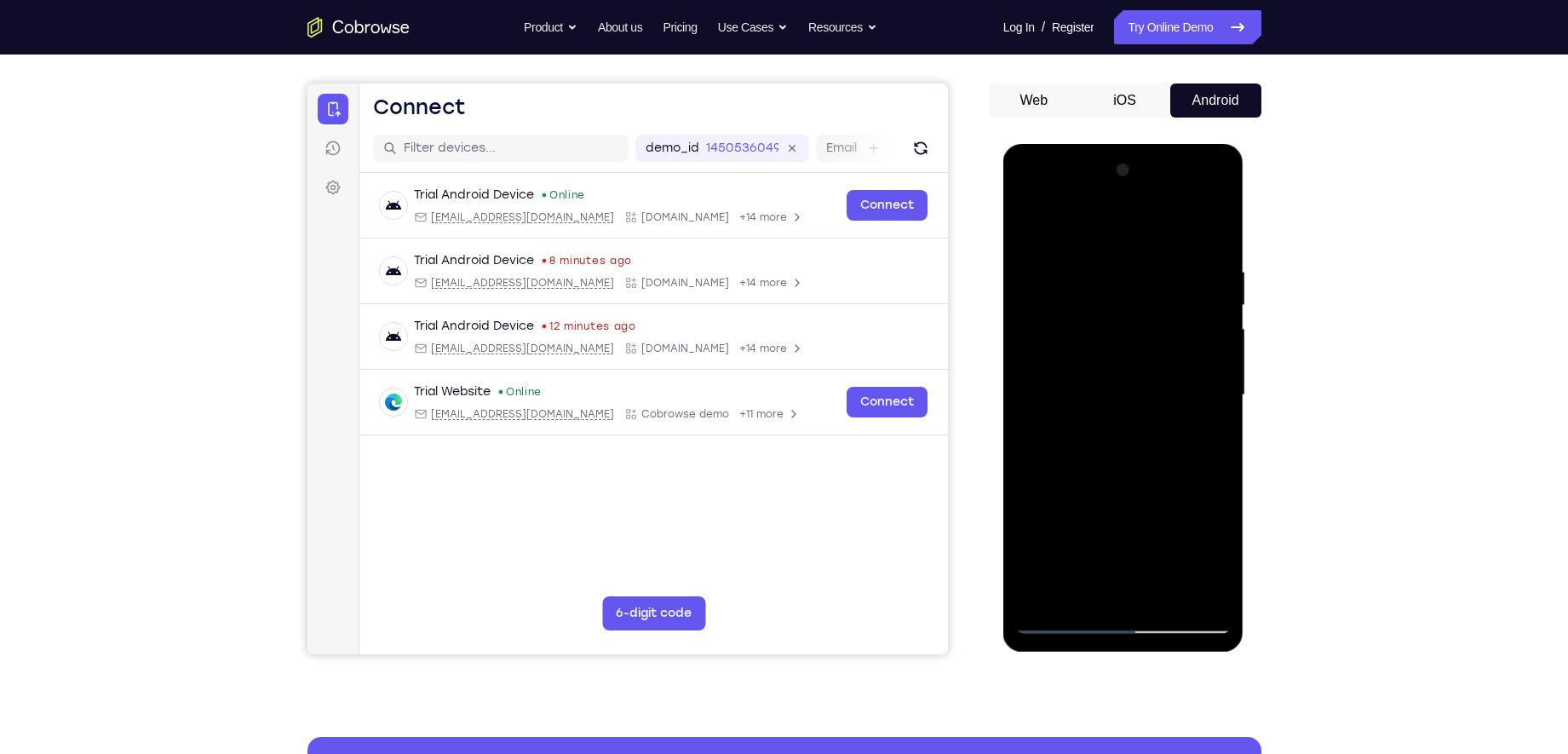
drag, startPoint x: 1105, startPoint y: 399, endPoint x: 1115, endPoint y: 282, distance: 117.4
click at [1115, 282] on div at bounding box center [1123, 396] width 215 height 477
drag, startPoint x: 1101, startPoint y: 375, endPoint x: 1104, endPoint y: 256, distance: 119.0
click at [1104, 256] on div at bounding box center [1123, 396] width 215 height 477
drag, startPoint x: 1138, startPoint y: 353, endPoint x: 1135, endPoint y: 244, distance: 109.0
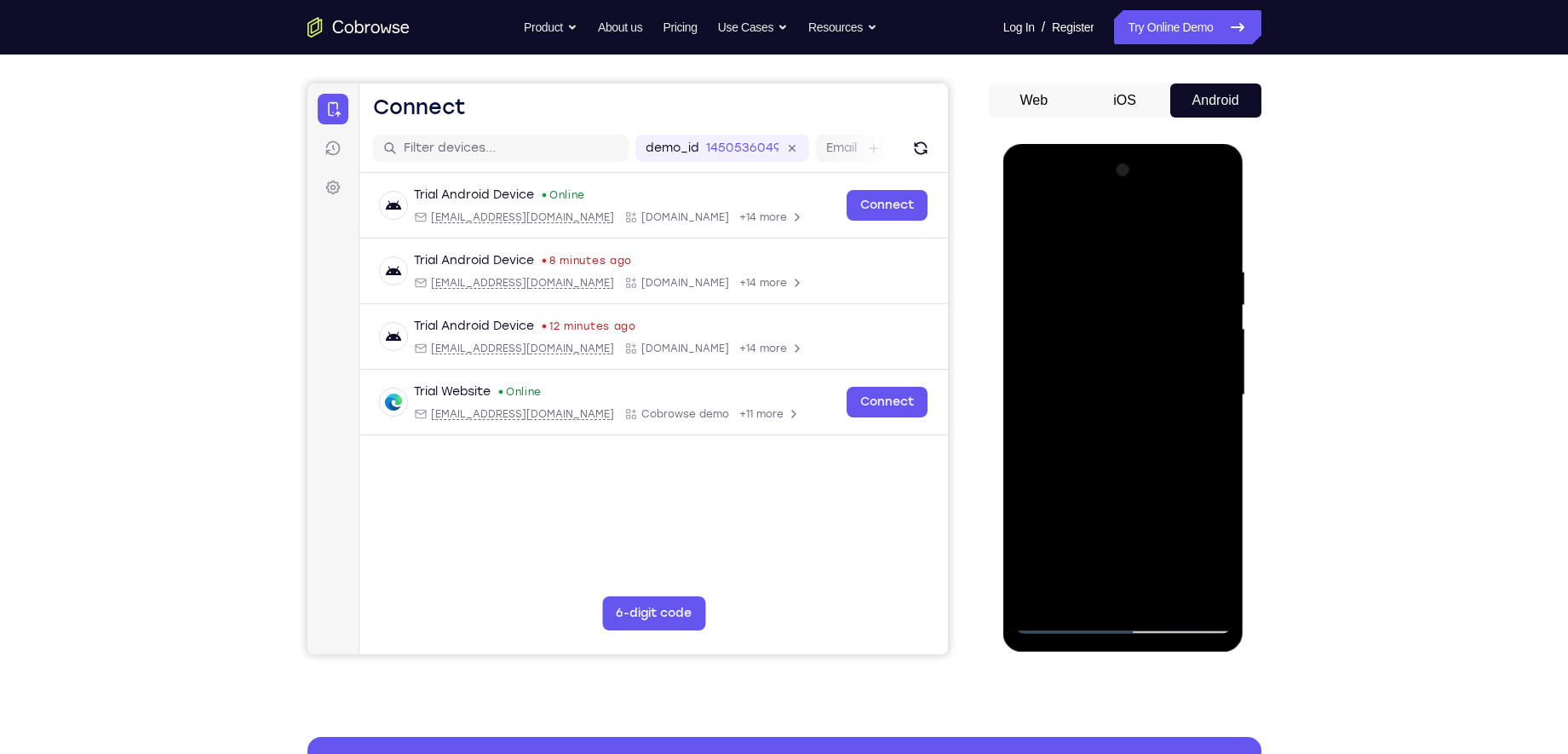
click at [1134, 260] on div at bounding box center [1123, 396] width 215 height 477
drag, startPoint x: 1125, startPoint y: 453, endPoint x: 1105, endPoint y: 250, distance: 204.0
click at [1105, 250] on div at bounding box center [1123, 396] width 215 height 477
drag, startPoint x: 1120, startPoint y: 453, endPoint x: 1101, endPoint y: 305, distance: 149.2
click at [1101, 305] on div at bounding box center [1123, 396] width 215 height 477
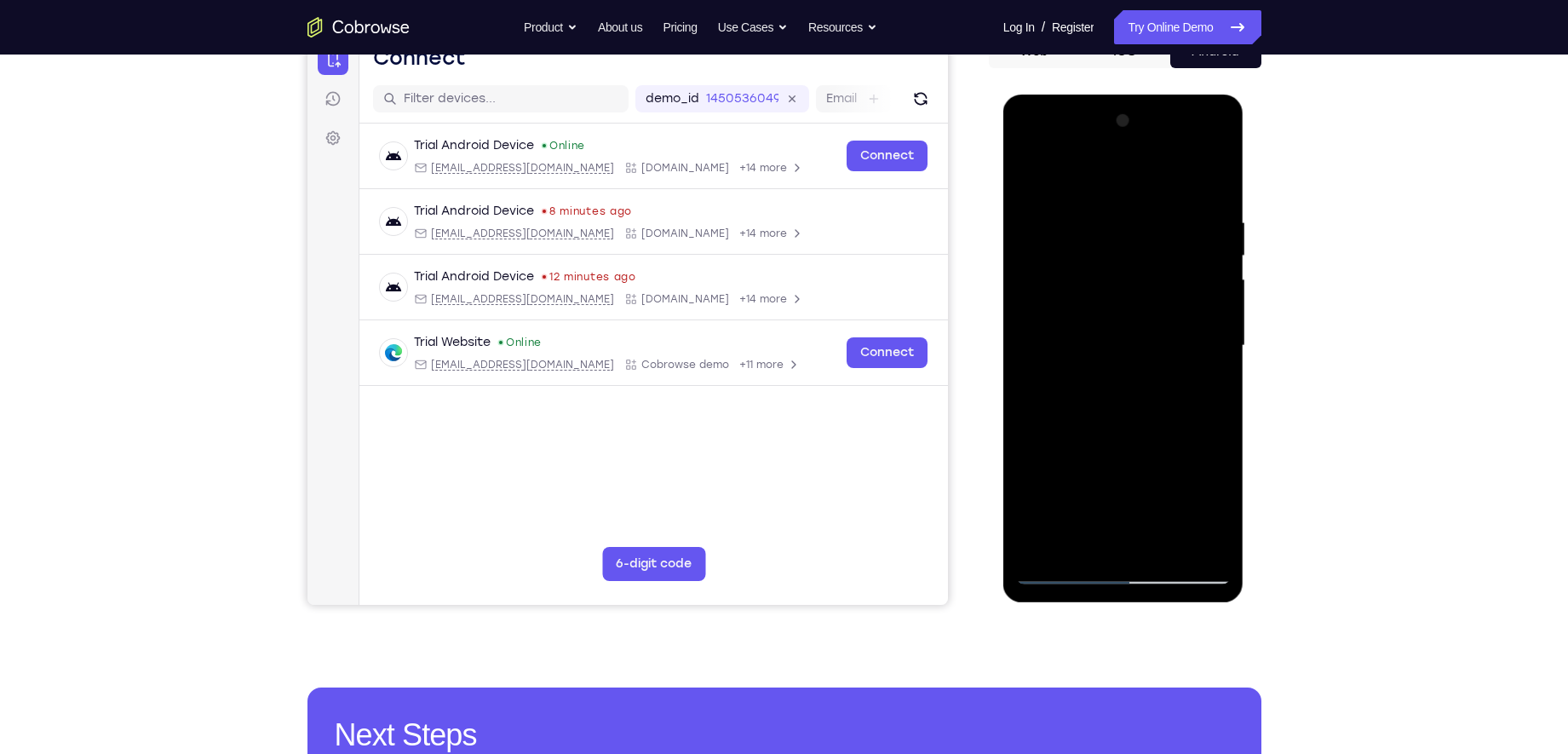
scroll to position [178, 0]
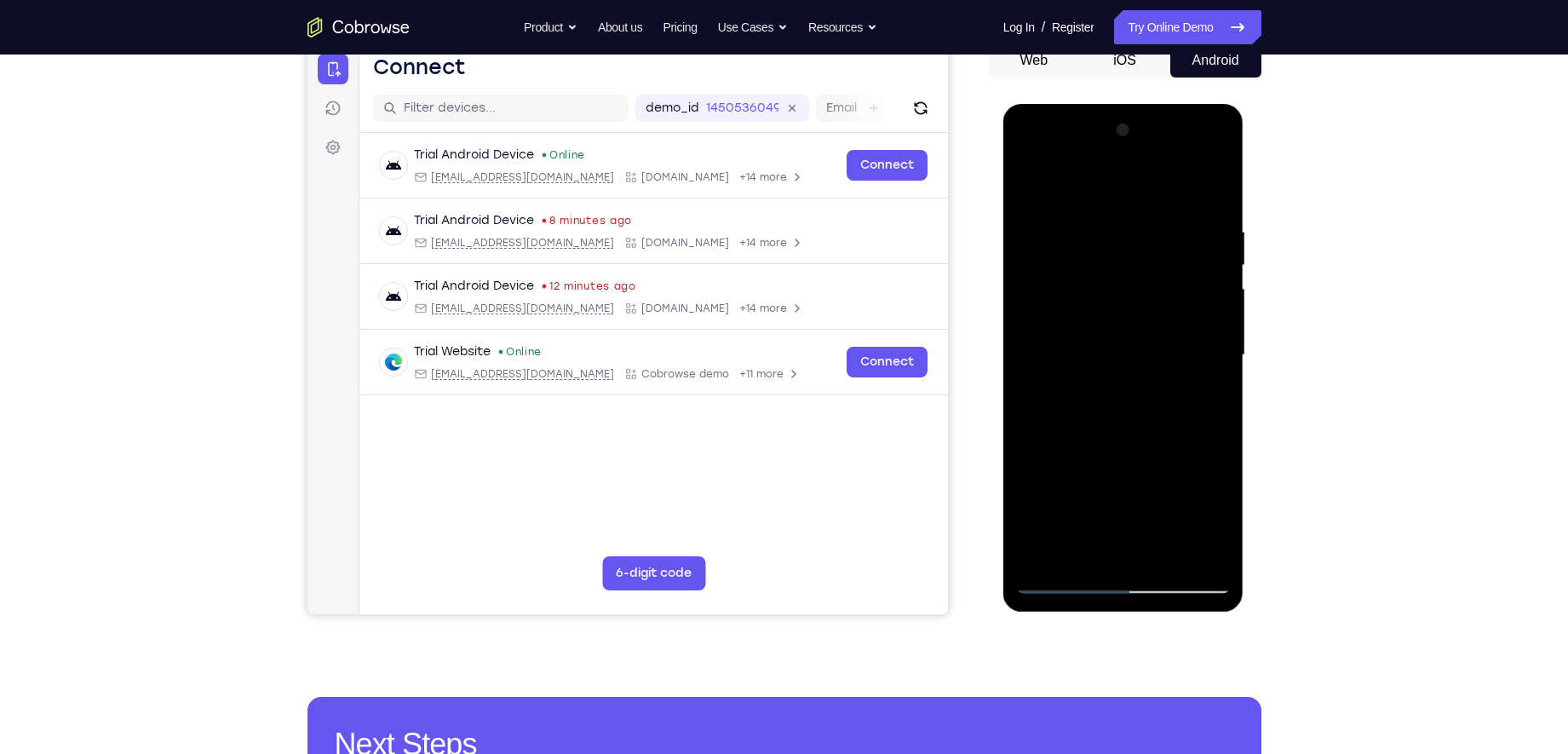
drag, startPoint x: 1109, startPoint y: 389, endPoint x: 1134, endPoint y: 197, distance: 193.6
click at [1134, 197] on div at bounding box center [1123, 356] width 215 height 477
drag, startPoint x: 1080, startPoint y: 420, endPoint x: 1121, endPoint y: 253, distance: 172.0
click at [1121, 254] on div at bounding box center [1123, 356] width 215 height 477
drag, startPoint x: 1099, startPoint y: 350, endPoint x: 1066, endPoint y: 423, distance: 80.1
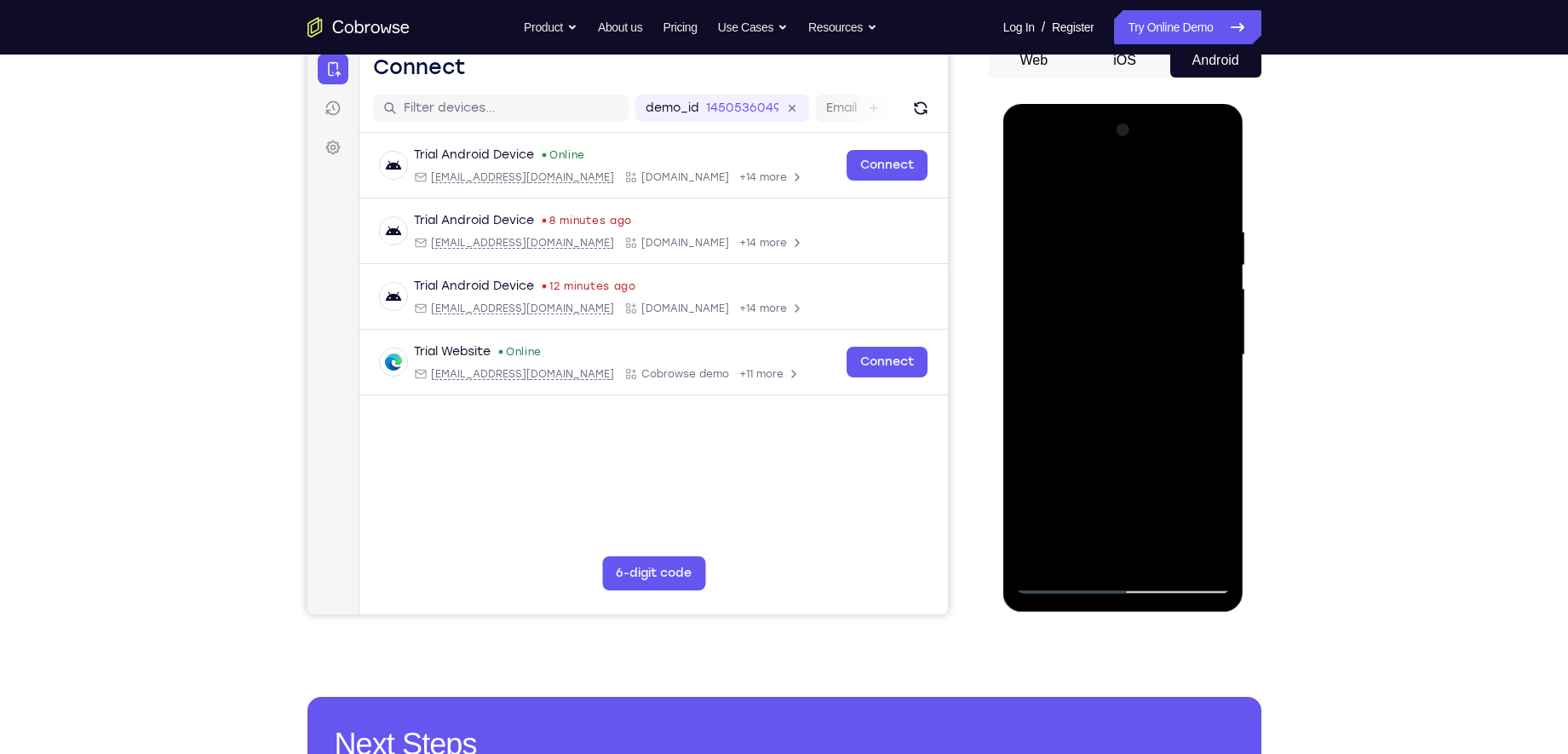
click at [1066, 423] on div at bounding box center [1123, 356] width 215 height 477
drag, startPoint x: 1161, startPoint y: 389, endPoint x: 1138, endPoint y: 290, distance: 101.6
click at [1138, 290] on div at bounding box center [1123, 356] width 215 height 477
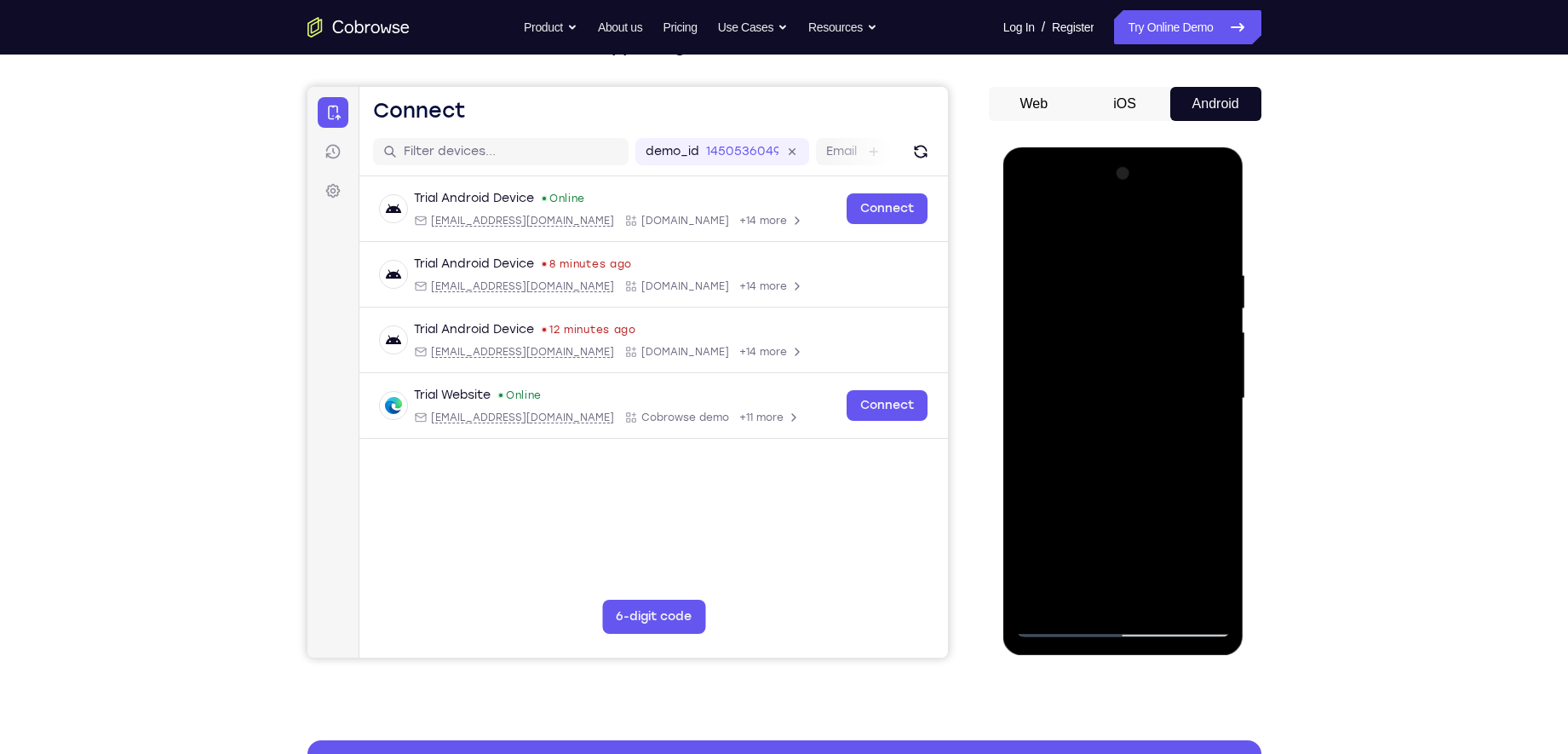
scroll to position [136, 0]
drag, startPoint x: 1170, startPoint y: 515, endPoint x: 1173, endPoint y: 317, distance: 198.0
click at [1173, 317] on div at bounding box center [1123, 398] width 215 height 477
drag, startPoint x: 1154, startPoint y: 384, endPoint x: 1152, endPoint y: 319, distance: 65.0
click at [1152, 319] on div at bounding box center [1123, 398] width 215 height 477
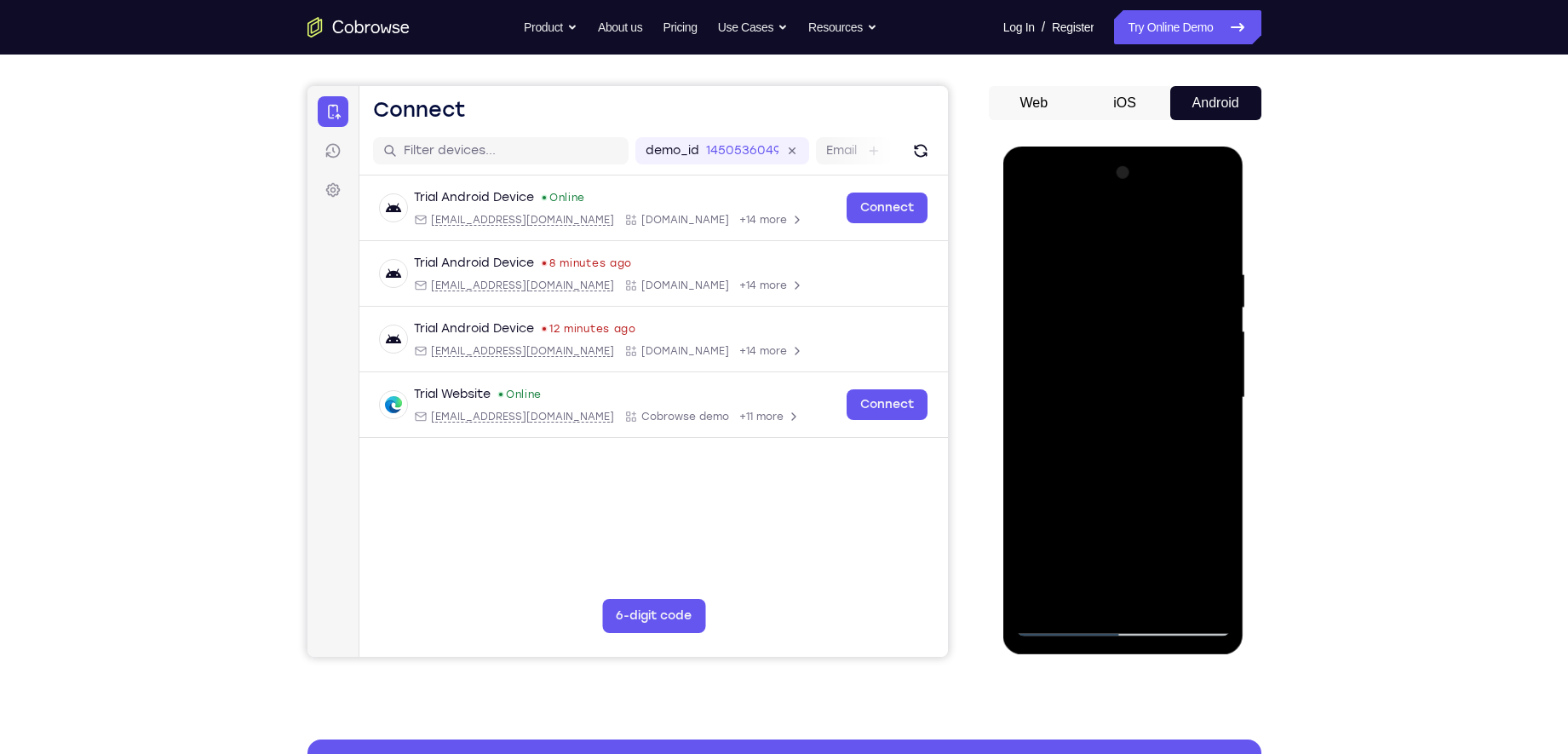
drag, startPoint x: 1162, startPoint y: 415, endPoint x: 1151, endPoint y: 309, distance: 106.6
click at [1151, 309] on div at bounding box center [1123, 398] width 215 height 477
click at [1188, 520] on div at bounding box center [1123, 398] width 215 height 477
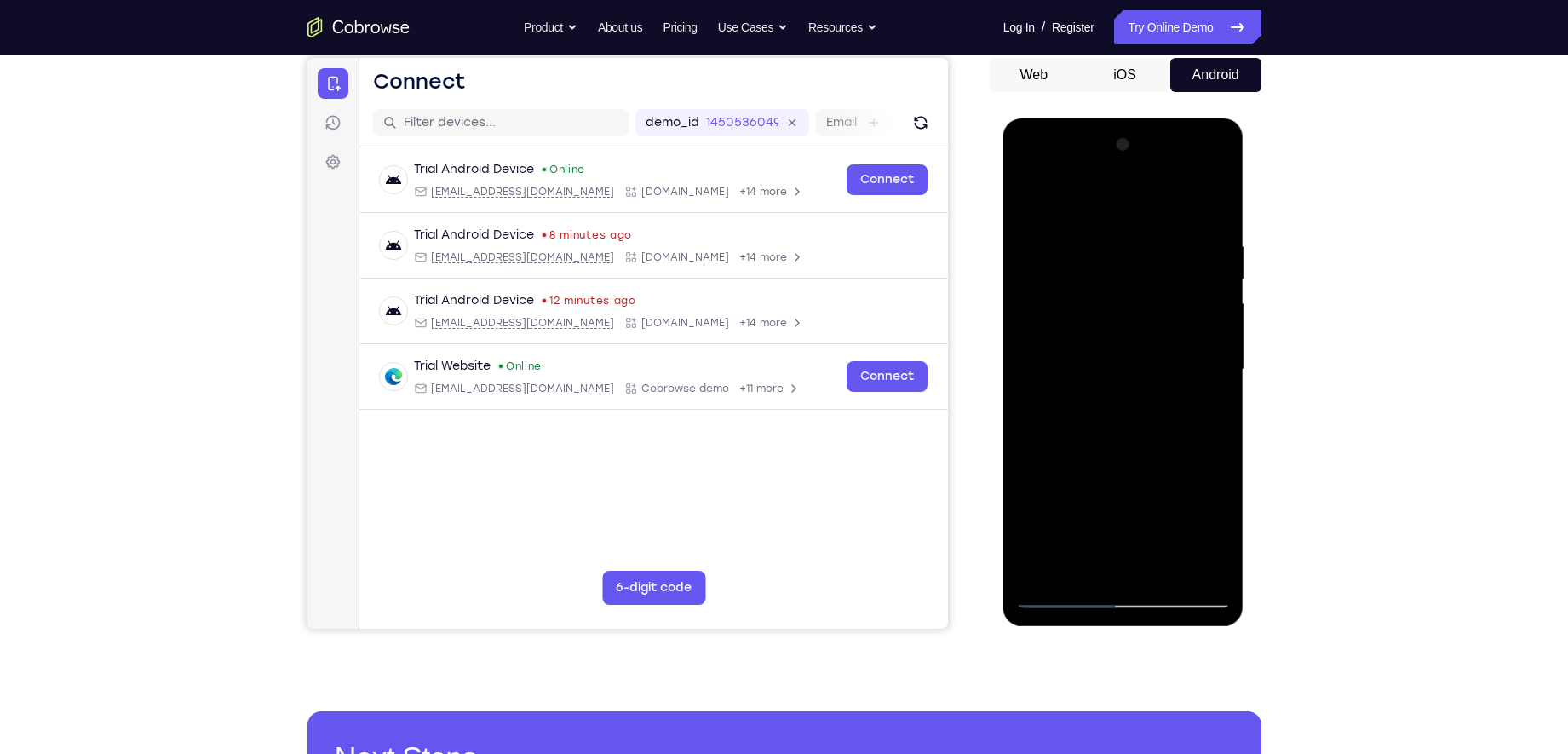
click at [1060, 595] on div at bounding box center [1123, 370] width 215 height 477
drag, startPoint x: 1114, startPoint y: 395, endPoint x: 1131, endPoint y: 331, distance: 66.2
click at [1131, 331] on div at bounding box center [1123, 370] width 215 height 477
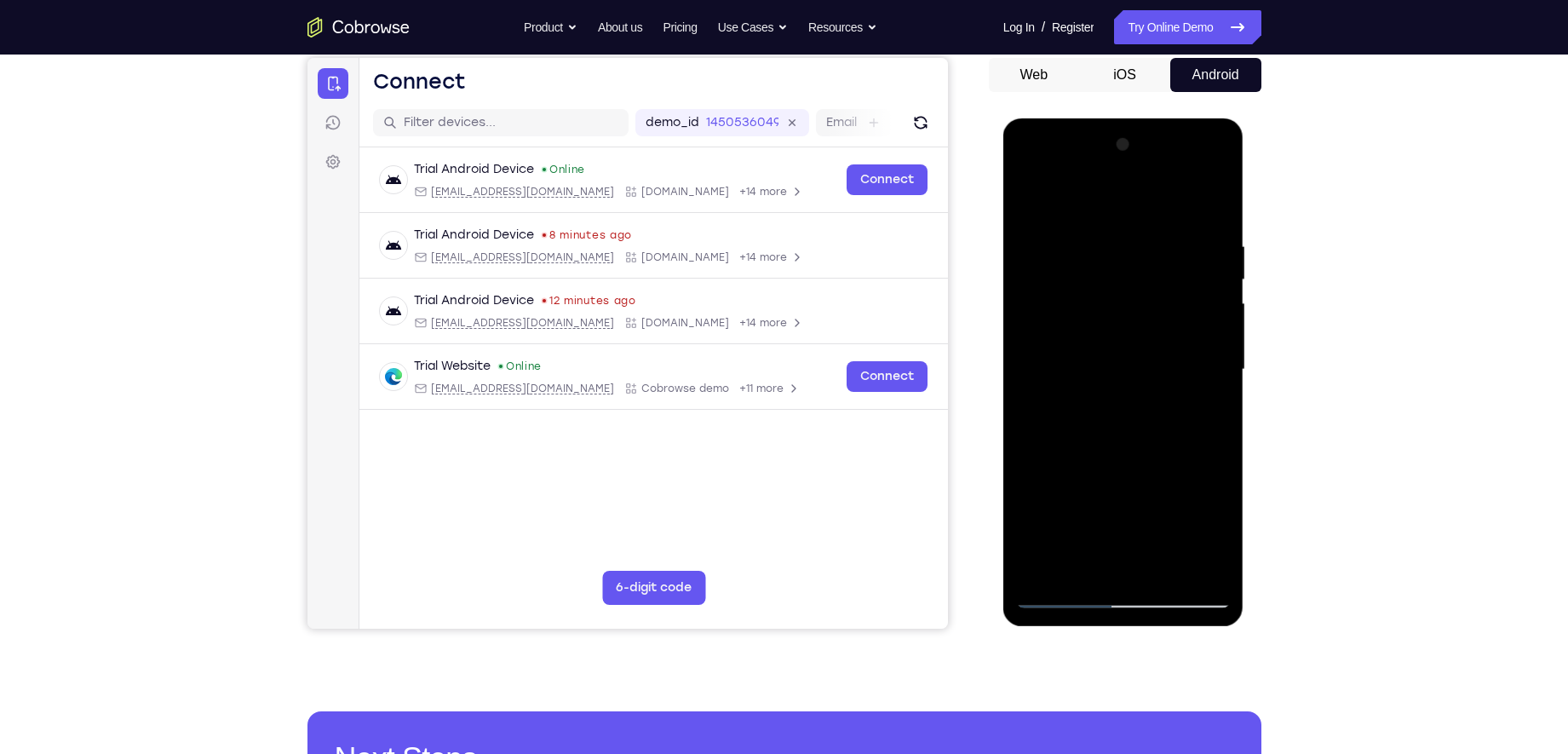
drag, startPoint x: 1131, startPoint y: 331, endPoint x: 1029, endPoint y: 589, distance: 277.4
click at [1029, 589] on div at bounding box center [1123, 370] width 215 height 477
drag, startPoint x: 1093, startPoint y: 326, endPoint x: 1029, endPoint y: 589, distance: 270.7
click at [1029, 589] on div at bounding box center [1123, 370] width 215 height 477
drag, startPoint x: 1104, startPoint y: 357, endPoint x: 1073, endPoint y: 518, distance: 164.0
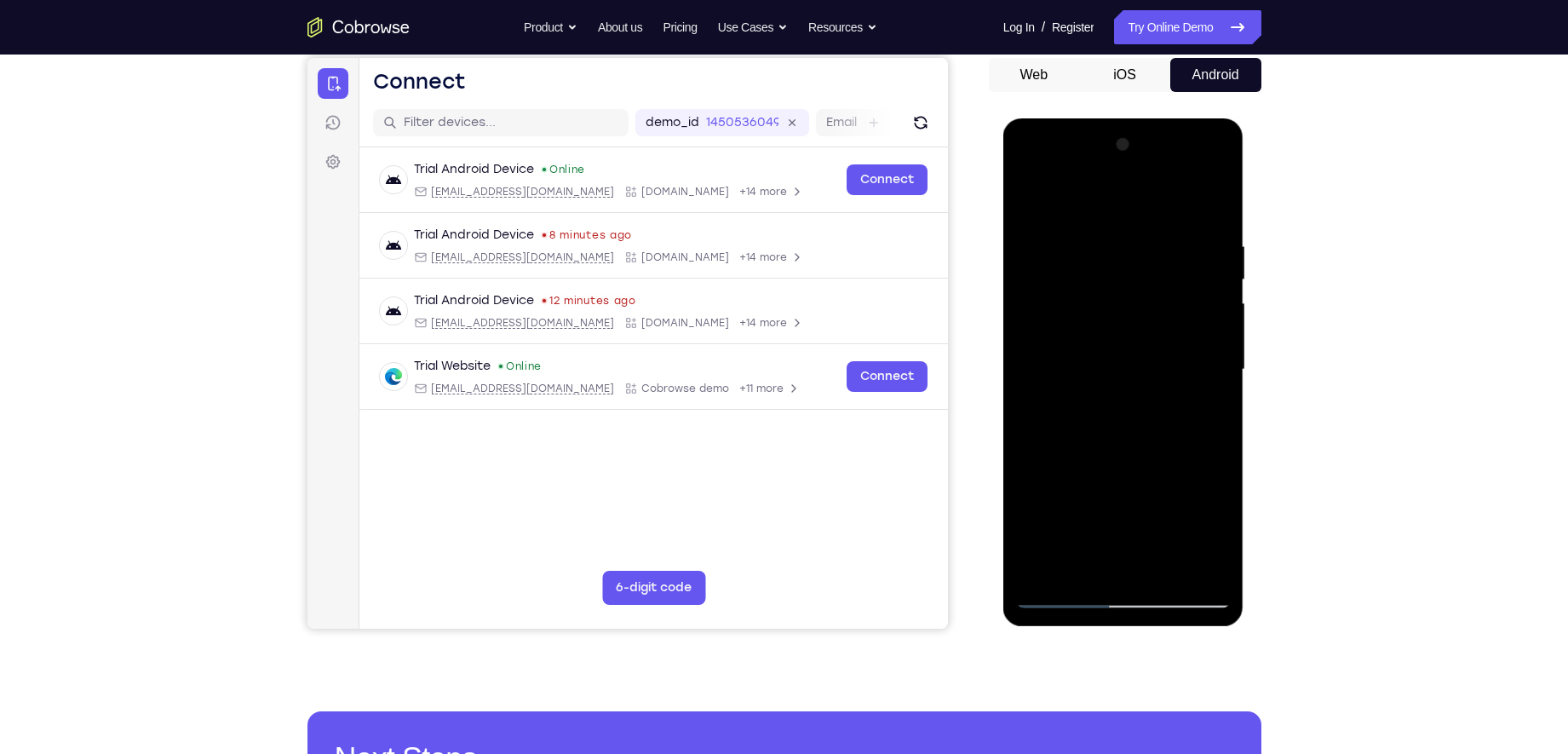
click at [1073, 518] on div at bounding box center [1123, 370] width 215 height 477
drag, startPoint x: 1041, startPoint y: 434, endPoint x: 2004, endPoint y: 646, distance: 986.1
click at [1004, 527] on html "Online web based iOS Simulators and Android Emulators. Run iPhone, iPad, Mobile…" at bounding box center [1125, 373] width 243 height 511
drag, startPoint x: 1091, startPoint y: 376, endPoint x: 1076, endPoint y: 498, distance: 122.9
click at [1076, 498] on div at bounding box center [1123, 370] width 215 height 477
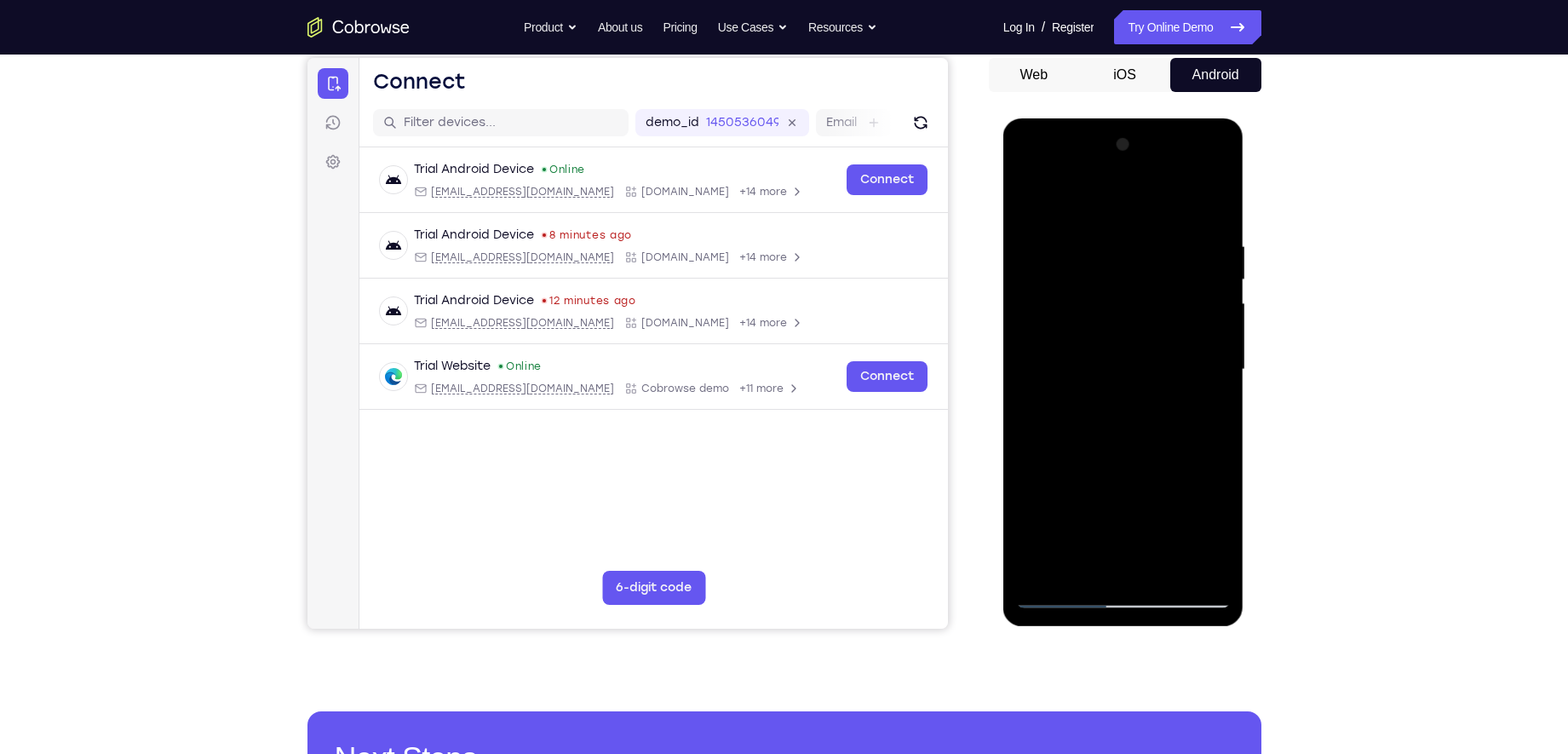
drag, startPoint x: 1140, startPoint y: 272, endPoint x: 1117, endPoint y: 480, distance: 209.3
click at [1117, 480] on div at bounding box center [1123, 370] width 215 height 477
click at [1183, 331] on div at bounding box center [1123, 370] width 215 height 477
click at [1172, 331] on div at bounding box center [1123, 370] width 215 height 477
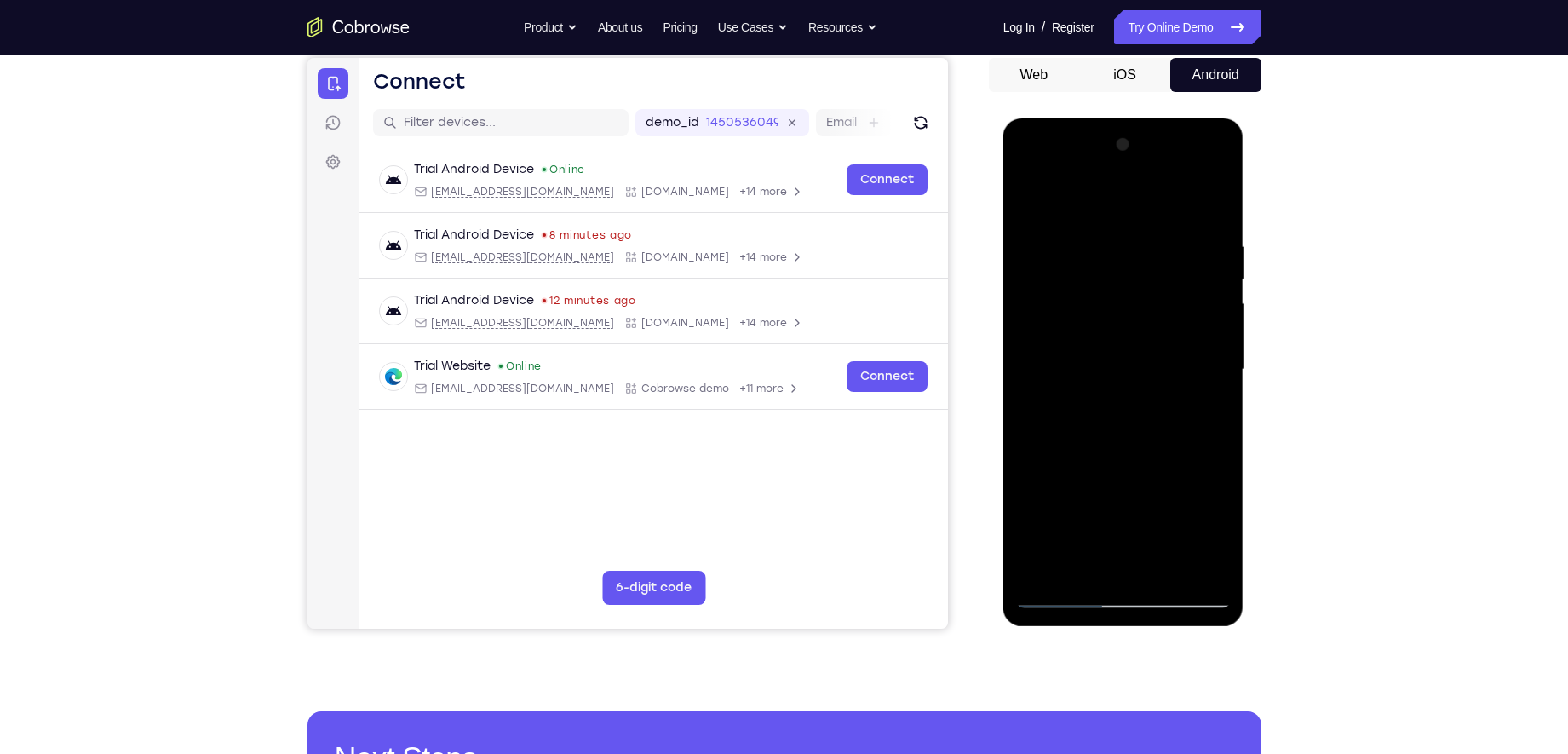
click at [1172, 331] on div at bounding box center [1123, 370] width 215 height 477
click at [1125, 241] on div at bounding box center [1123, 370] width 215 height 477
drag, startPoint x: 1107, startPoint y: 301, endPoint x: 1074, endPoint y: 423, distance: 126.4
click at [1074, 423] on div at bounding box center [1123, 370] width 215 height 477
drag, startPoint x: 1118, startPoint y: 240, endPoint x: 1090, endPoint y: 428, distance: 190.1
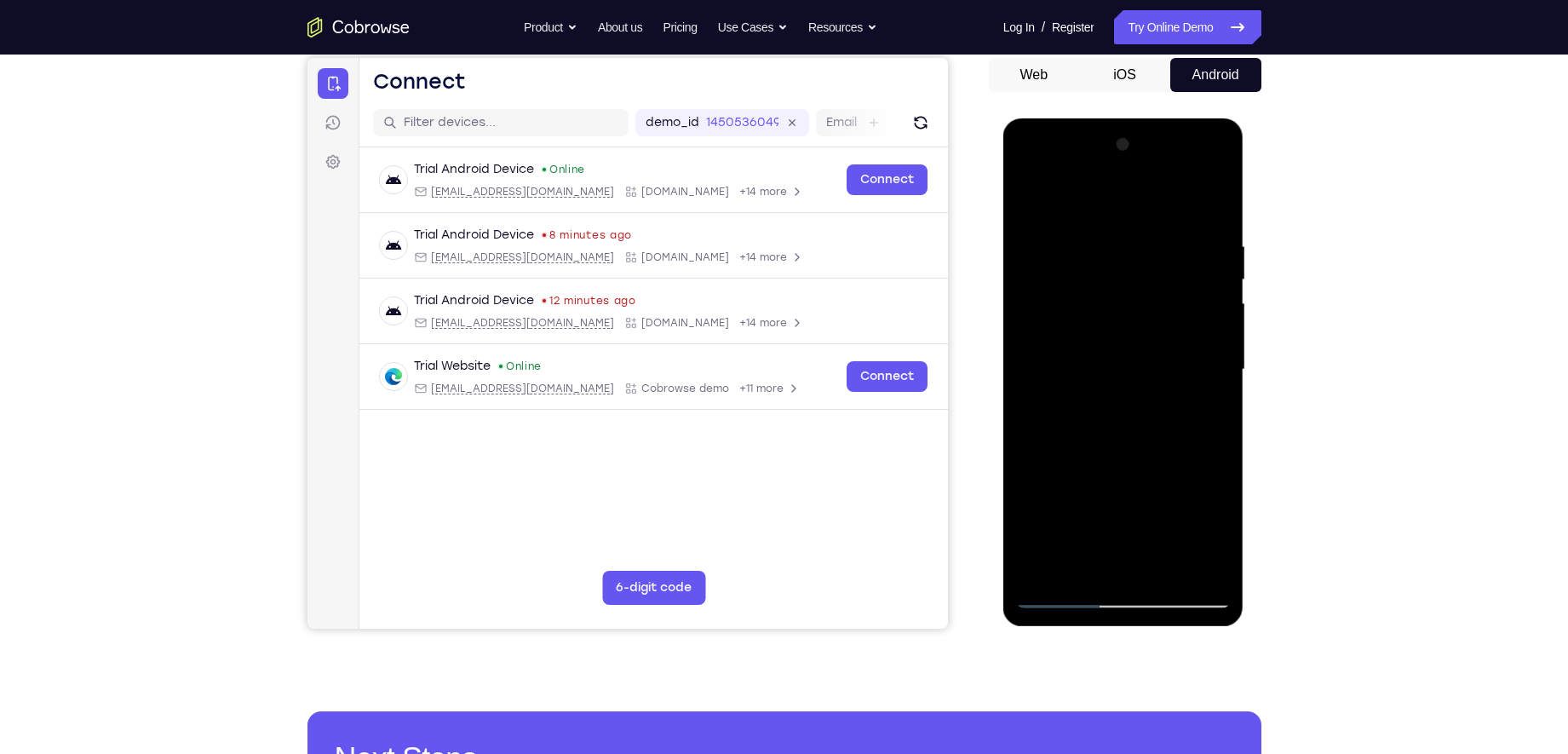
click at [1090, 428] on div at bounding box center [1123, 370] width 215 height 477
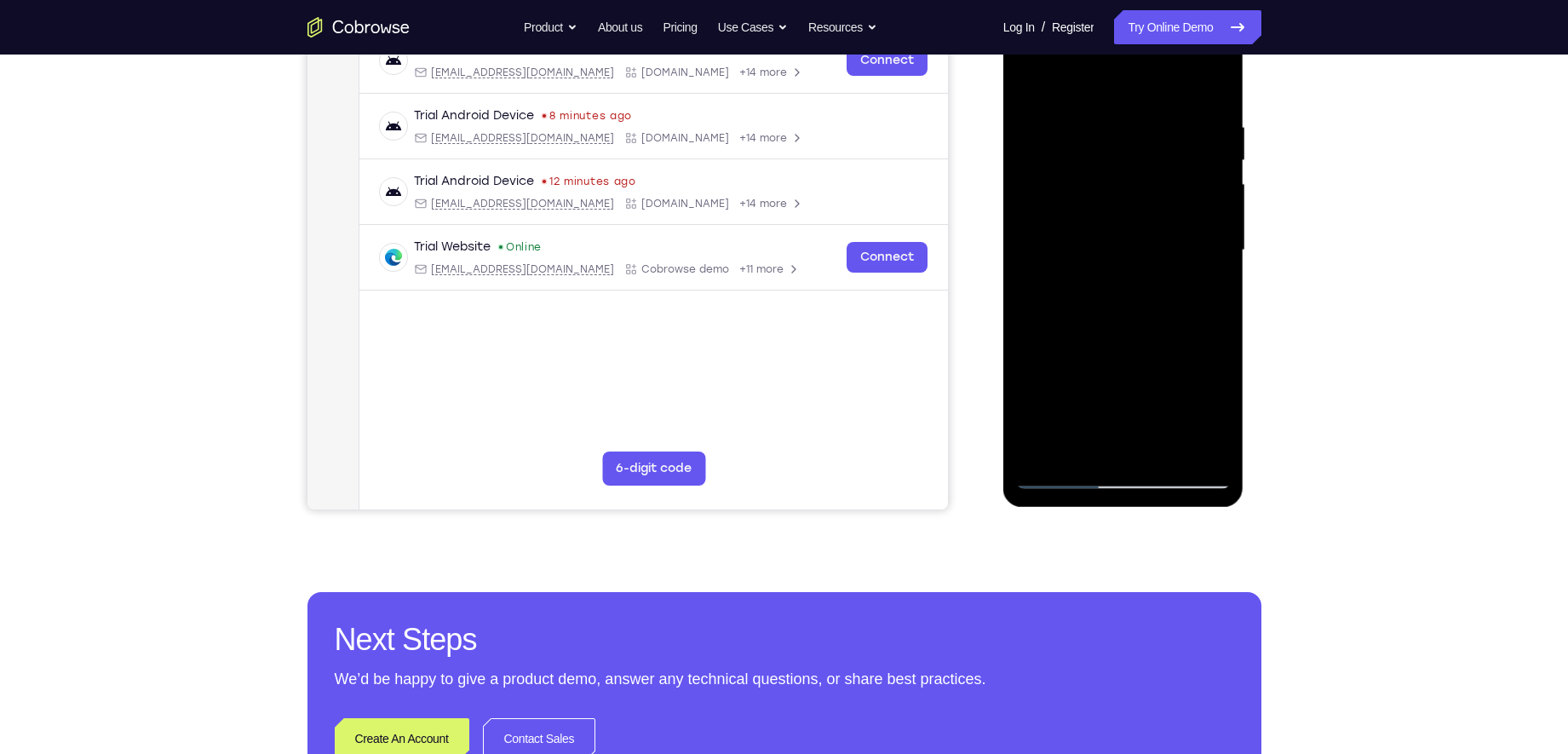
scroll to position [284, 0]
click at [1068, 479] on div at bounding box center [1123, 249] width 215 height 477
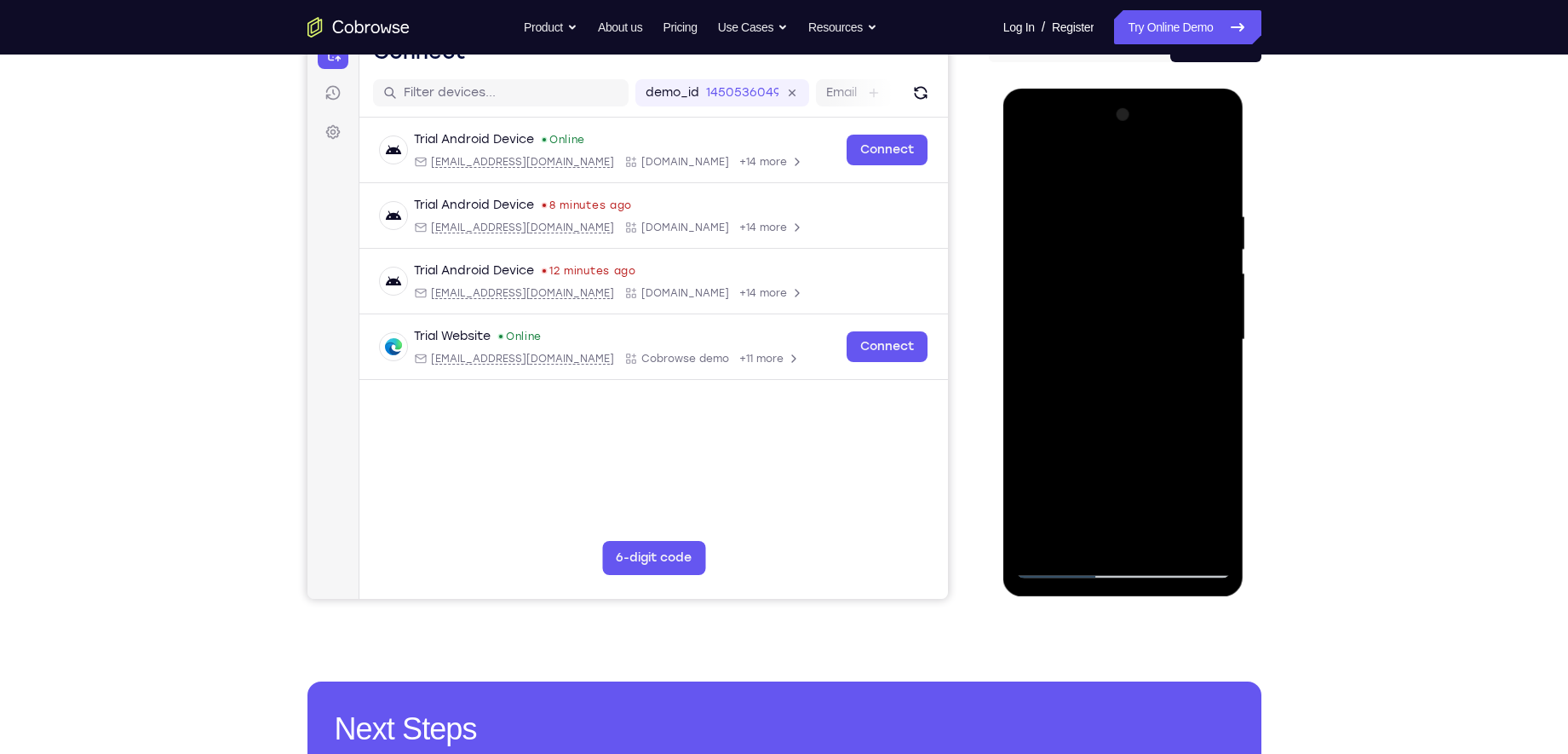
scroll to position [245, 0]
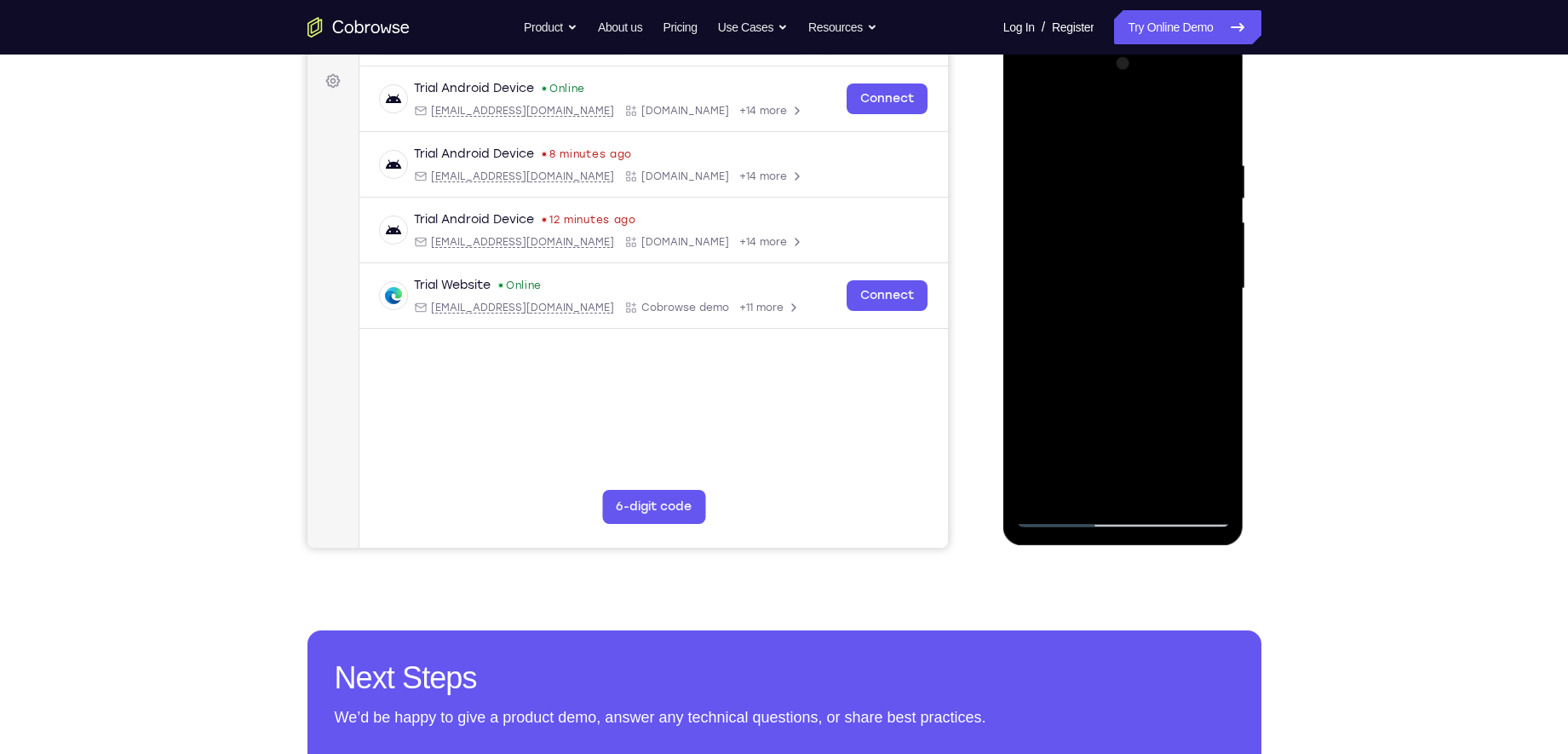
click at [1062, 515] on div at bounding box center [1123, 289] width 215 height 477
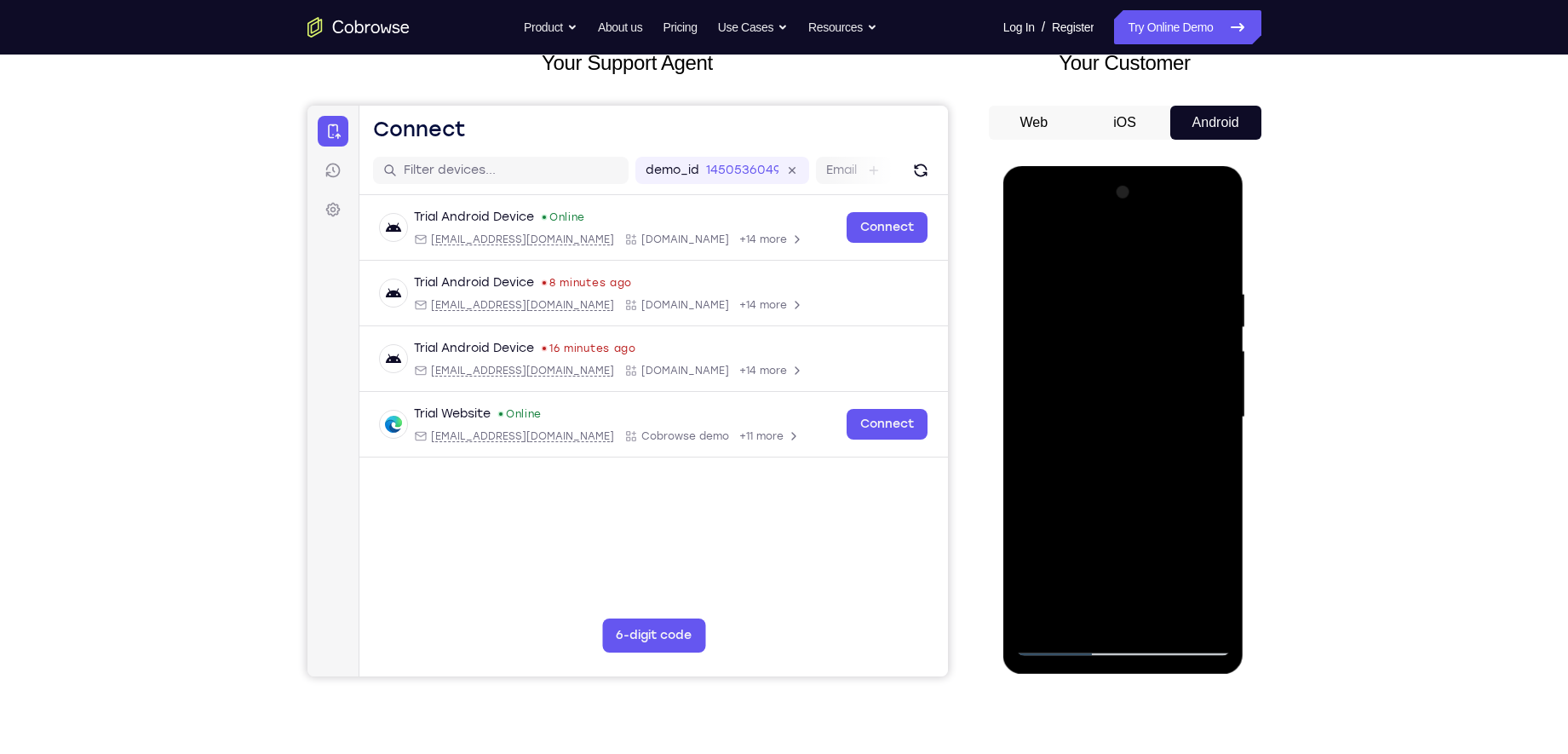
scroll to position [114, 0]
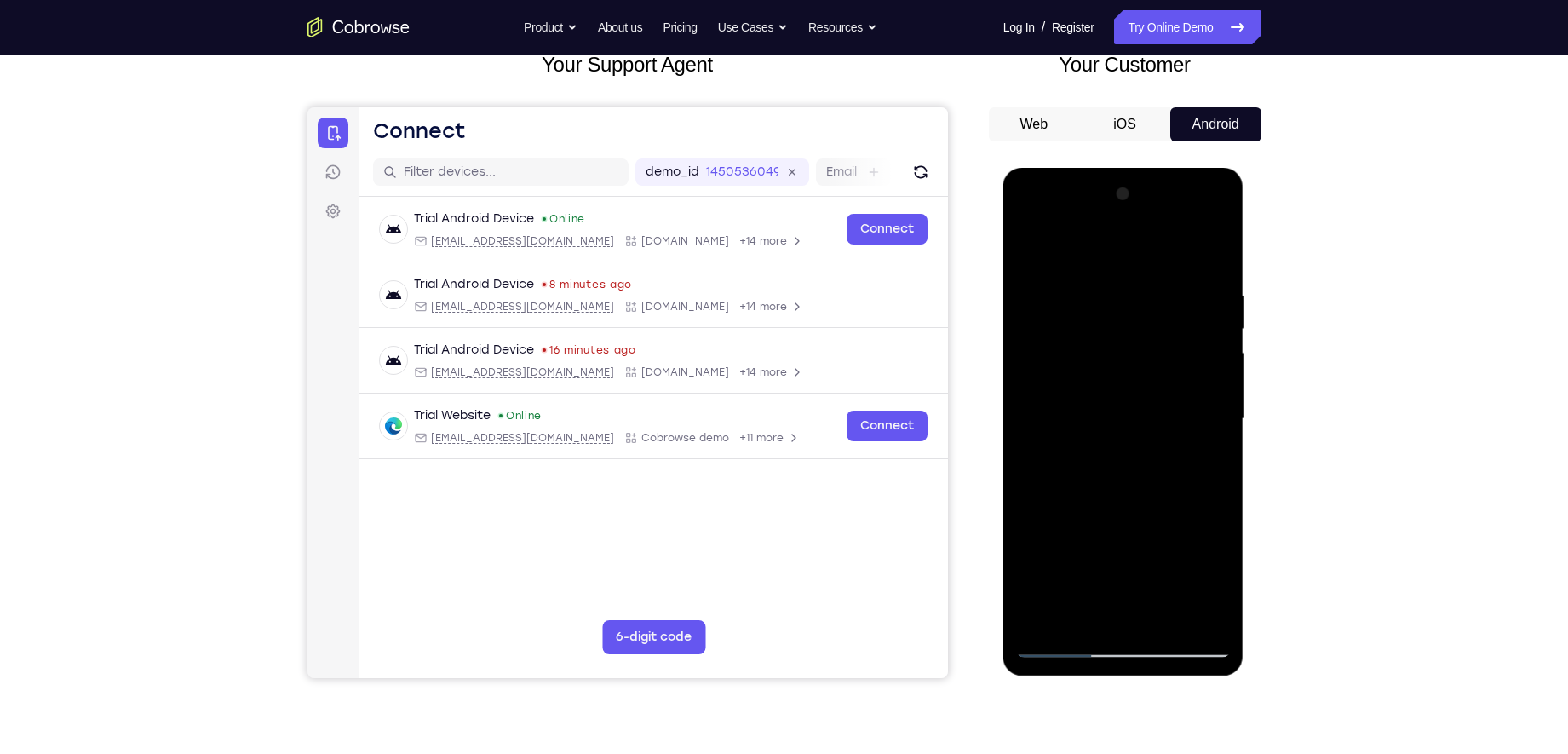
drag, startPoint x: 1112, startPoint y: 564, endPoint x: 1131, endPoint y: 400, distance: 165.1
click at [1131, 400] on div at bounding box center [1123, 420] width 215 height 477
click at [1209, 342] on div at bounding box center [1123, 420] width 215 height 477
click at [1189, 305] on div at bounding box center [1123, 420] width 215 height 477
click at [1063, 602] on div at bounding box center [1123, 420] width 215 height 477
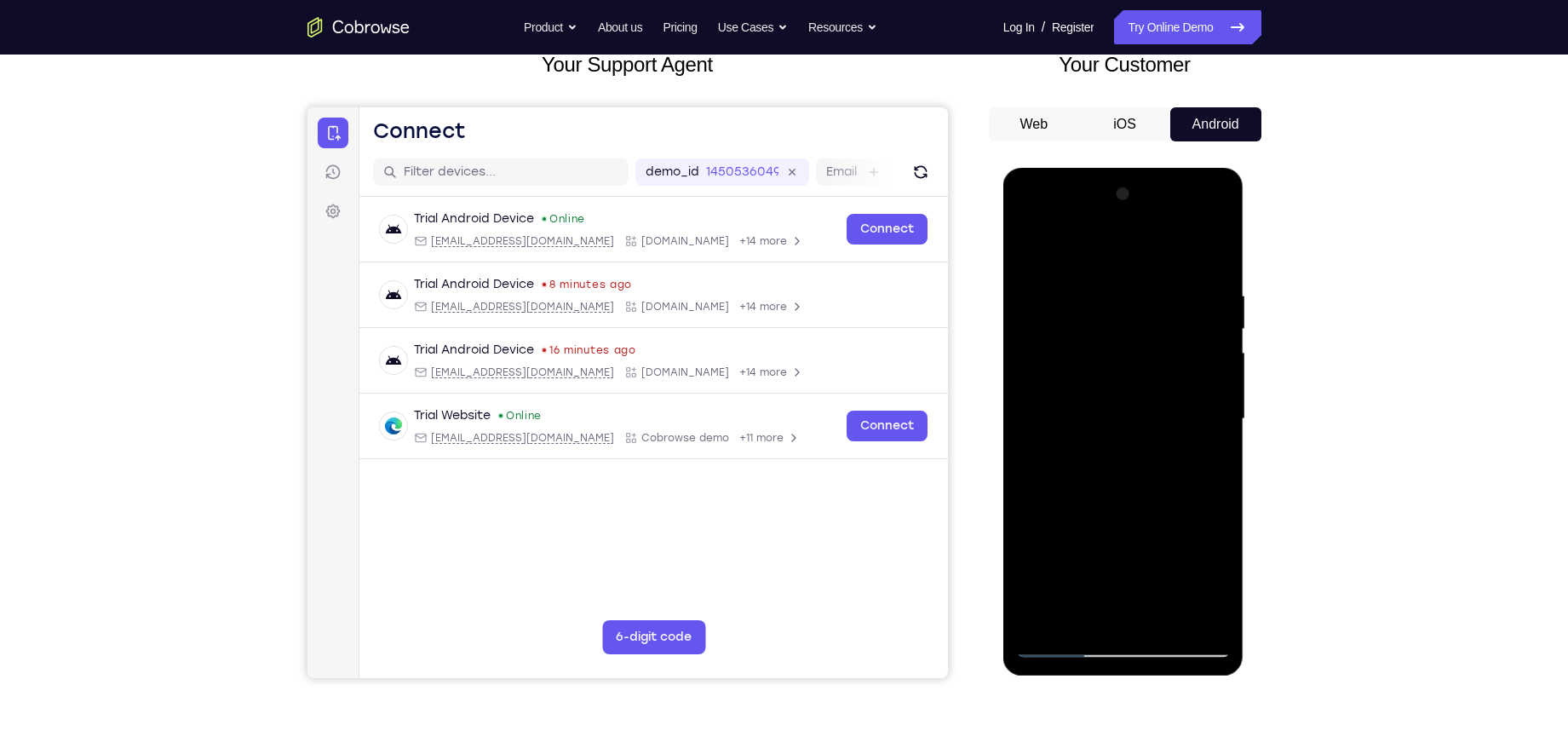
click at [1063, 602] on div at bounding box center [1123, 420] width 215 height 477
drag, startPoint x: 1090, startPoint y: 564, endPoint x: 1139, endPoint y: 330, distance: 239.1
click at [1139, 330] on div at bounding box center [1123, 420] width 215 height 477
drag, startPoint x: 1093, startPoint y: 522, endPoint x: 1137, endPoint y: 320, distance: 206.7
click at [1137, 320] on div at bounding box center [1123, 420] width 215 height 477
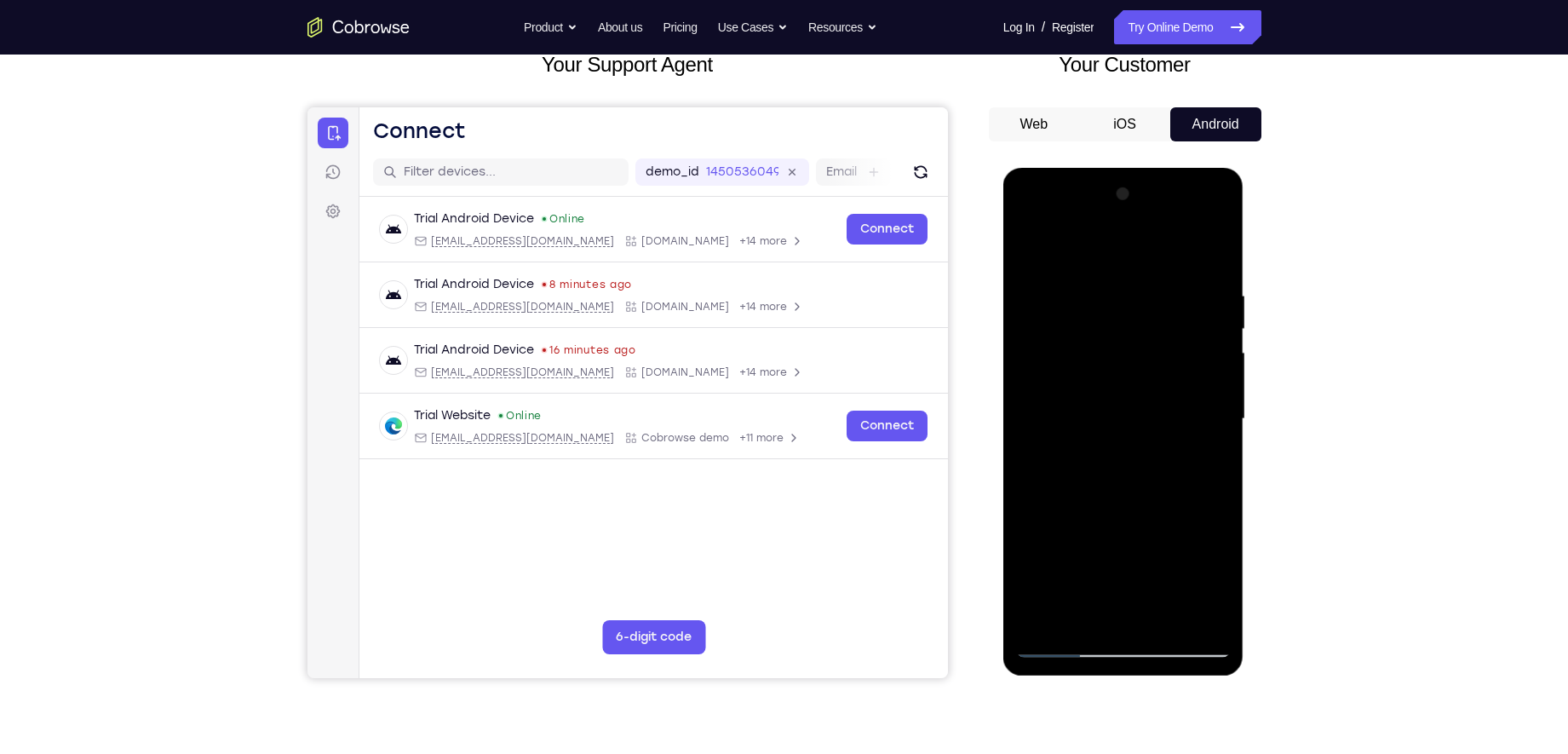
drag, startPoint x: 1131, startPoint y: 464, endPoint x: 1123, endPoint y: 381, distance: 83.4
click at [1123, 381] on div at bounding box center [1123, 420] width 215 height 477
drag, startPoint x: 1089, startPoint y: 412, endPoint x: 1290, endPoint y: 401, distance: 201.3
click at [1245, 401] on html "Online web based iOS Simulators and Android Emulators. Run iPhone, iPad, Mobile…" at bounding box center [1125, 423] width 243 height 511
drag, startPoint x: 1122, startPoint y: 391, endPoint x: 1316, endPoint y: 404, distance: 194.4
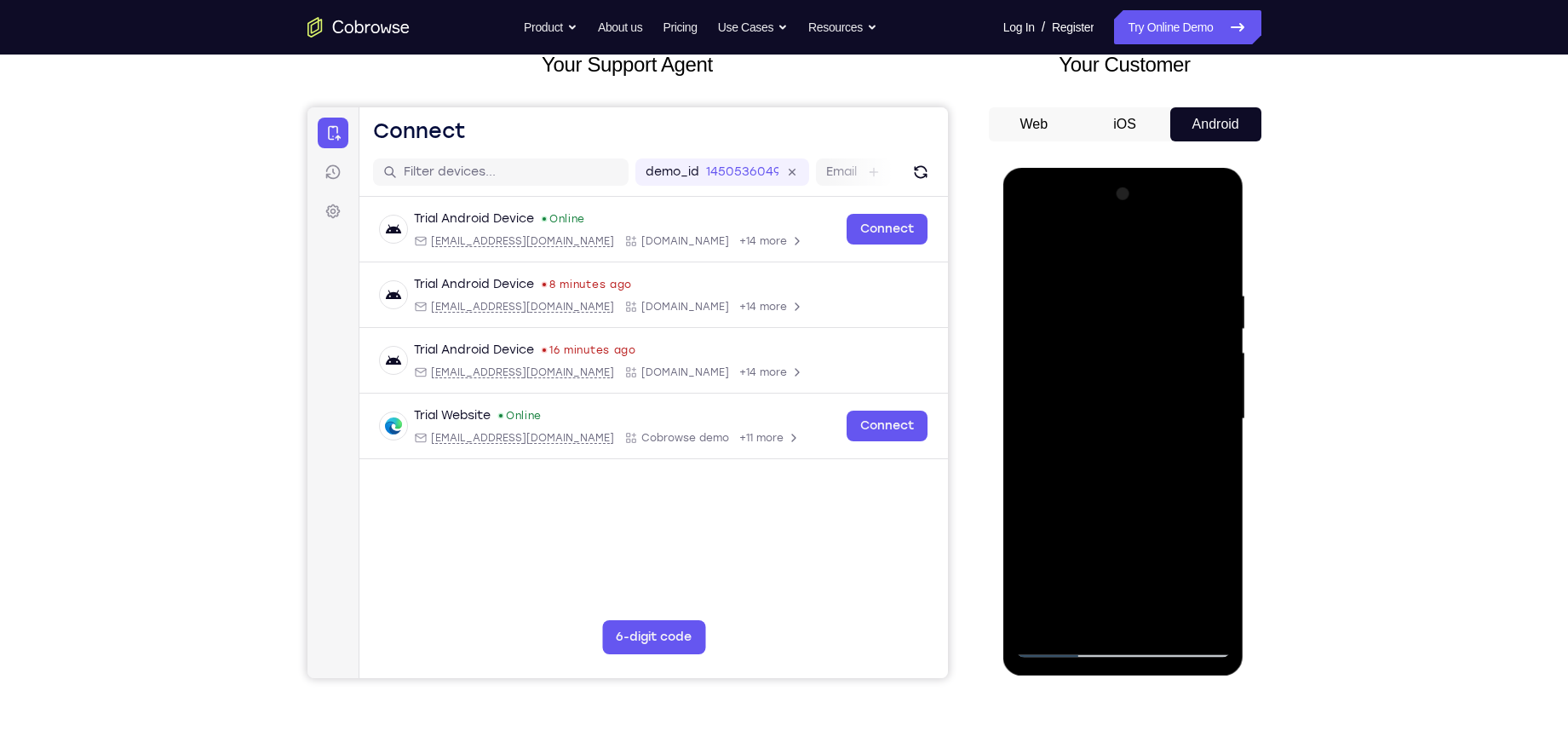
click at [1245, 404] on html "Online web based iOS Simulators and Android Emulators. Run iPhone, iPad, Mobile…" at bounding box center [1125, 423] width 243 height 511
drag, startPoint x: 1156, startPoint y: 436, endPoint x: 1162, endPoint y: 289, distance: 147.1
click at [1162, 289] on div at bounding box center [1123, 420] width 215 height 477
drag, startPoint x: 1131, startPoint y: 497, endPoint x: 1151, endPoint y: 382, distance: 116.7
click at [1151, 382] on div at bounding box center [1123, 420] width 215 height 477
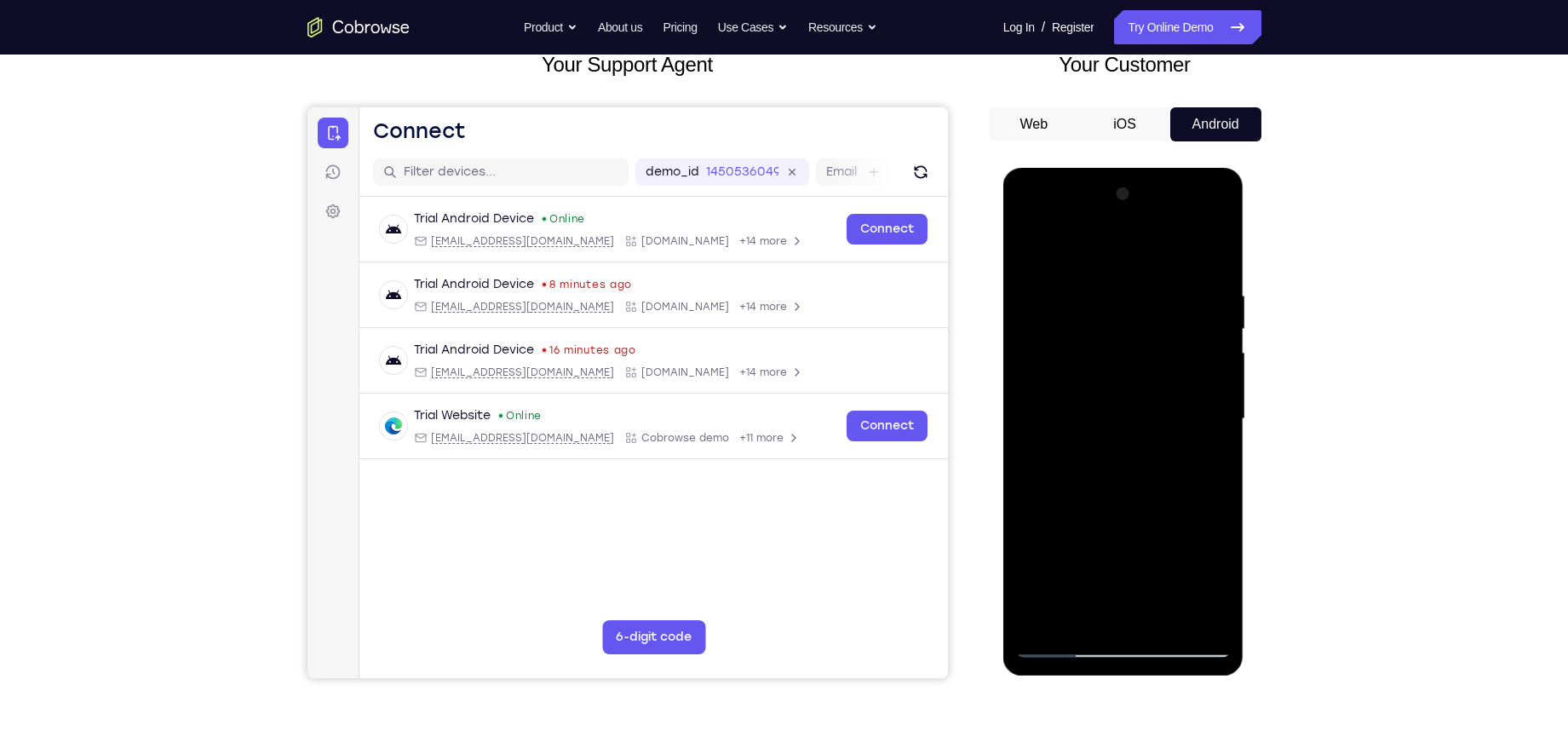
click at [1114, 352] on div at bounding box center [1123, 420] width 215 height 477
drag, startPoint x: 1130, startPoint y: 462, endPoint x: 1128, endPoint y: 322, distance: 140.0
click at [1128, 322] on div at bounding box center [1123, 420] width 215 height 477
drag, startPoint x: 1106, startPoint y: 478, endPoint x: 1129, endPoint y: 300, distance: 179.5
click at [1129, 300] on div at bounding box center [1123, 420] width 215 height 477
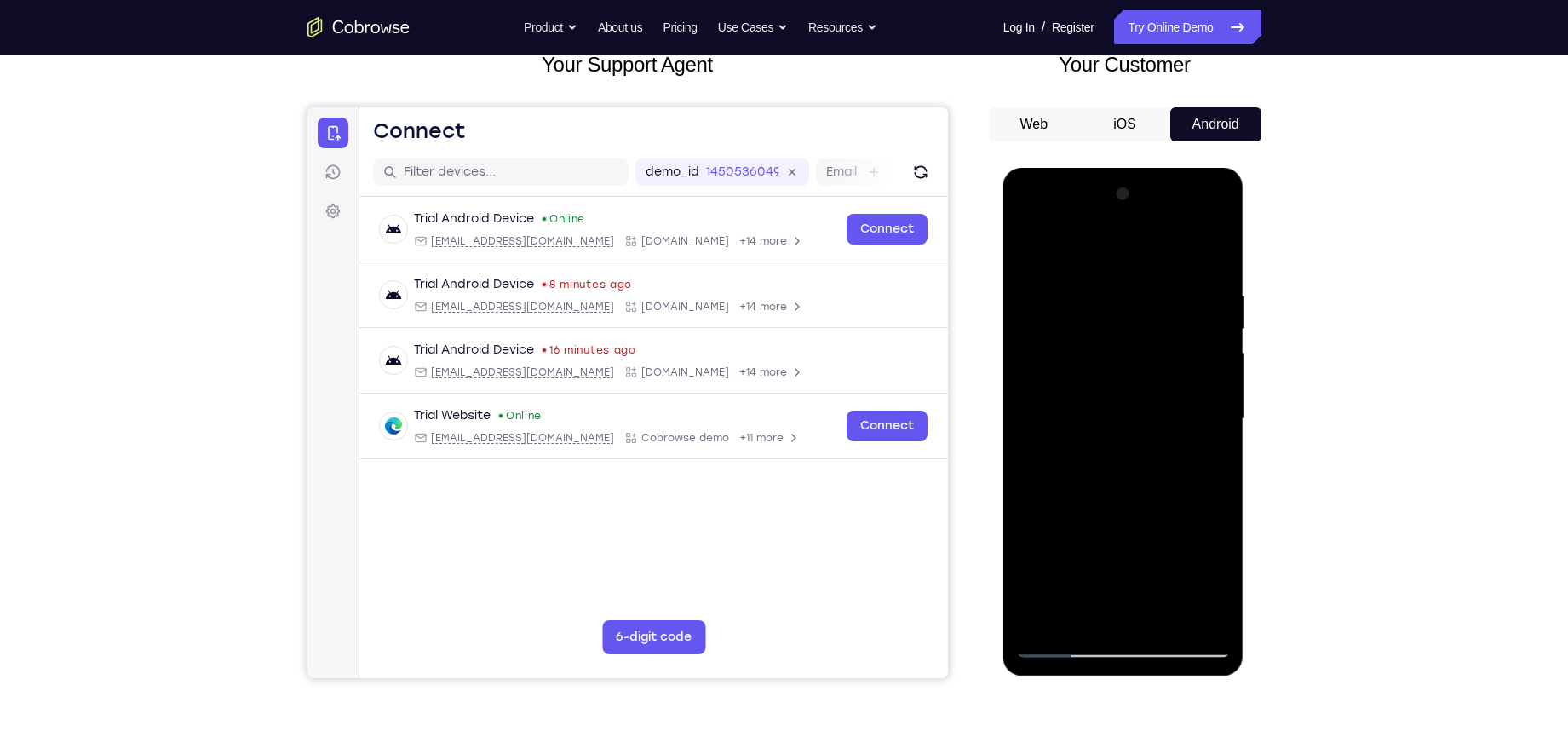
drag, startPoint x: 1103, startPoint y: 418, endPoint x: 1126, endPoint y: 255, distance: 164.6
click at [1126, 255] on div at bounding box center [1123, 420] width 215 height 477
drag, startPoint x: 1104, startPoint y: 415, endPoint x: 1132, endPoint y: 271, distance: 146.7
click at [1132, 271] on div at bounding box center [1123, 420] width 215 height 477
drag, startPoint x: 1084, startPoint y: 473, endPoint x: 1096, endPoint y: 362, distance: 111.6
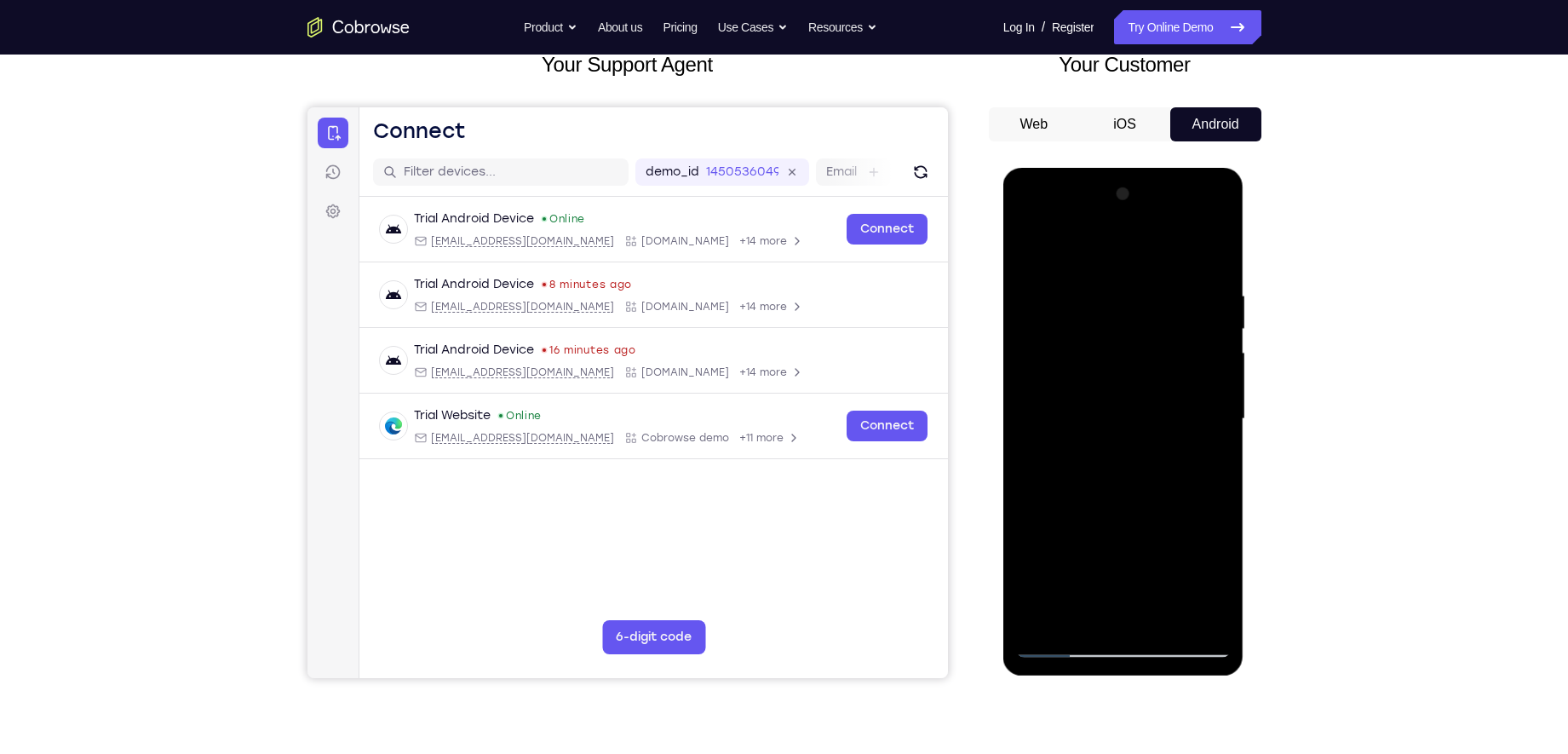
click at [1096, 362] on div at bounding box center [1123, 420] width 215 height 477
drag, startPoint x: 1090, startPoint y: 458, endPoint x: 1116, endPoint y: 288, distance: 172.0
click at [1116, 288] on div at bounding box center [1123, 420] width 215 height 477
drag, startPoint x: 1095, startPoint y: 456, endPoint x: 1117, endPoint y: 307, distance: 150.6
click at [1115, 315] on div at bounding box center [1123, 420] width 215 height 477
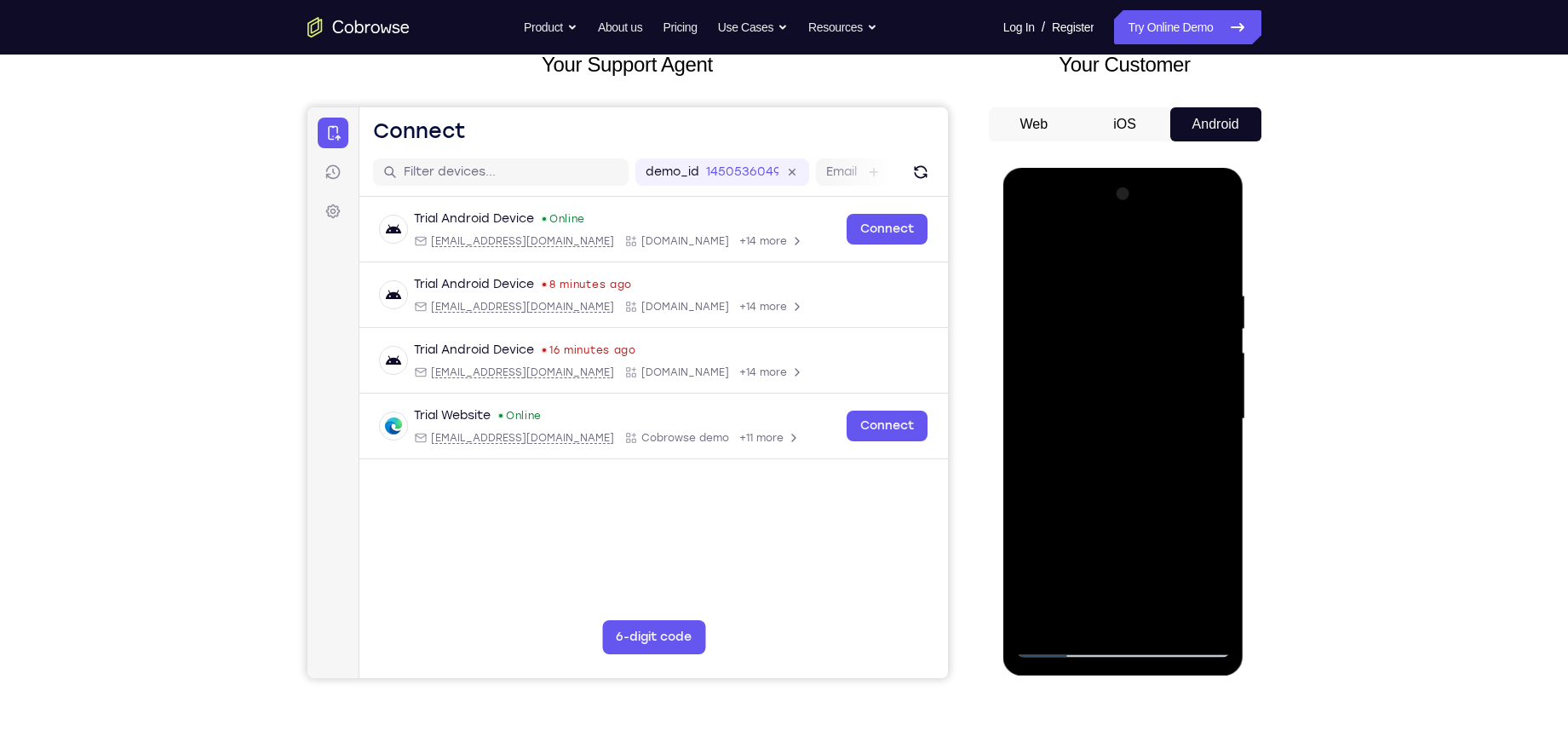
drag, startPoint x: 1088, startPoint y: 516, endPoint x: 1103, endPoint y: 402, distance: 115.0
click at [1103, 402] on div at bounding box center [1123, 420] width 215 height 477
drag, startPoint x: 1111, startPoint y: 475, endPoint x: 1147, endPoint y: 278, distance: 200.3
click at [1147, 278] on div at bounding box center [1123, 420] width 215 height 477
drag, startPoint x: 1115, startPoint y: 469, endPoint x: 1133, endPoint y: 373, distance: 97.7
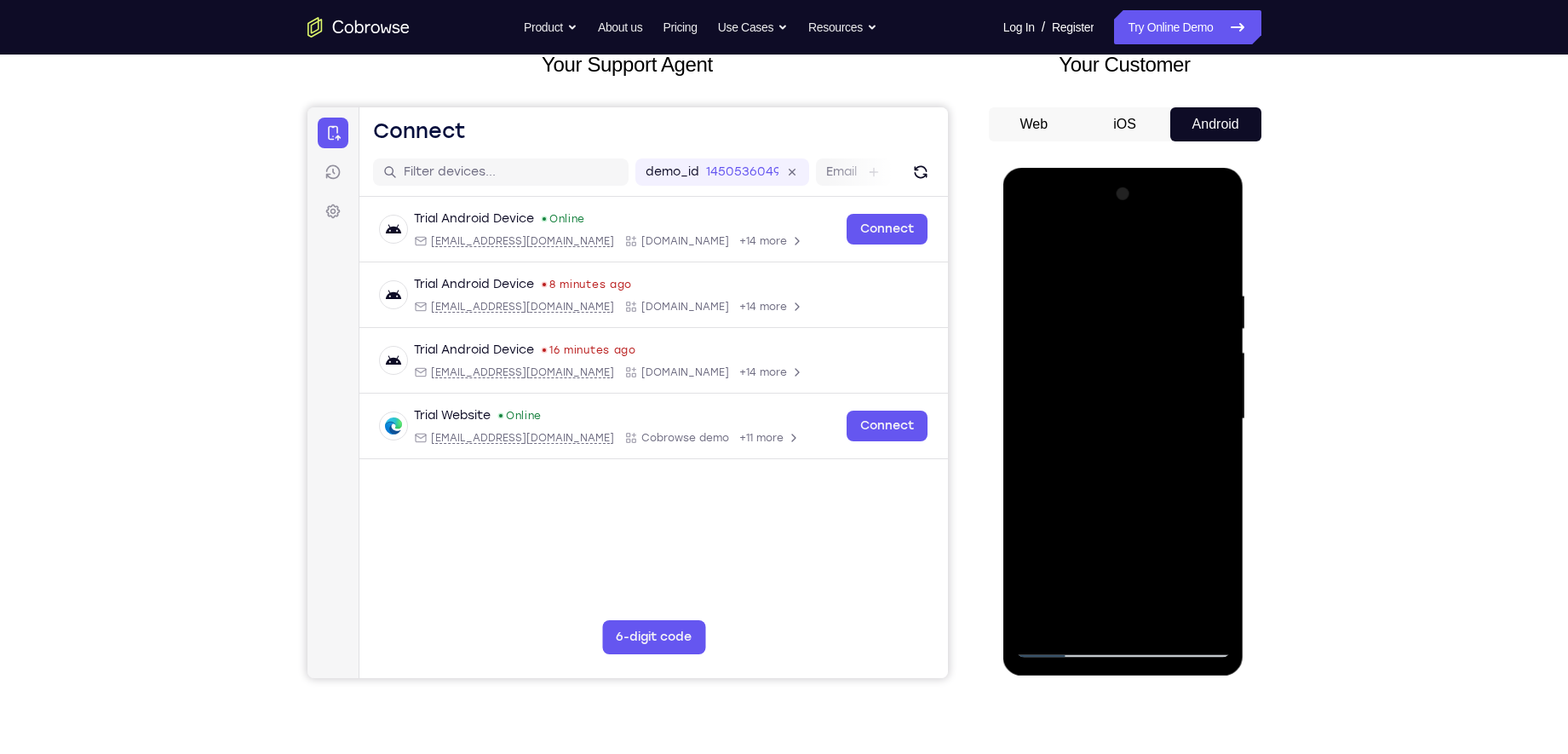
click at [1133, 373] on div at bounding box center [1123, 420] width 215 height 477
drag, startPoint x: 1113, startPoint y: 467, endPoint x: 1131, endPoint y: 338, distance: 130.2
click at [1131, 338] on div at bounding box center [1123, 420] width 215 height 477
drag, startPoint x: 1101, startPoint y: 467, endPoint x: 1139, endPoint y: 304, distance: 167.4
click at [1139, 304] on div at bounding box center [1123, 420] width 215 height 477
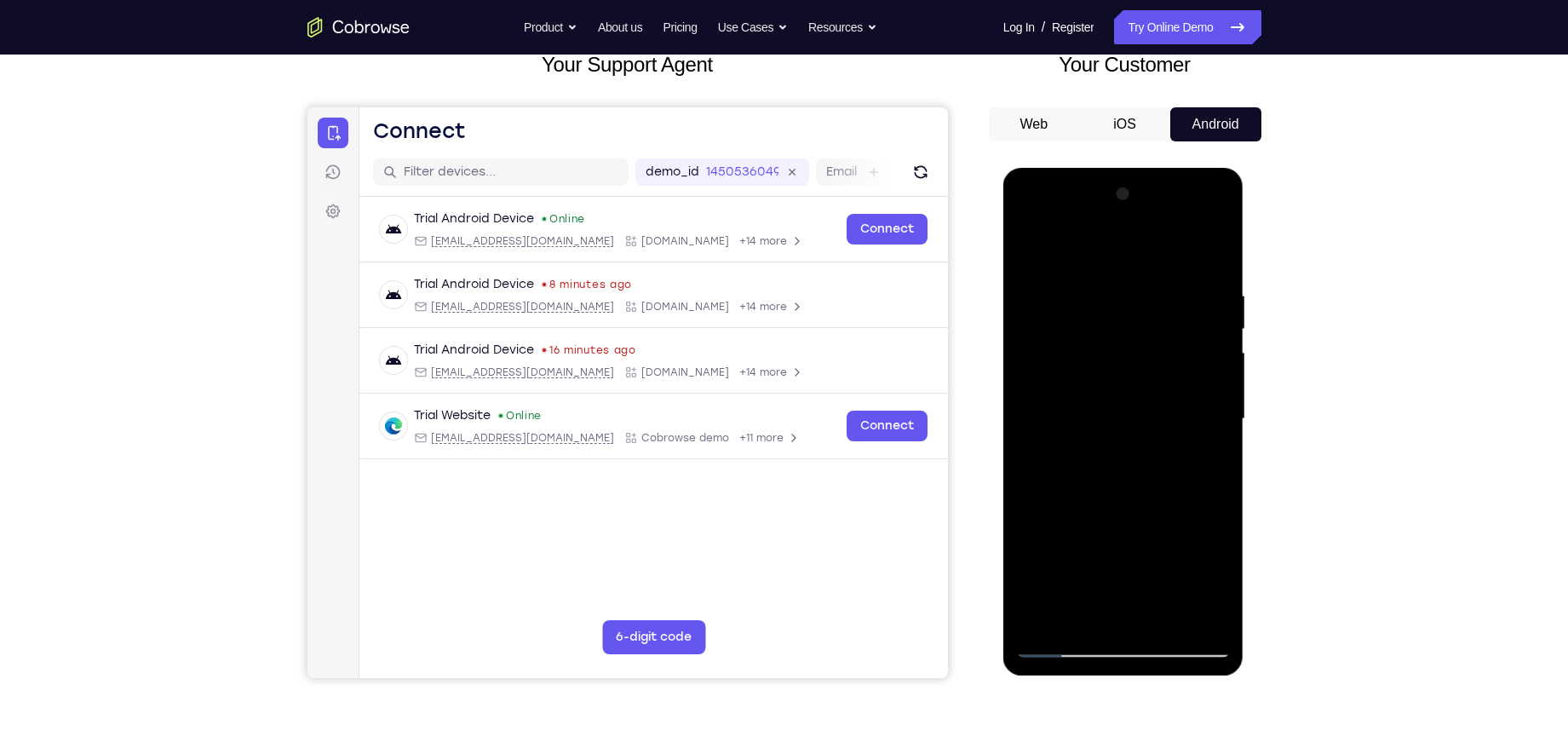
drag, startPoint x: 1139, startPoint y: 304, endPoint x: 1103, endPoint y: 459, distance: 159.1
click at [1103, 459] on div at bounding box center [1123, 420] width 215 height 477
drag, startPoint x: 1109, startPoint y: 392, endPoint x: 1093, endPoint y: 459, distance: 68.9
click at [1093, 459] on div at bounding box center [1123, 420] width 215 height 477
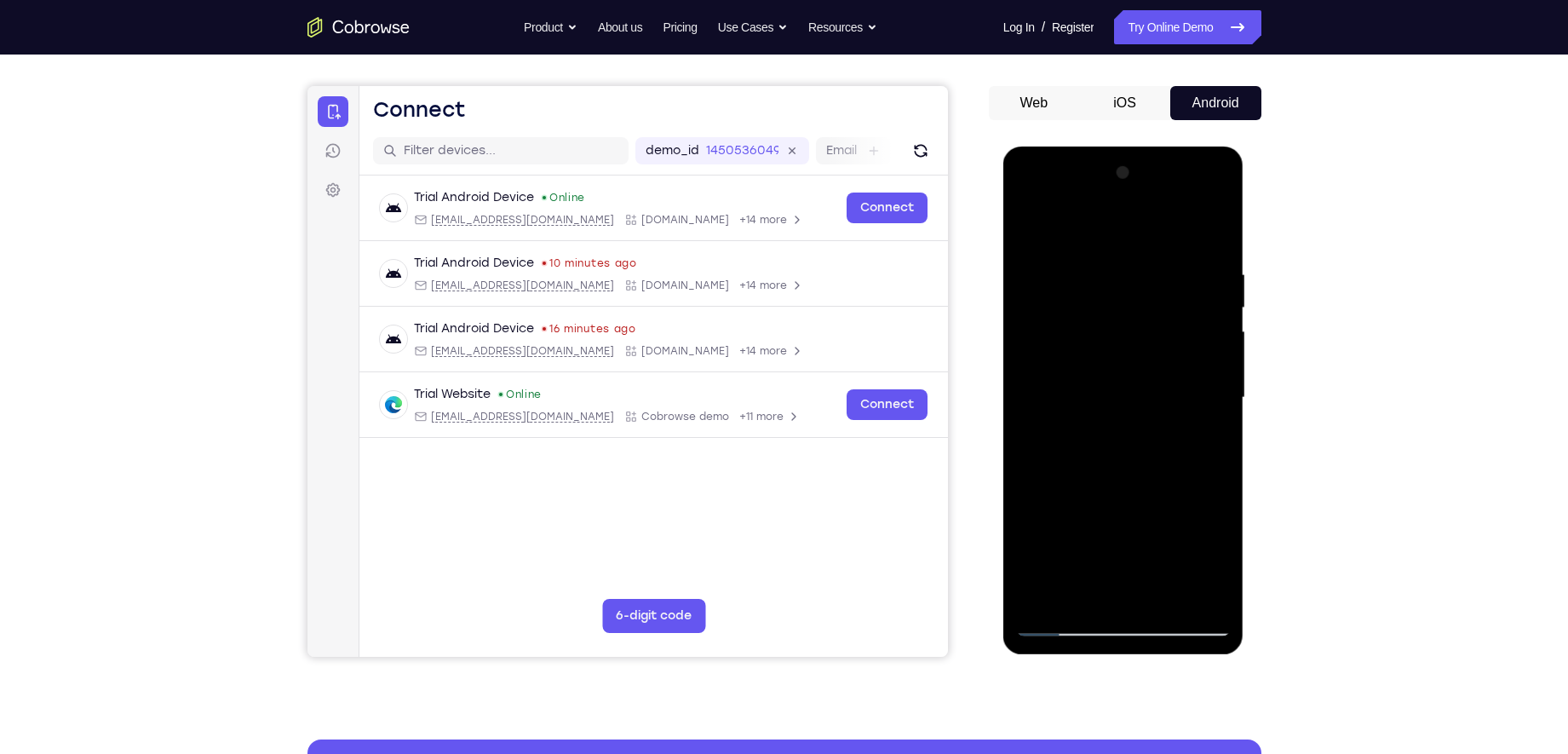
scroll to position [138, 0]
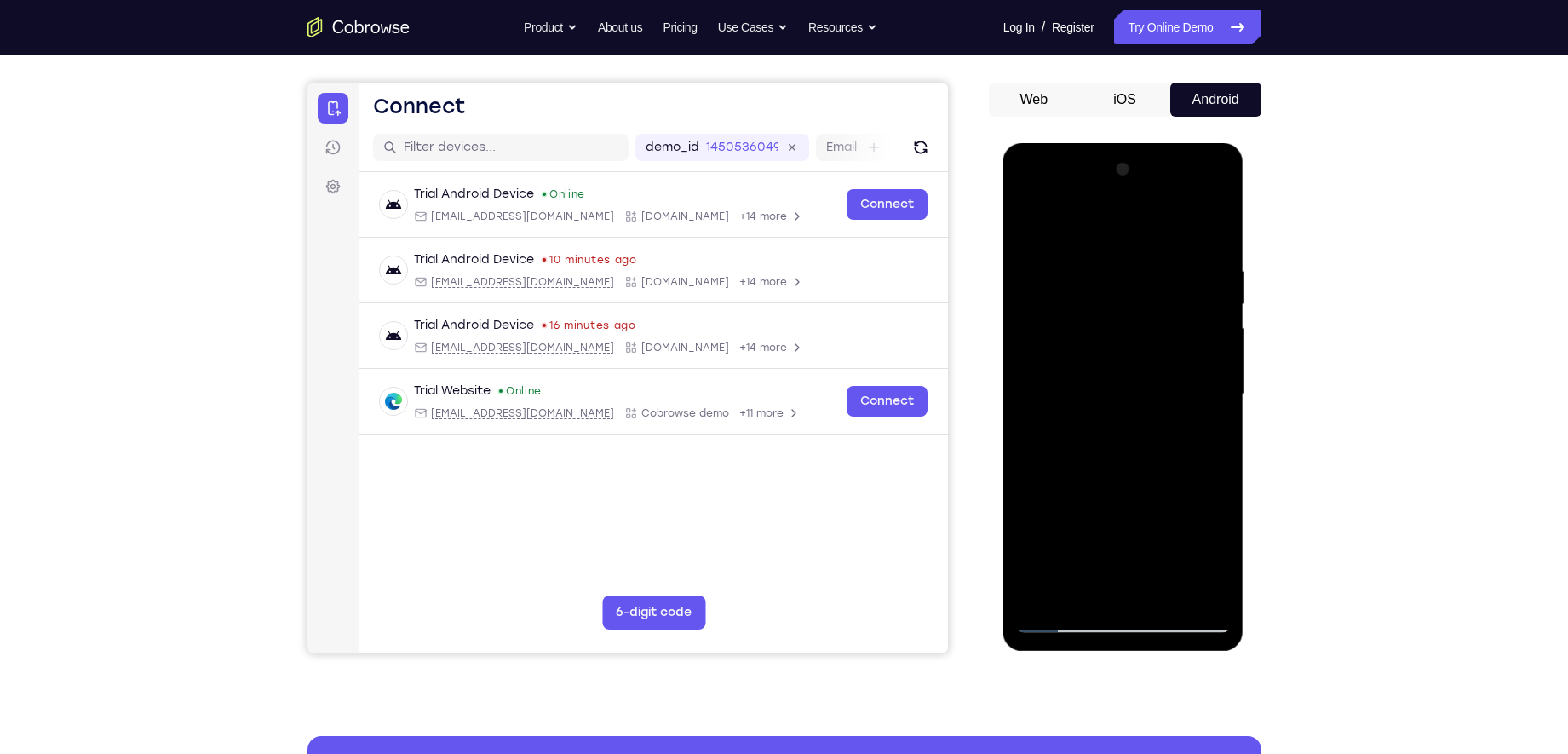
drag, startPoint x: 1093, startPoint y: 435, endPoint x: 1139, endPoint y: 279, distance: 162.6
click at [1138, 286] on div at bounding box center [1123, 395] width 215 height 477
drag, startPoint x: 1101, startPoint y: 446, endPoint x: 1106, endPoint y: 357, distance: 89.1
click at [1106, 357] on div at bounding box center [1123, 395] width 215 height 477
drag, startPoint x: 1086, startPoint y: 458, endPoint x: 1119, endPoint y: 319, distance: 142.9
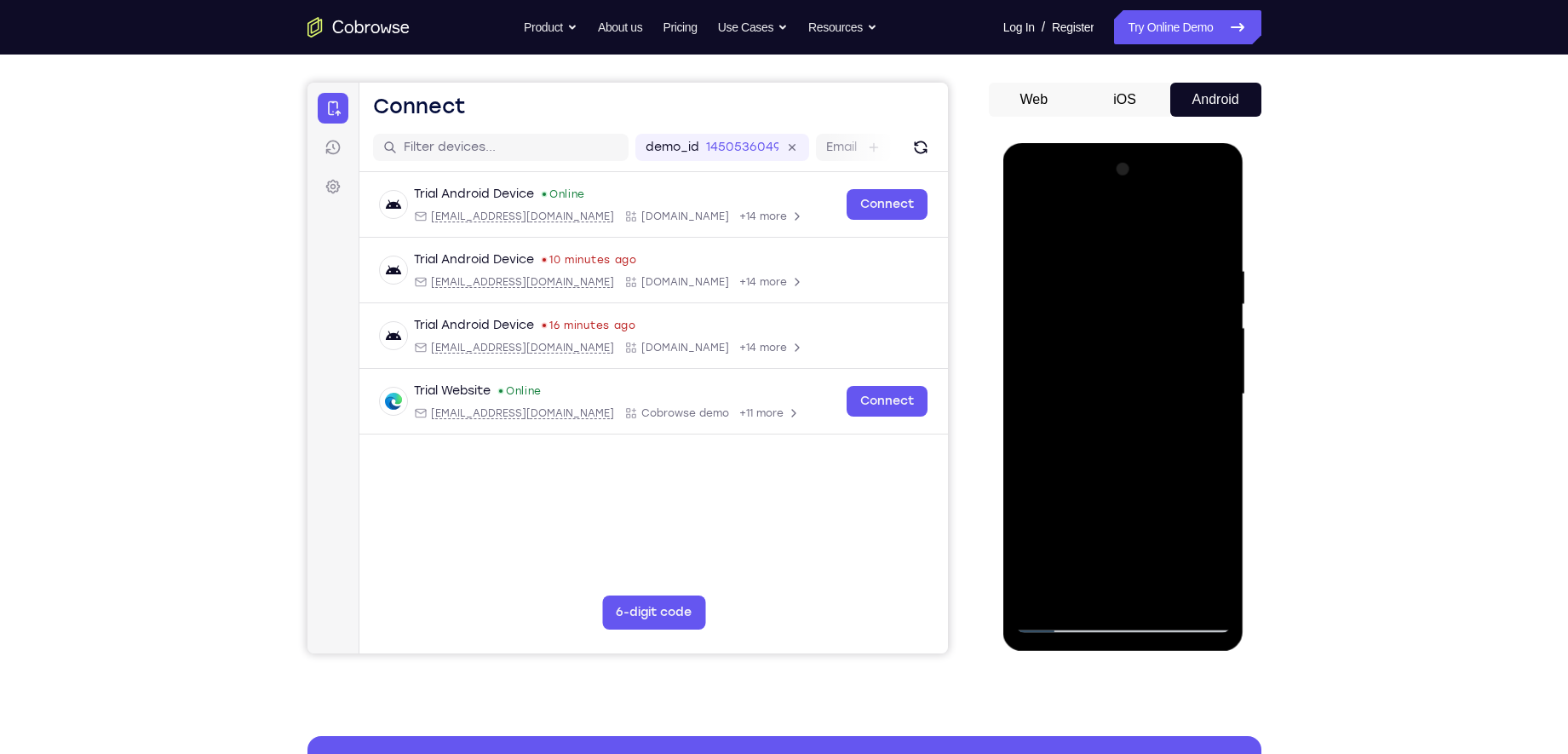
click at [1118, 322] on div at bounding box center [1123, 395] width 215 height 477
drag, startPoint x: 1073, startPoint y: 485, endPoint x: 1105, endPoint y: 302, distance: 185.8
click at [1102, 309] on div at bounding box center [1123, 395] width 215 height 477
drag, startPoint x: 1073, startPoint y: 444, endPoint x: 1116, endPoint y: 297, distance: 153.2
click at [1116, 297] on div at bounding box center [1123, 395] width 215 height 477
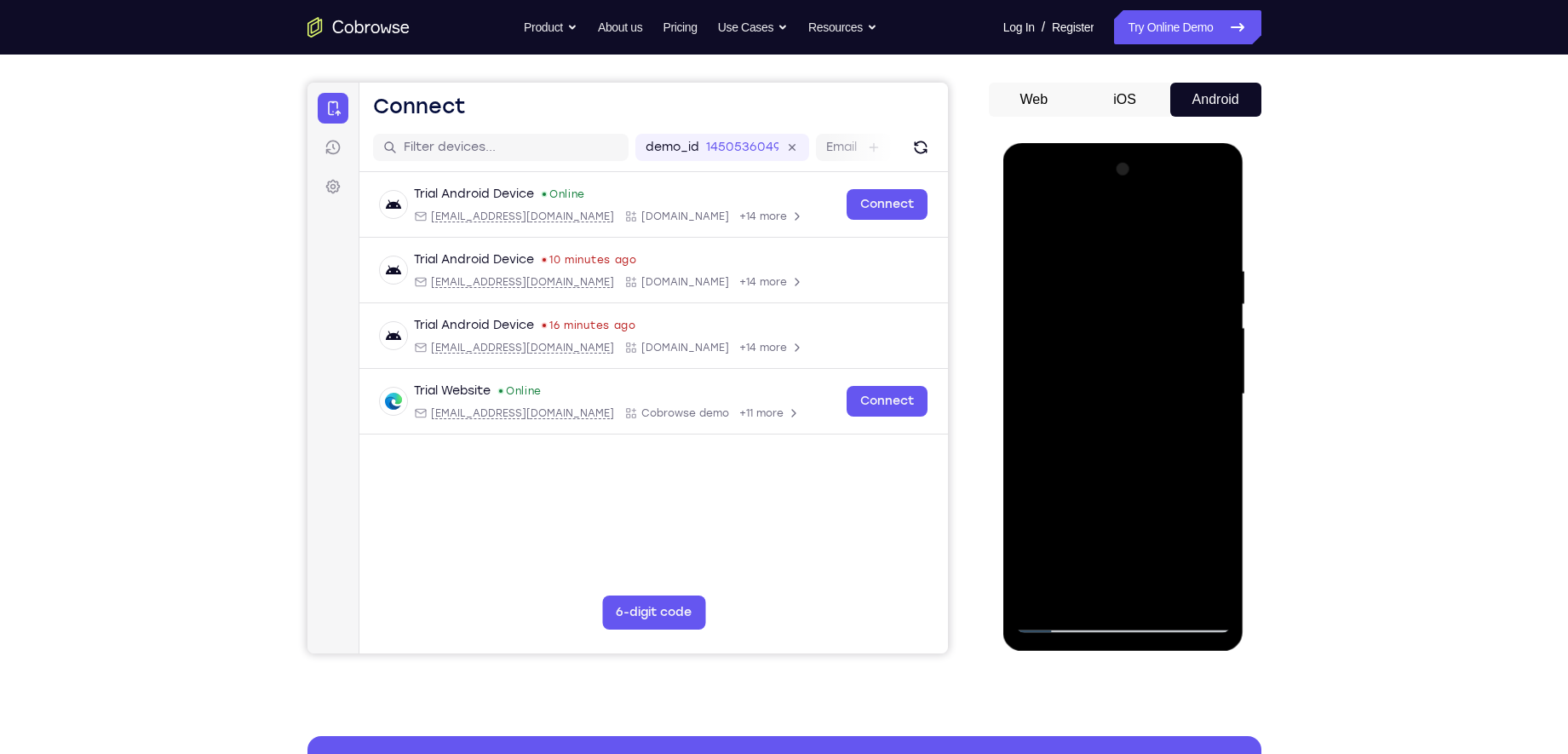
drag, startPoint x: 1080, startPoint y: 492, endPoint x: 1123, endPoint y: 279, distance: 217.3
click at [1123, 279] on div at bounding box center [1123, 395] width 215 height 477
drag, startPoint x: 1091, startPoint y: 404, endPoint x: 1112, endPoint y: 236, distance: 169.3
click at [1112, 236] on div at bounding box center [1123, 395] width 215 height 477
drag, startPoint x: 1091, startPoint y: 411, endPoint x: 1089, endPoint y: 344, distance: 67.0
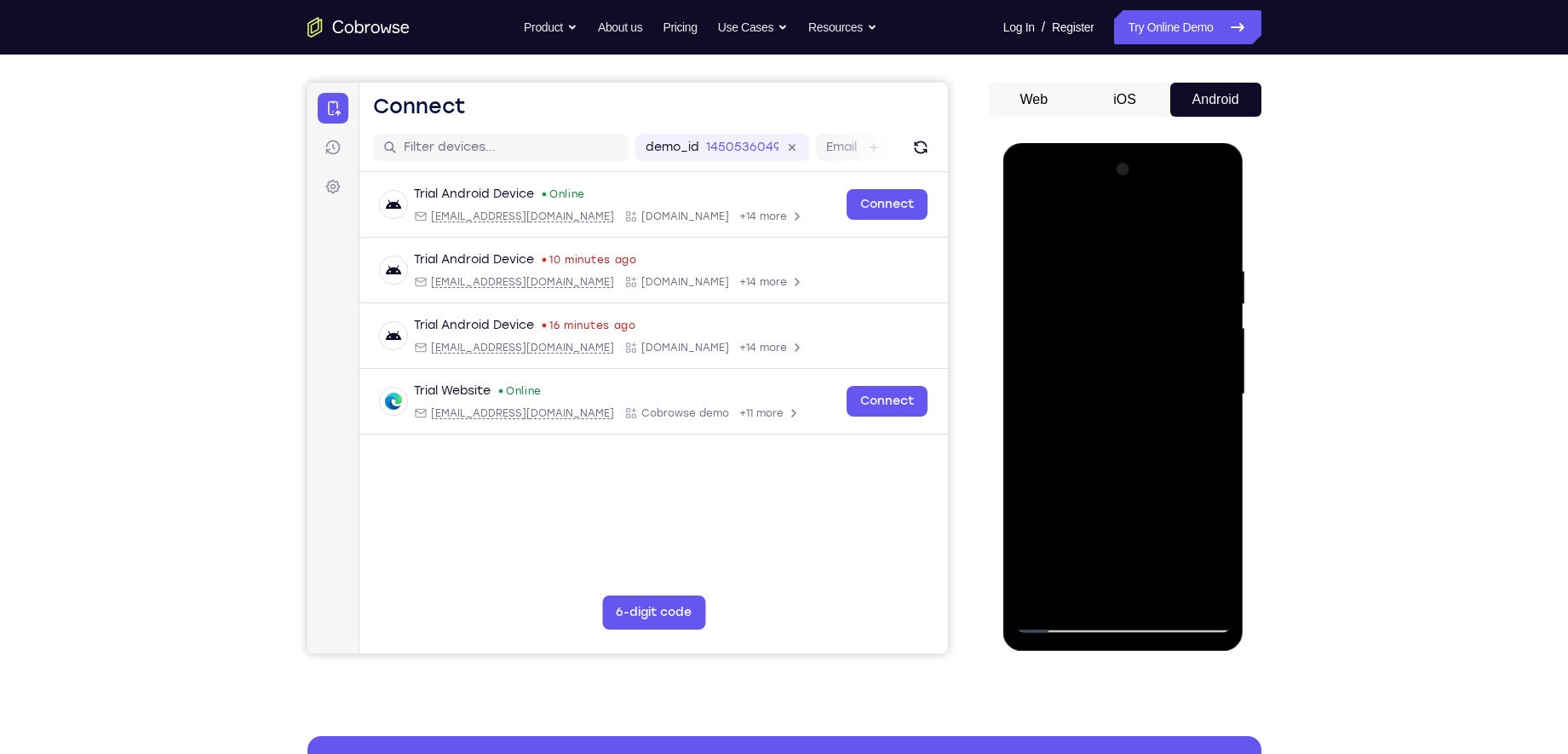
click at [1089, 344] on div at bounding box center [1123, 395] width 215 height 477
drag, startPoint x: 1071, startPoint y: 457, endPoint x: 1112, endPoint y: 305, distance: 157.4
click at [1112, 305] on div at bounding box center [1123, 395] width 215 height 477
drag
click at [1110, 289] on div at bounding box center [1123, 395] width 215 height 477
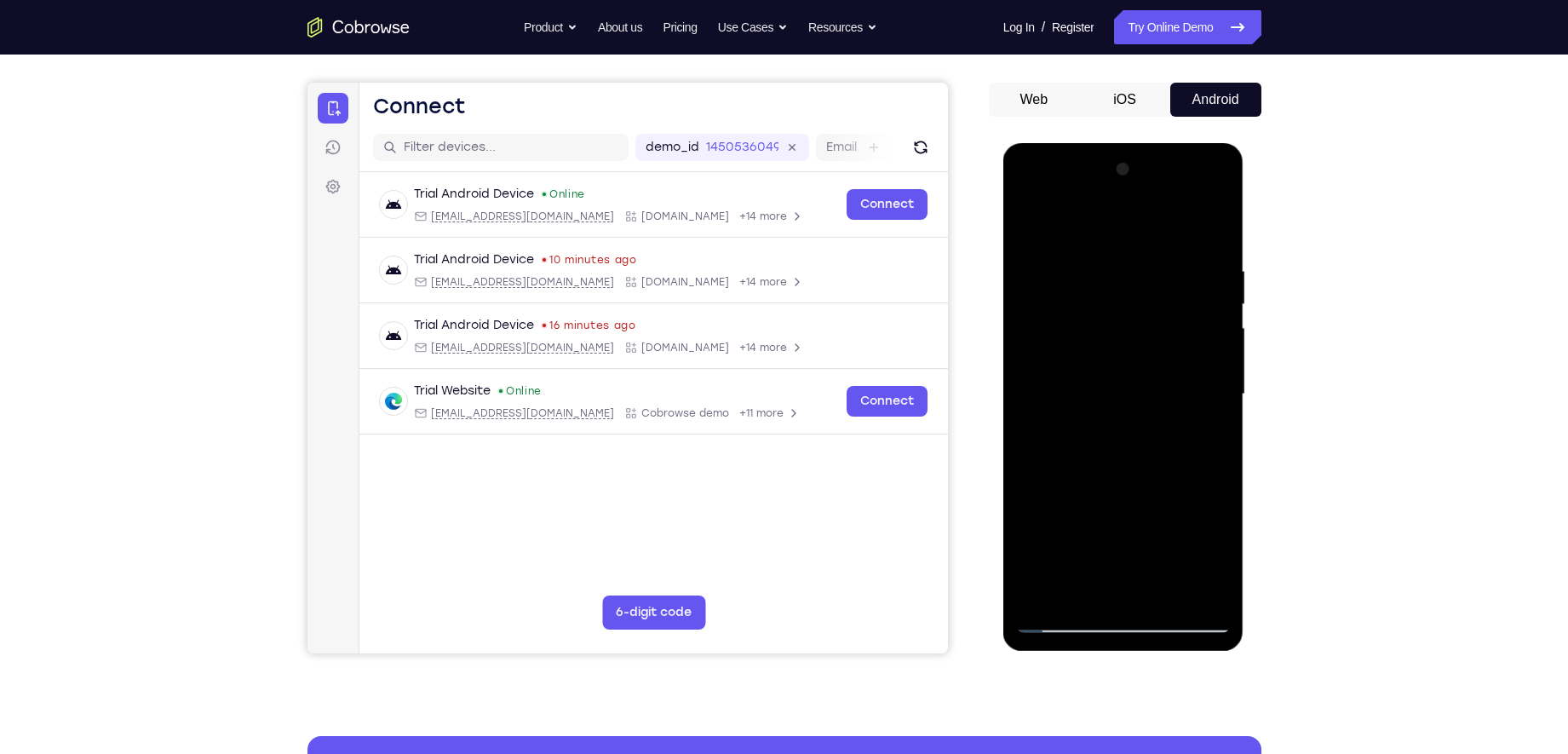
click at [1031, 512] on div at bounding box center [1123, 395] width 215 height 477
click at [1157, 241] on div at bounding box center [1123, 395] width 215 height 477
click at [1121, 270] on div at bounding box center [1123, 395] width 215 height 477
click at [1136, 198] on div at bounding box center [1123, 395] width 215 height 477
click at [1048, 338] on div at bounding box center [1123, 395] width 215 height 477
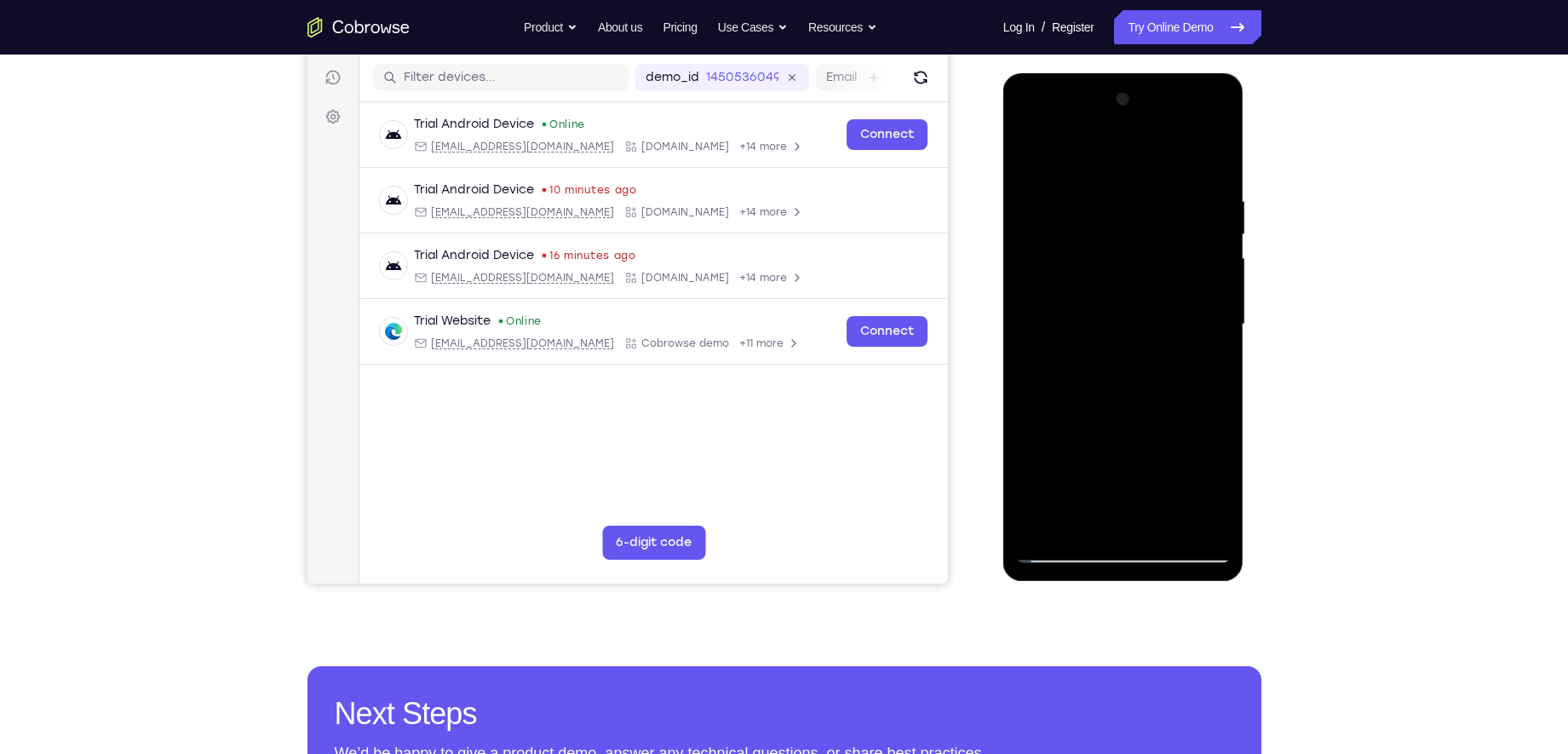
scroll to position [208, 0]
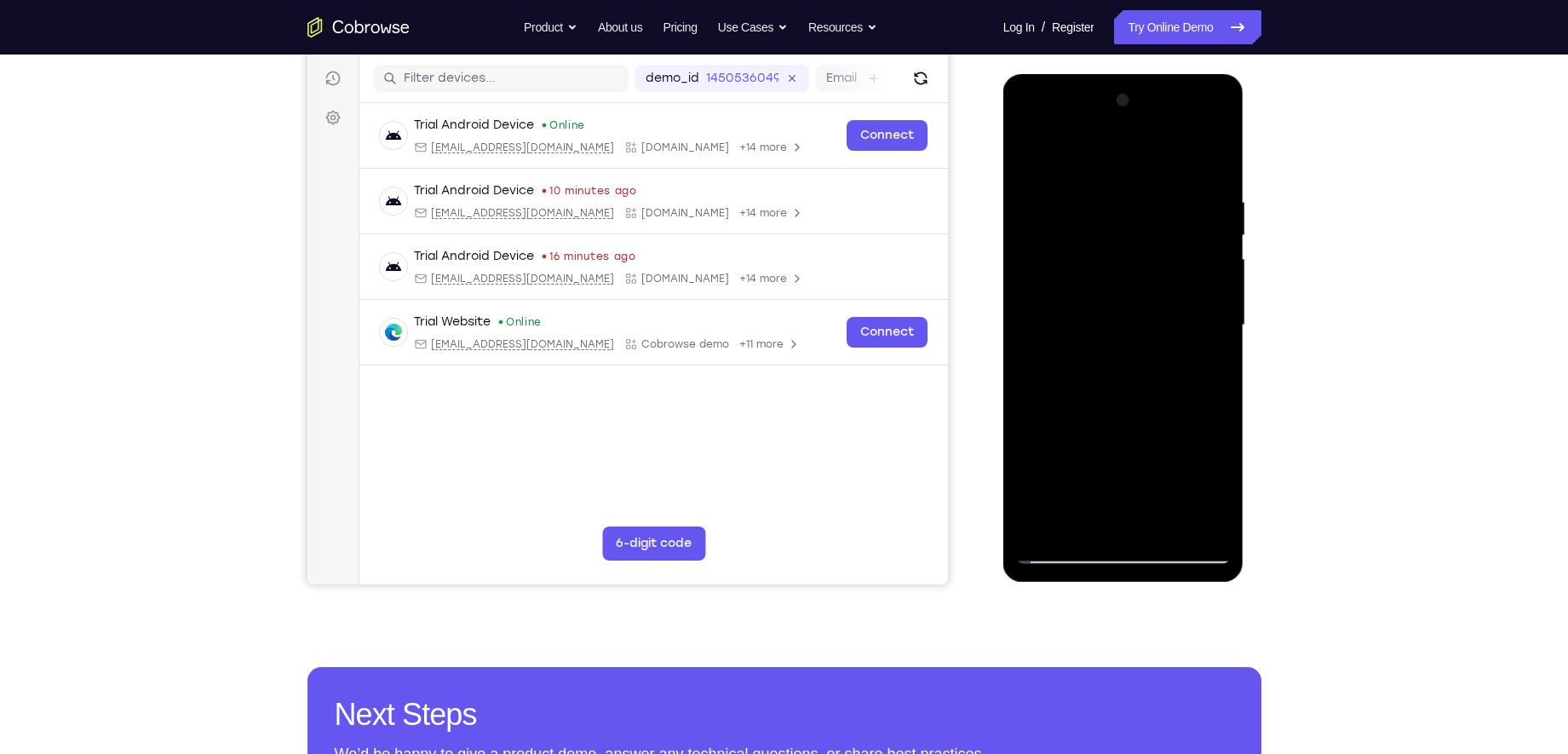
drag, startPoint x: 1097, startPoint y: 410, endPoint x: 1125, endPoint y: 220, distance: 192.1
click at [1125, 220] on div at bounding box center [1123, 326] width 215 height 477
drag, startPoint x: 1083, startPoint y: 458, endPoint x: 1106, endPoint y: 344, distance: 116.3
click at [1106, 344] on div at bounding box center [1123, 326] width 215 height 477
drag, startPoint x: 1098, startPoint y: 425, endPoint x: 1134, endPoint y: 203, distance: 224.9
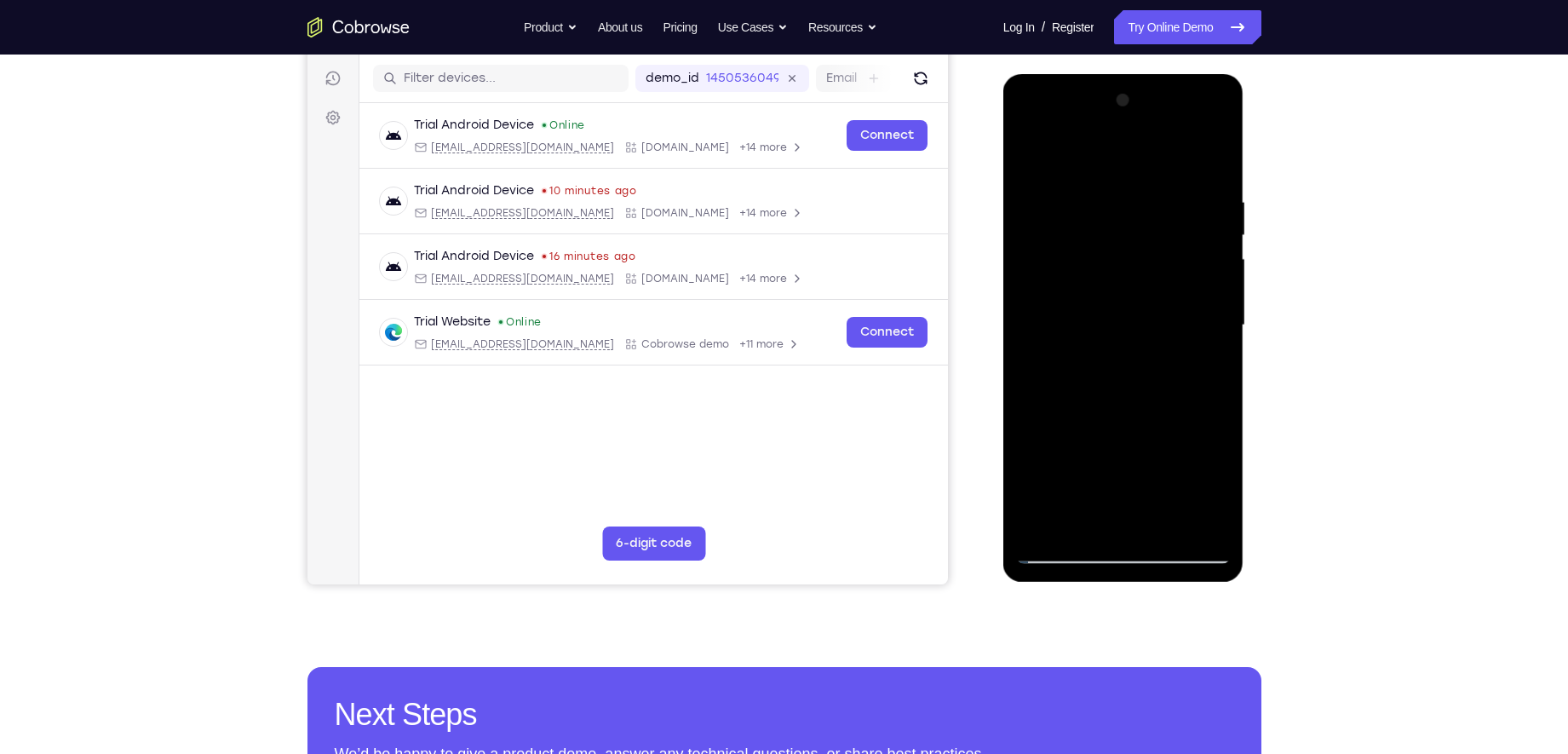
click at [1134, 203] on div at bounding box center [1123, 326] width 215 height 477
drag, startPoint x: 1079, startPoint y: 430, endPoint x: 1103, endPoint y: 192, distance: 239.2
click at [1103, 192] on div at bounding box center [1123, 326] width 215 height 477
drag, startPoint x: 1054, startPoint y: 435, endPoint x: 1077, endPoint y: 307, distance: 130.0
click at [1077, 307] on div at bounding box center [1123, 326] width 215 height 477
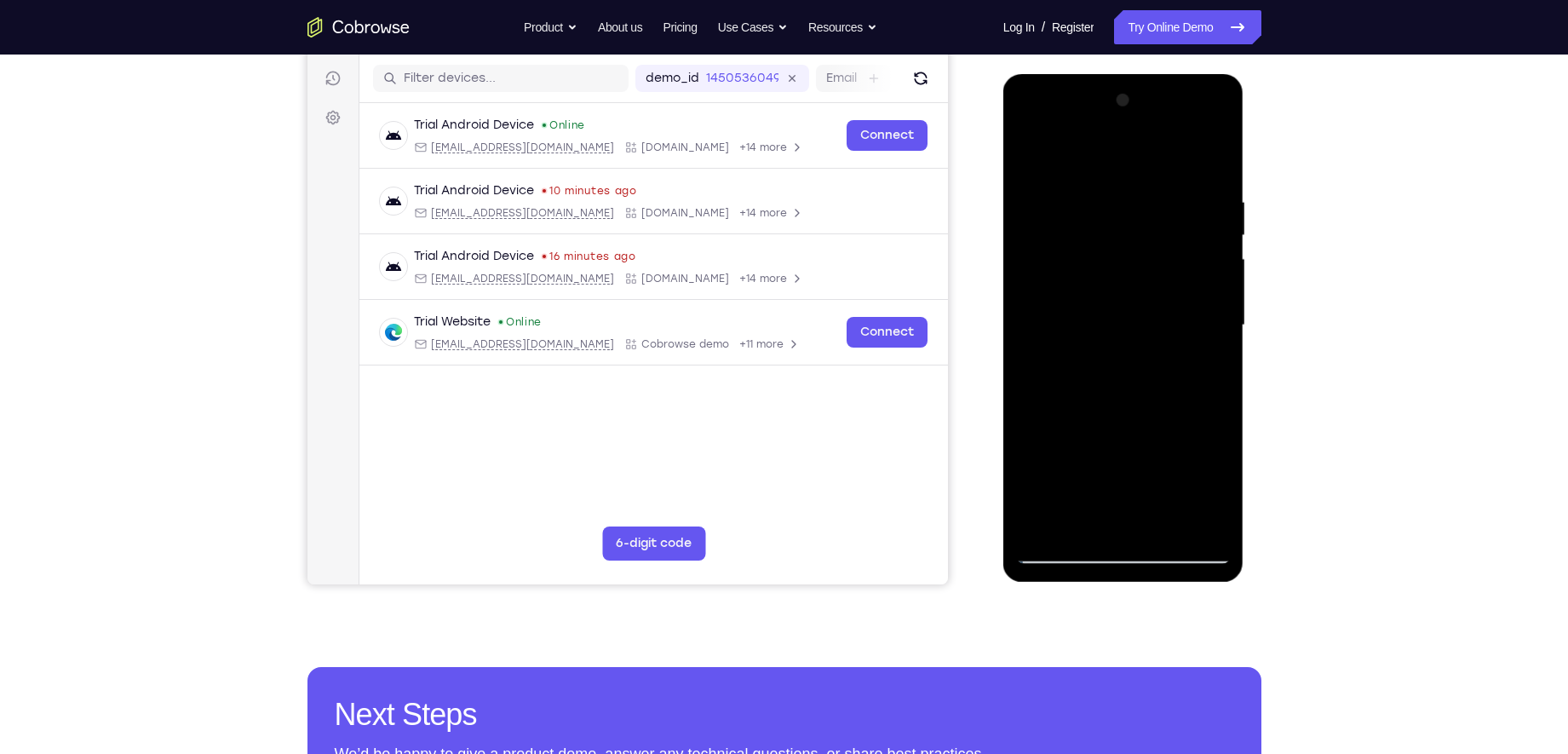
drag, startPoint x: 1077, startPoint y: 442, endPoint x: 1098, endPoint y: 225, distance: 218.0
click at [1098, 225] on div at bounding box center [1123, 326] width 215 height 477
click at [1029, 298] on div at bounding box center [1123, 326] width 215 height 477
click at [1181, 394] on div at bounding box center [1123, 326] width 215 height 477
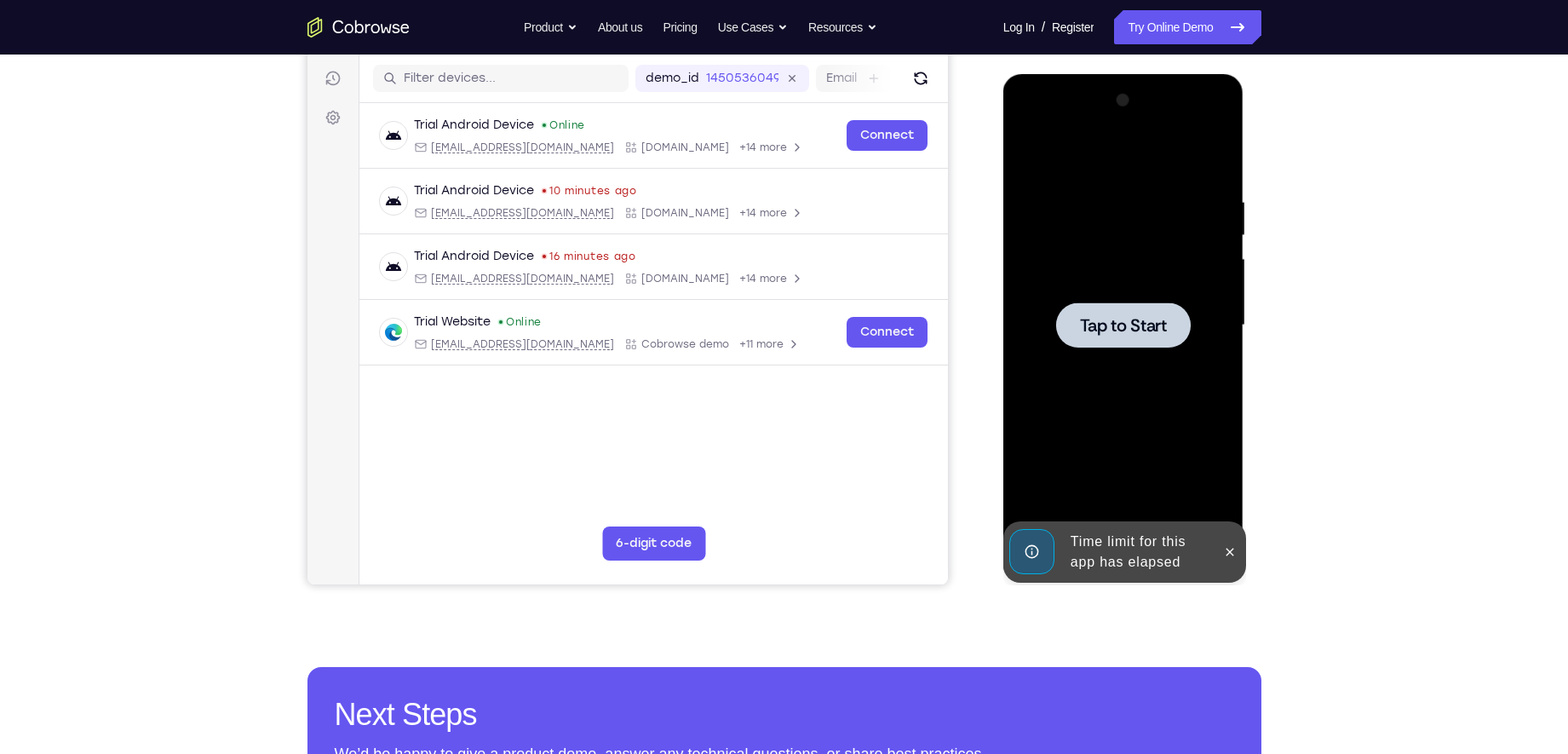
click at [1245, 301] on div "Your Support Agent Your Customer Web iOS Android Next Steps We’d be happy to gi…" at bounding box center [784, 408] width 1091 height 1123
